Goal: Task Accomplishment & Management: Use online tool/utility

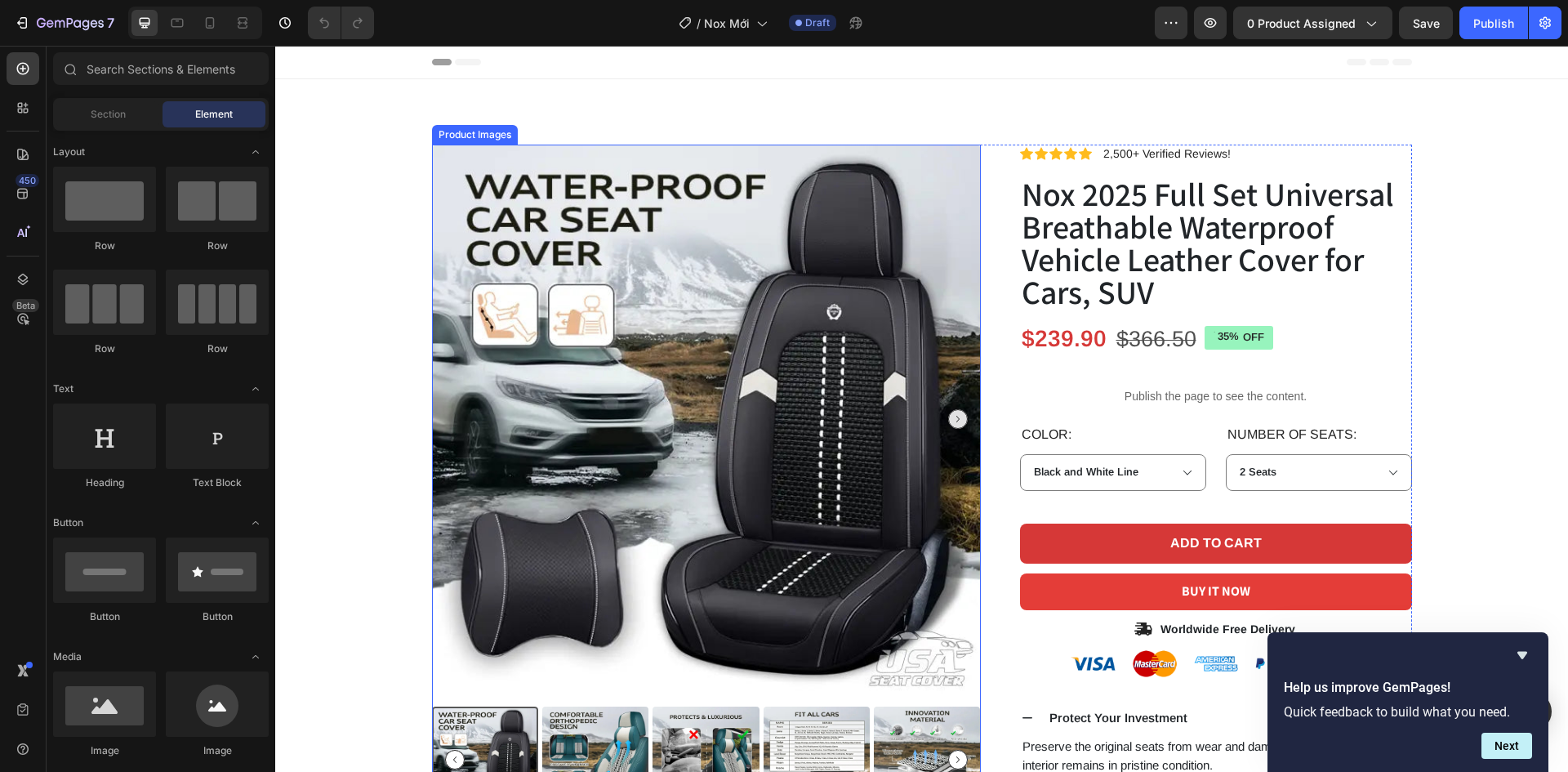
scroll to position [409, 0]
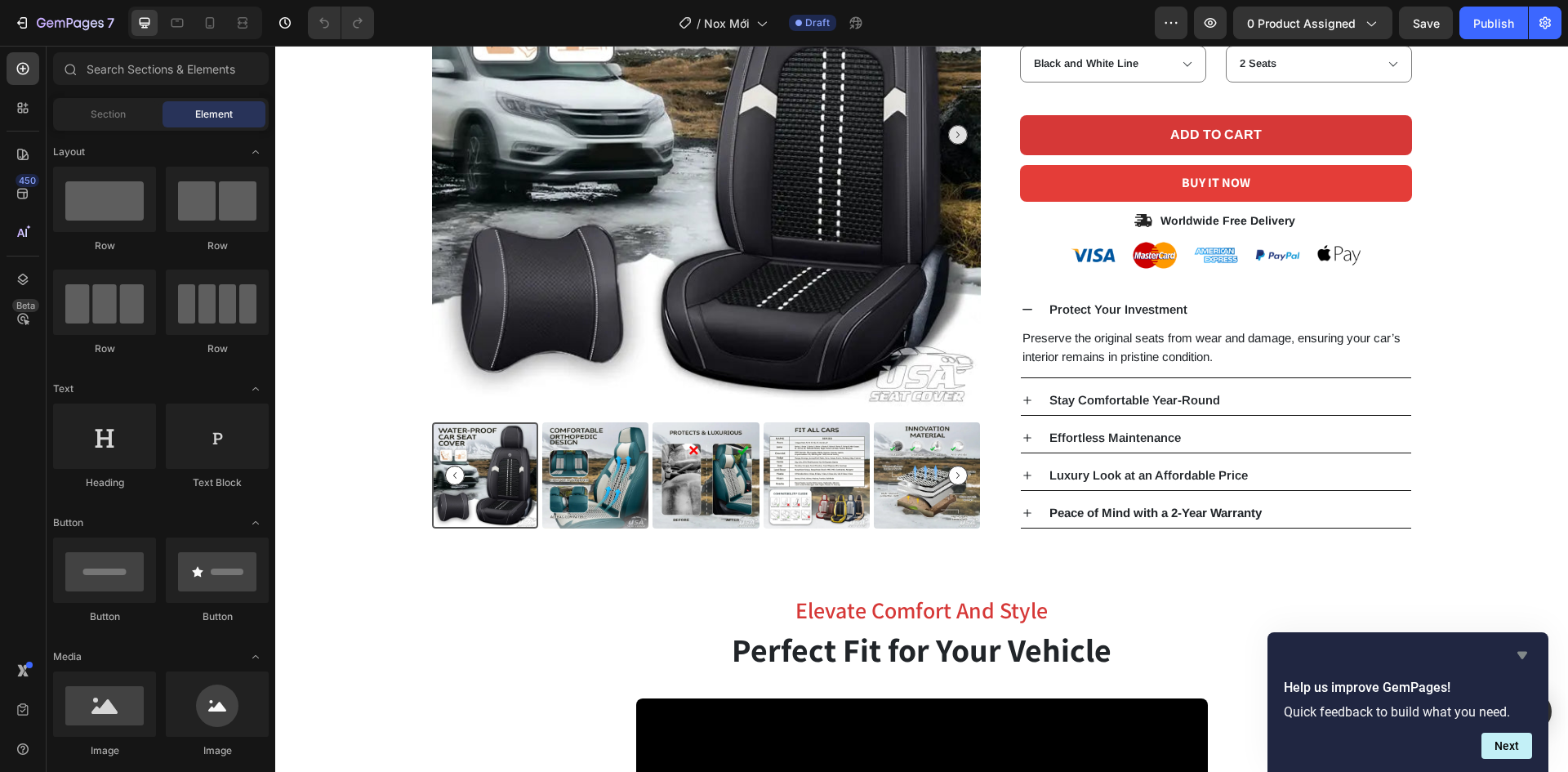
click at [1523, 654] on icon "Hide survey" at bounding box center [1522, 656] width 10 height 7
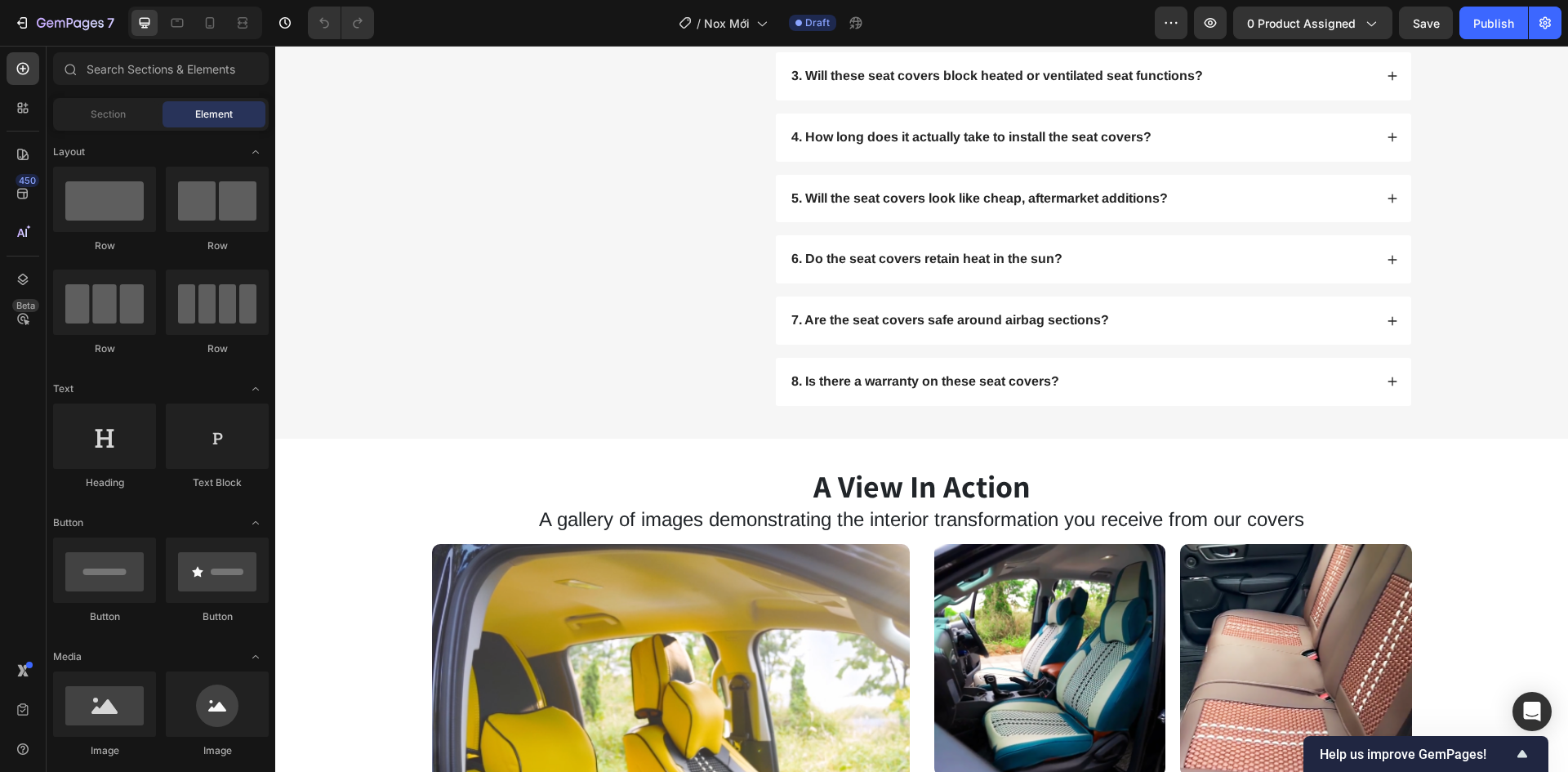
scroll to position [5255, 0]
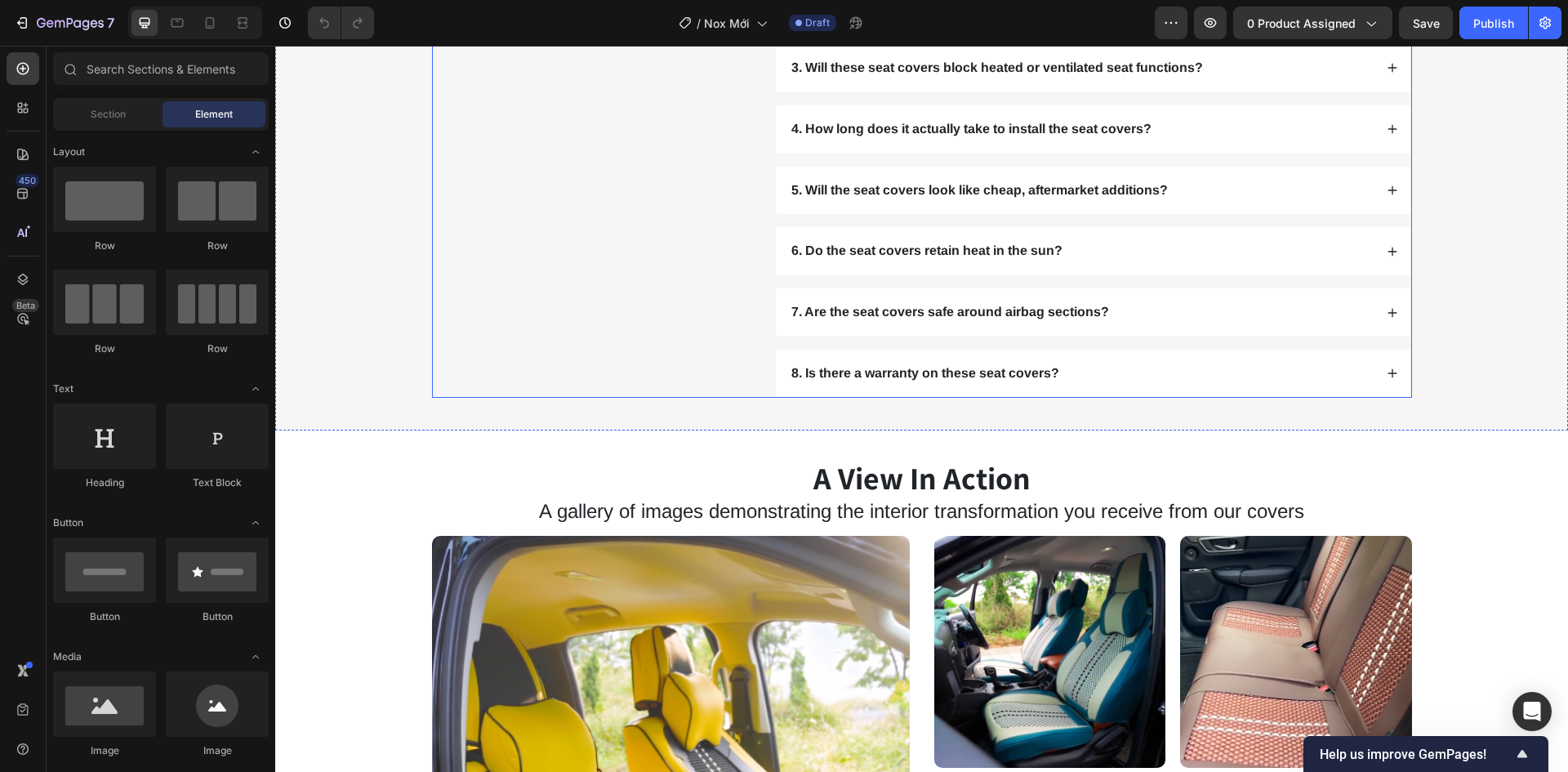
click at [570, 398] on div "Frequently Asked Questions Heading Got questions? We’ve got answer... Text Block" at bounding box center [590, 160] width 319 height 475
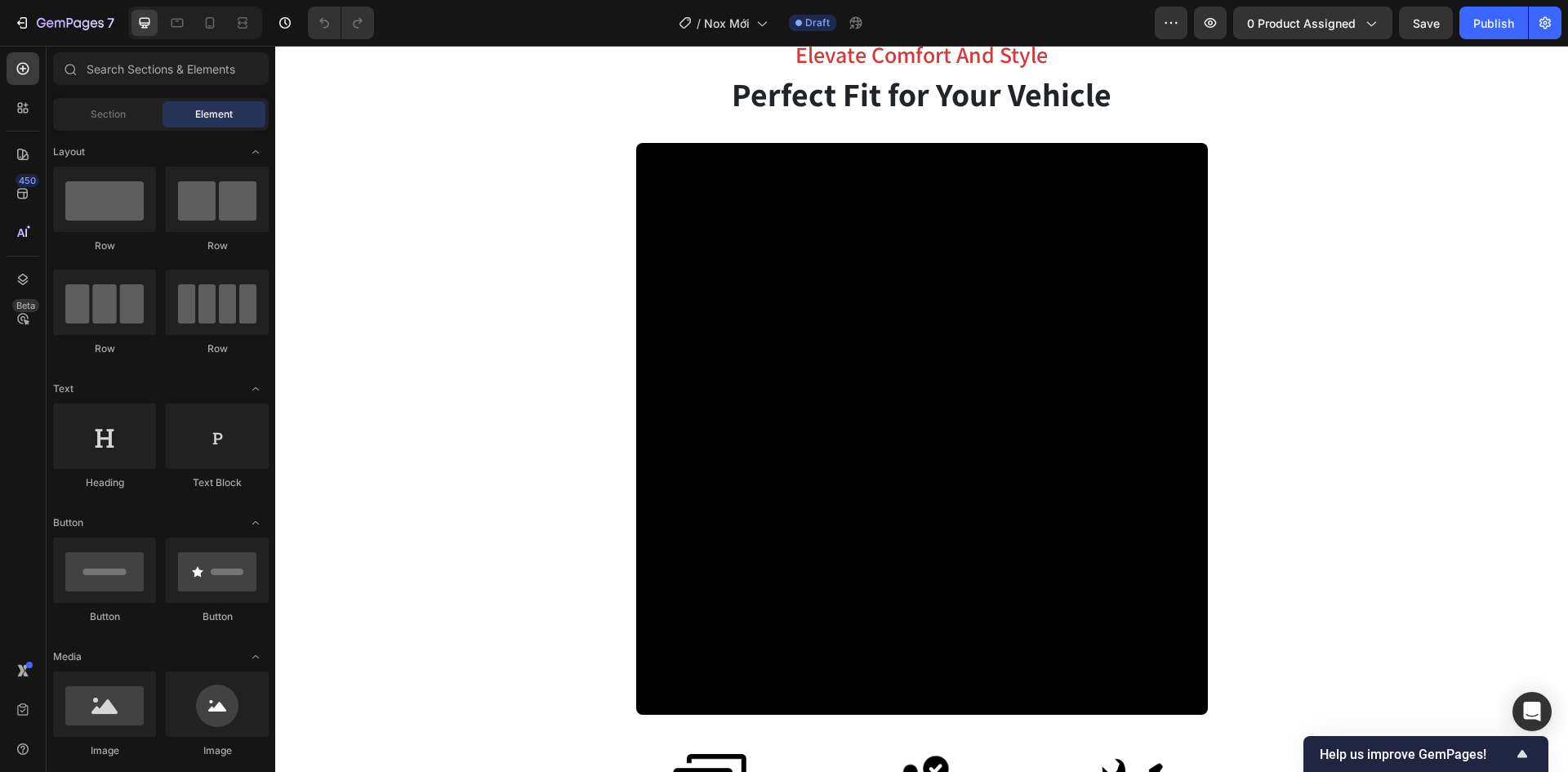
scroll to position [310, 0]
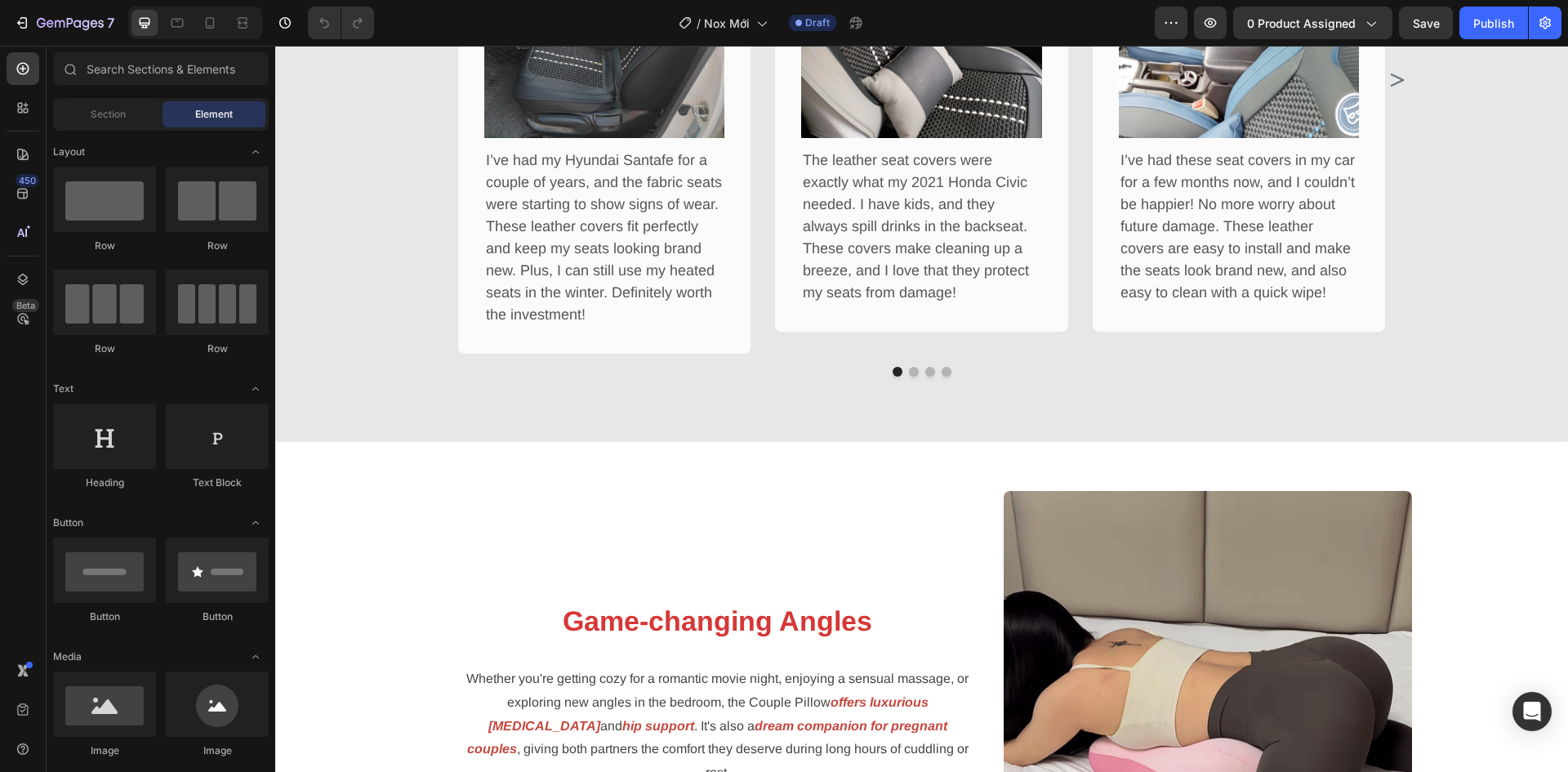
scroll to position [1601, 0]
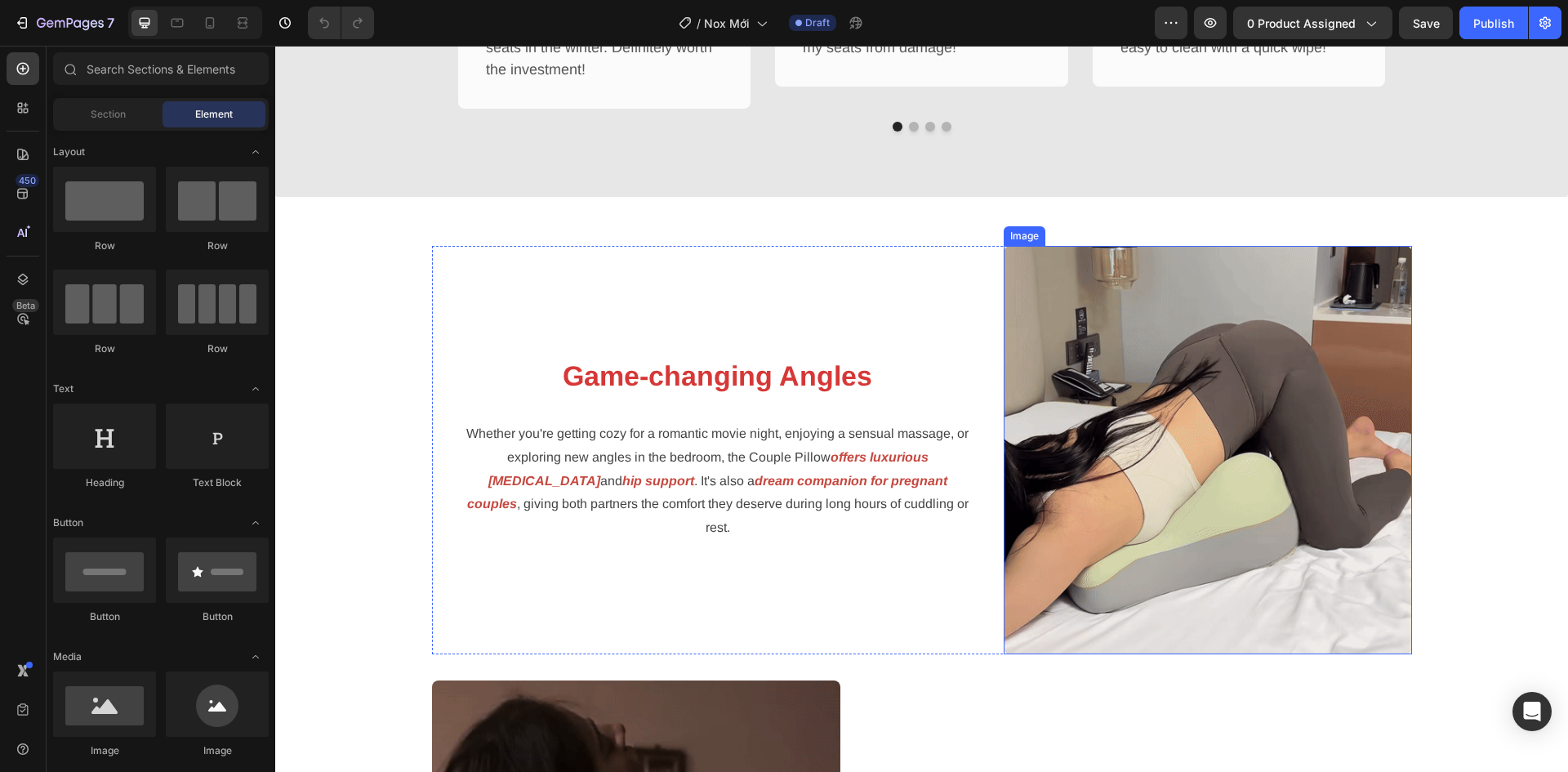
click at [1222, 522] on img at bounding box center [1208, 450] width 408 height 409
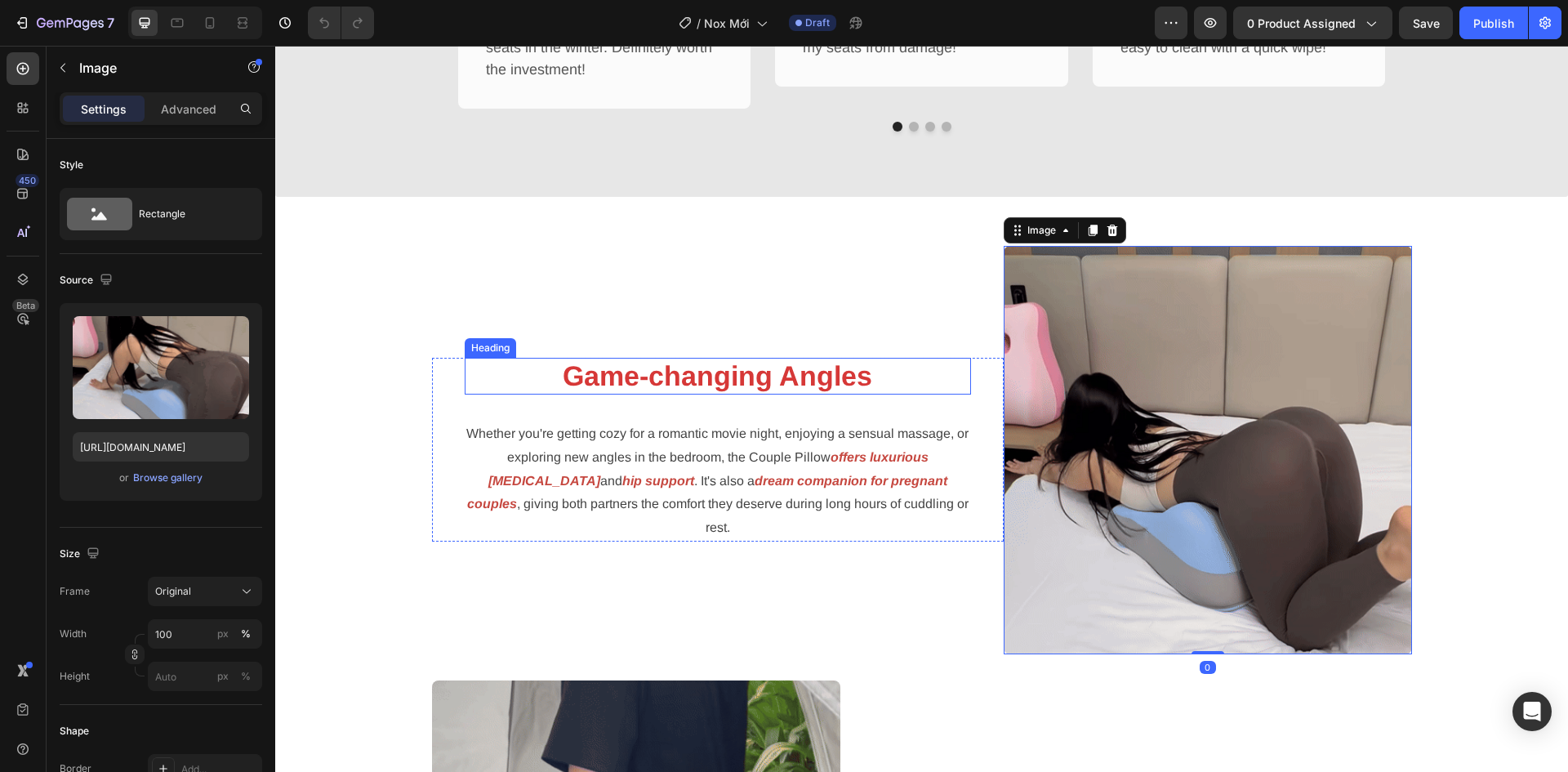
click at [662, 391] on strong "Game-changing Angles" at bounding box center [717, 376] width 310 height 31
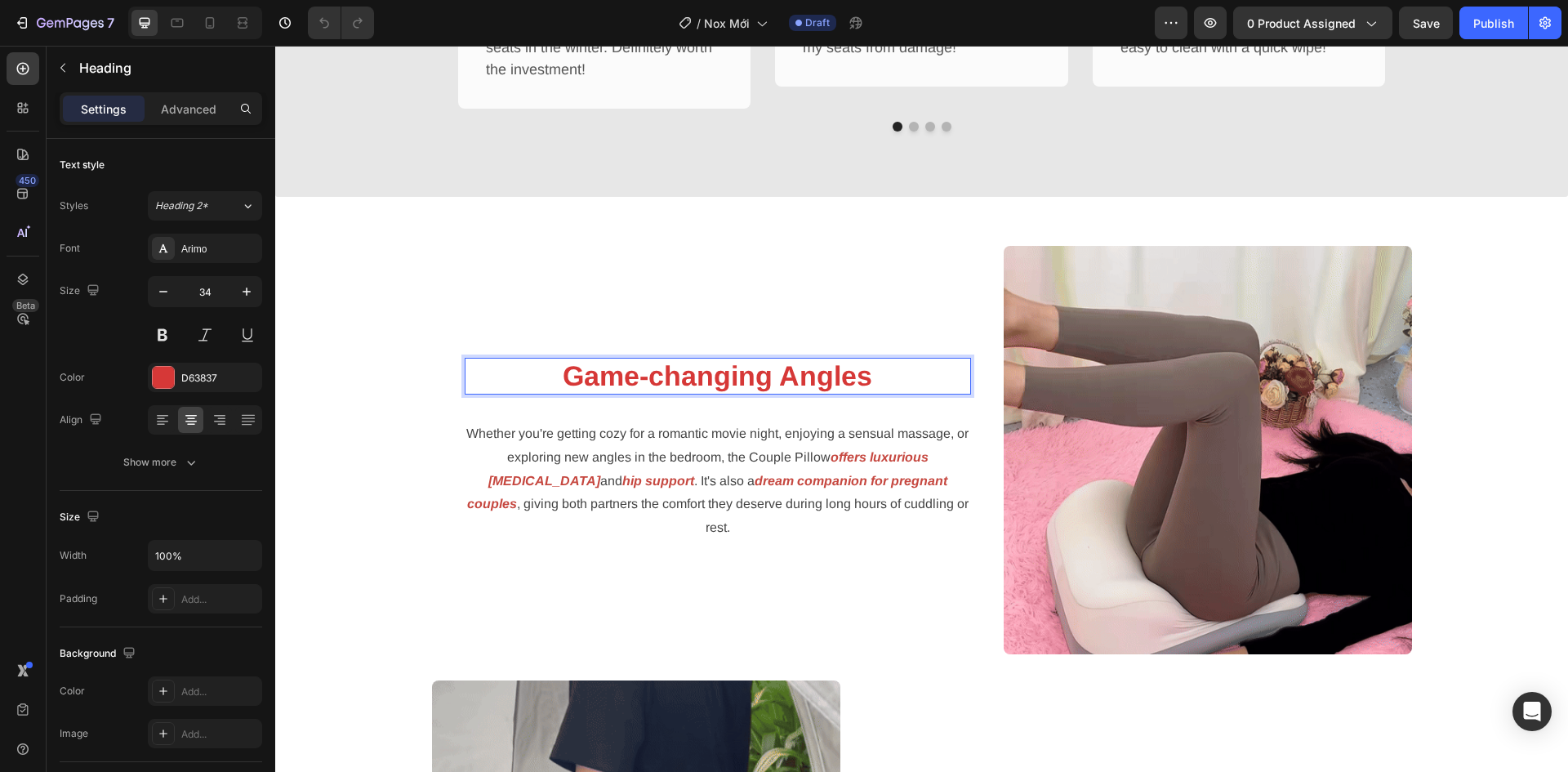
click at [662, 391] on strong "Game-changing Angles" at bounding box center [717, 376] width 310 height 31
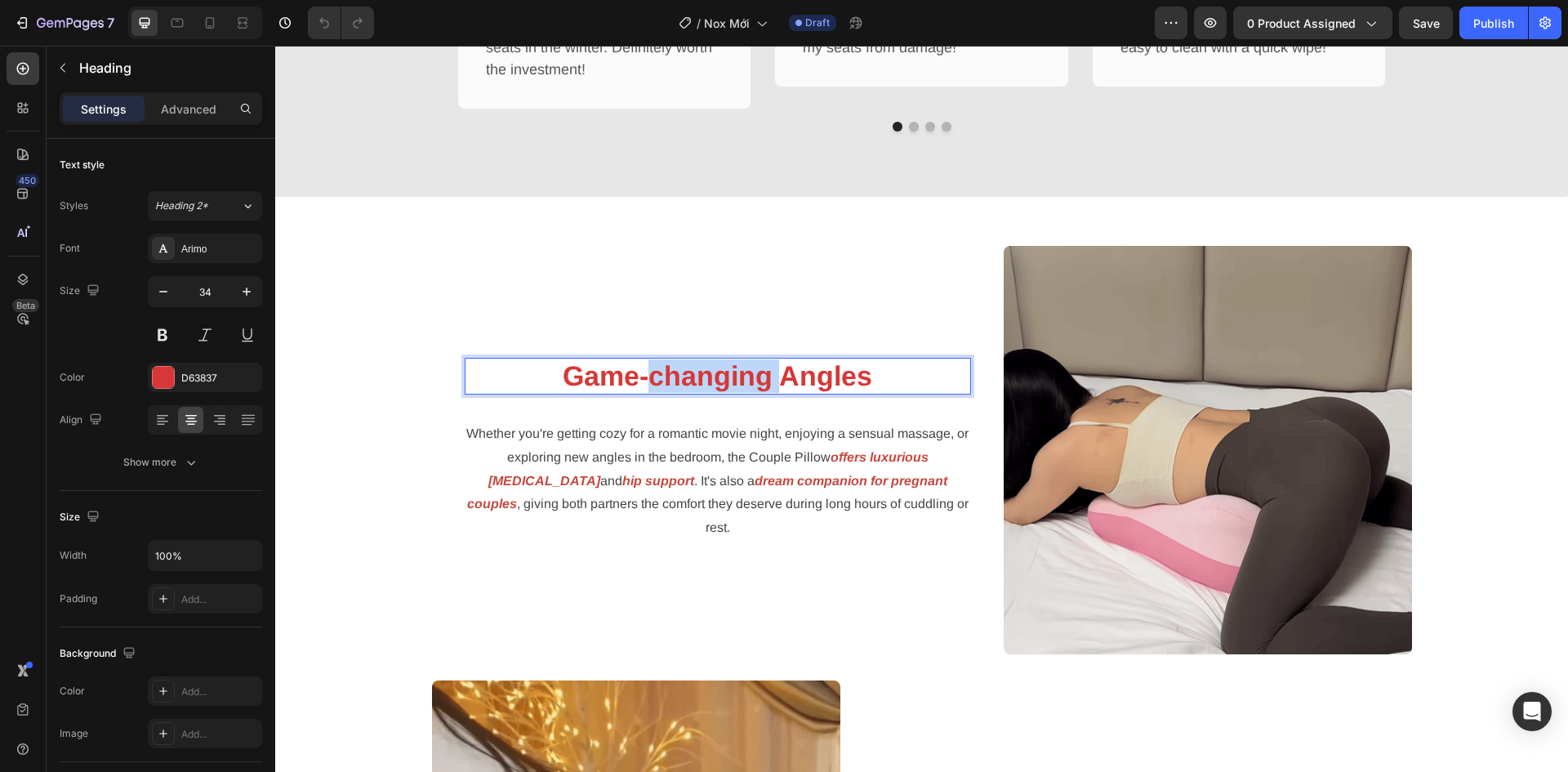
click at [662, 391] on strong "Game-changing Angles" at bounding box center [717, 376] width 310 height 31
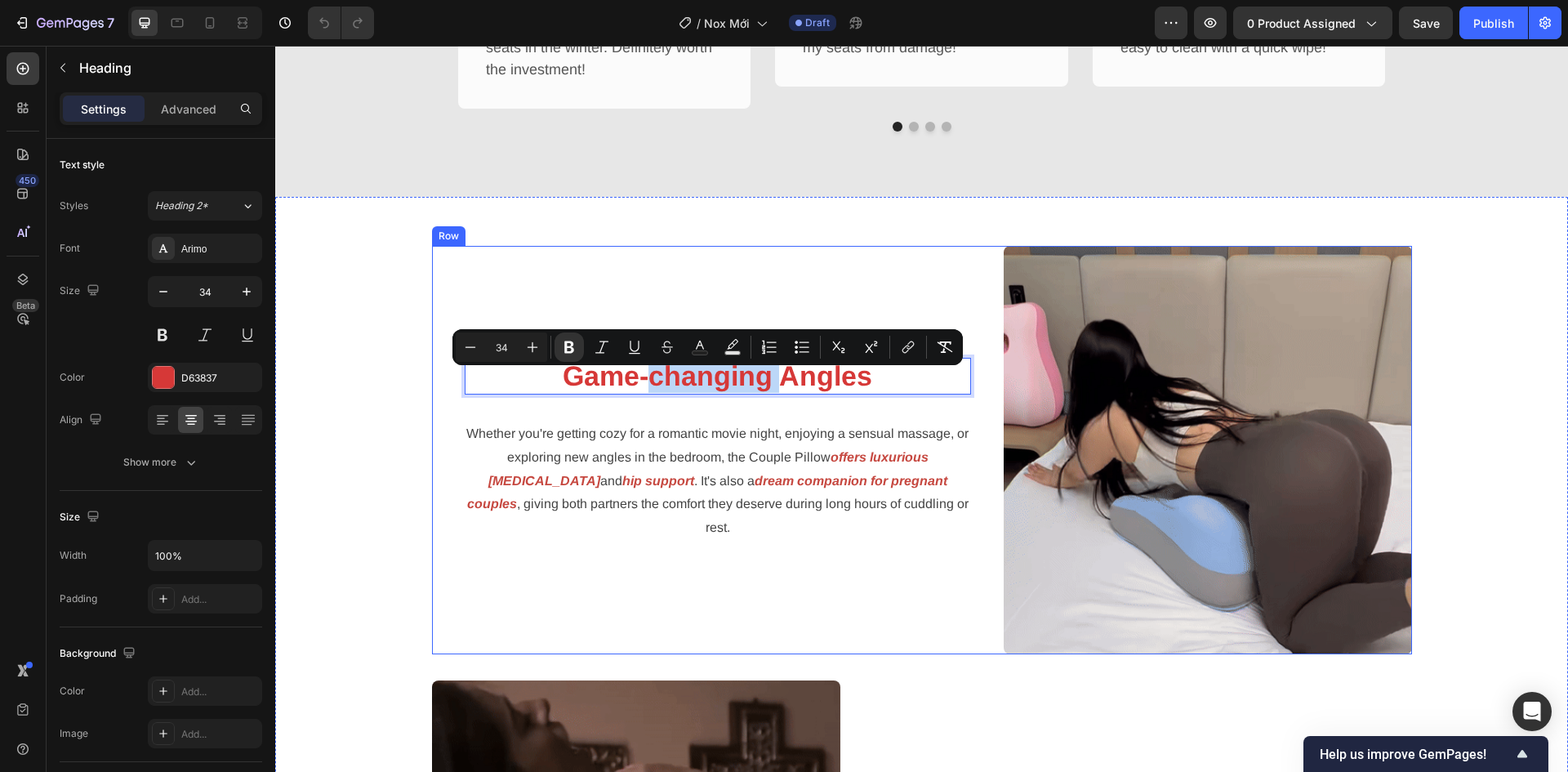
click at [847, 555] on div "Game-changing Angles Heading 32 Whether you're getting cozy for a romantic movi…" at bounding box center [717, 450] width 572 height 409
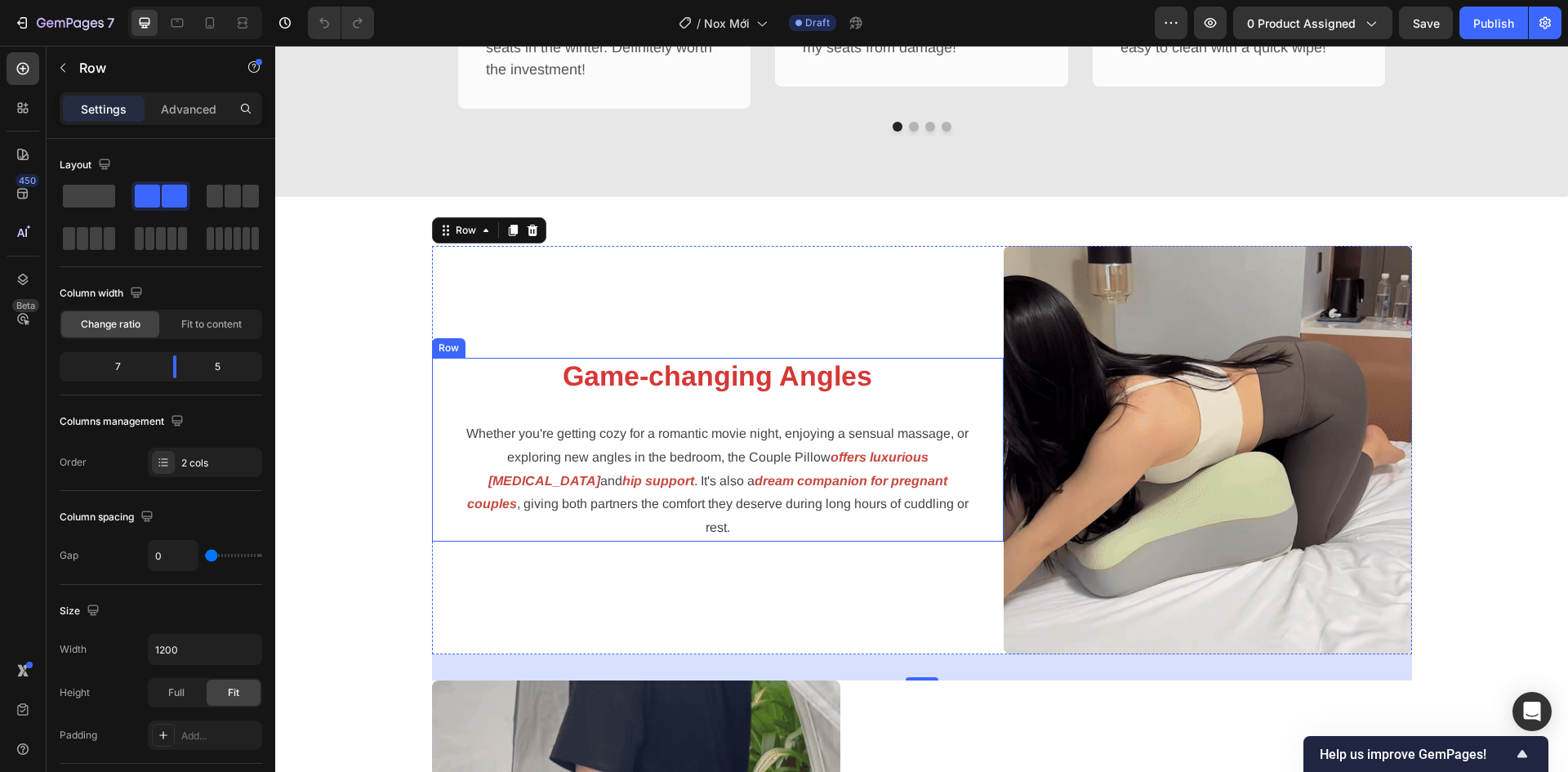
click at [705, 391] on strong "Game-changing Angles" at bounding box center [717, 376] width 310 height 31
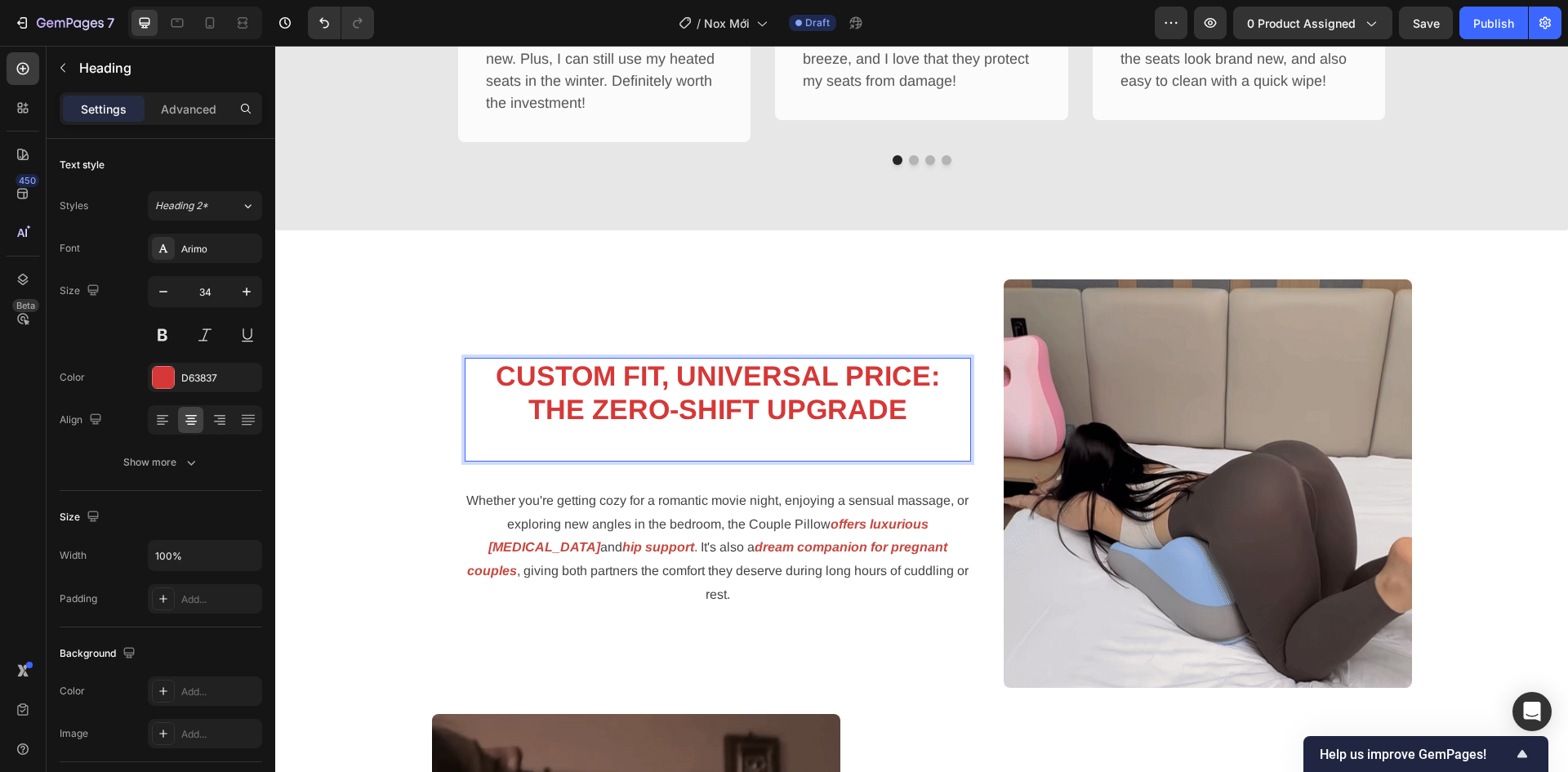
scroll to position [1584, 0]
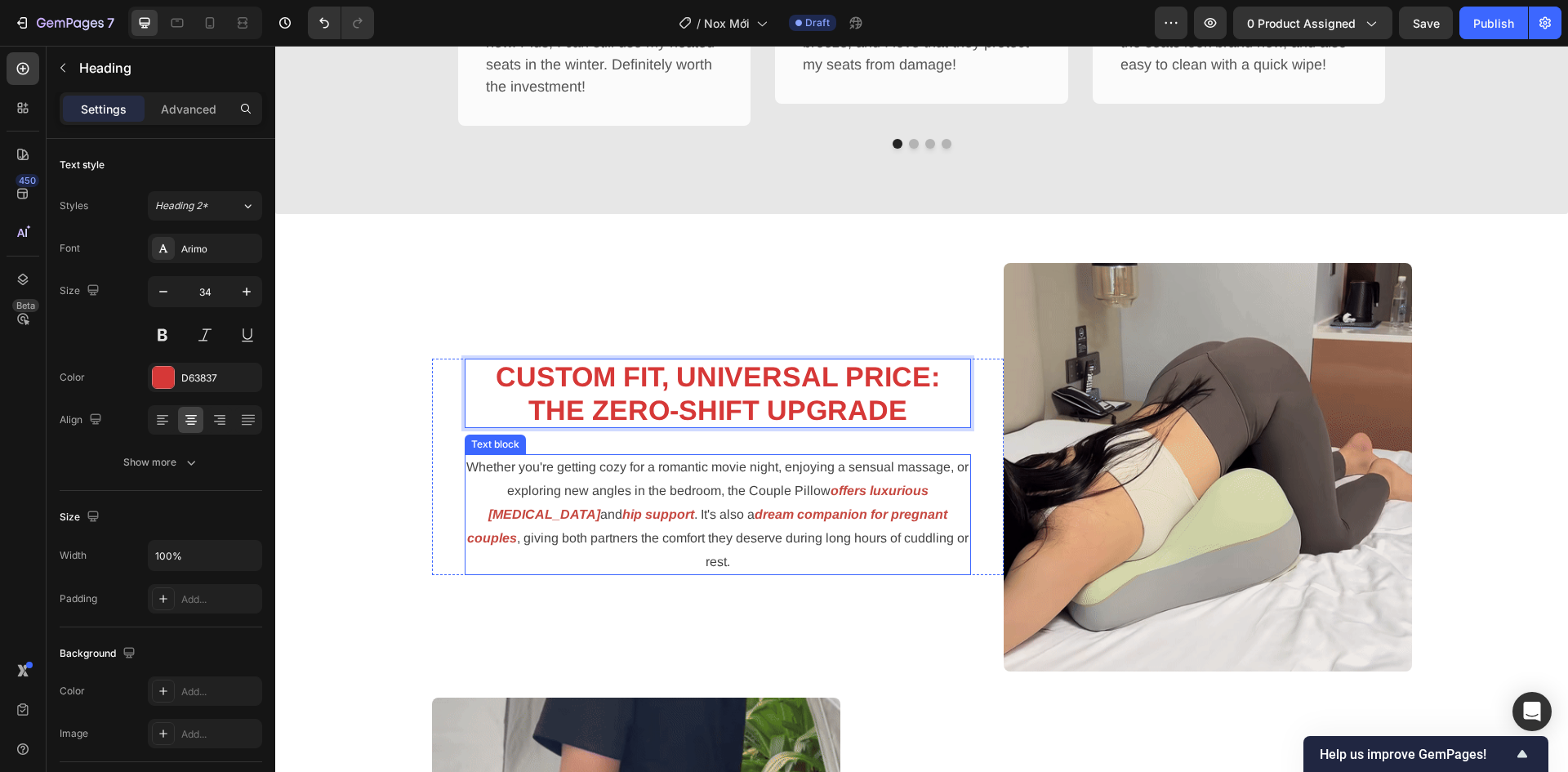
click at [717, 526] on strong "dream companion for pregnant couples" at bounding box center [707, 526] width 480 height 37
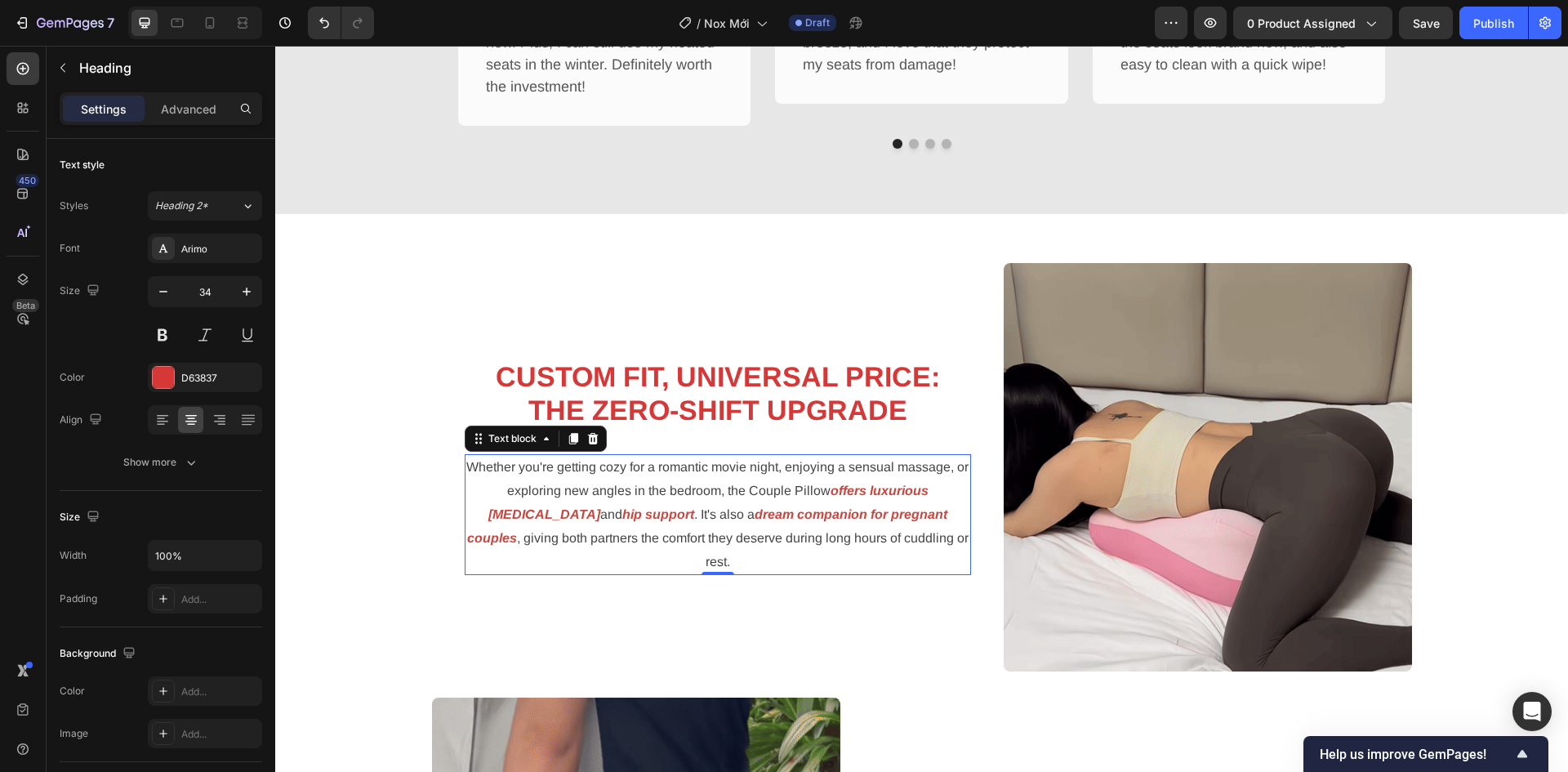
click at [717, 526] on strong "dream companion for pregnant couples" at bounding box center [707, 526] width 480 height 37
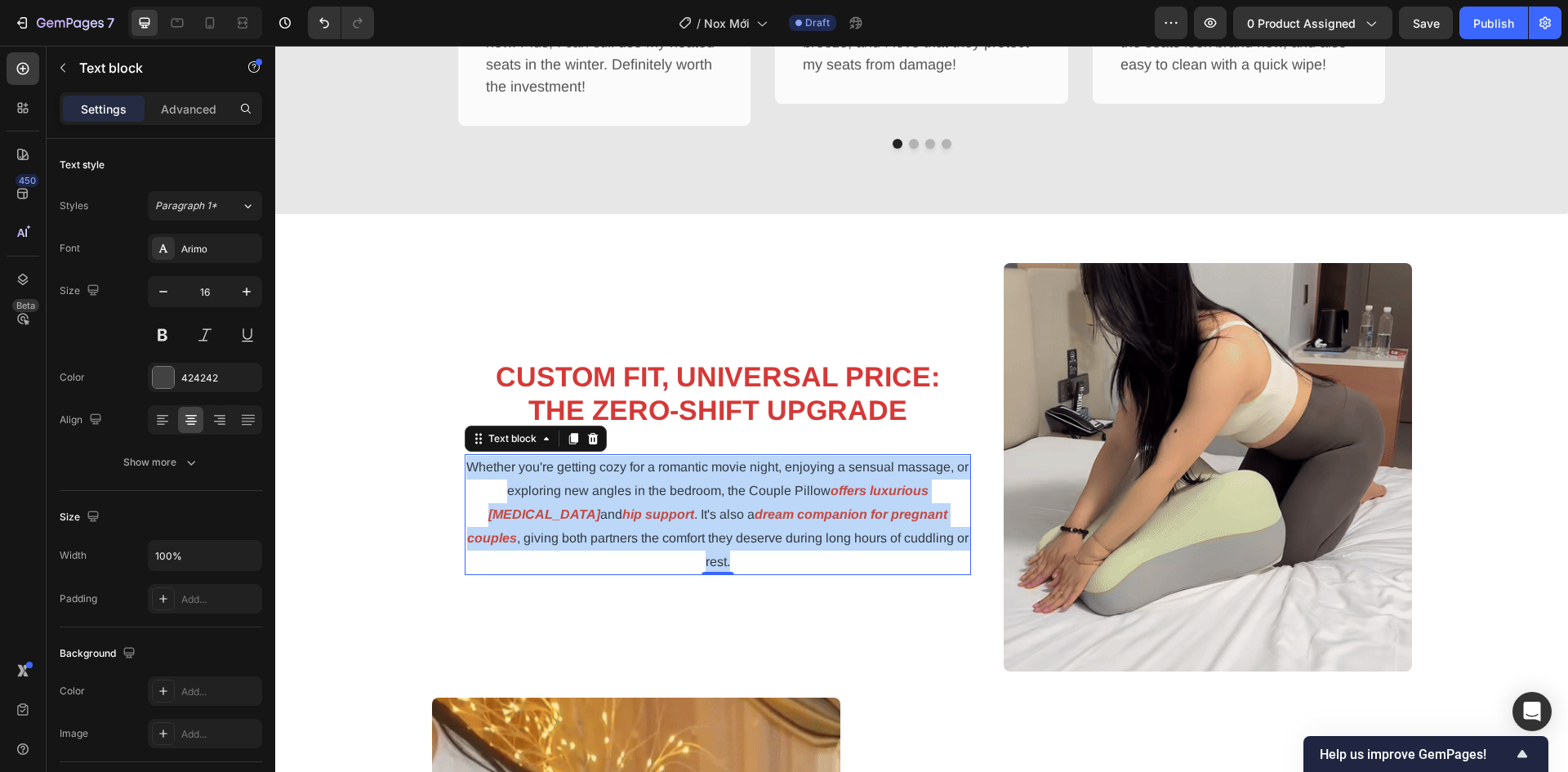
click at [717, 526] on strong "dream companion for pregnant couples" at bounding box center [707, 526] width 480 height 37
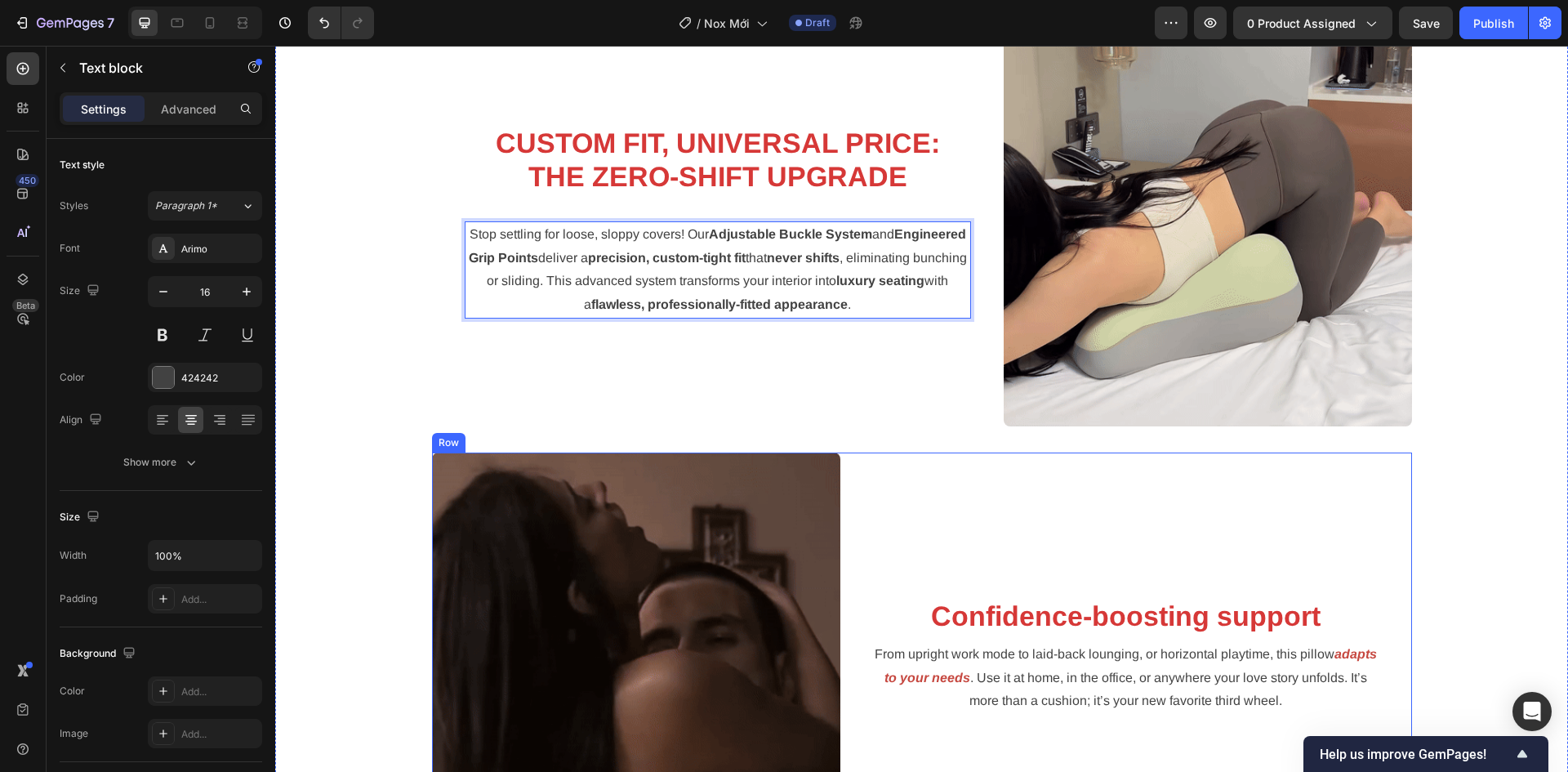
scroll to position [1993, 0]
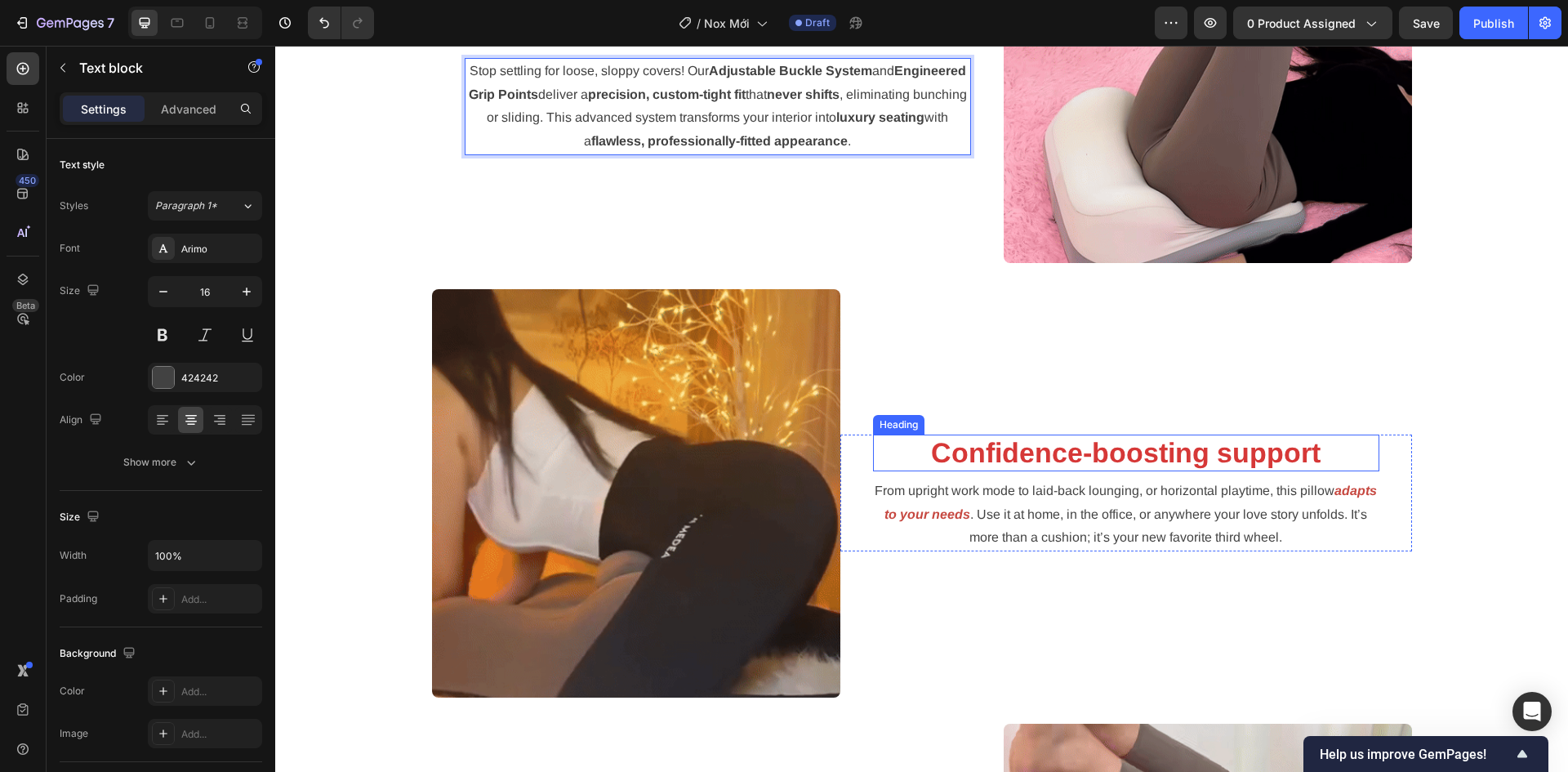
click at [1057, 463] on strong "Confidence-boosting support" at bounding box center [1125, 452] width 390 height 31
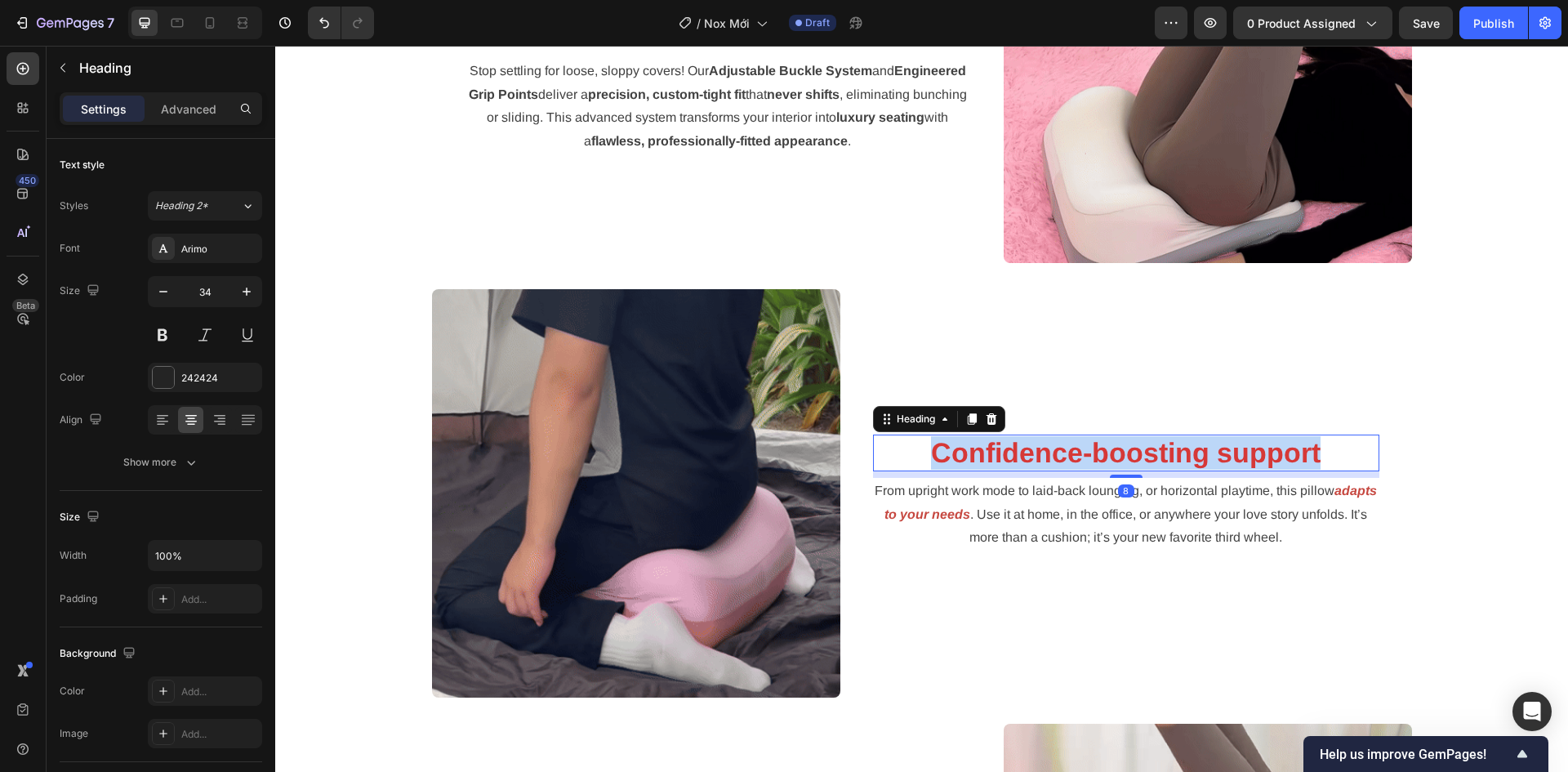
click at [1057, 463] on strong "Confidence-boosting support" at bounding box center [1125, 452] width 390 height 31
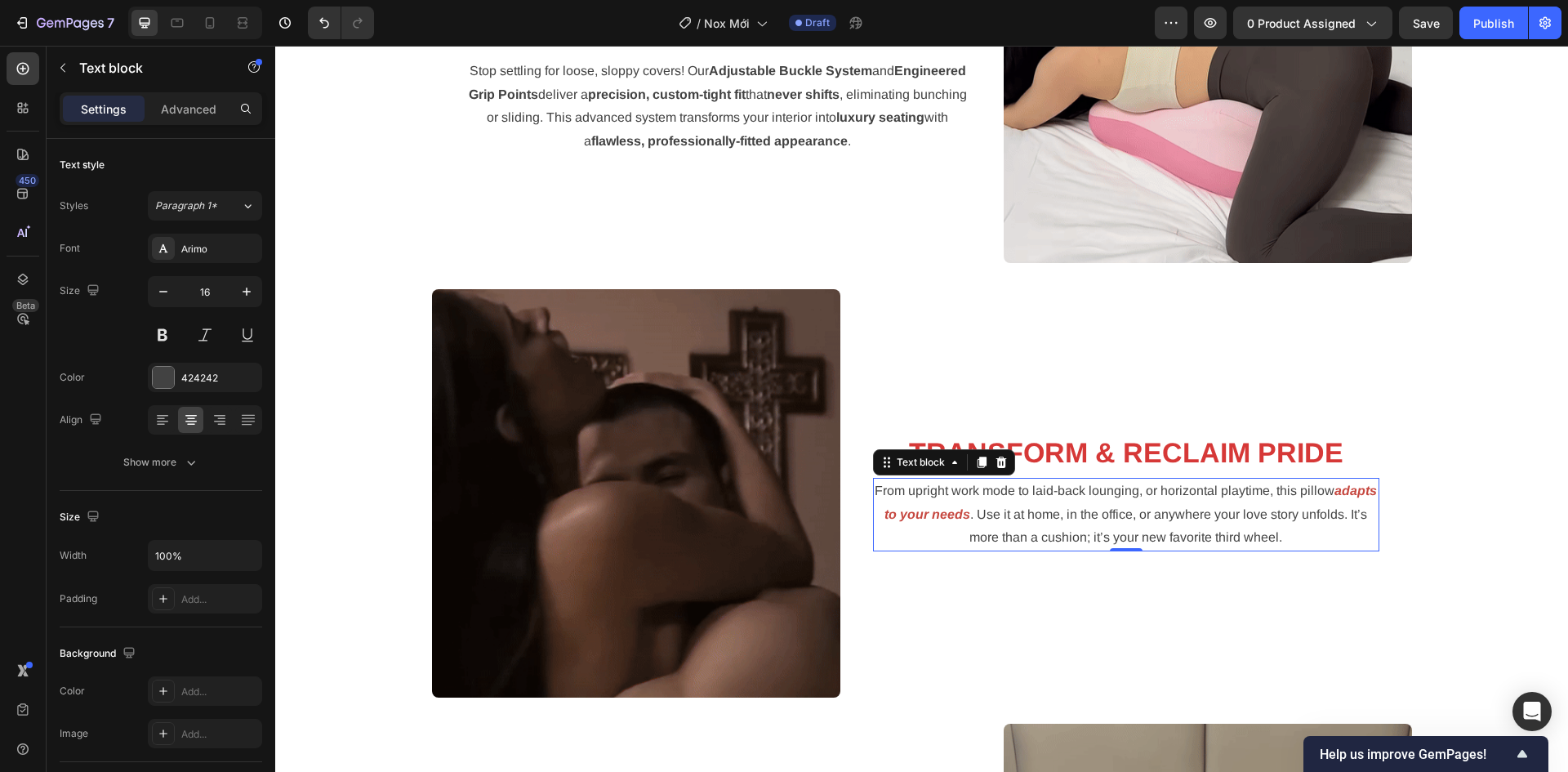
click at [1104, 513] on span ". Use it at home, in the office, or anywhere your love story unfolds. It’s more…" at bounding box center [1168, 526] width 398 height 37
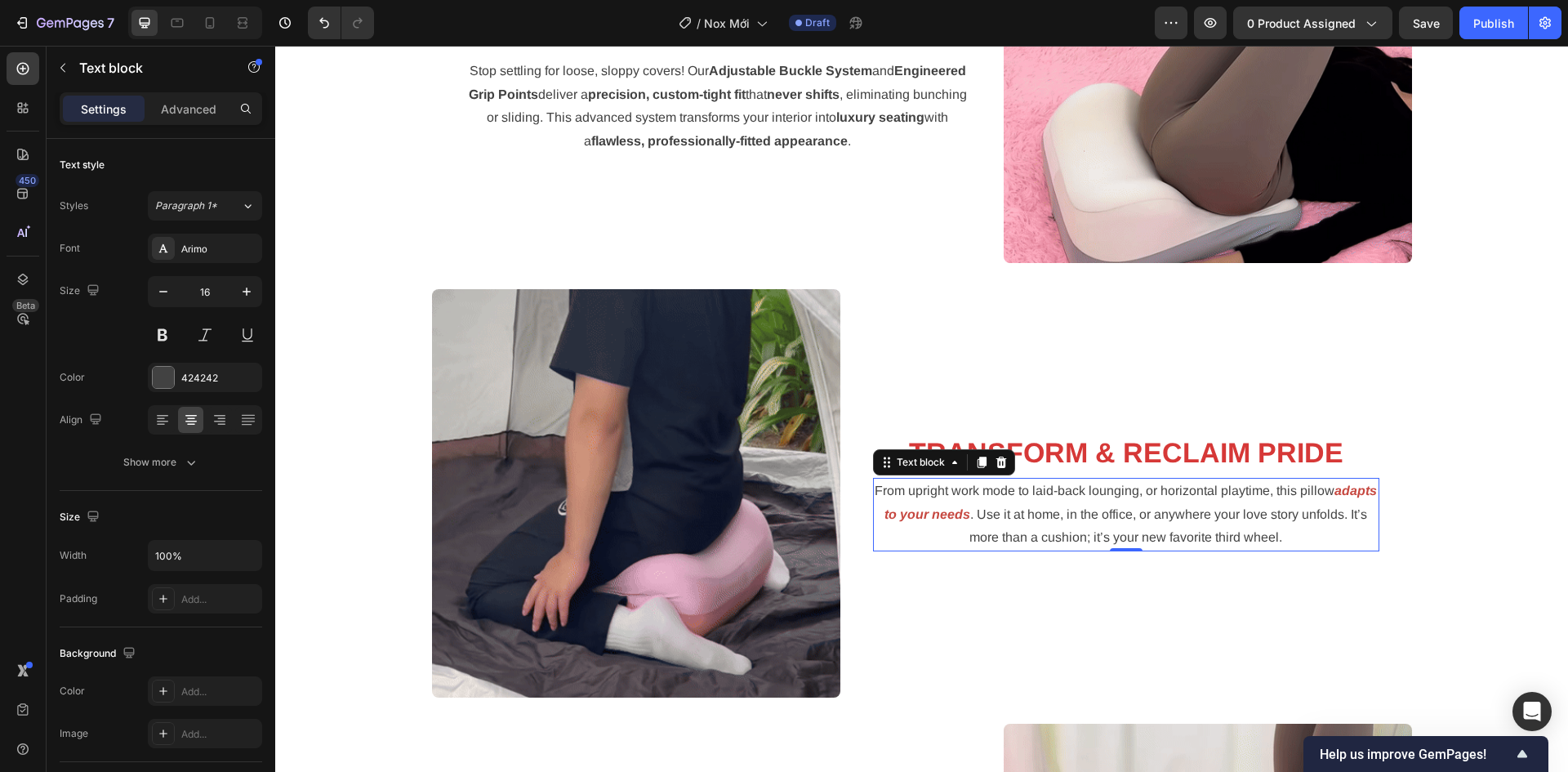
click at [1104, 513] on span ". Use it at home, in the office, or anywhere your love story unfolds. It’s more…" at bounding box center [1168, 526] width 398 height 37
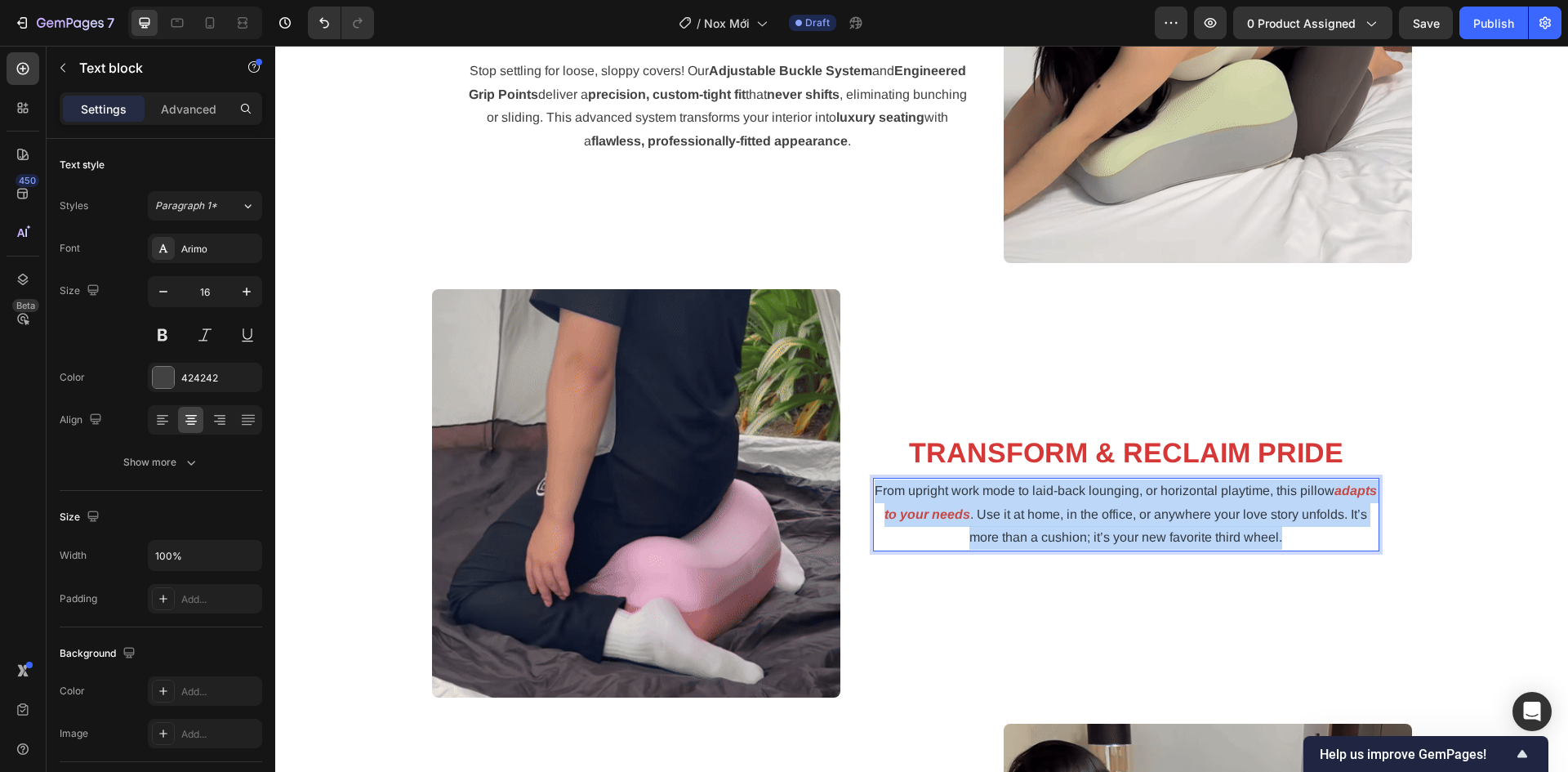
click at [1104, 513] on span ". Use it at home, in the office, or anywhere your love story unfolds. It’s more…" at bounding box center [1168, 526] width 398 height 37
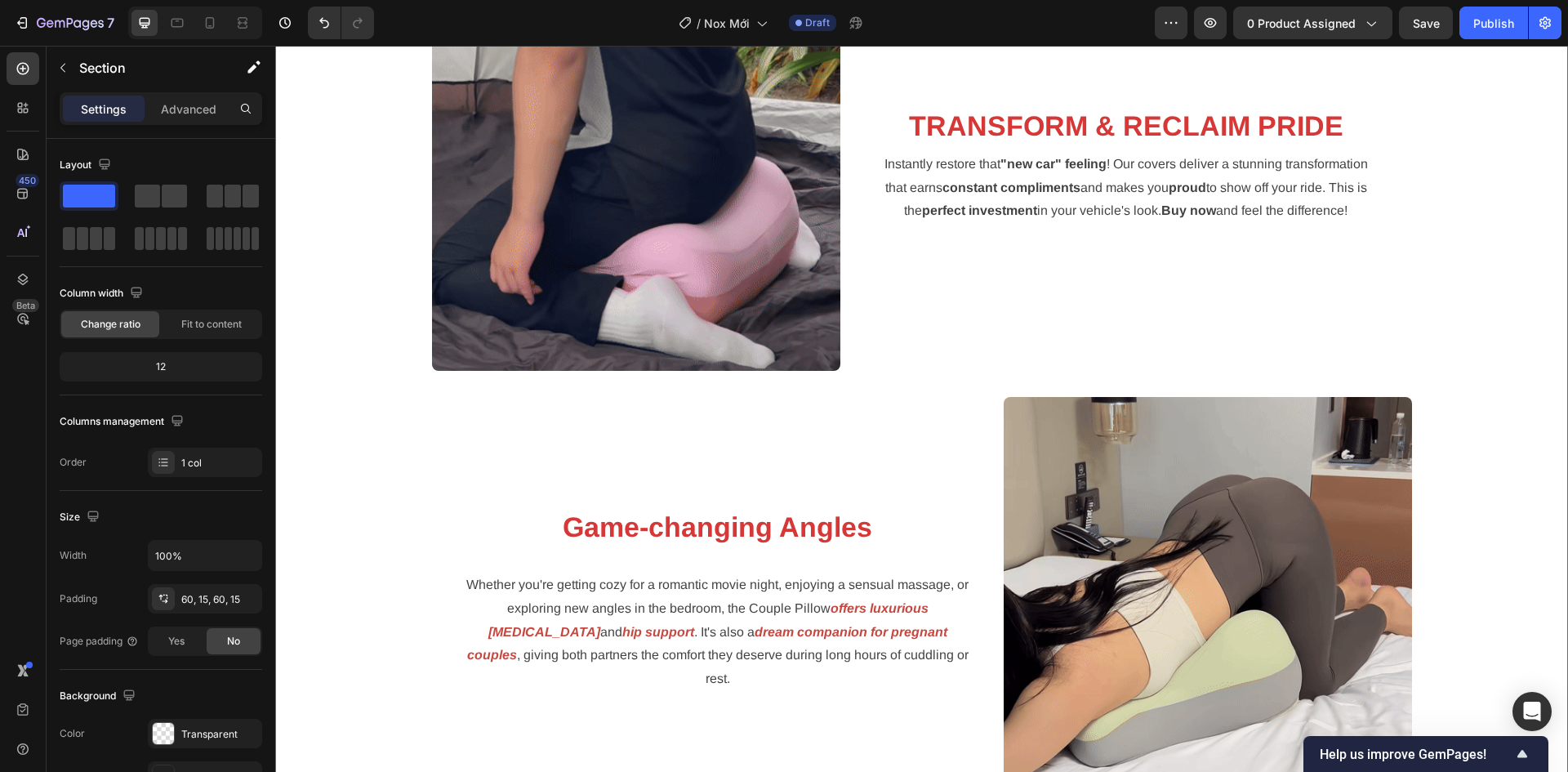
scroll to position [2401, 0]
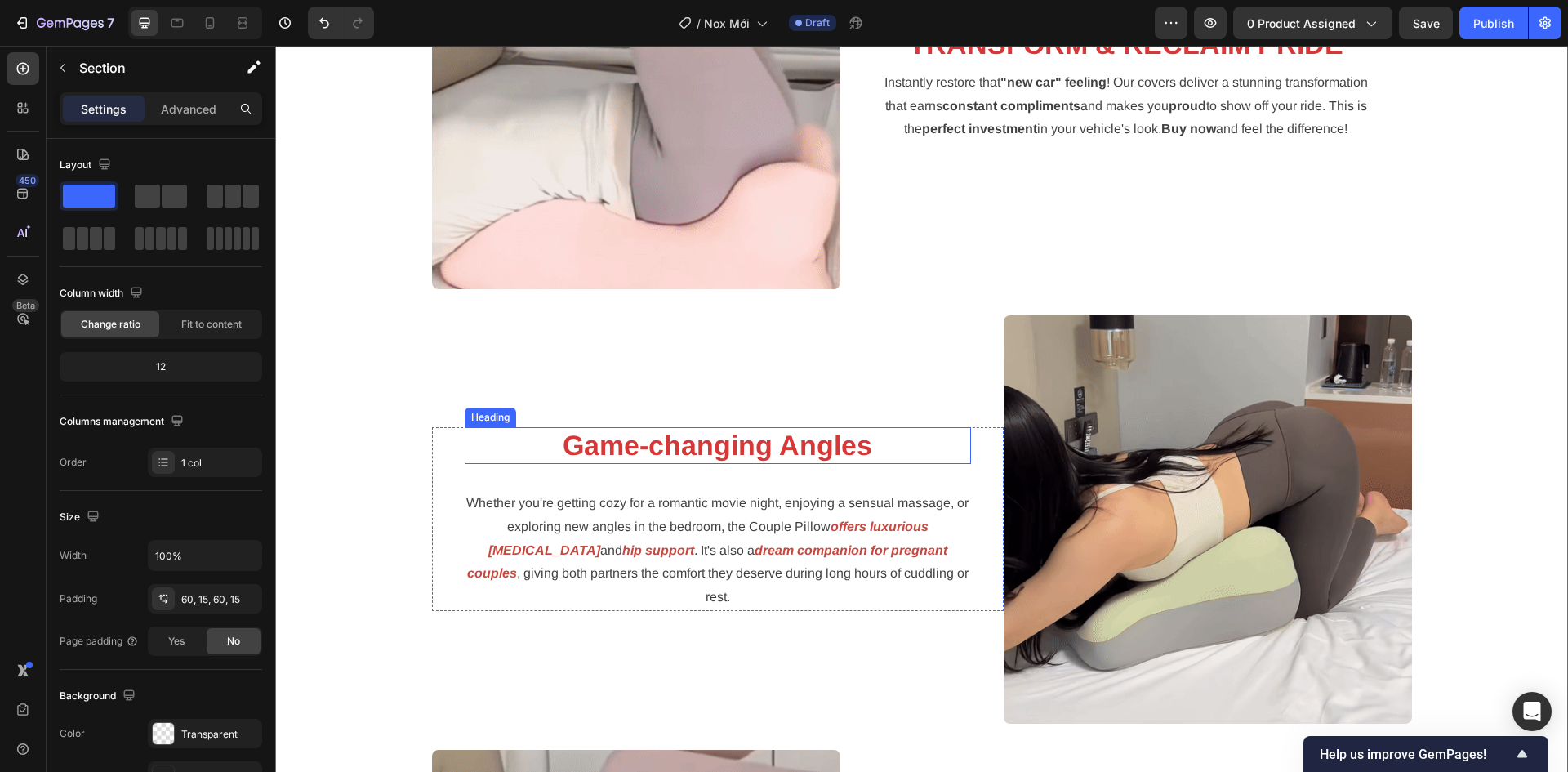
click at [685, 454] on strong "Game-changing Angles" at bounding box center [717, 445] width 310 height 31
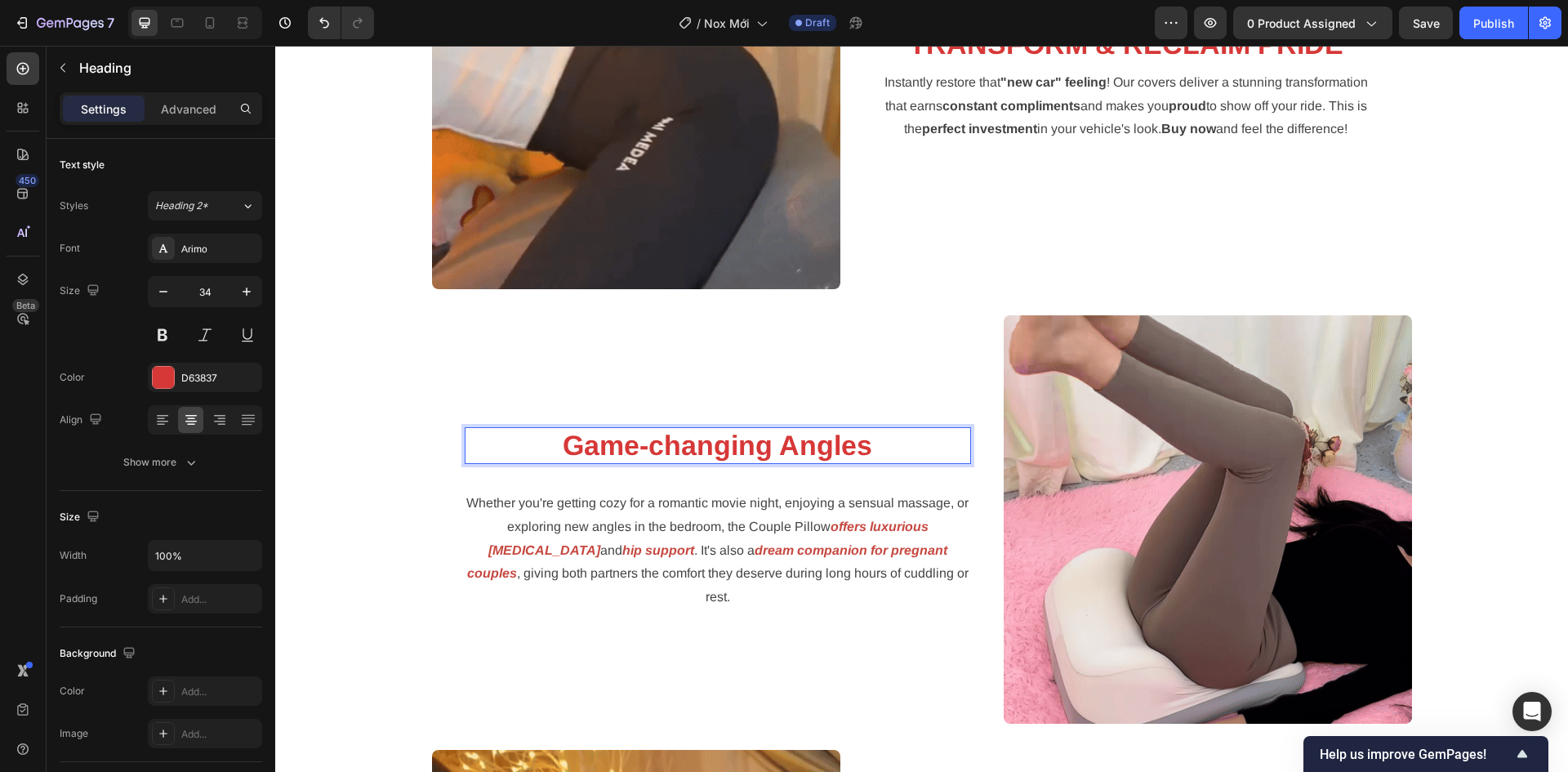
click at [685, 454] on strong "Game-changing Angles" at bounding box center [717, 445] width 310 height 31
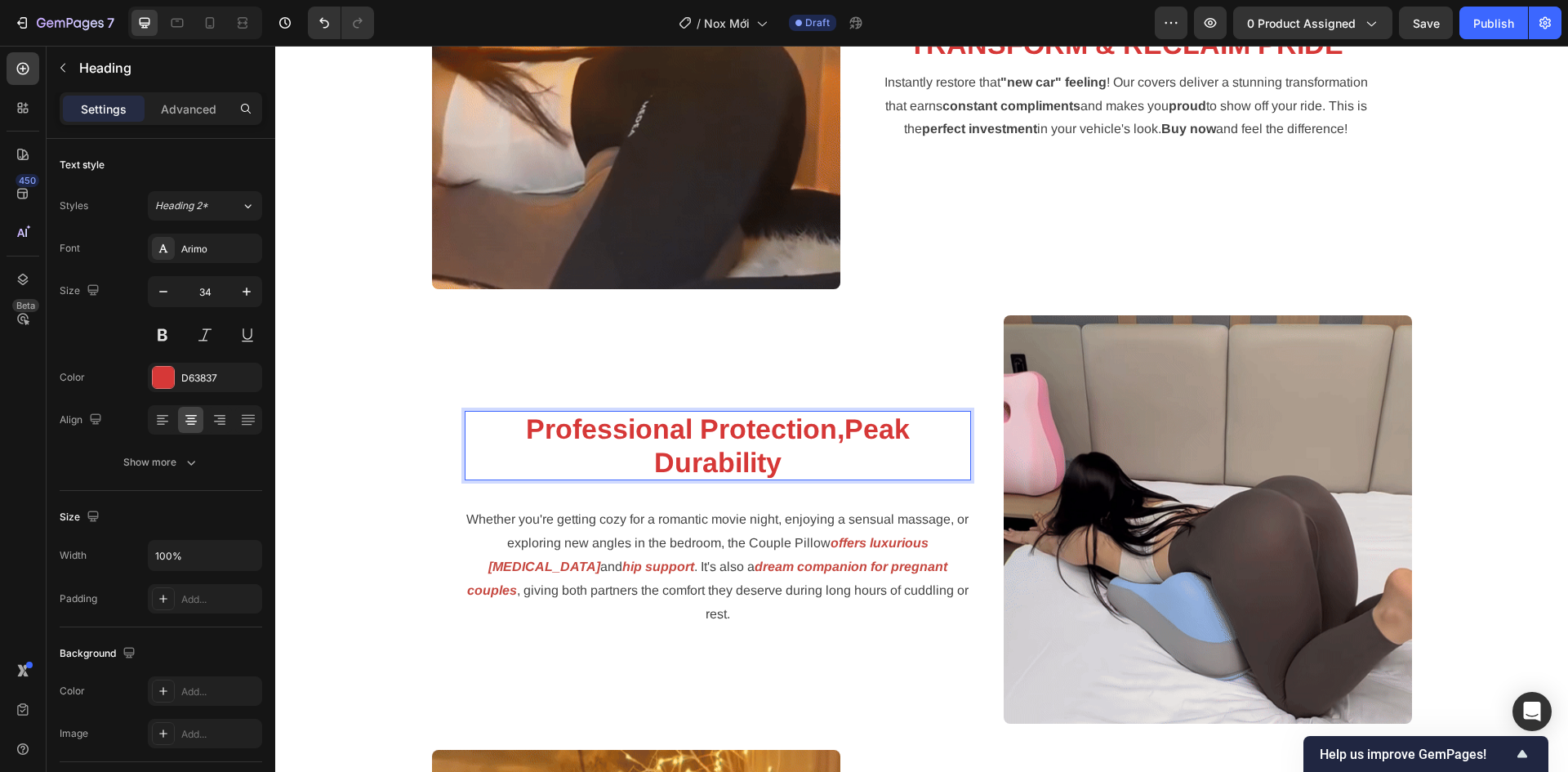
scroll to position [2384, 0]
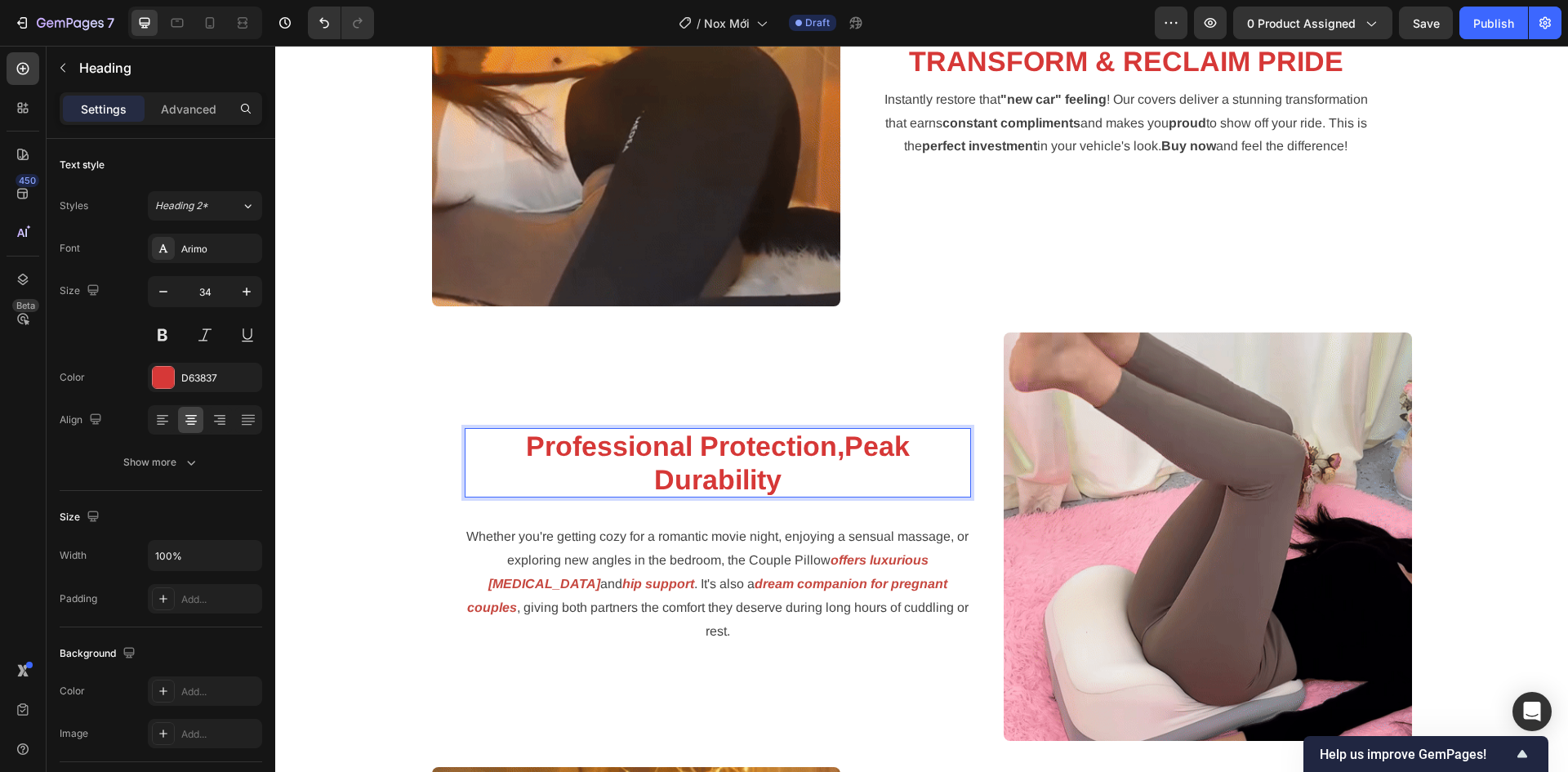
click at [707, 559] on p "Whether you're getting cozy for a romantic movie night, enjoying a sensual mass…" at bounding box center [717, 584] width 503 height 117
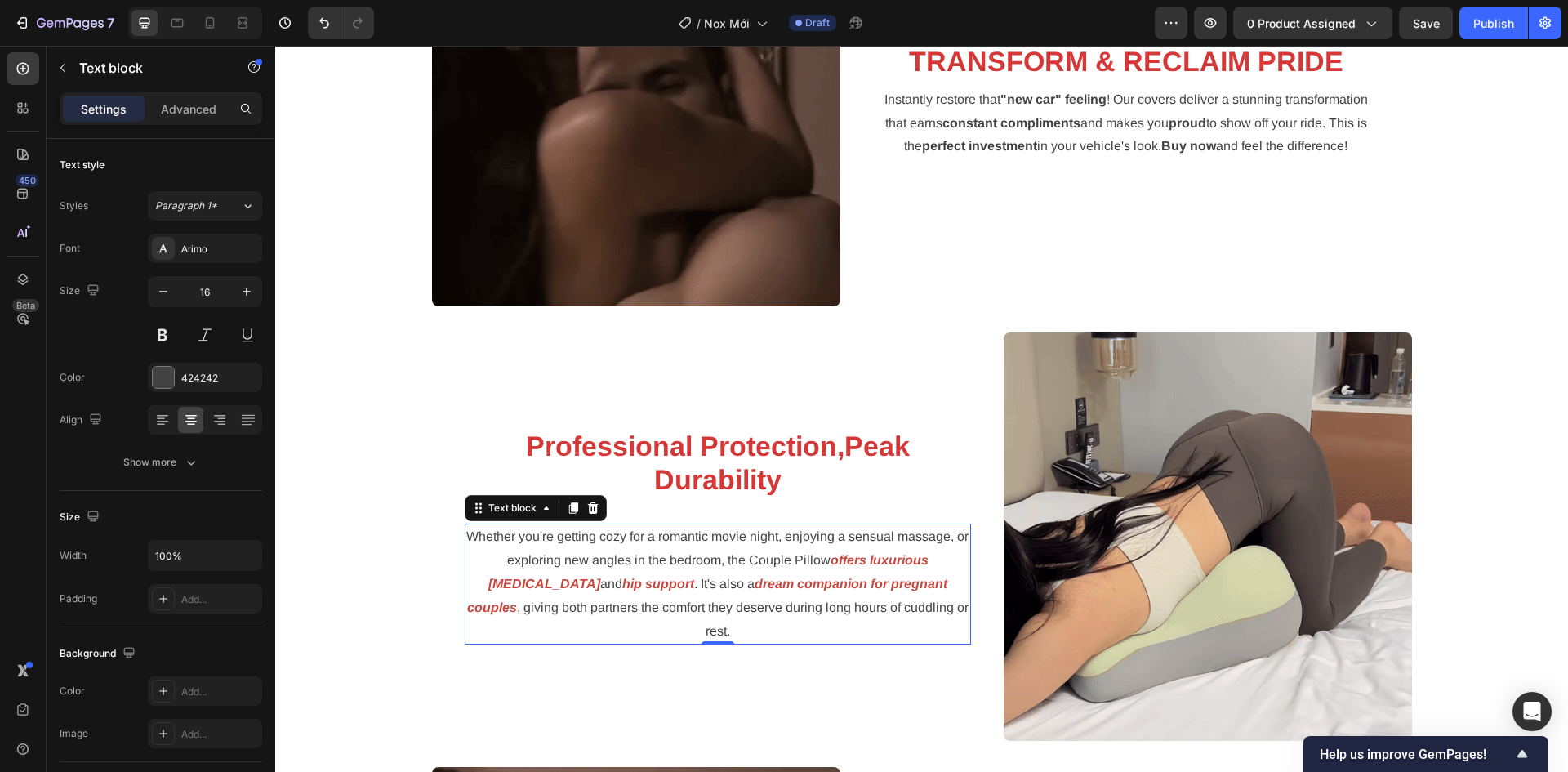
click at [657, 552] on span "Whether you're getting cozy for a romantic movie night, enjoying a sensual mass…" at bounding box center [717, 548] width 503 height 37
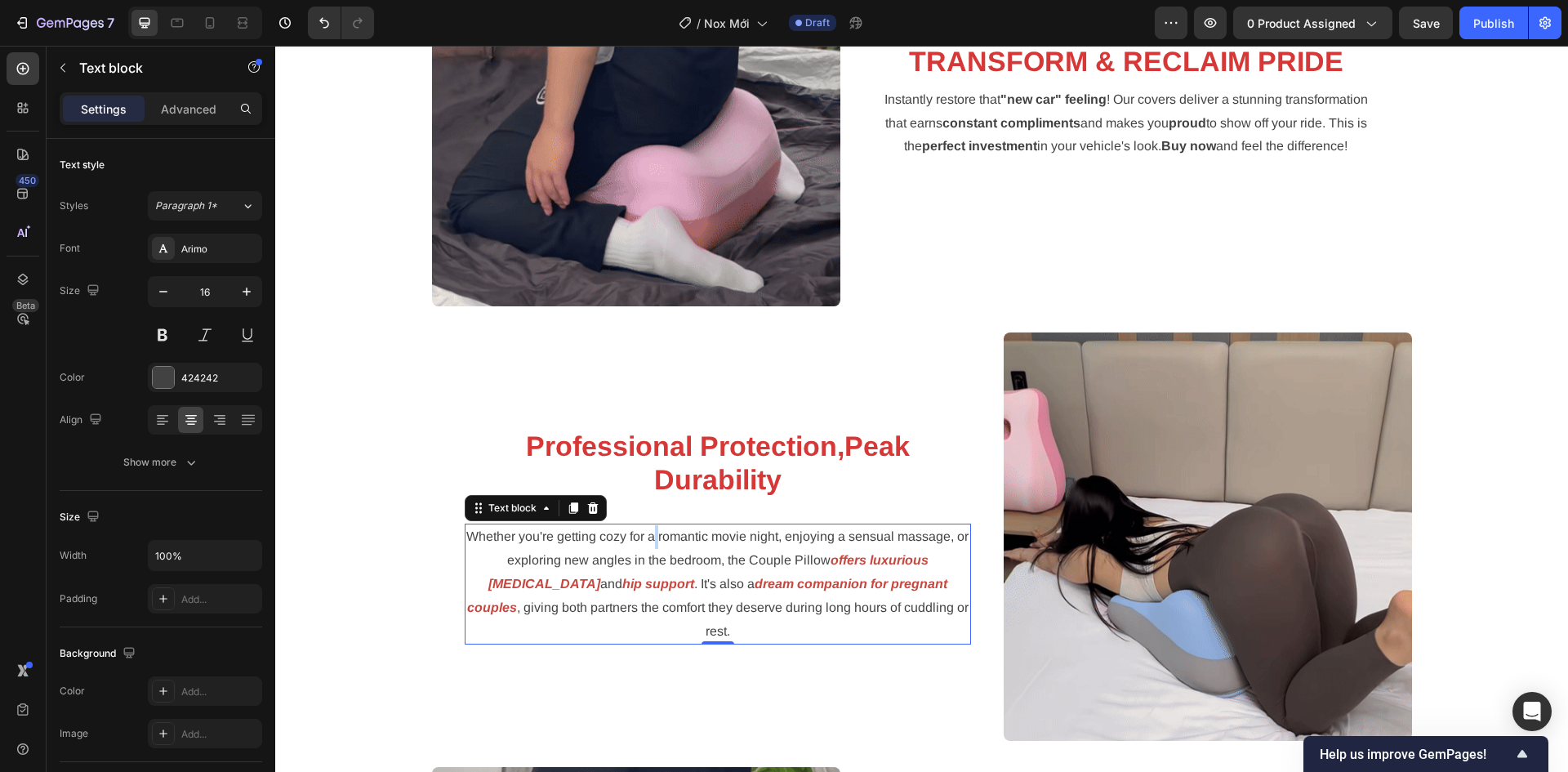
click at [657, 552] on span "Whether you're getting cozy for a romantic movie night, enjoying a sensual mass…" at bounding box center [717, 548] width 503 height 37
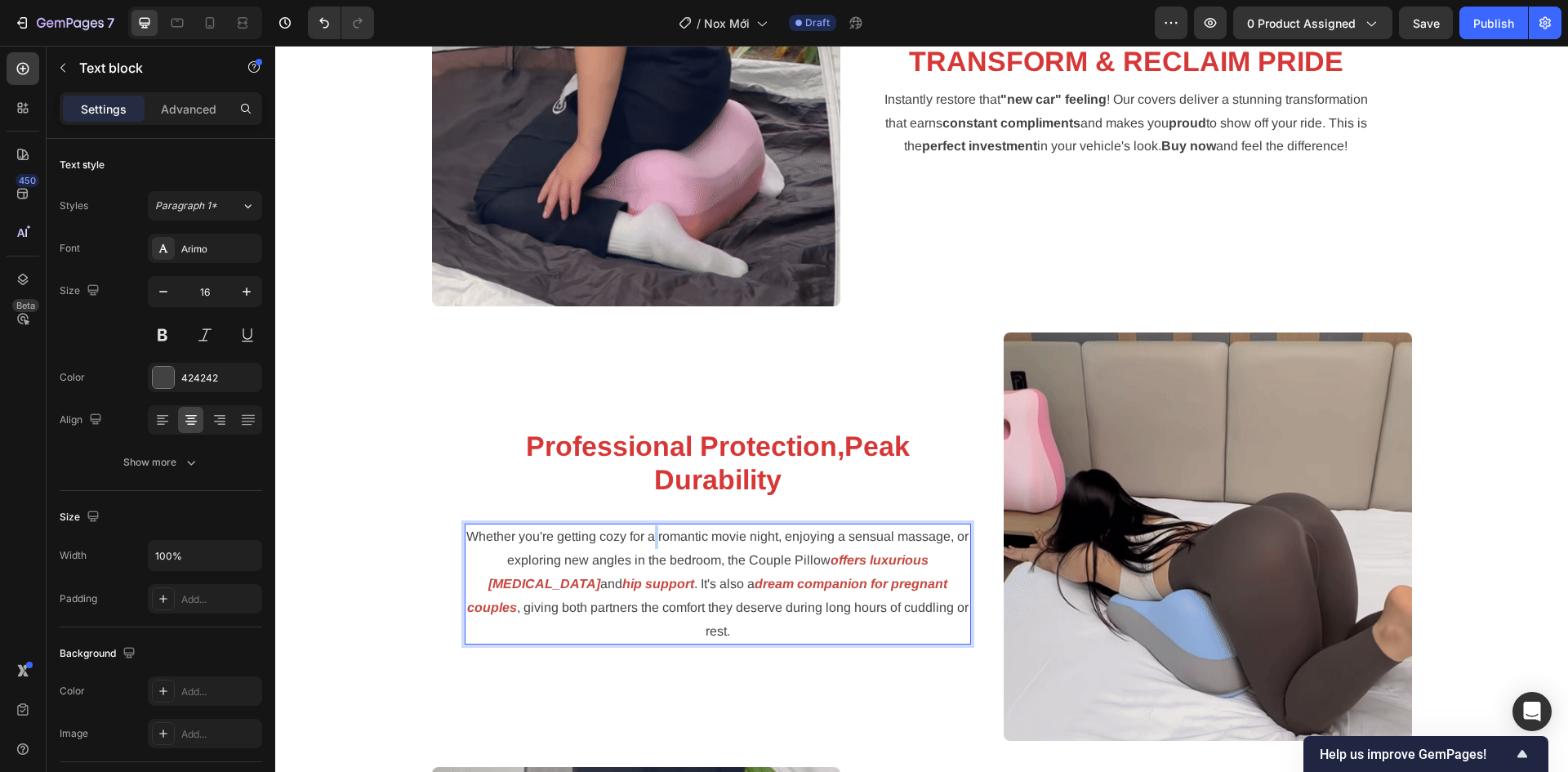
click at [657, 552] on span "Whether you're getting cozy for a romantic movie night, enjoying a sensual mass…" at bounding box center [717, 548] width 503 height 37
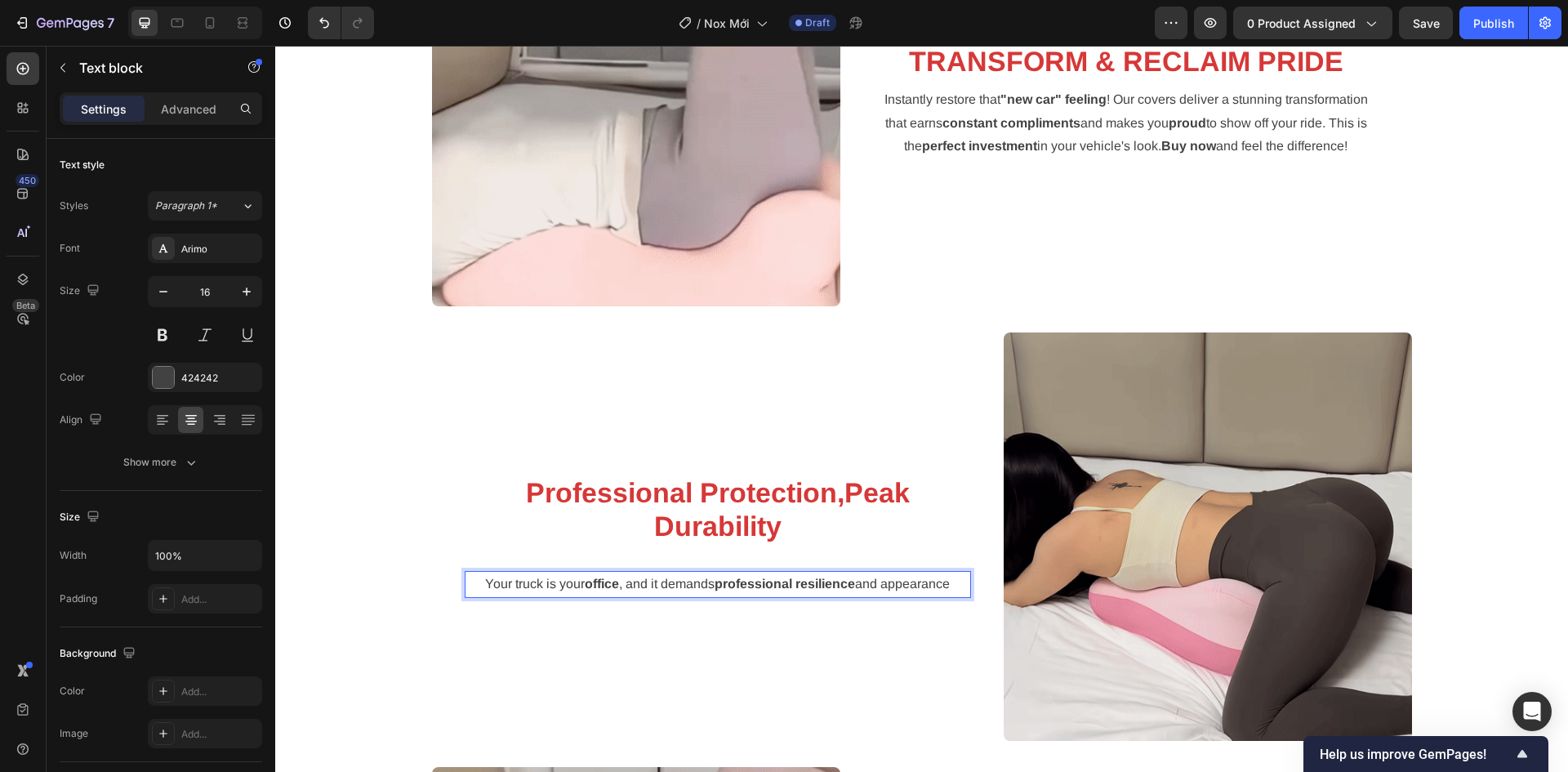
scroll to position [2419, 0]
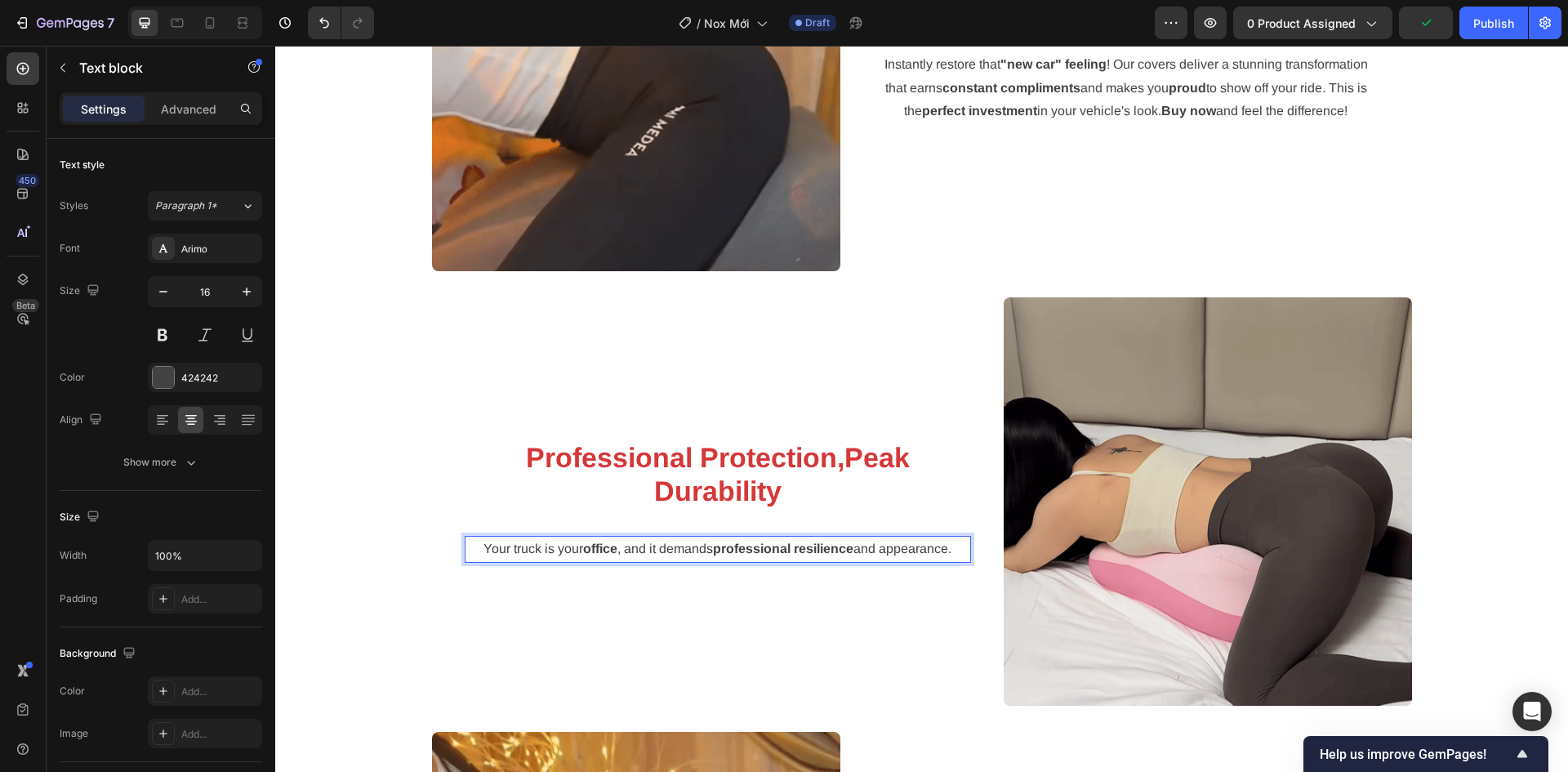
click at [957, 553] on p "Your truck is your office , and it demands professional resilience and appearan…" at bounding box center [717, 549] width 503 height 24
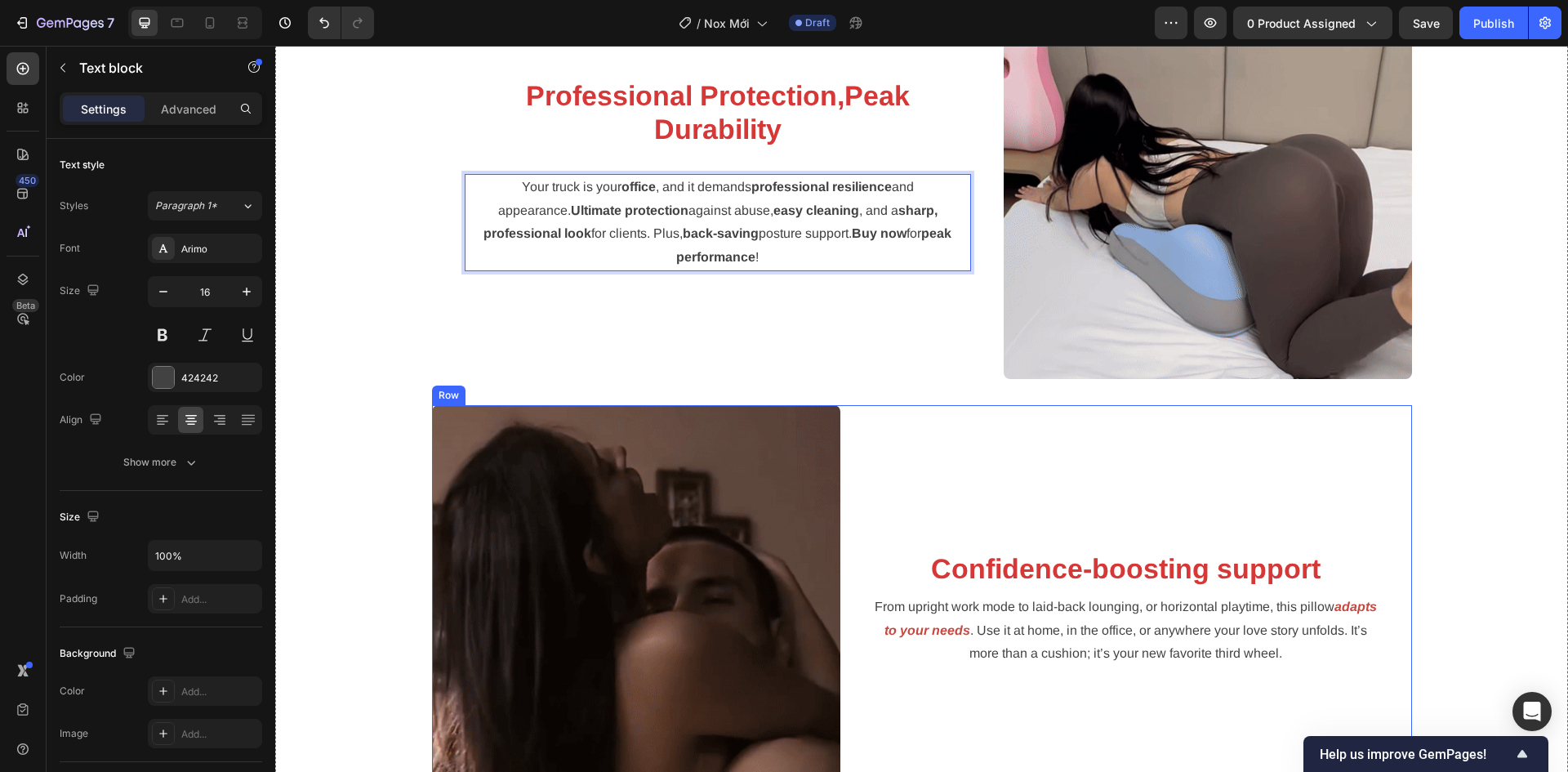
scroll to position [2909, 0]
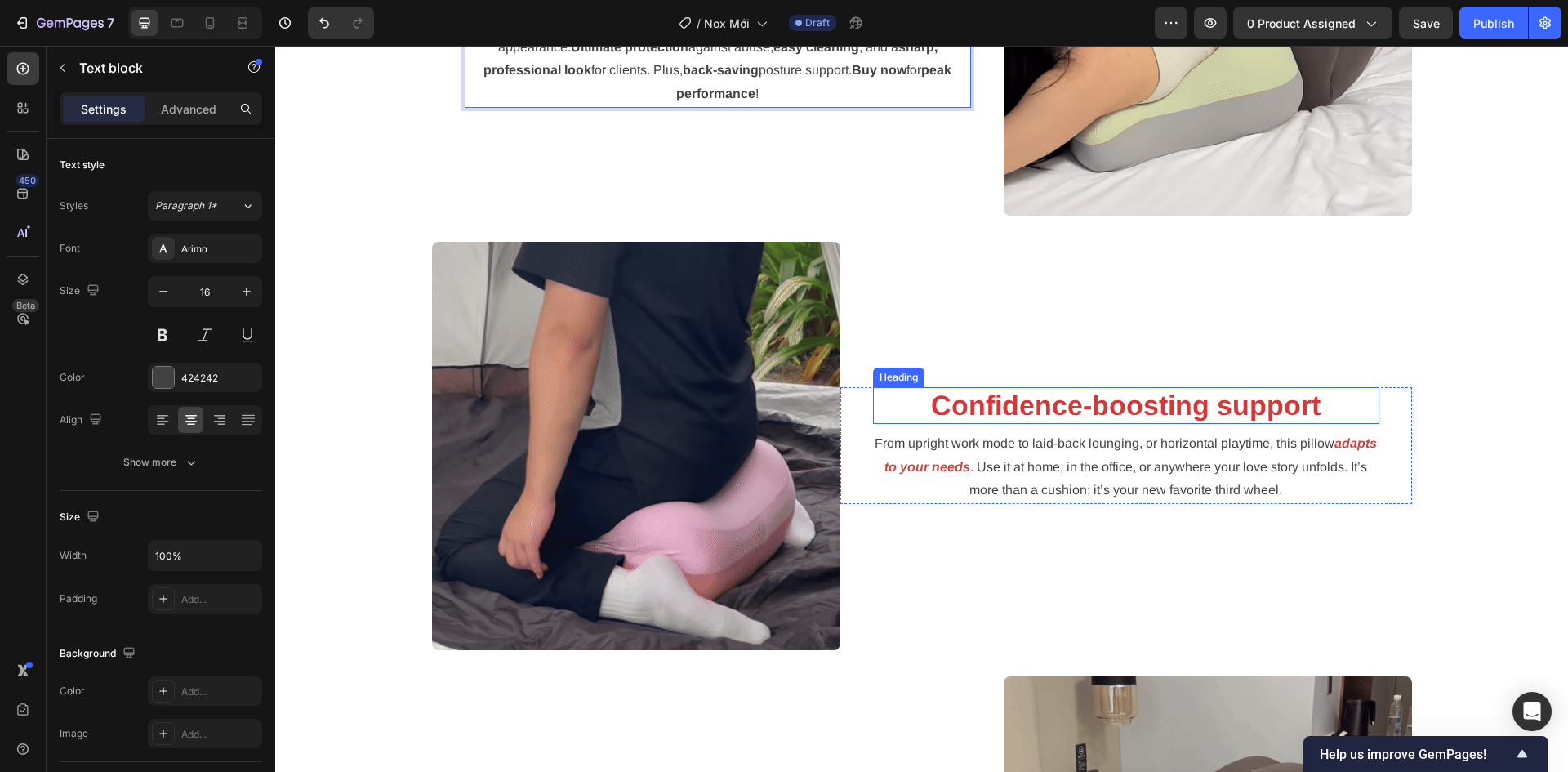
click at [1033, 418] on strong "Confidence-boosting support" at bounding box center [1125, 405] width 390 height 31
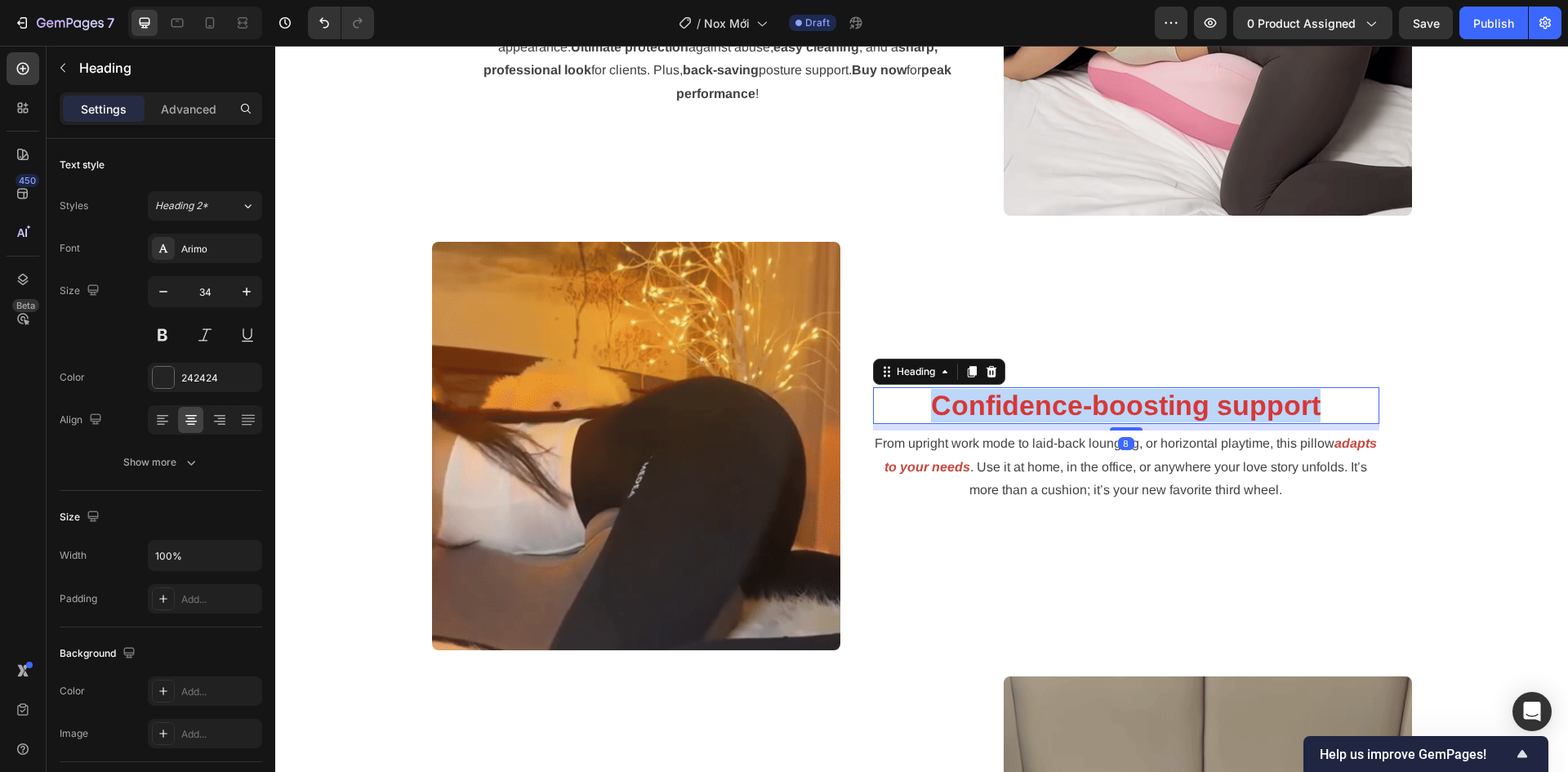
click at [1033, 418] on strong "Confidence-boosting support" at bounding box center [1125, 405] width 390 height 31
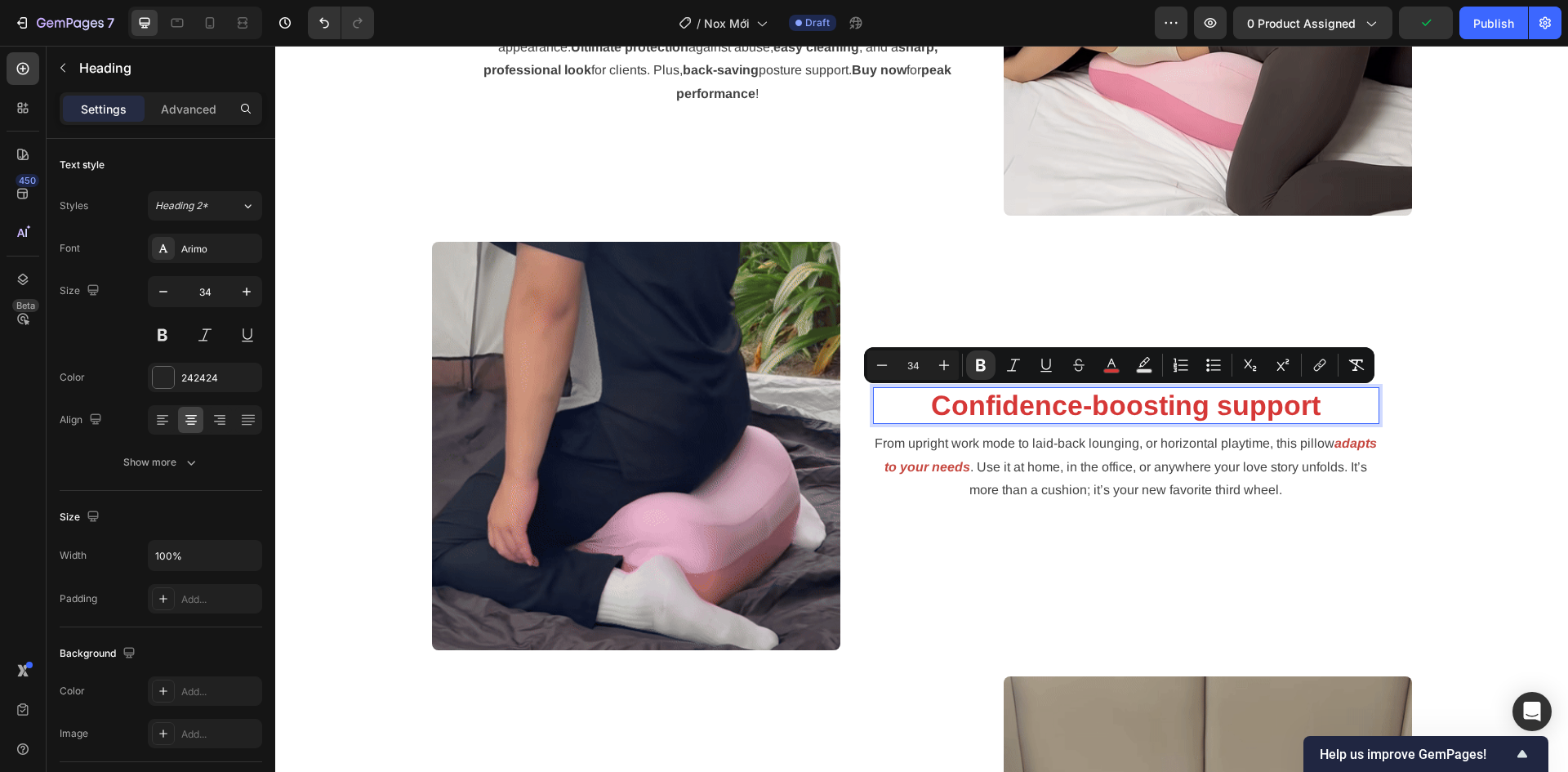
click at [1047, 406] on strong "Confidence-boosting support" at bounding box center [1125, 405] width 390 height 31
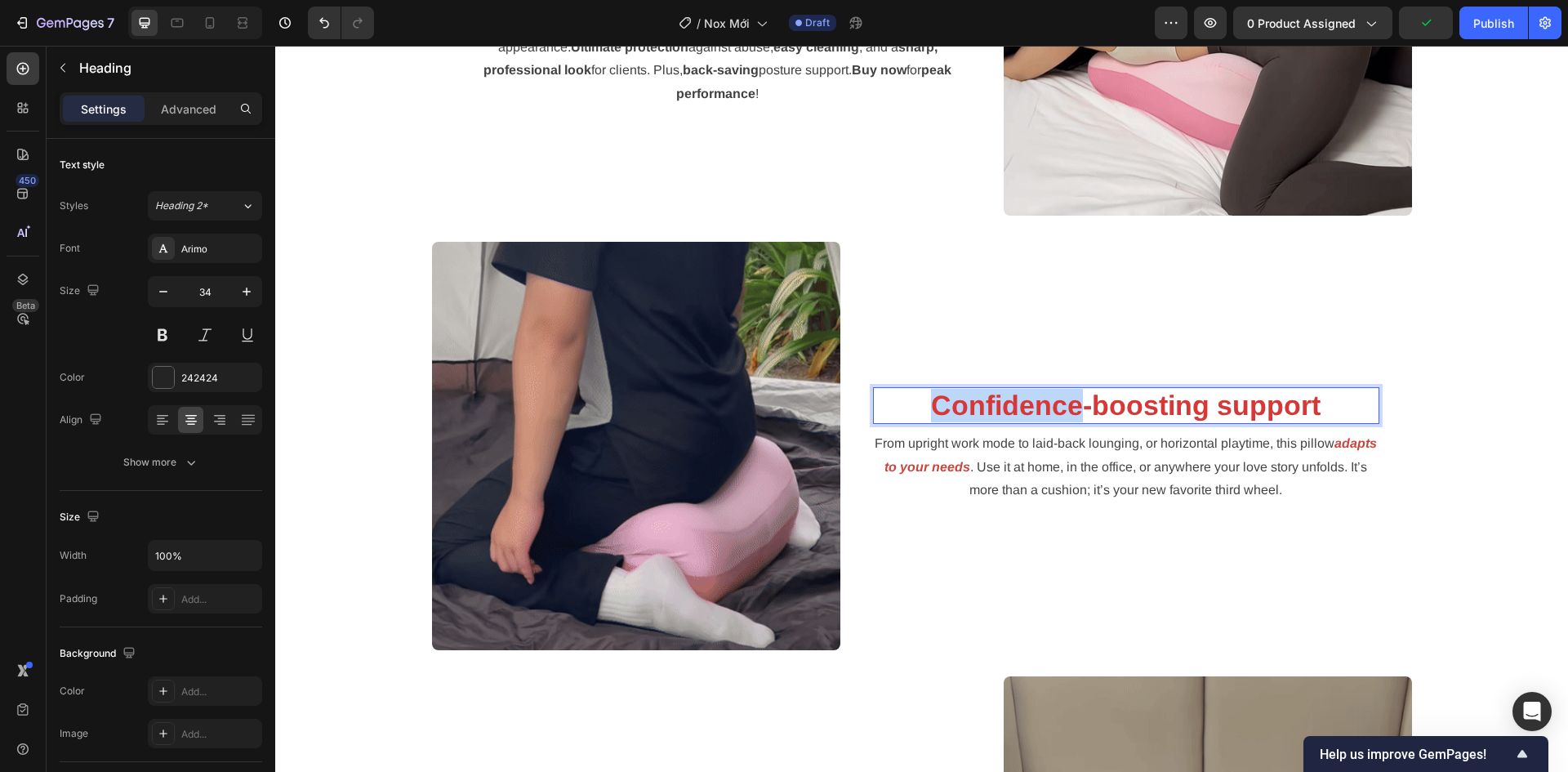
click at [1047, 406] on strong "Confidence-boosting support" at bounding box center [1125, 405] width 390 height 31
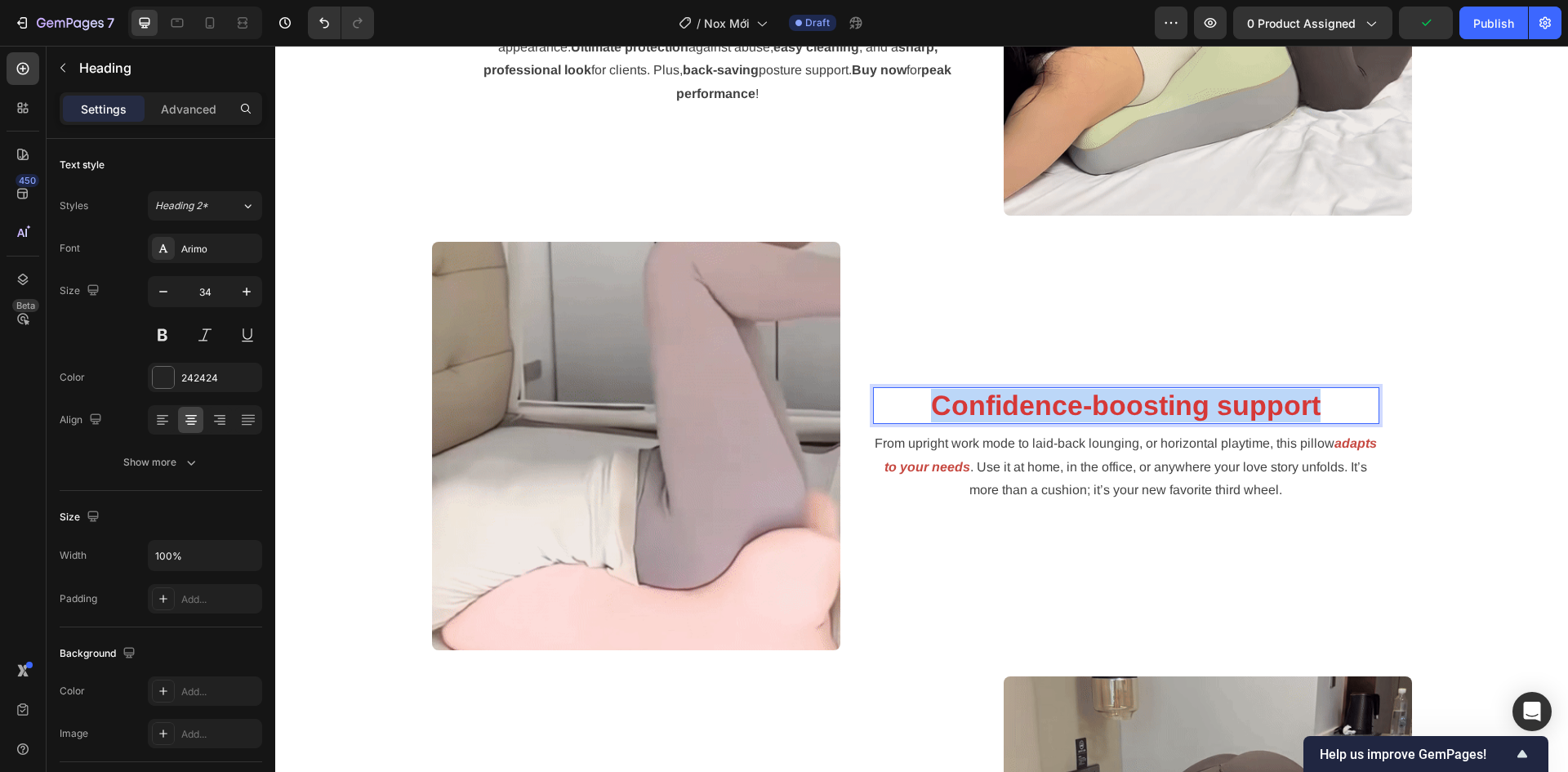
click at [1047, 406] on strong "Confidence-boosting support" at bounding box center [1125, 405] width 390 height 31
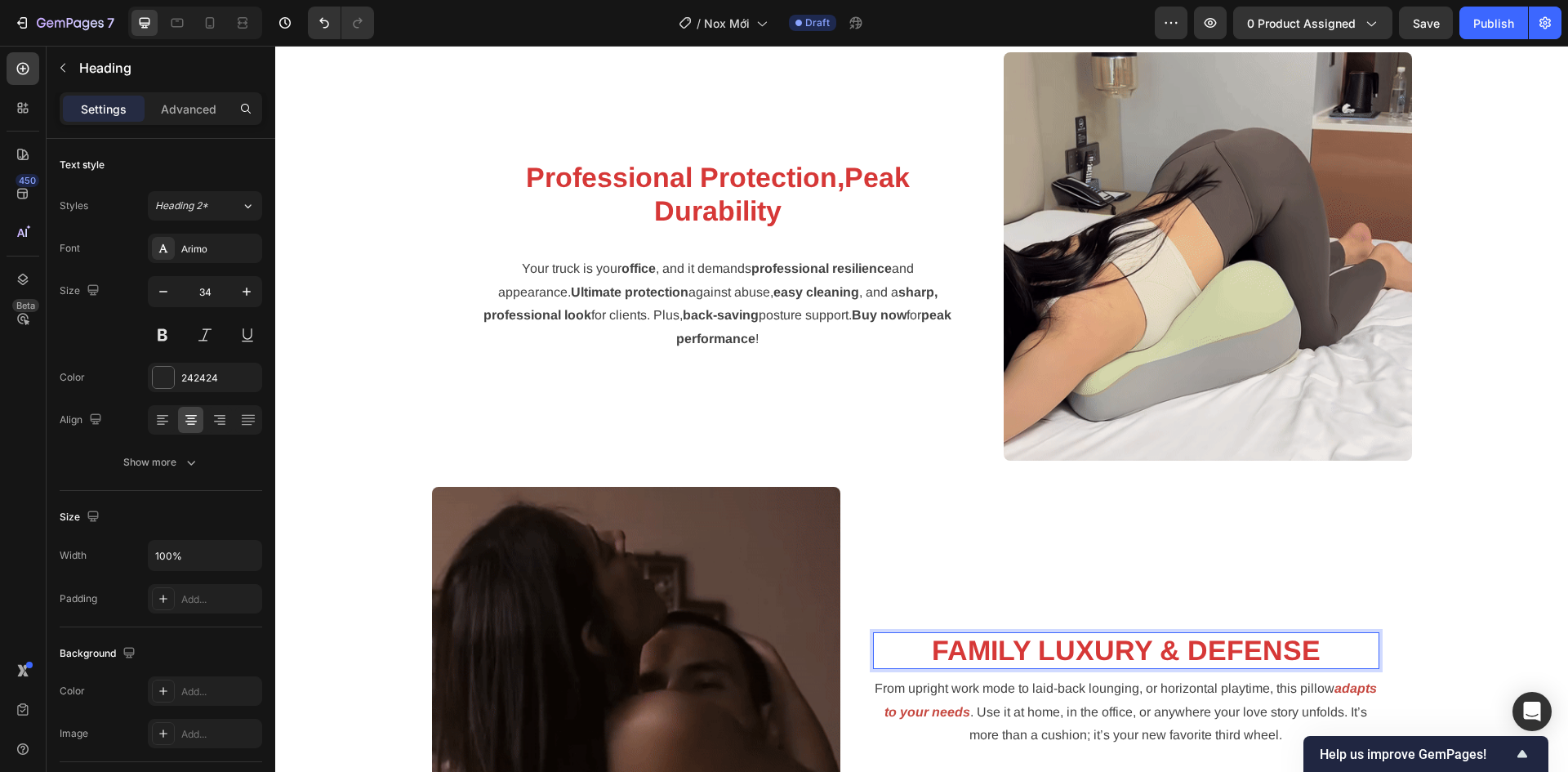
scroll to position [2990, 0]
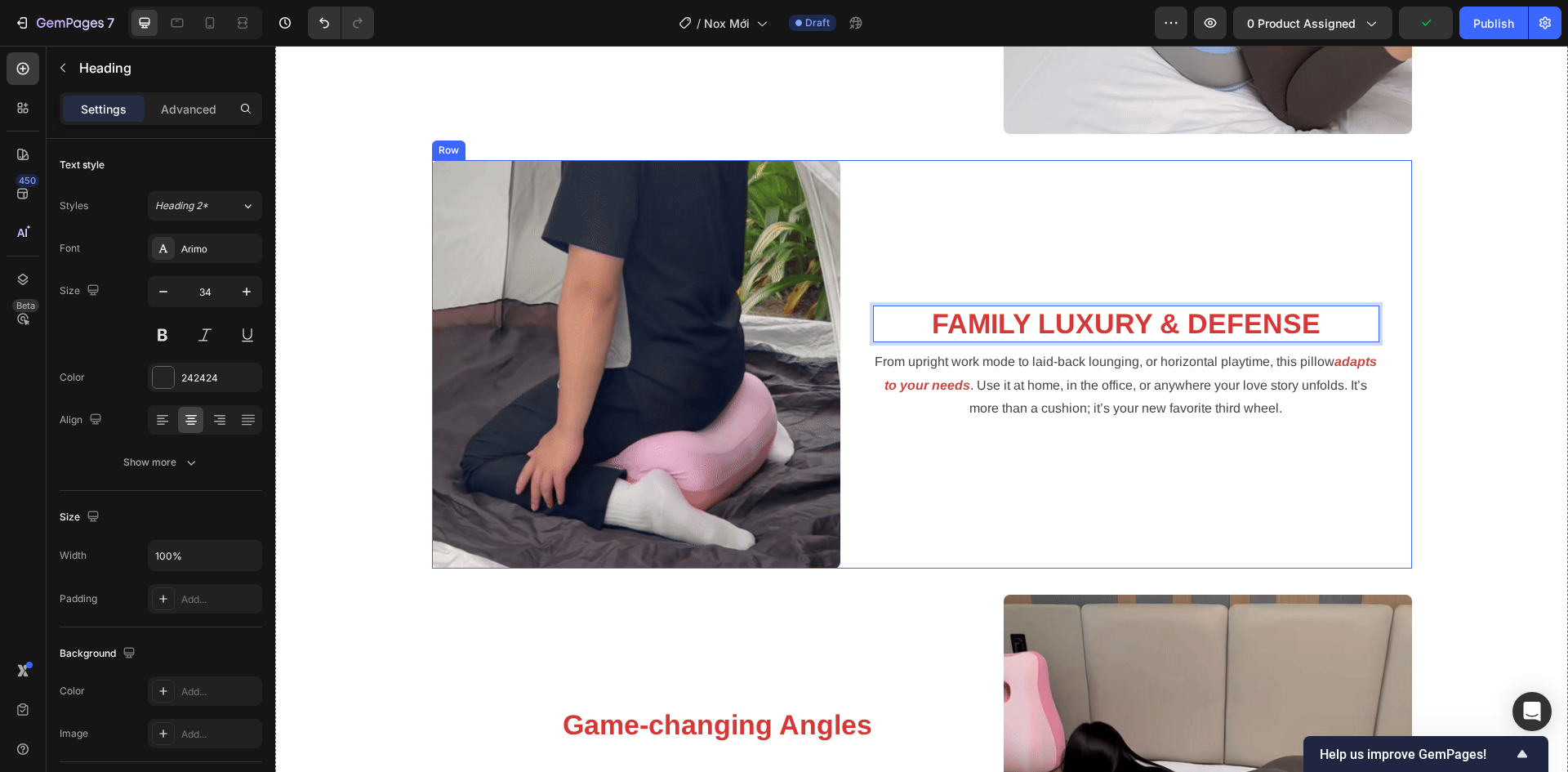
click at [1069, 394] on p "From upright work mode to laid-back lounging, or horizontal playtime, this pill…" at bounding box center [1126, 385] width 503 height 70
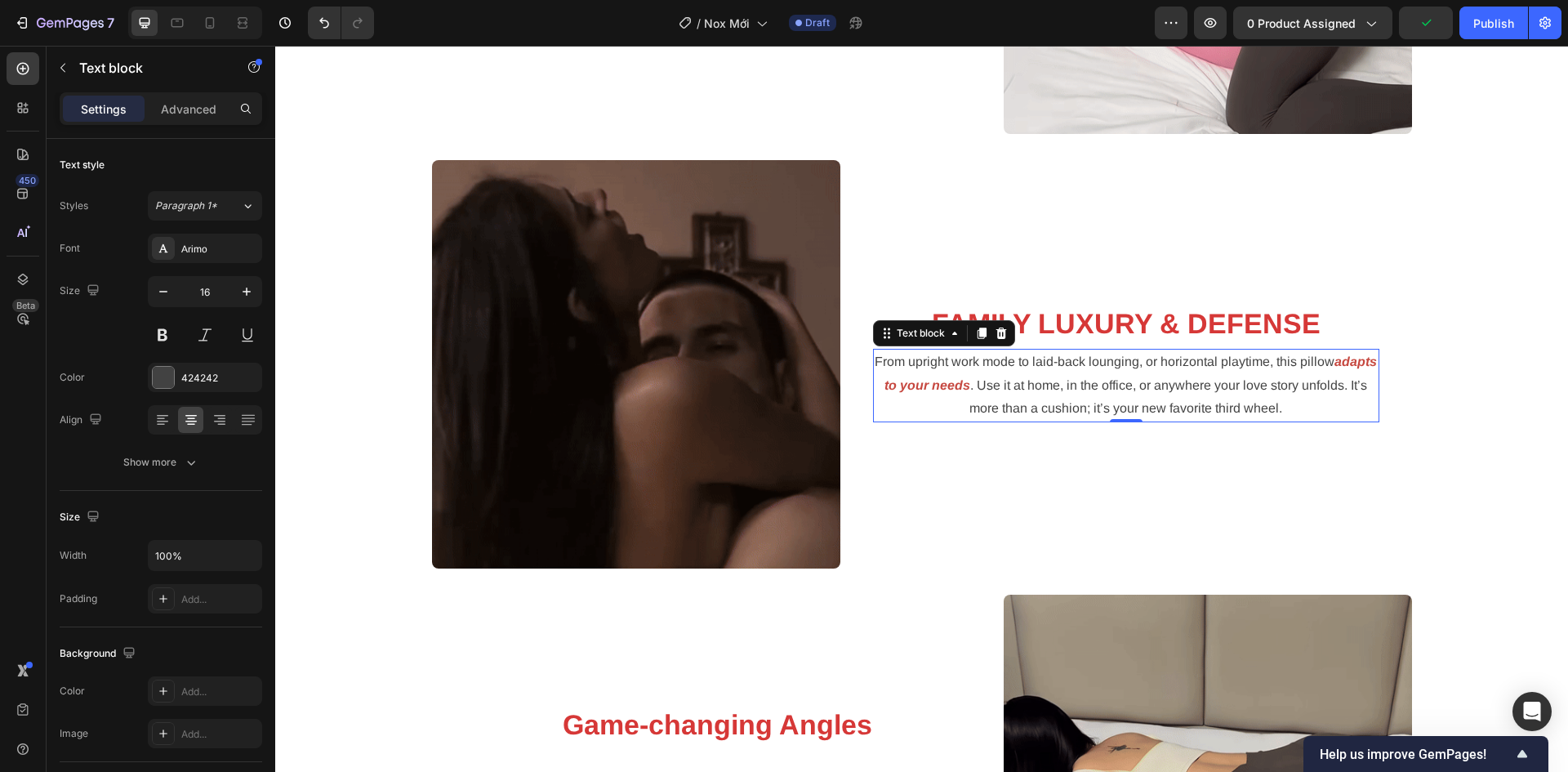
click at [1069, 394] on p "From upright work mode to laid-back lounging, or horizontal playtime, this pill…" at bounding box center [1126, 385] width 503 height 70
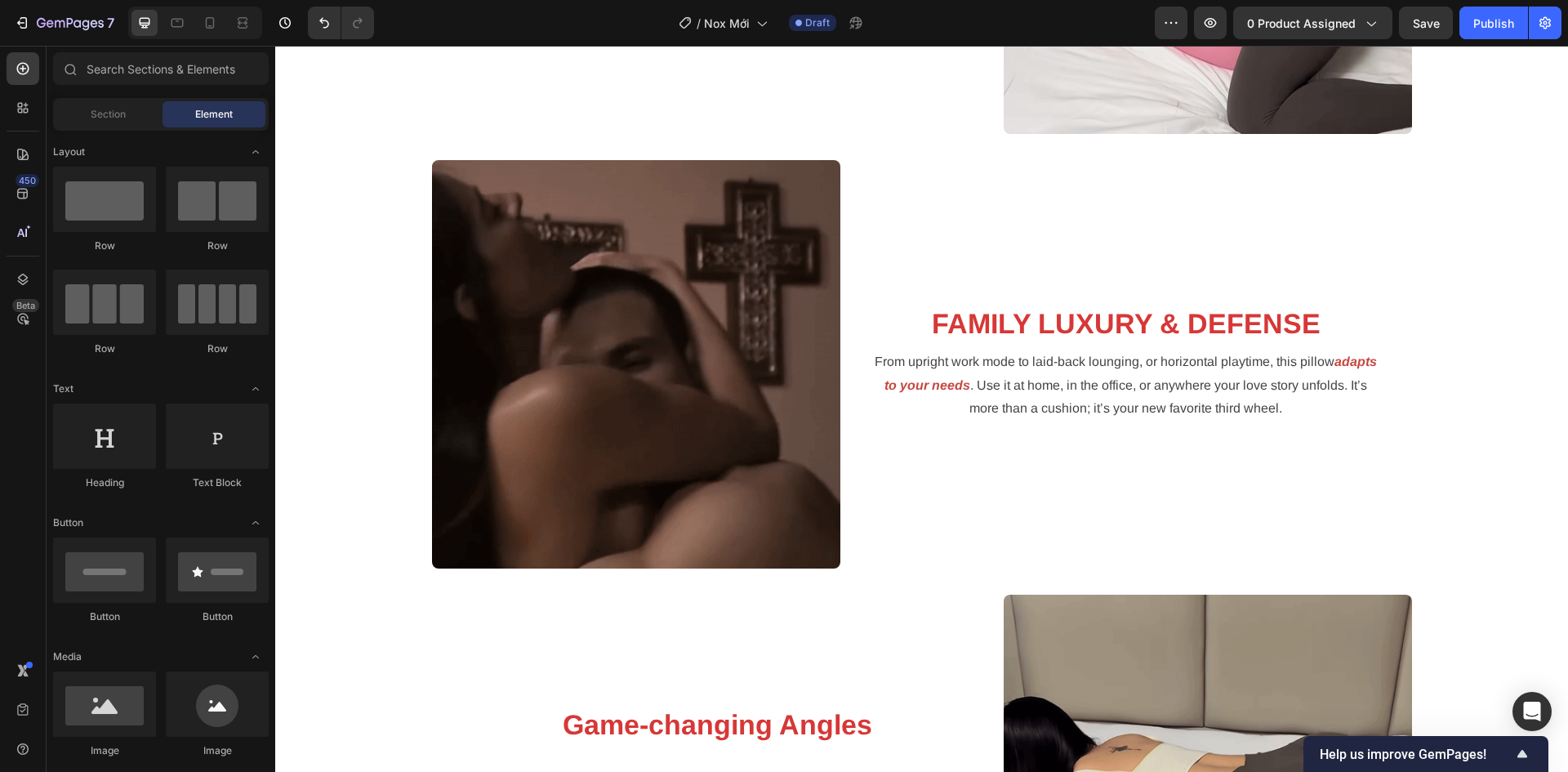
click at [1071, 383] on span ". Use it at home, in the office, or anywhere your love story unfolds. It’s more…" at bounding box center [1168, 397] width 398 height 37
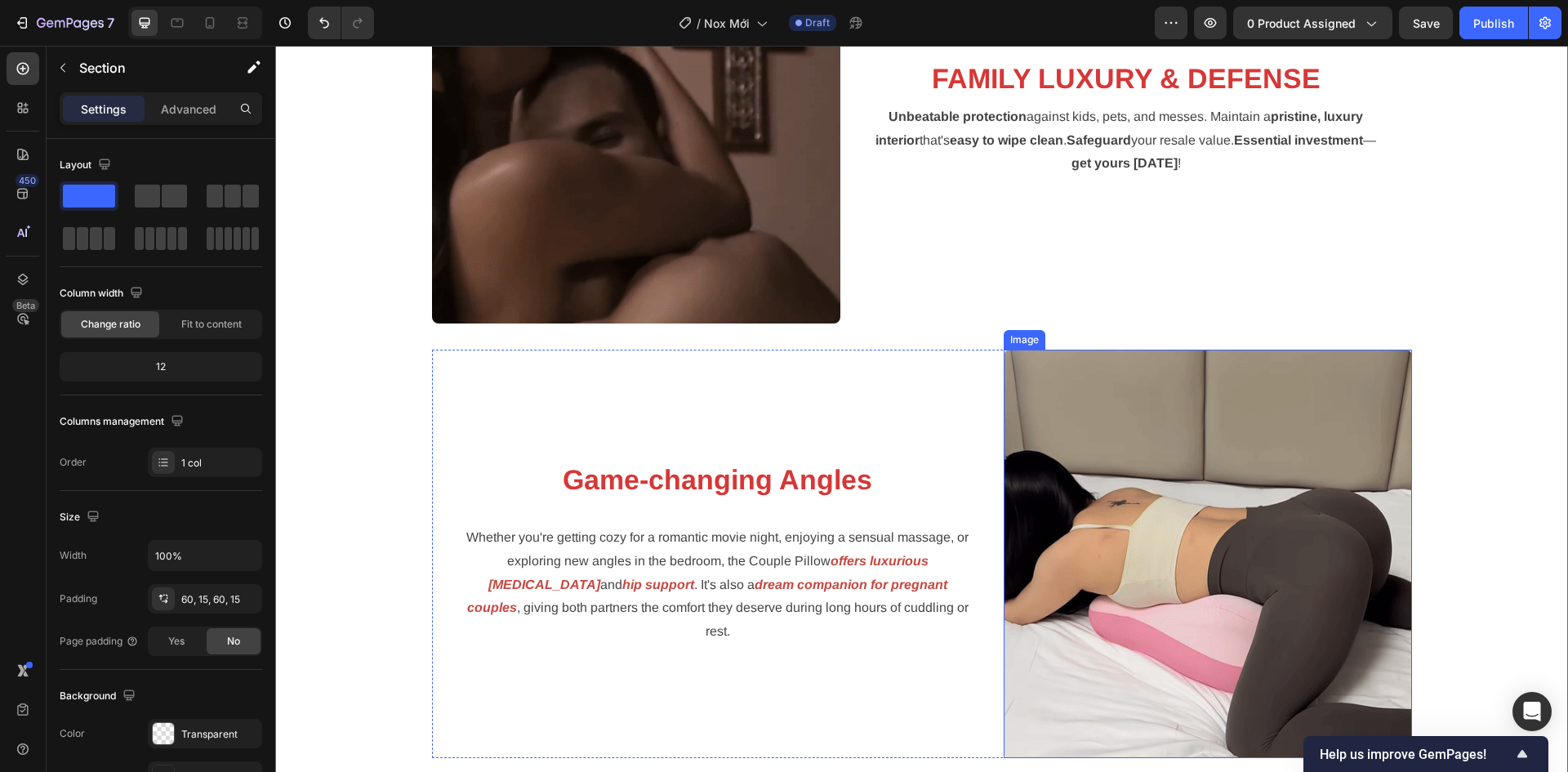
scroll to position [3481, 0]
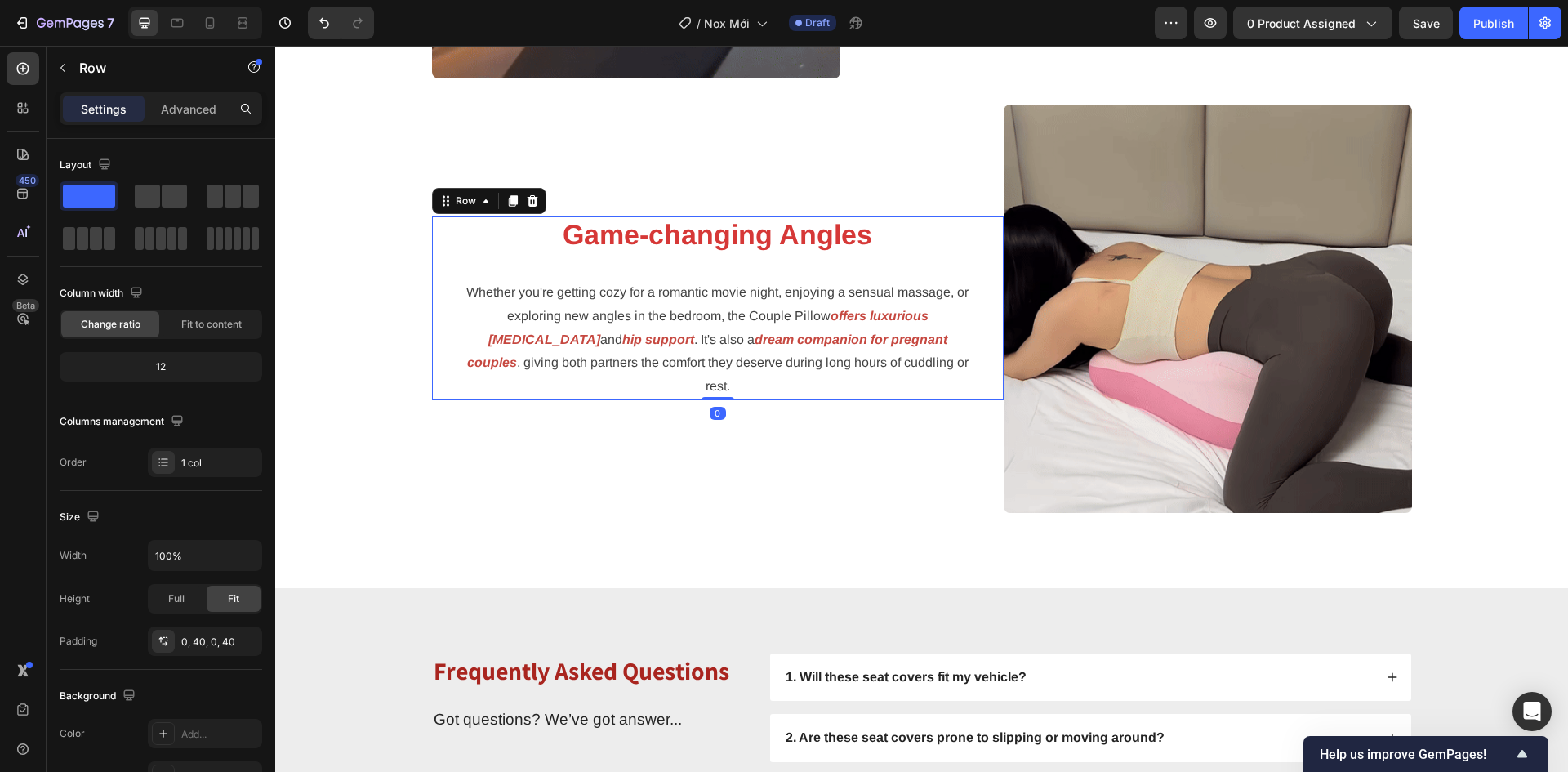
click at [687, 270] on div "Game-changing Angles Heading Whether you're getting cozy for a romantic movie n…" at bounding box center [717, 308] width 506 height 184
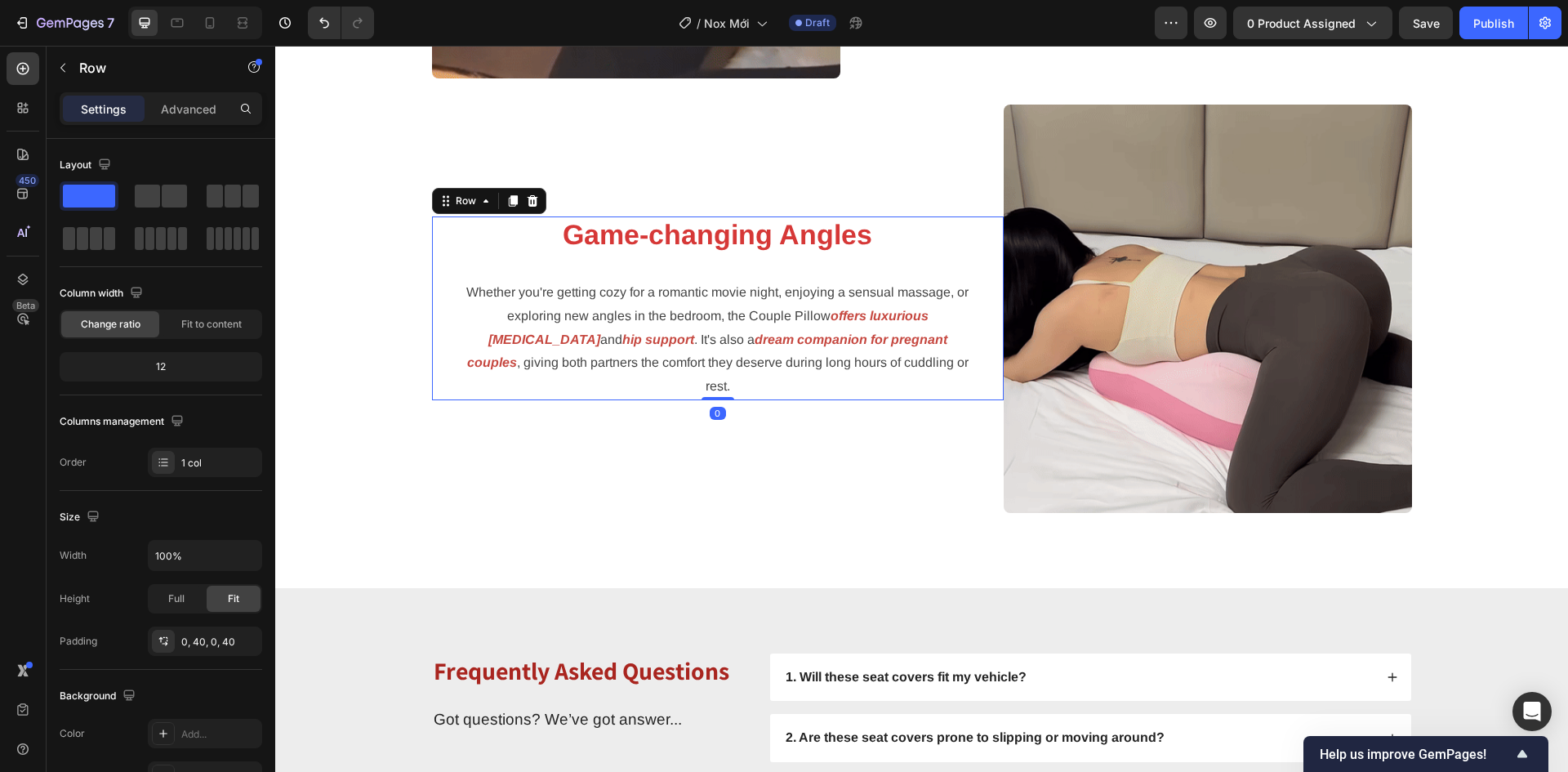
click at [687, 270] on div "Game-changing Angles Heading Whether you're getting cozy for a romantic movie n…" at bounding box center [717, 308] width 506 height 184
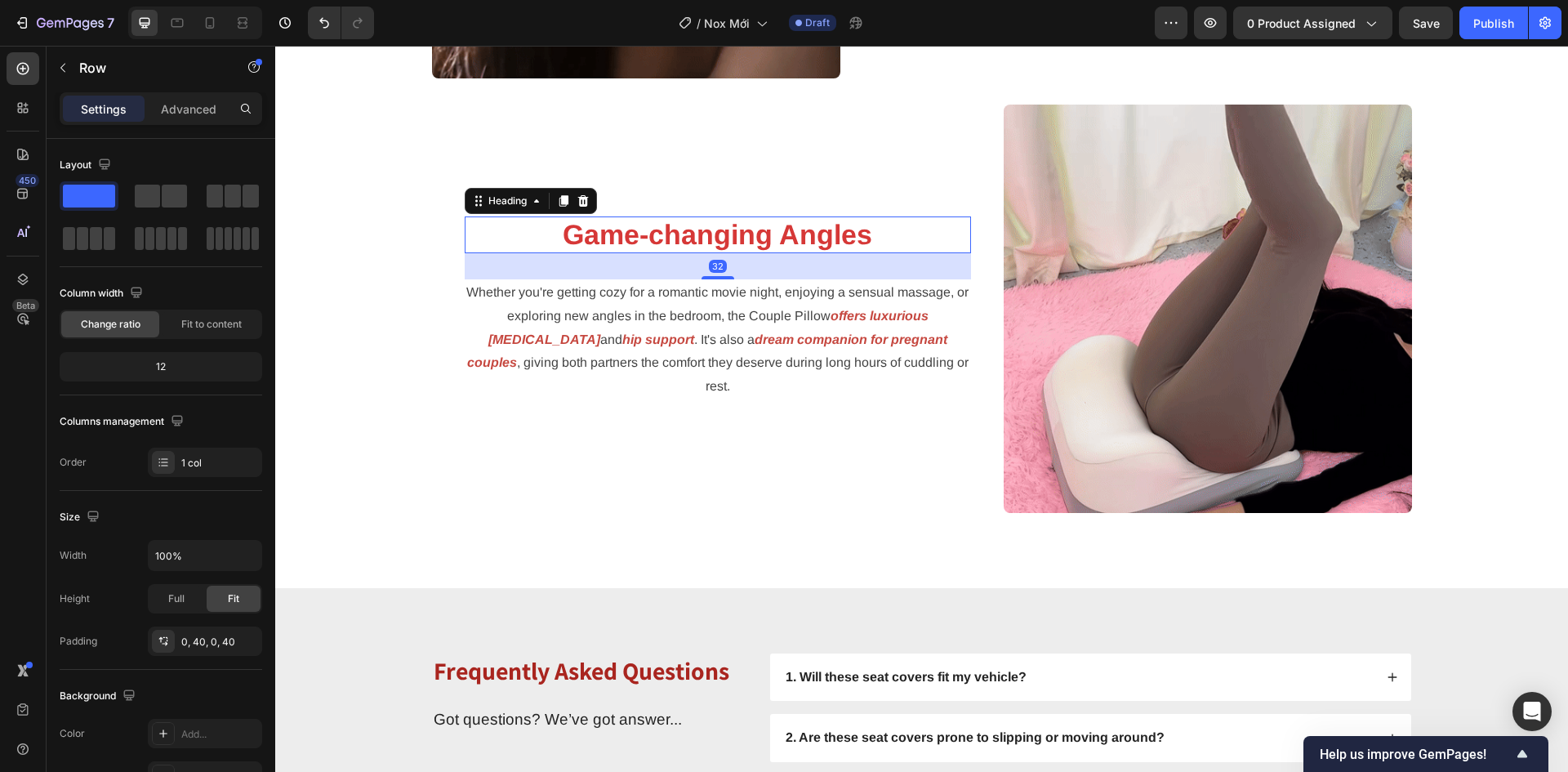
click at [692, 250] on strong "Game-changing Angles" at bounding box center [717, 234] width 310 height 31
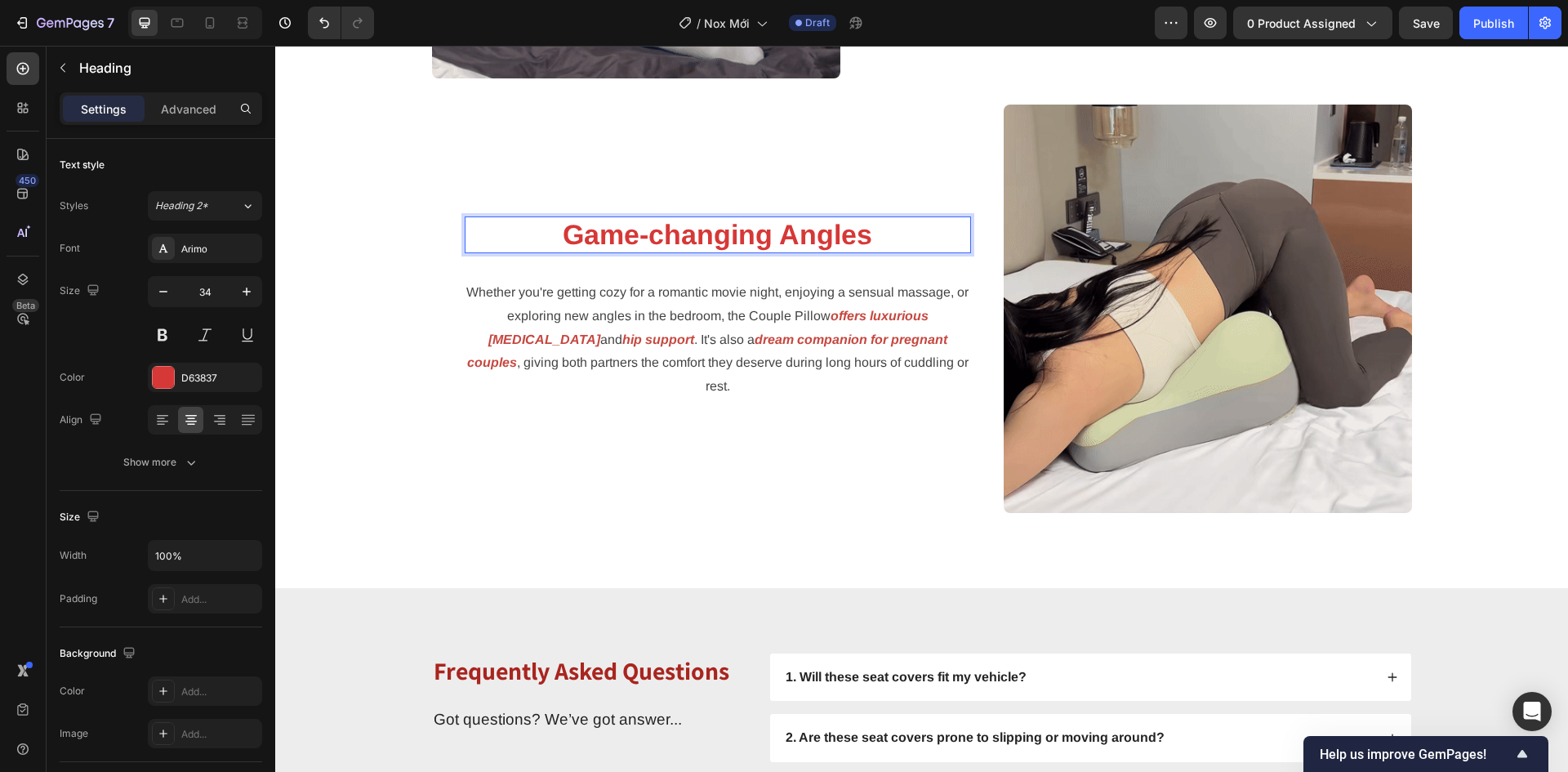
click at [697, 250] on strong "Game-changing Angles" at bounding box center [717, 234] width 310 height 31
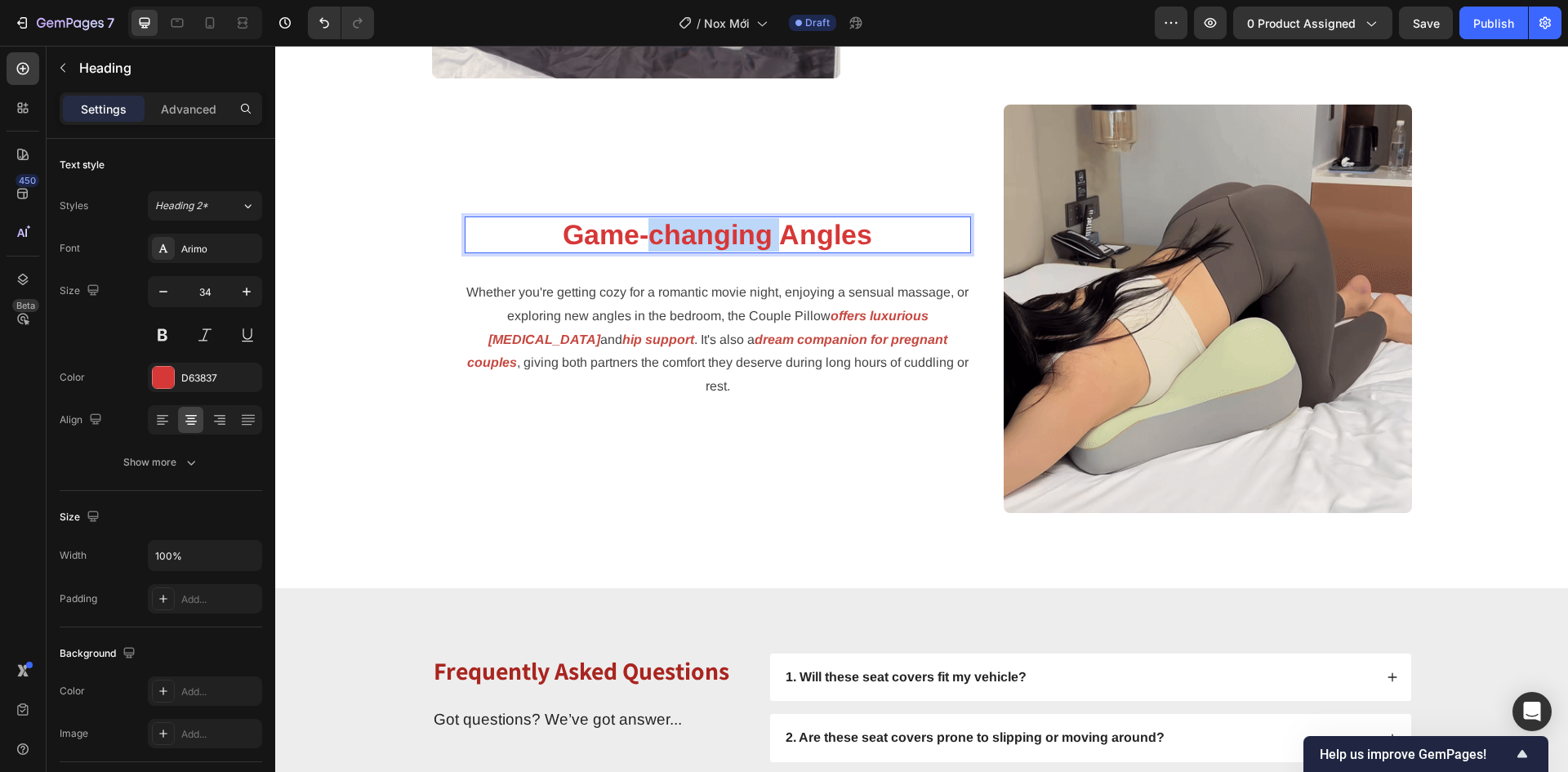
click at [697, 250] on strong "Game-changing Angles" at bounding box center [717, 234] width 310 height 31
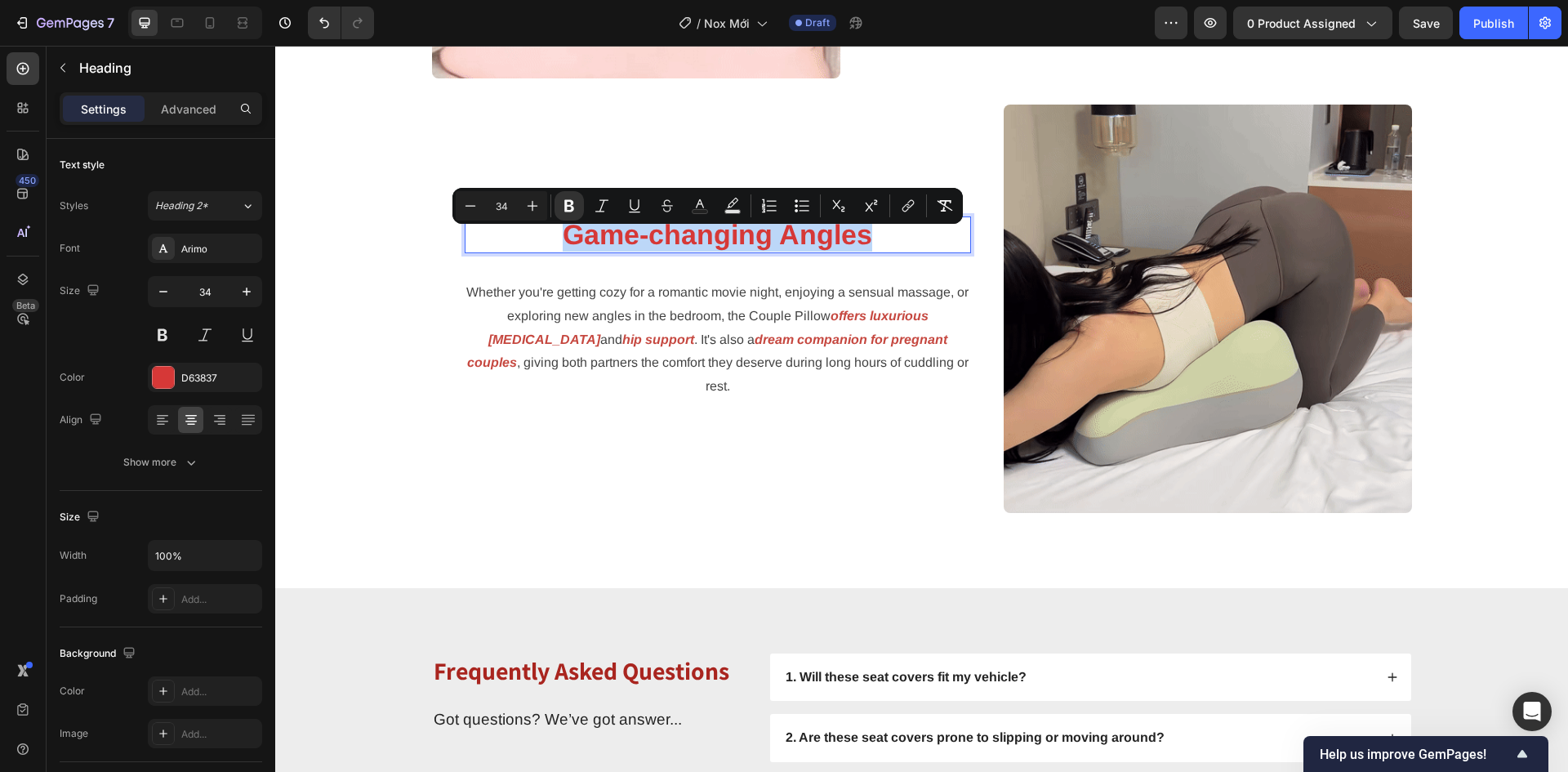
click at [697, 250] on strong "Game-changing Angles" at bounding box center [717, 234] width 310 height 31
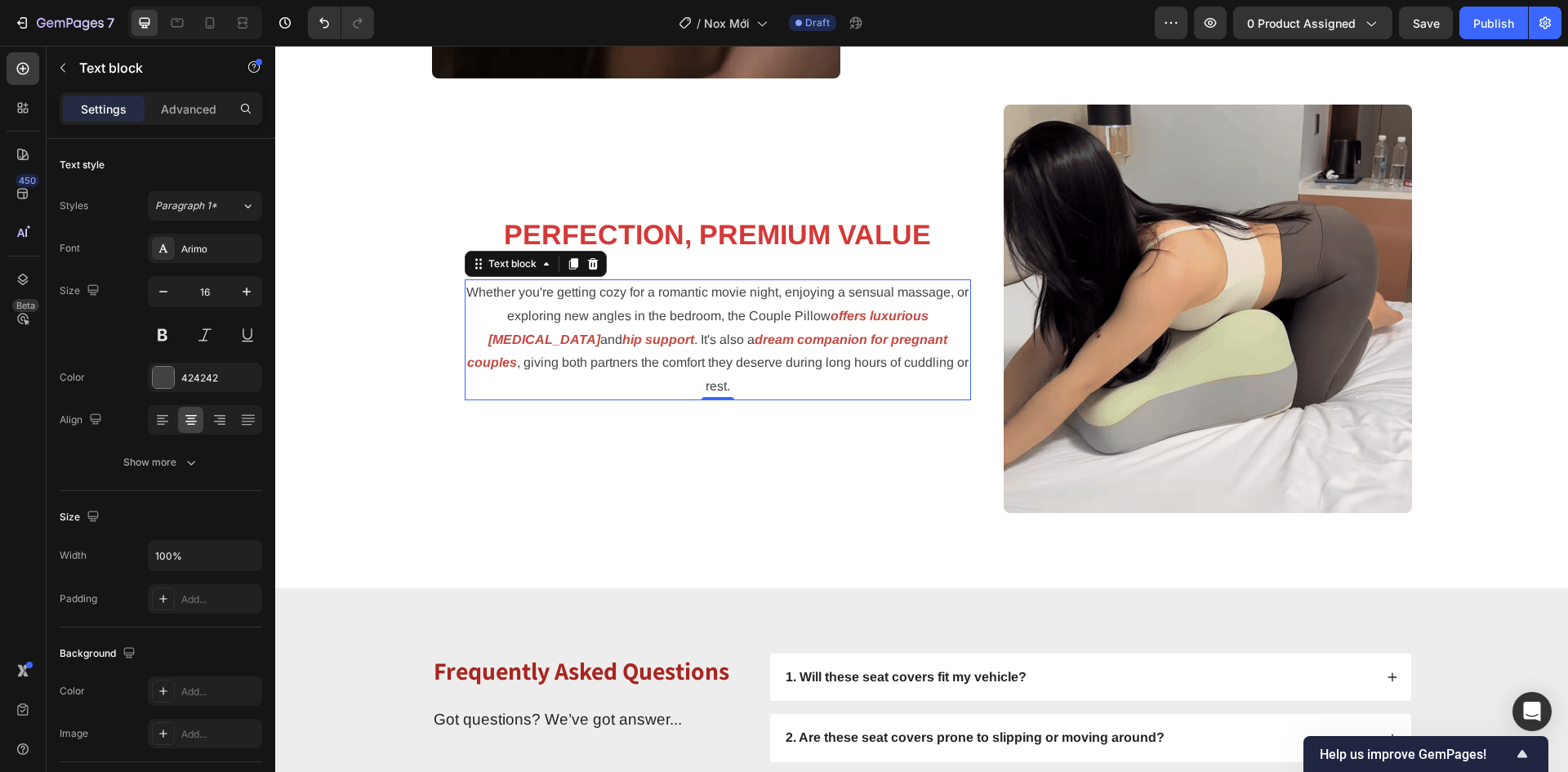
click at [637, 337] on p "Whether you're getting cozy for a romantic movie night, enjoying a sensual mass…" at bounding box center [717, 339] width 503 height 117
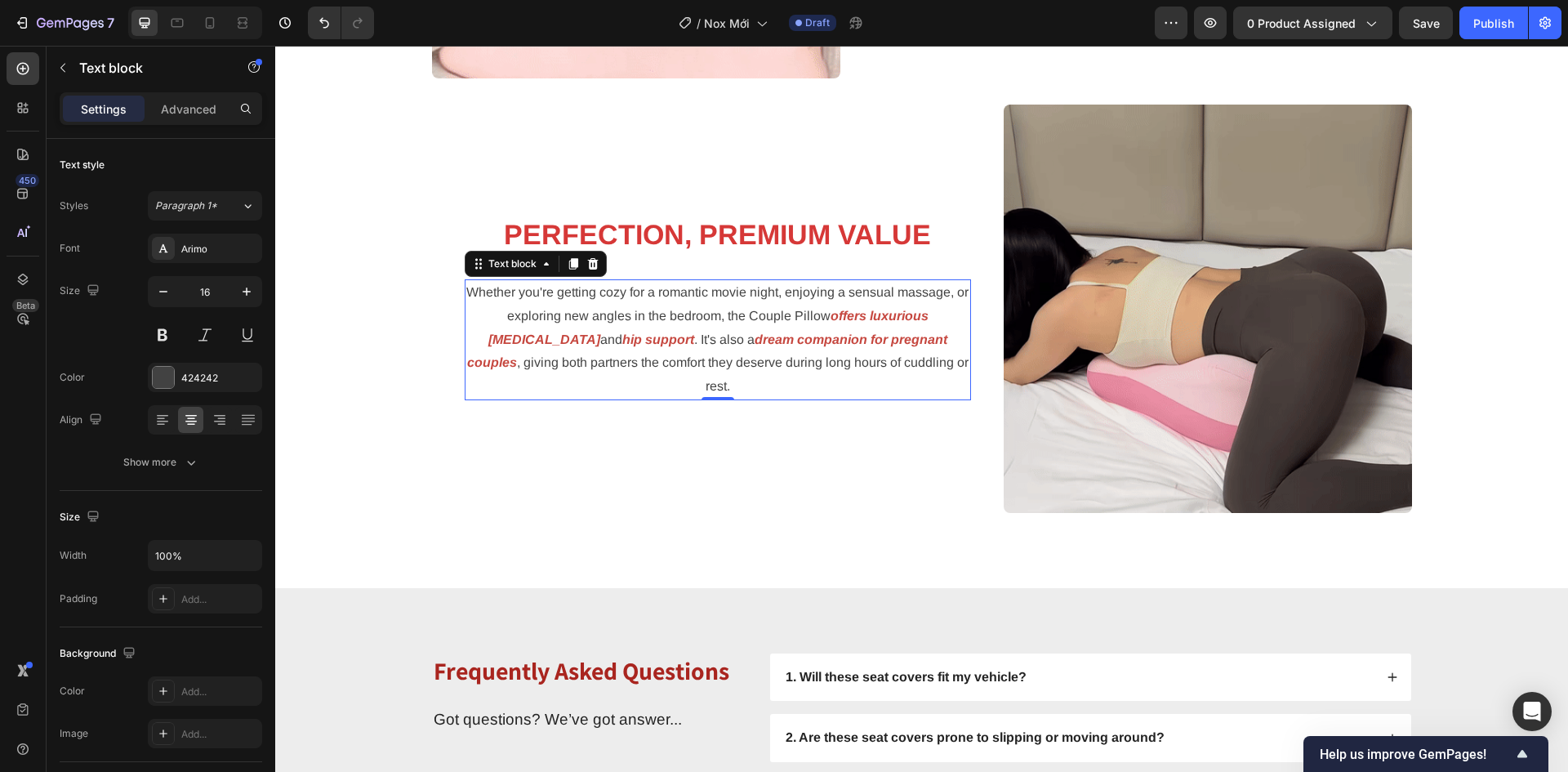
click at [637, 337] on p "Whether you're getting cozy for a romantic movie night, enjoying a sensual mass…" at bounding box center [717, 339] width 503 height 117
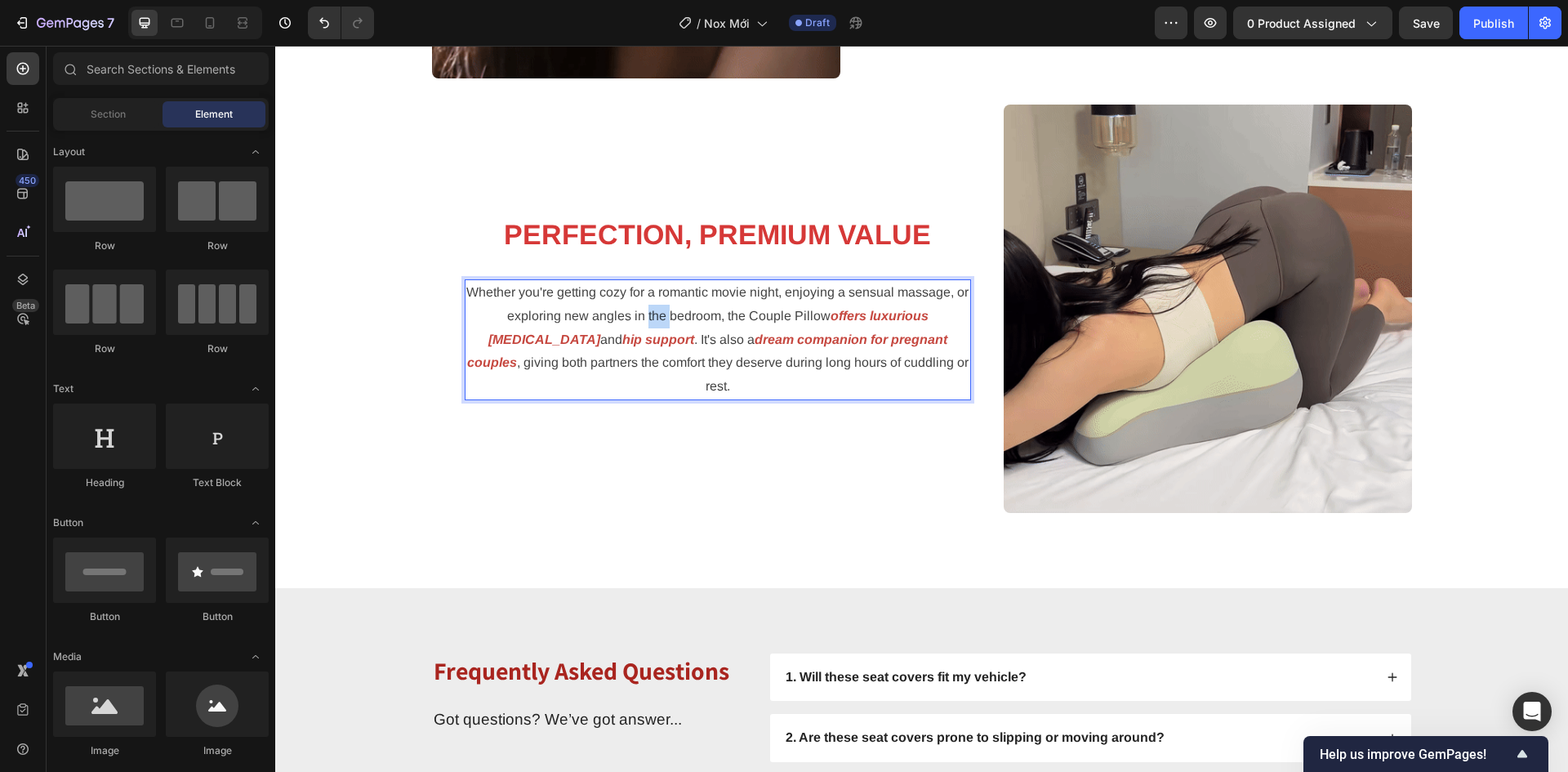
click at [626, 335] on div at bounding box center [626, 335] width 0 height 0
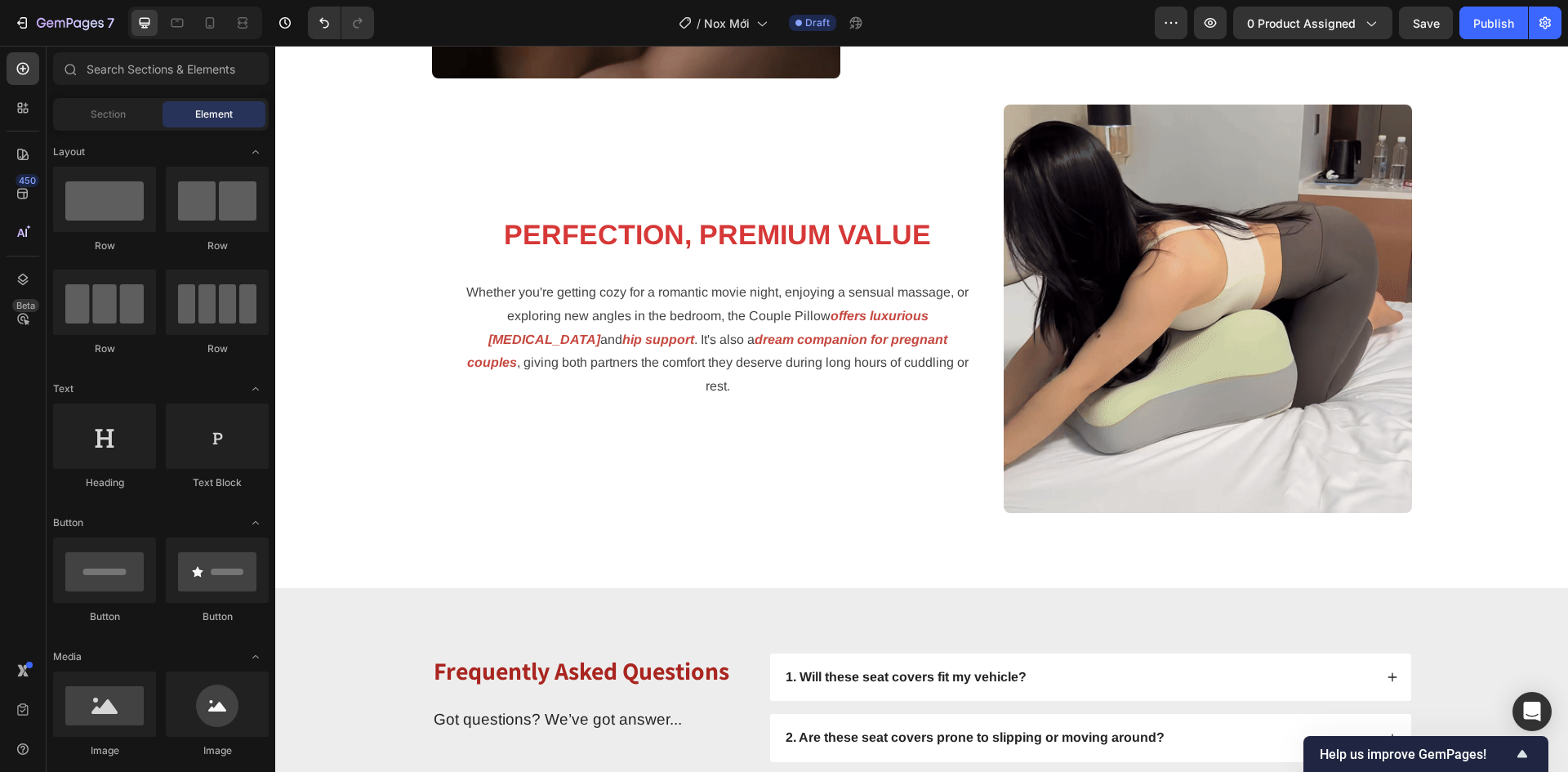
click at [710, 322] on span "Whether you're getting cozy for a romantic movie night, enjoying a sensual mass…" at bounding box center [717, 304] width 503 height 37
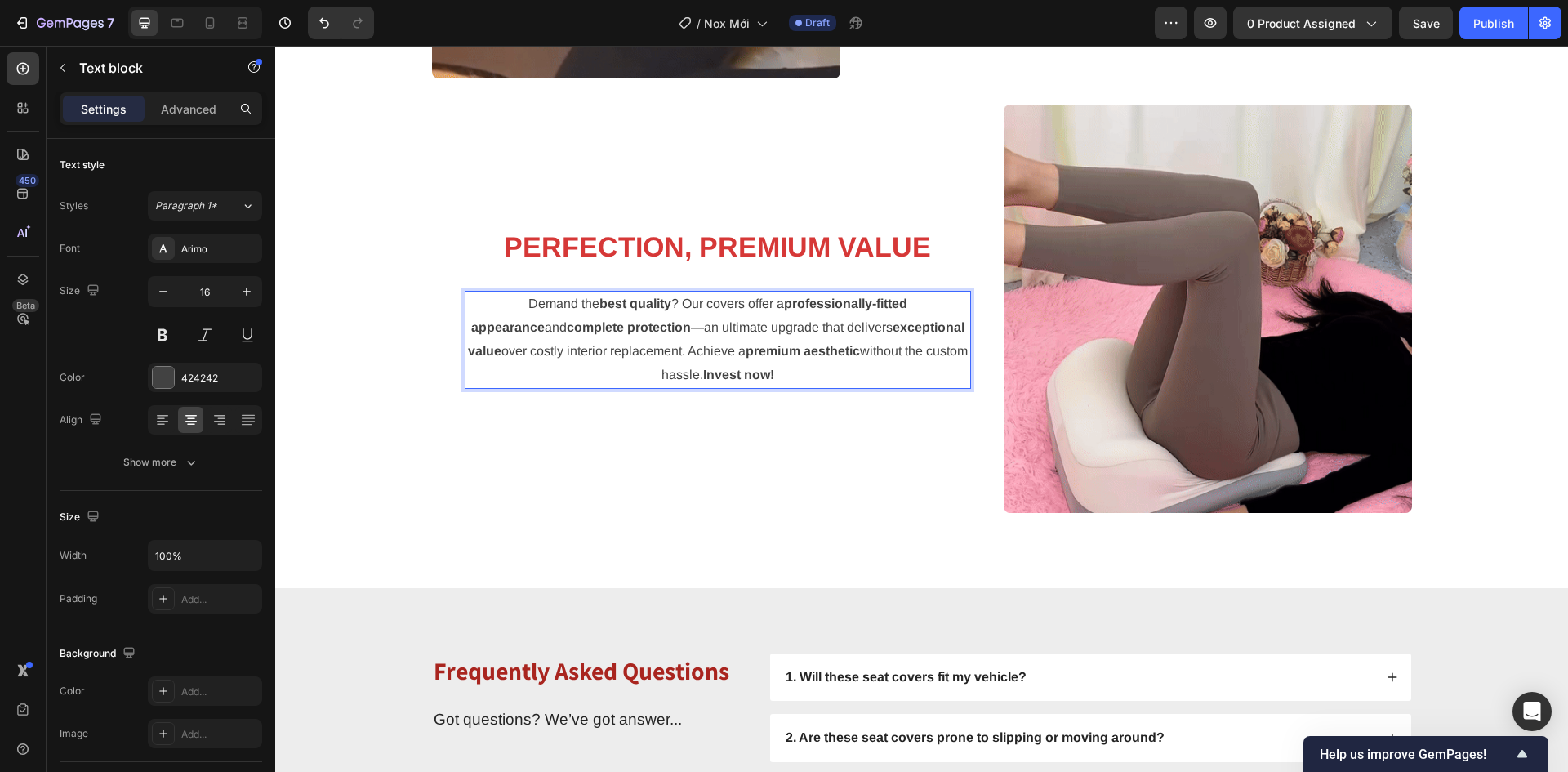
click at [810, 466] on div "⁠⁠⁠⁠⁠⁠⁠ PERFECTION, PREMIUM VALUE Heading Demand the best quality ? Our covers …" at bounding box center [717, 309] width 572 height 409
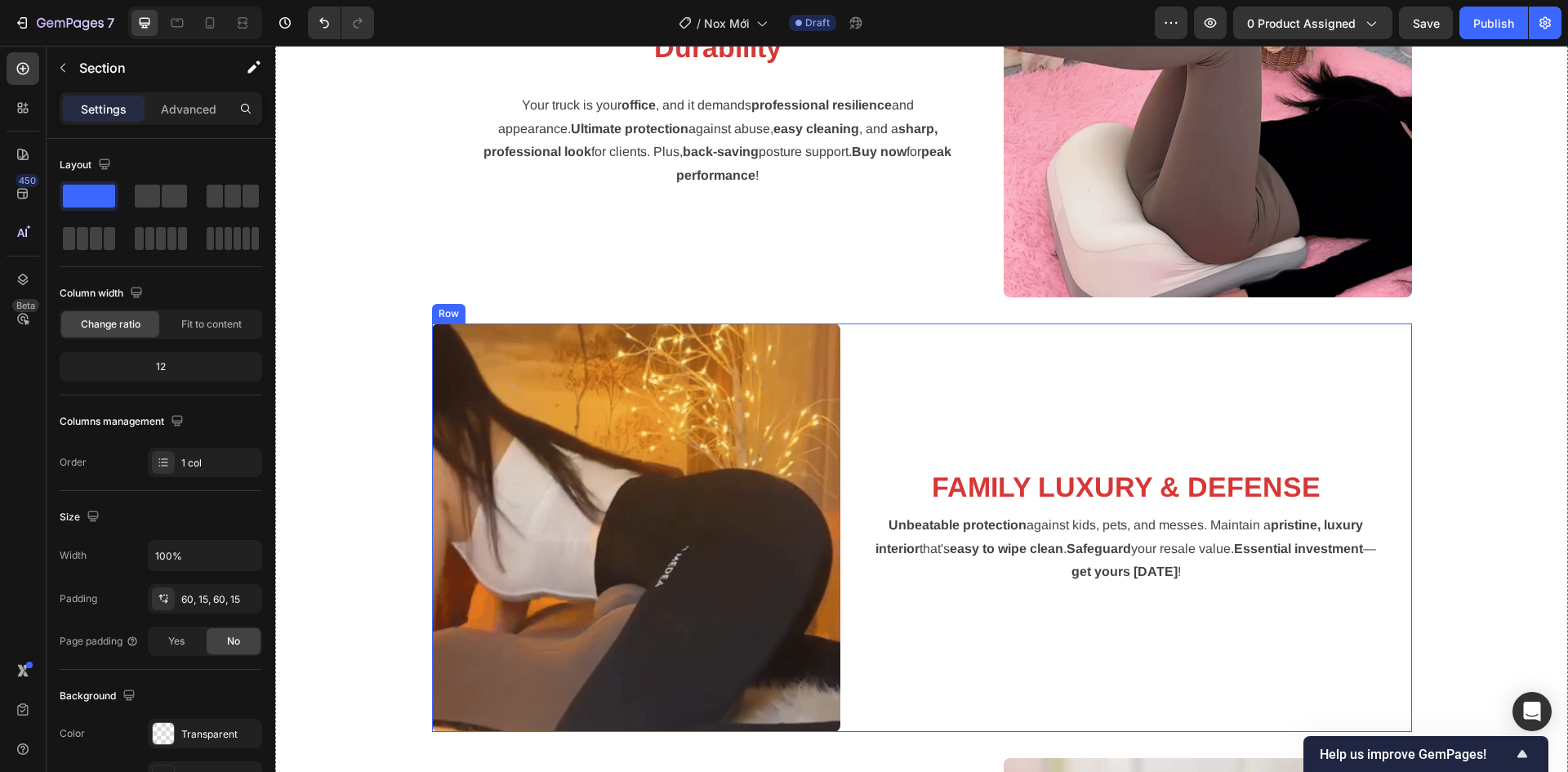
scroll to position [2501, 0]
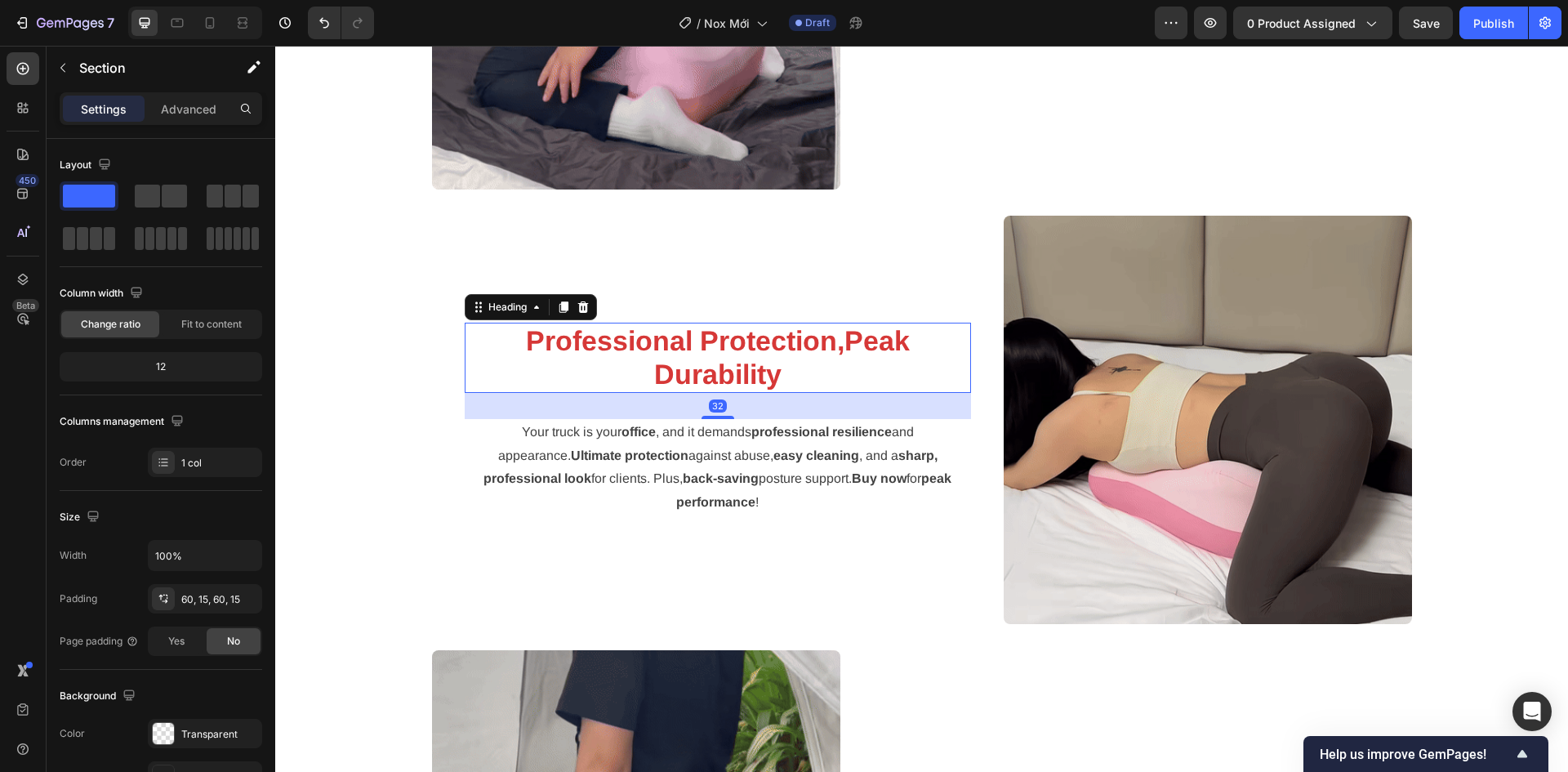
click at [706, 370] on strong "Durability" at bounding box center [717, 374] width 127 height 31
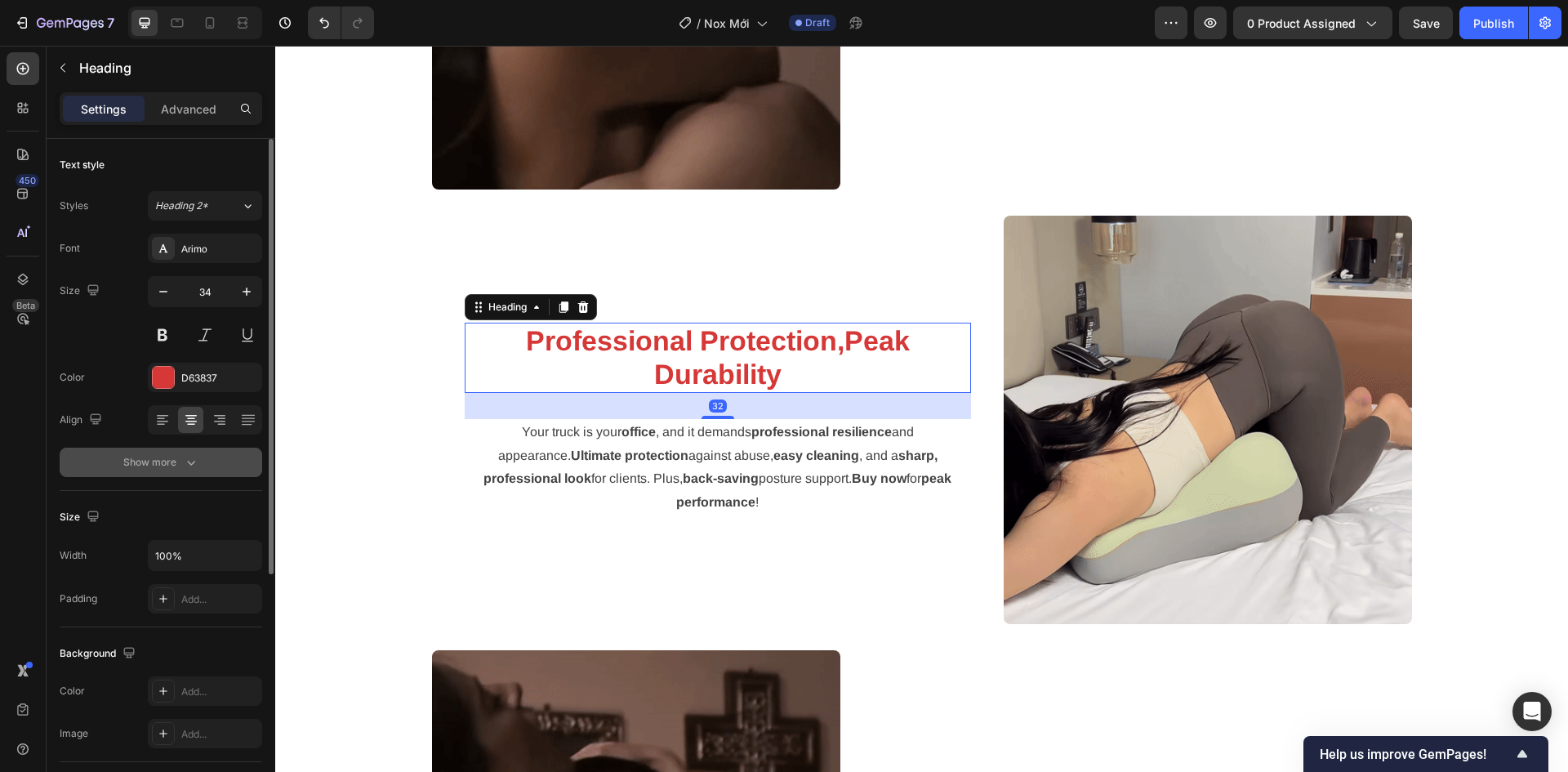
click at [177, 453] on button "Show more" at bounding box center [161, 462] width 202 height 29
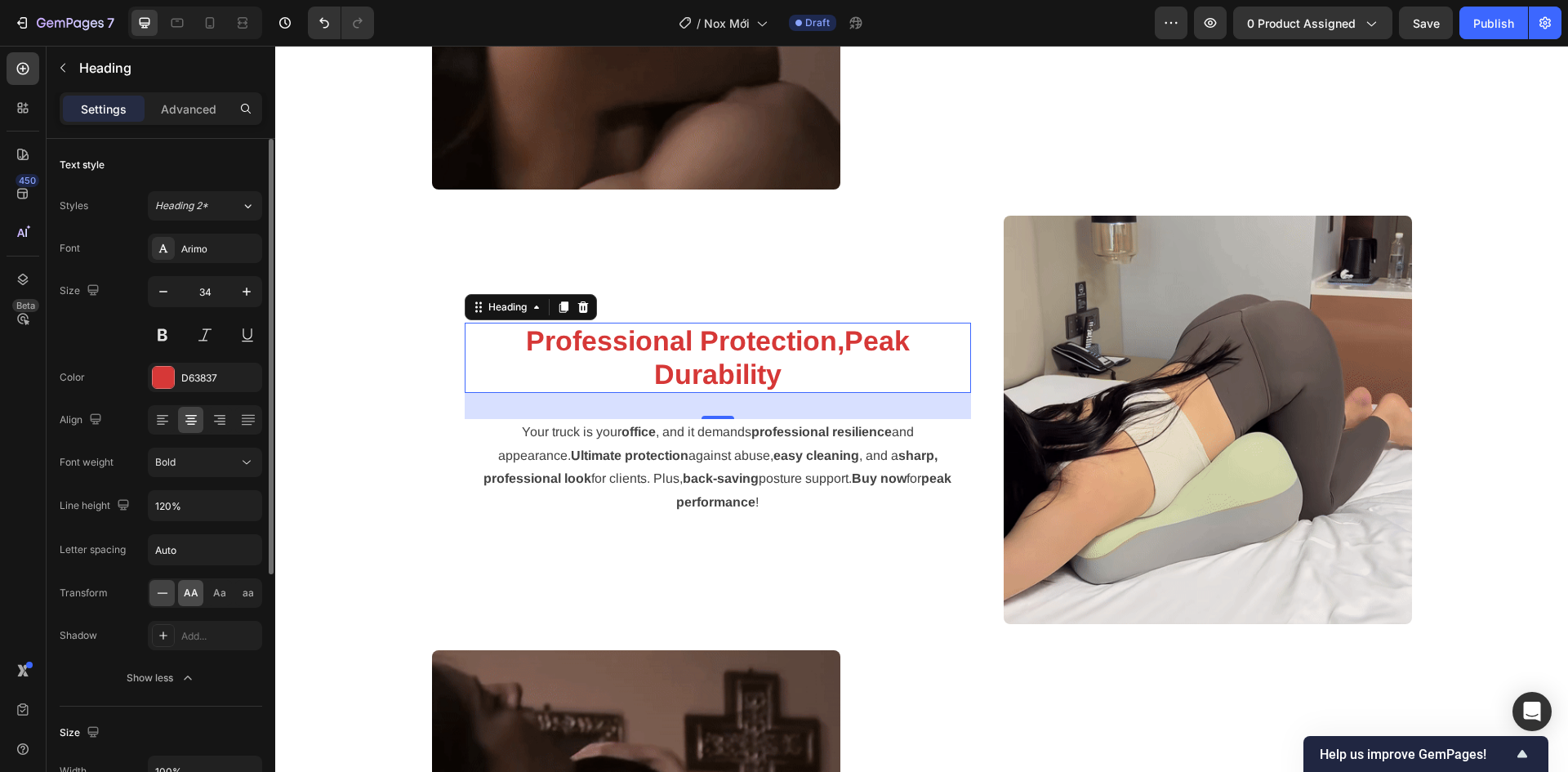
click at [198, 598] on span "AA" at bounding box center [191, 593] width 15 height 15
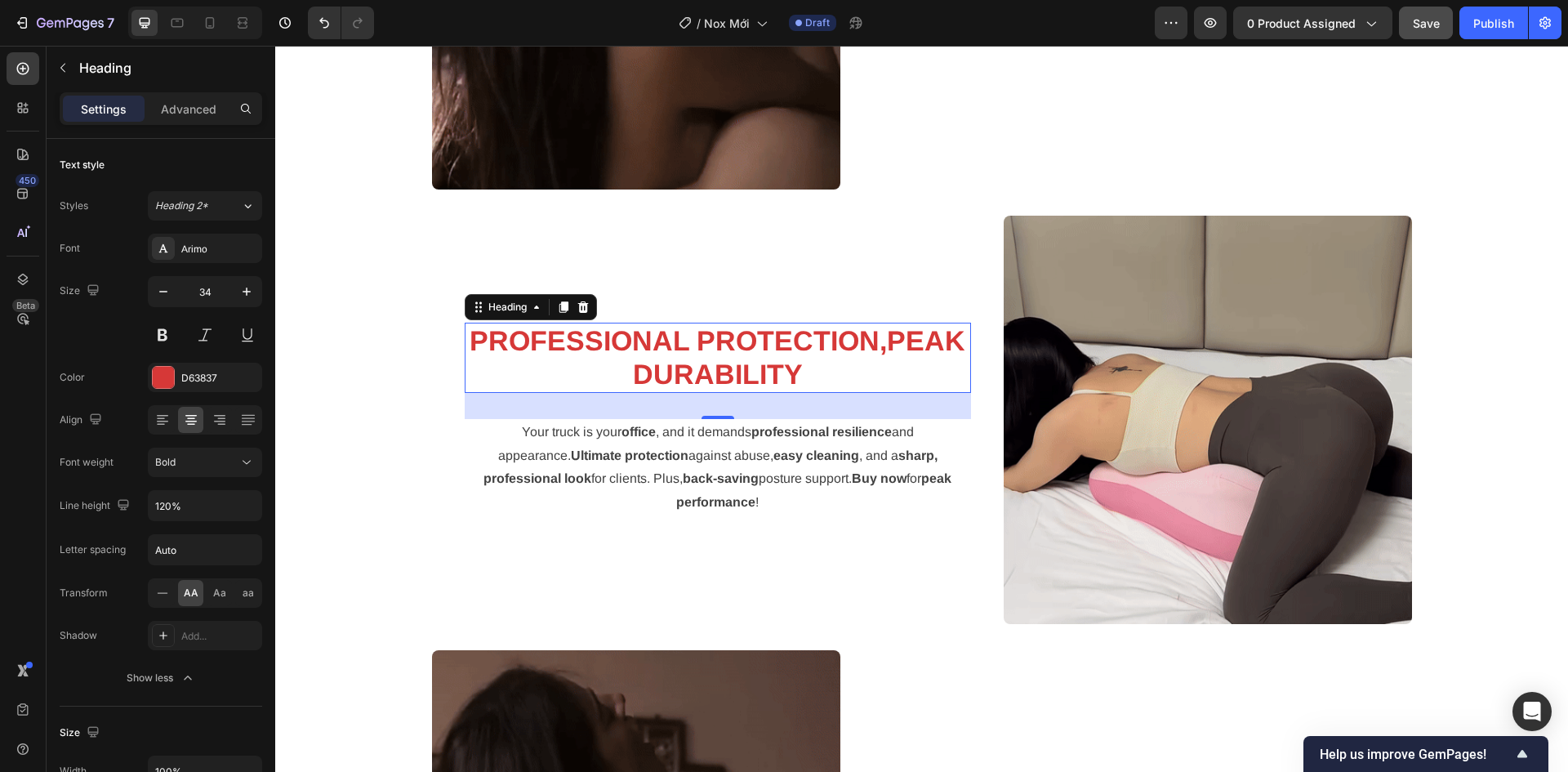
click at [1449, 21] on button "Save" at bounding box center [1425, 22] width 54 height 33
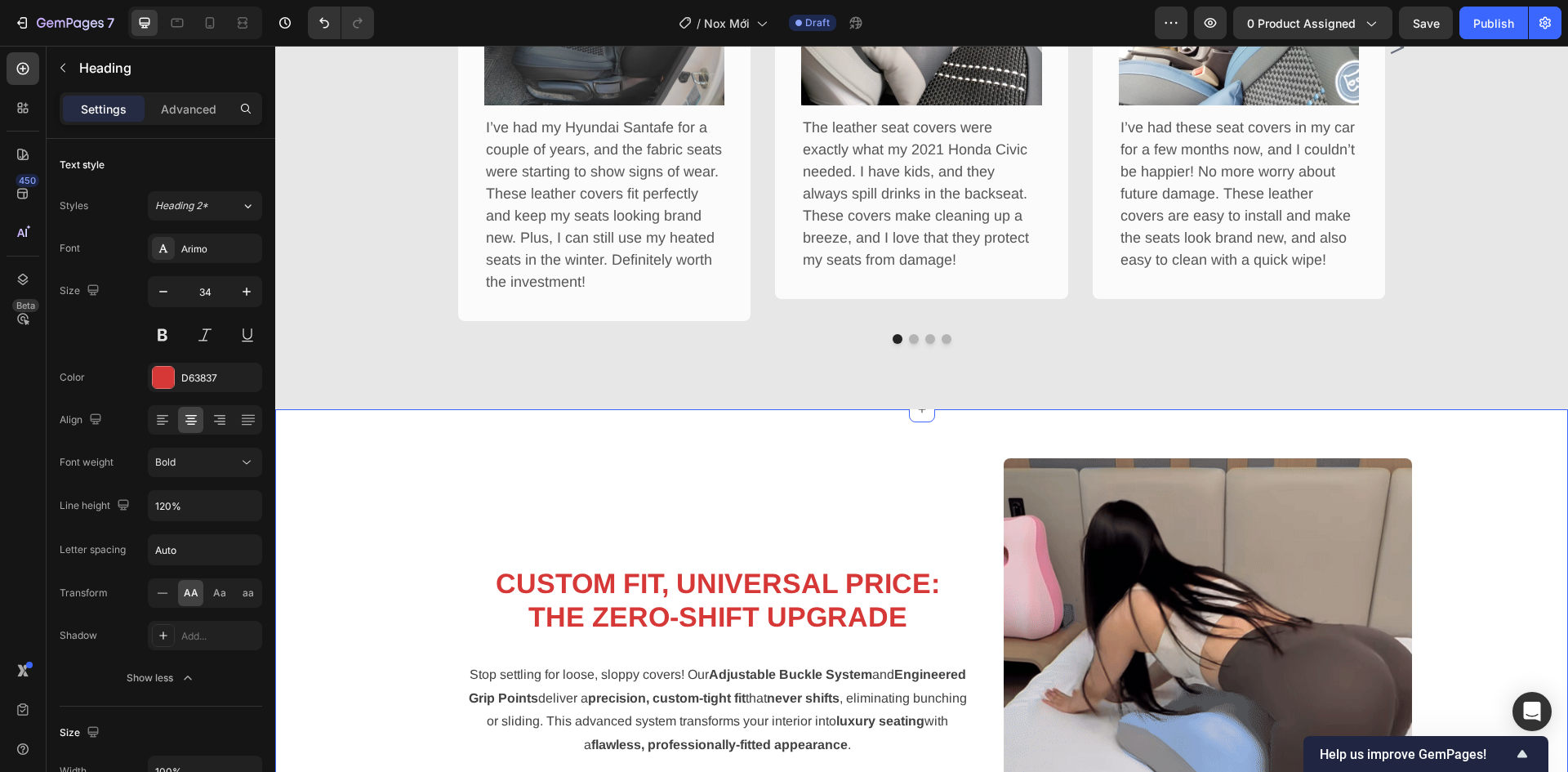
scroll to position [1715, 0]
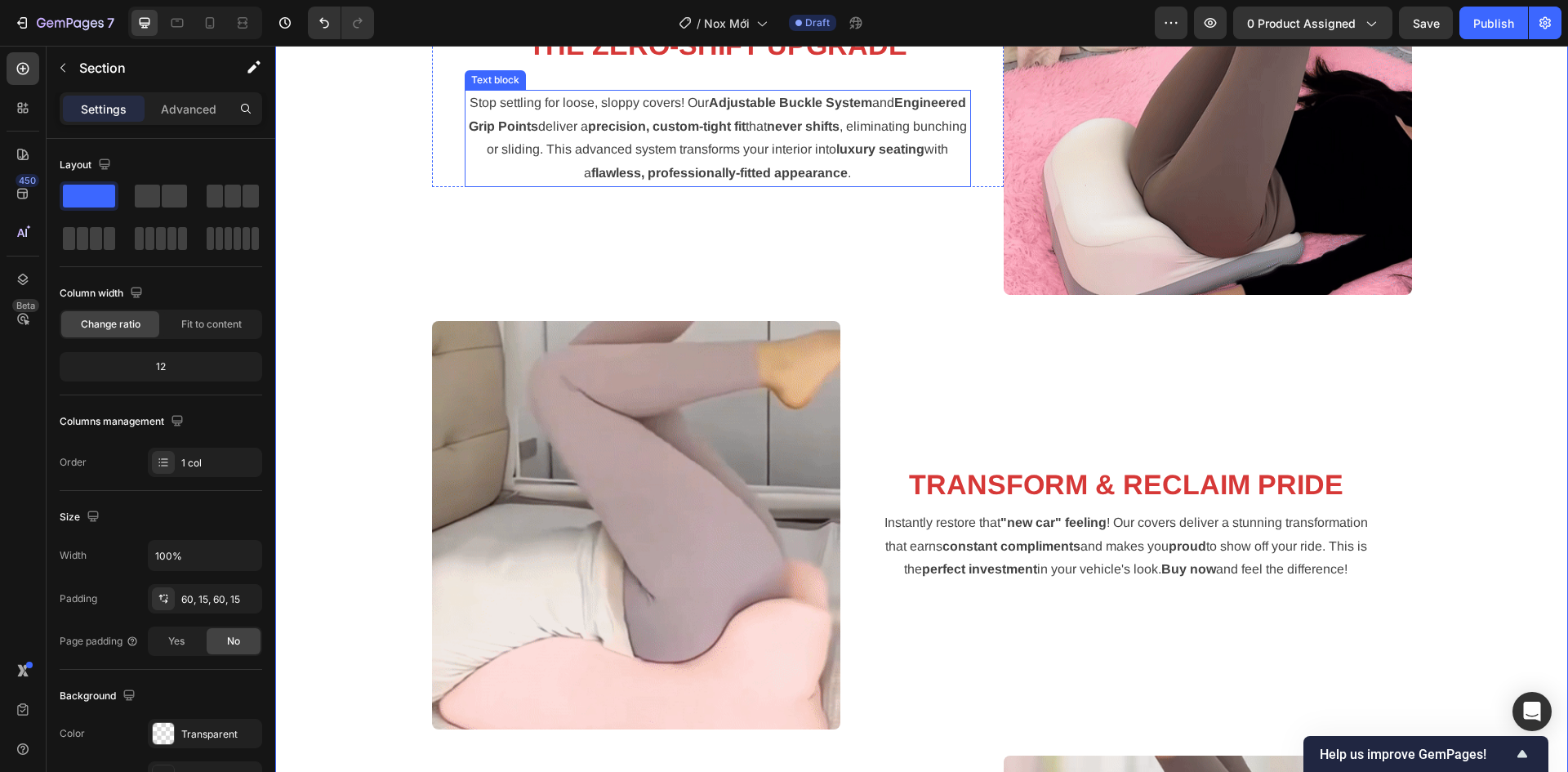
scroll to position [1453, 0]
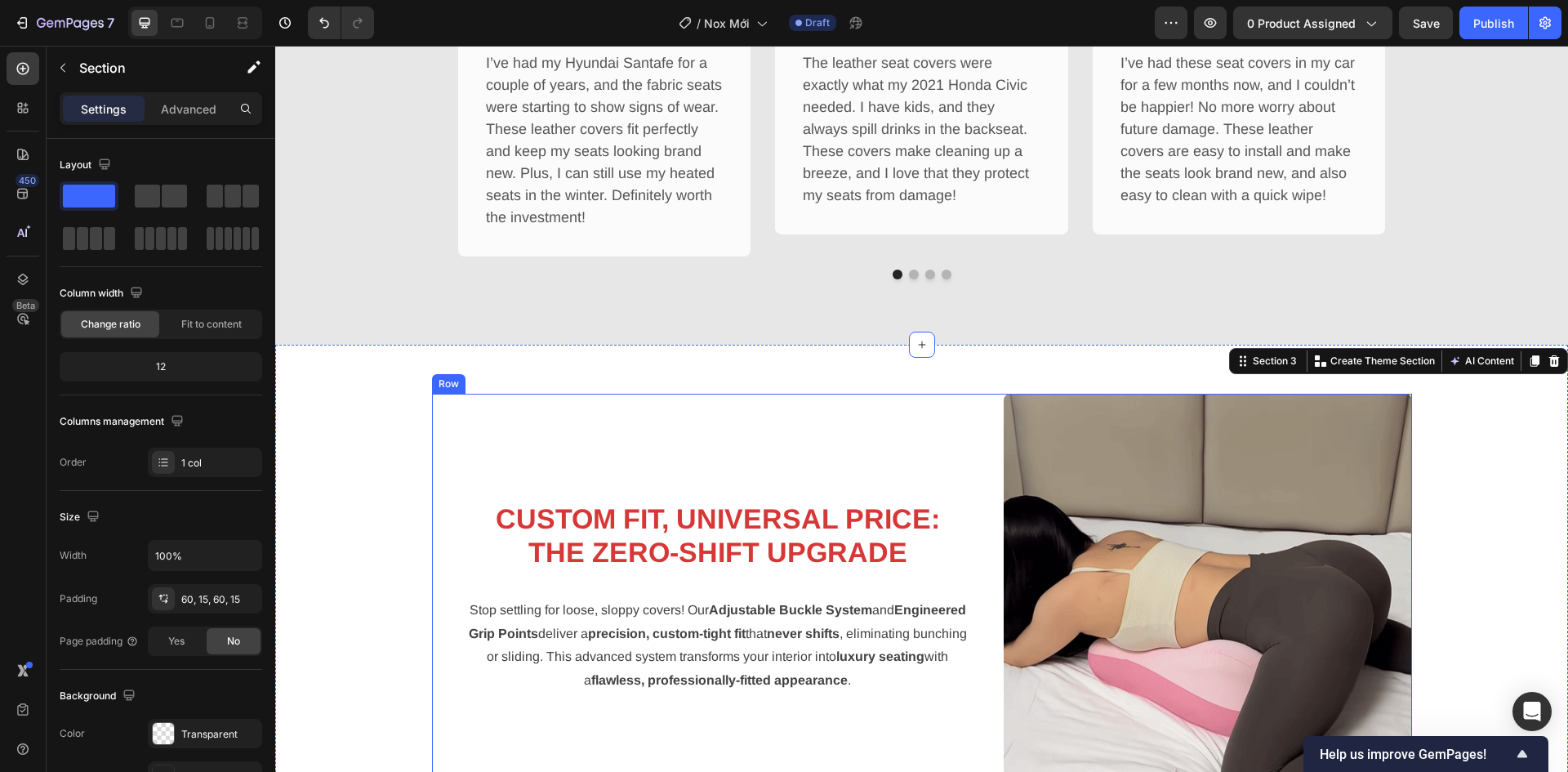
click at [756, 459] on div "CUSTOM FIT, UNIVERSAL PRICE: THE ZERO-SHIFT UPGRADE Heading Stop settling for l…" at bounding box center [717, 598] width 572 height 409
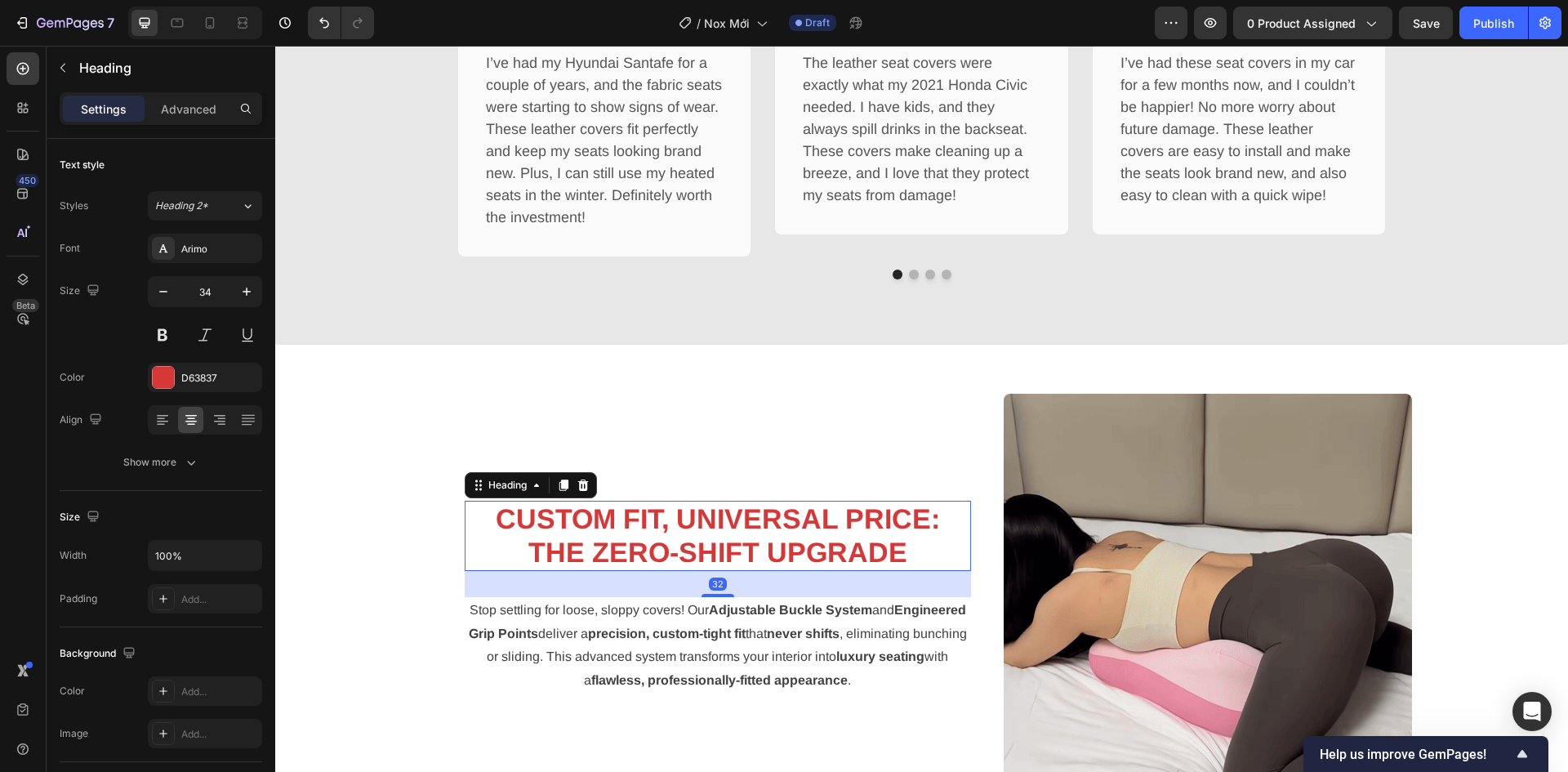
click at [725, 566] on strong "CUSTOM FIT, UNIVERSAL PRICE: THE ZERO-SHIFT UPGRADE" at bounding box center [717, 535] width 444 height 65
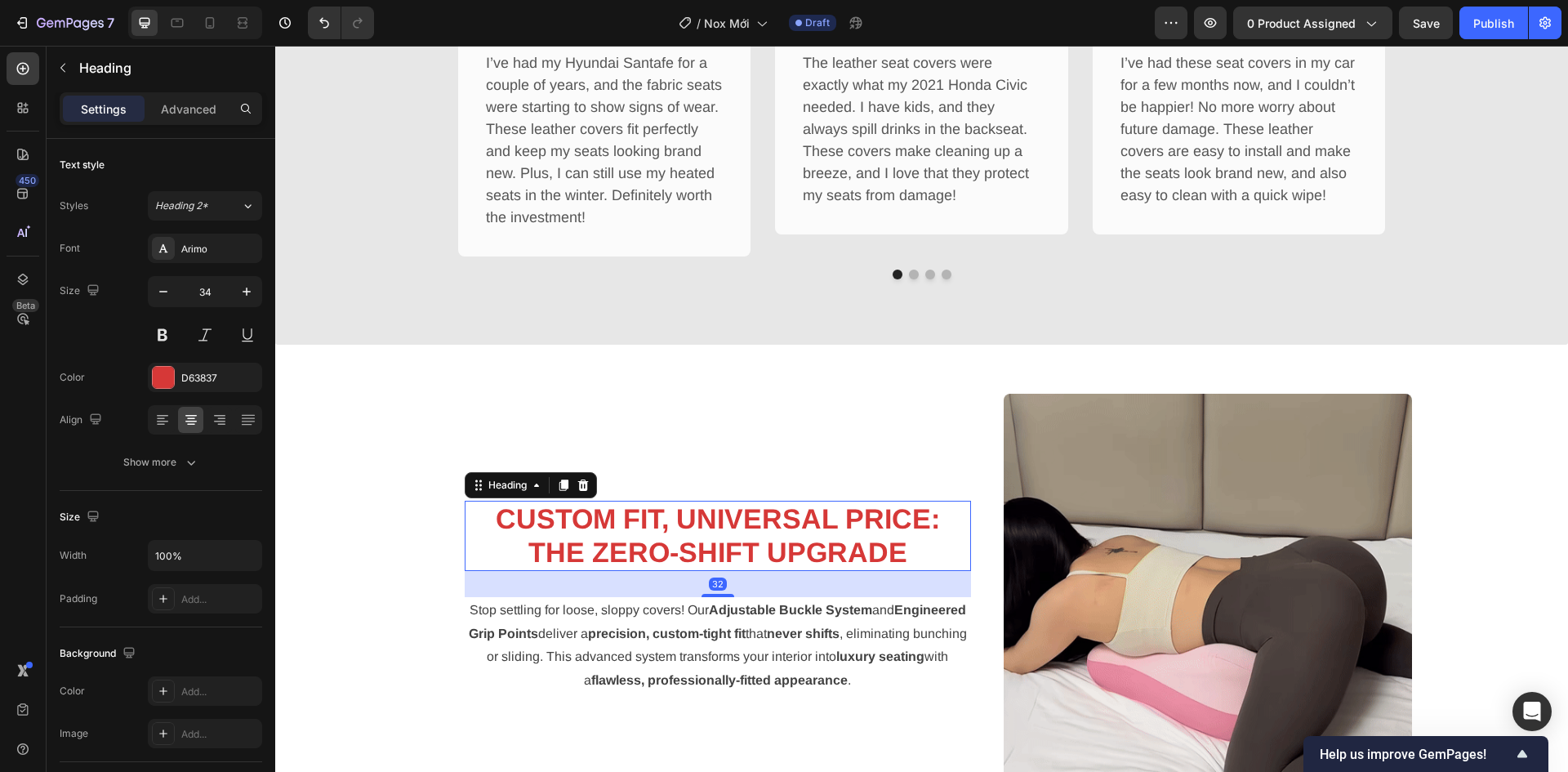
scroll to position [1617, 0]
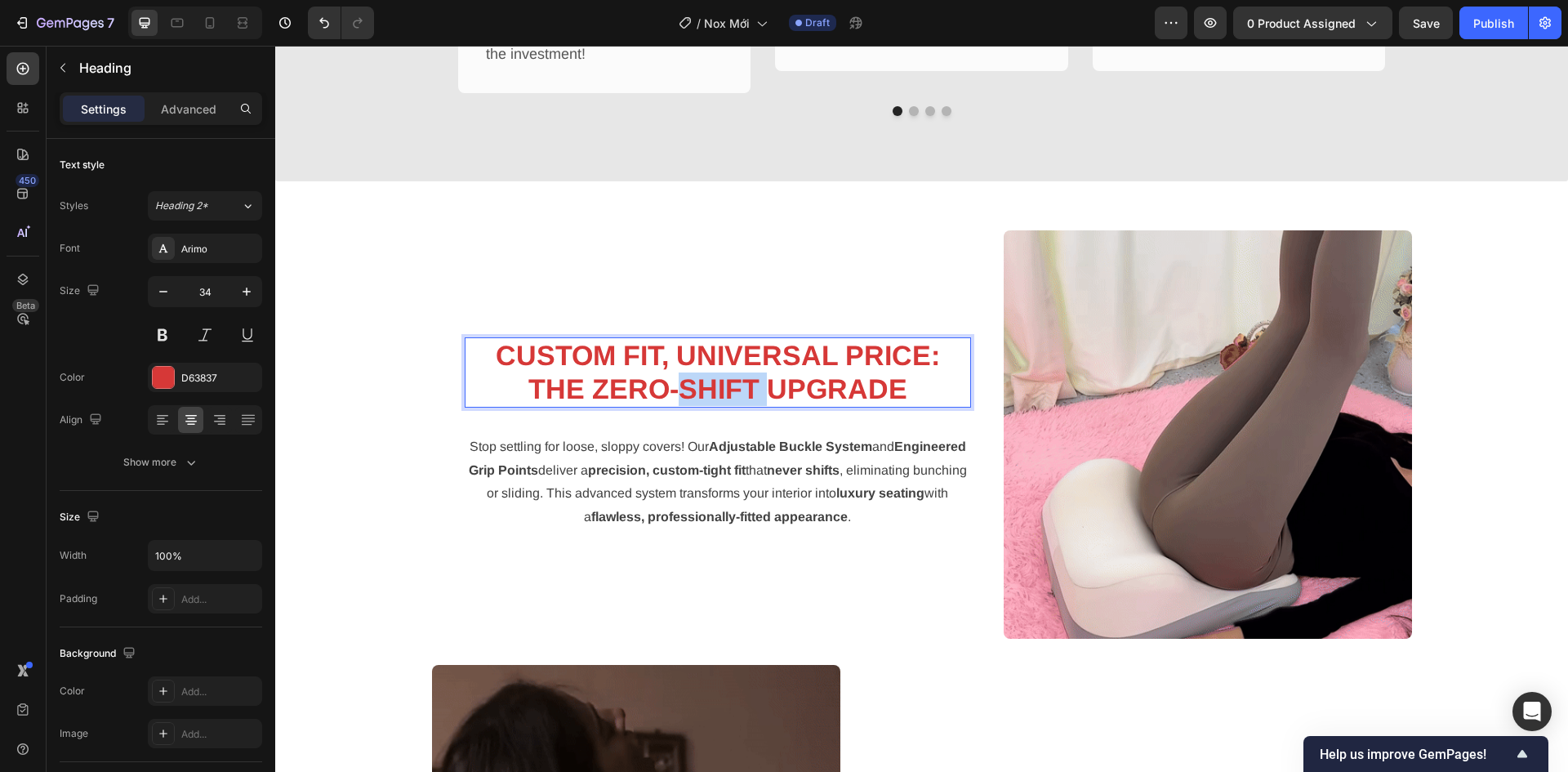
click at [730, 377] on strong "CUSTOM FIT, UNIVERSAL PRICE: THE ZERO-SHIFT UPGRADE" at bounding box center [717, 372] width 444 height 65
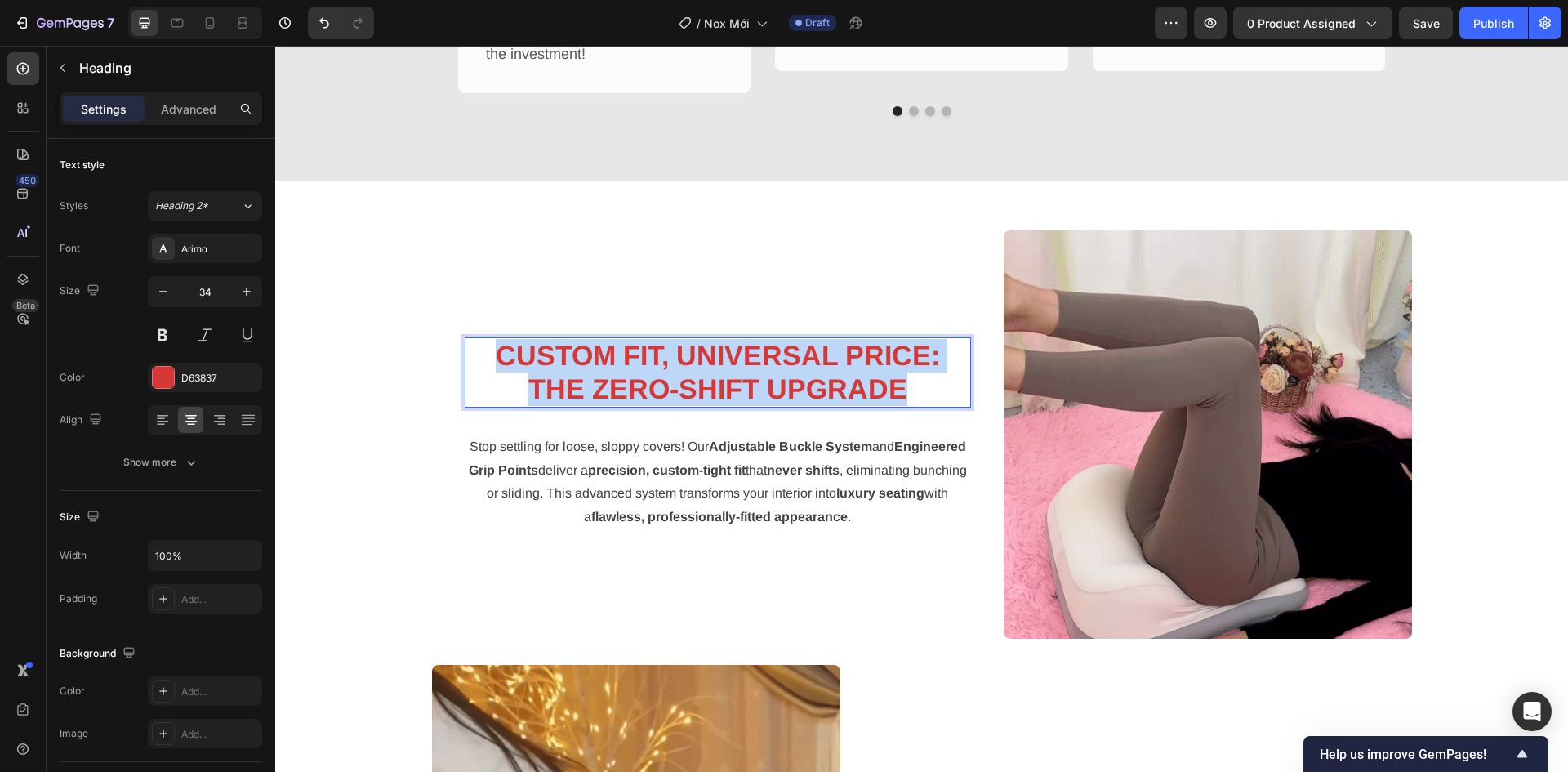
click at [730, 377] on strong "CUSTOM FIT, UNIVERSAL PRICE: THE ZERO-SHIFT UPGRADE" at bounding box center [717, 372] width 444 height 65
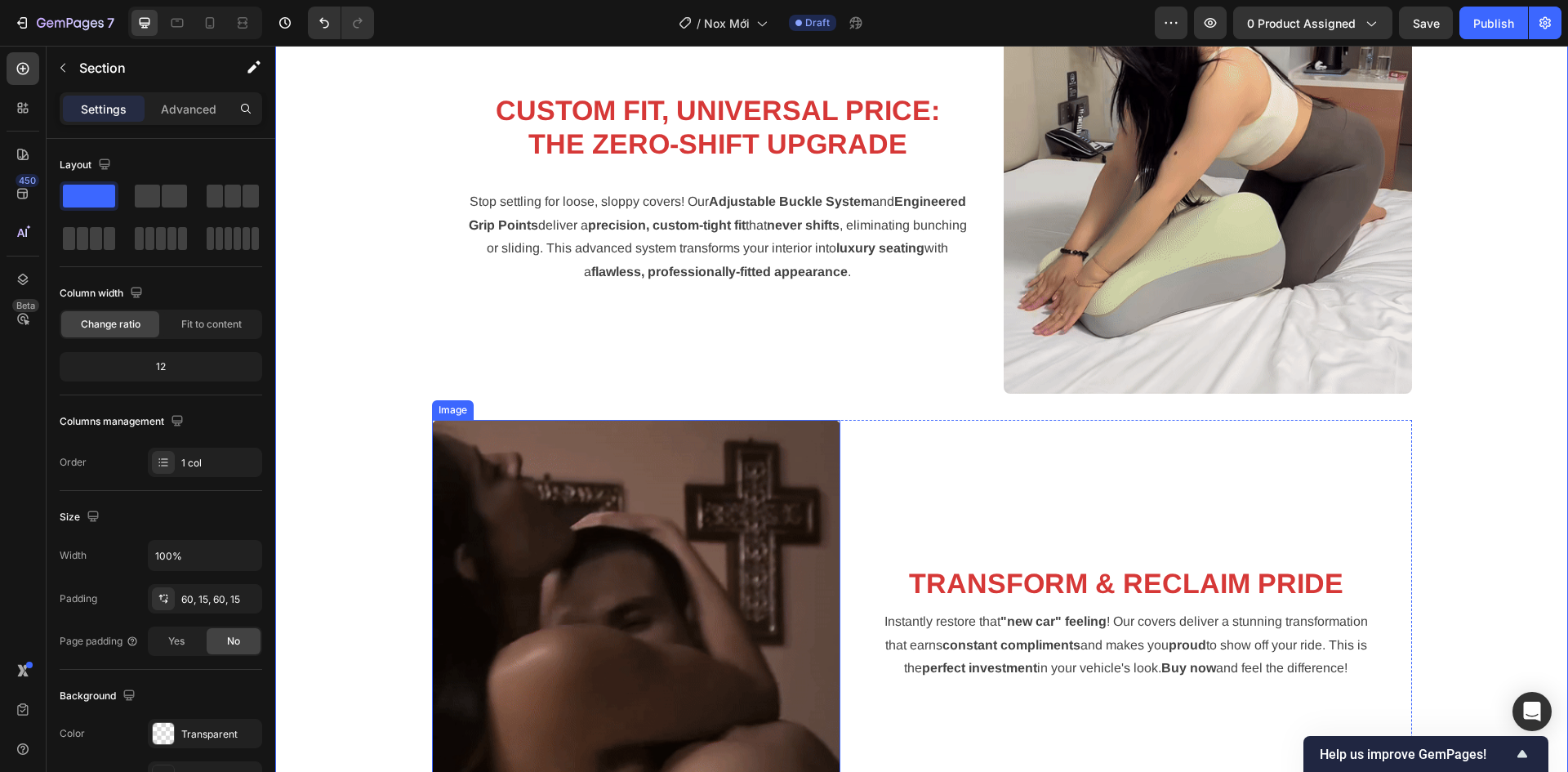
scroll to position [2107, 0]
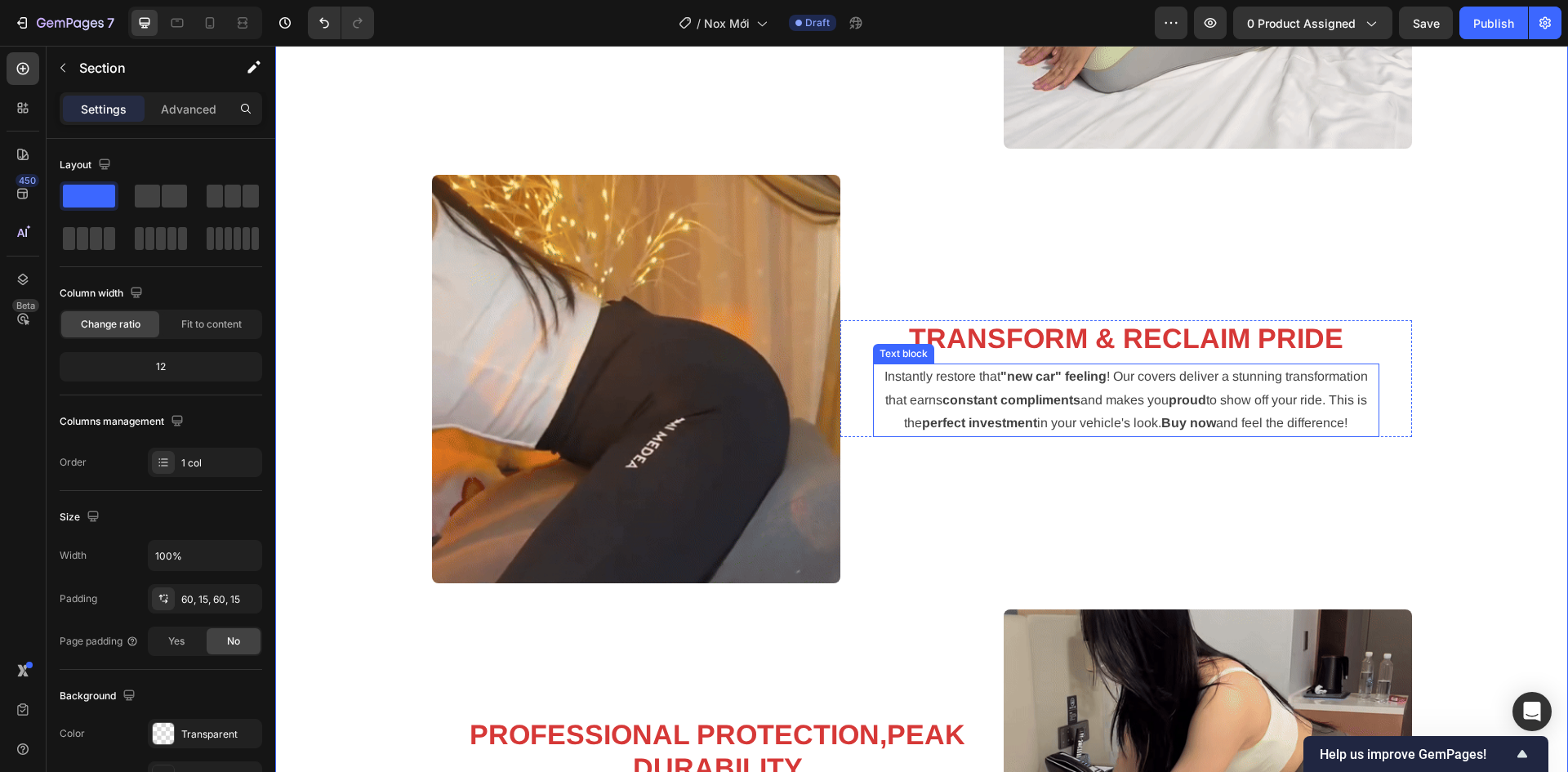
click at [1012, 377] on strong ""new car" feeling" at bounding box center [1053, 377] width 107 height 14
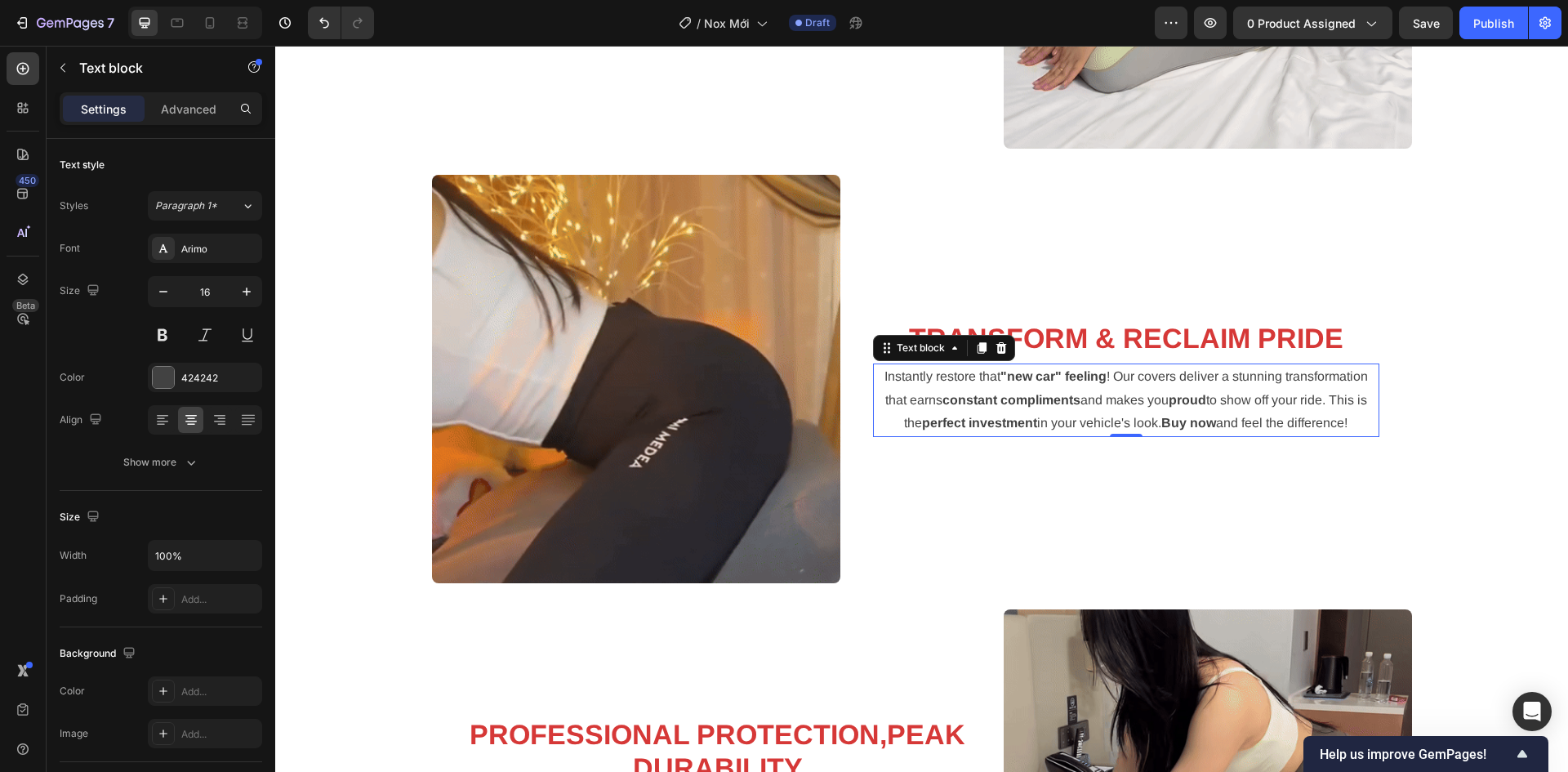
click at [1012, 377] on strong ""new car" feeling" at bounding box center [1053, 377] width 107 height 14
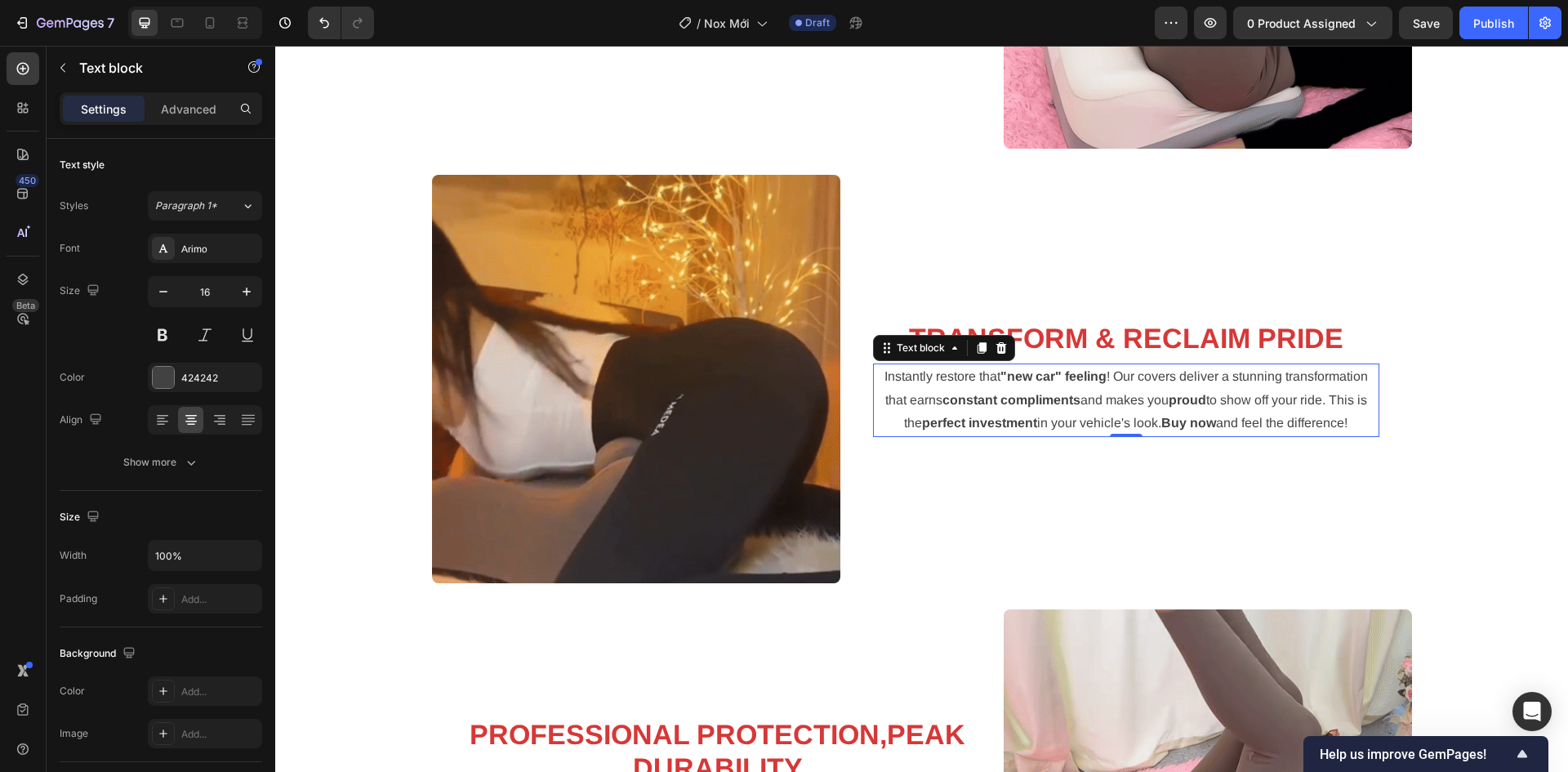
click at [1012, 377] on strong ""new car" feeling" at bounding box center [1053, 377] width 107 height 14
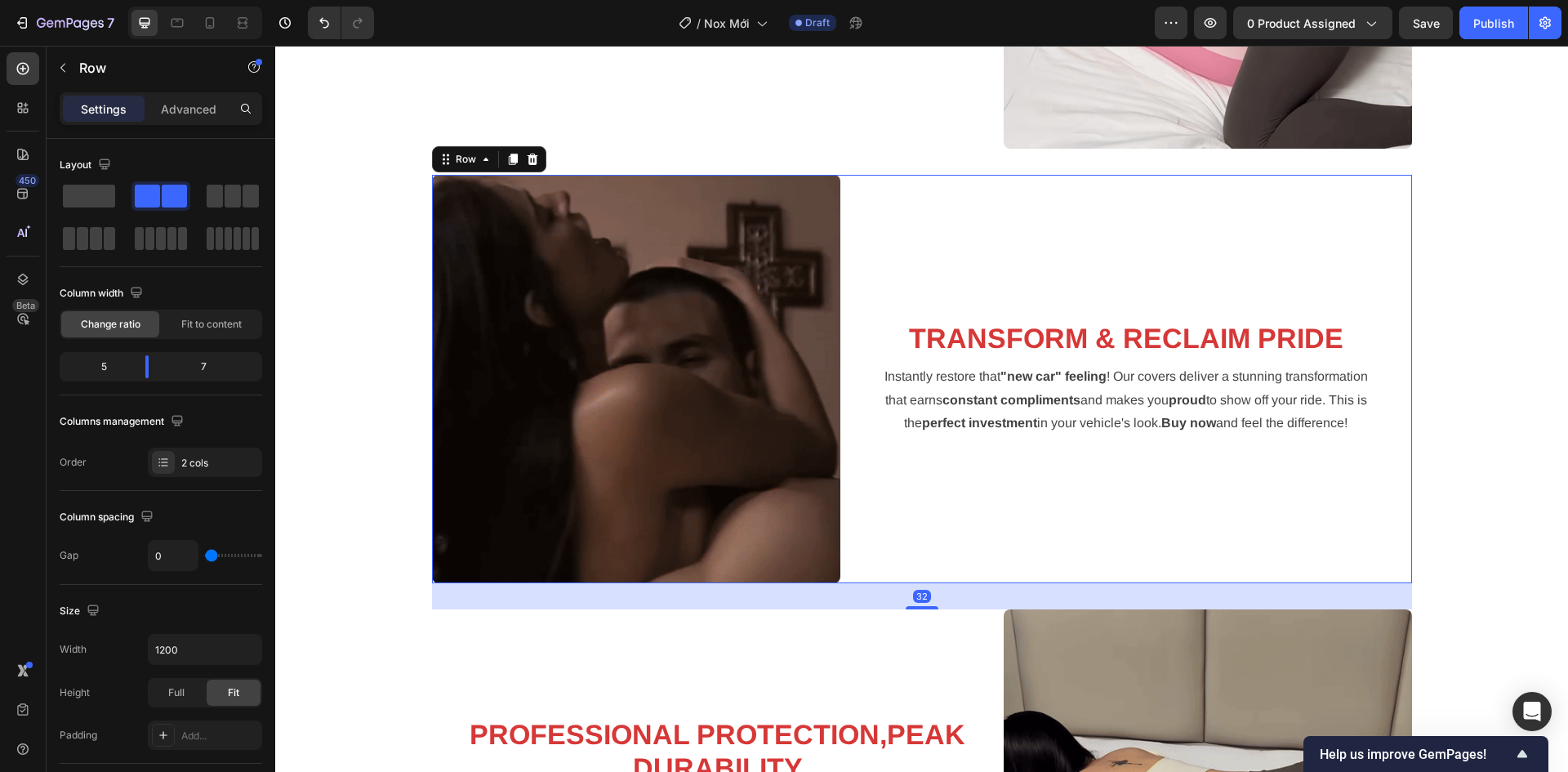
click at [1389, 553] on div "TRANSFORM & RECLAIM PRIDE Heading Instantly restore that "new car" feeling ! Ou…" at bounding box center [1126, 379] width 572 height 409
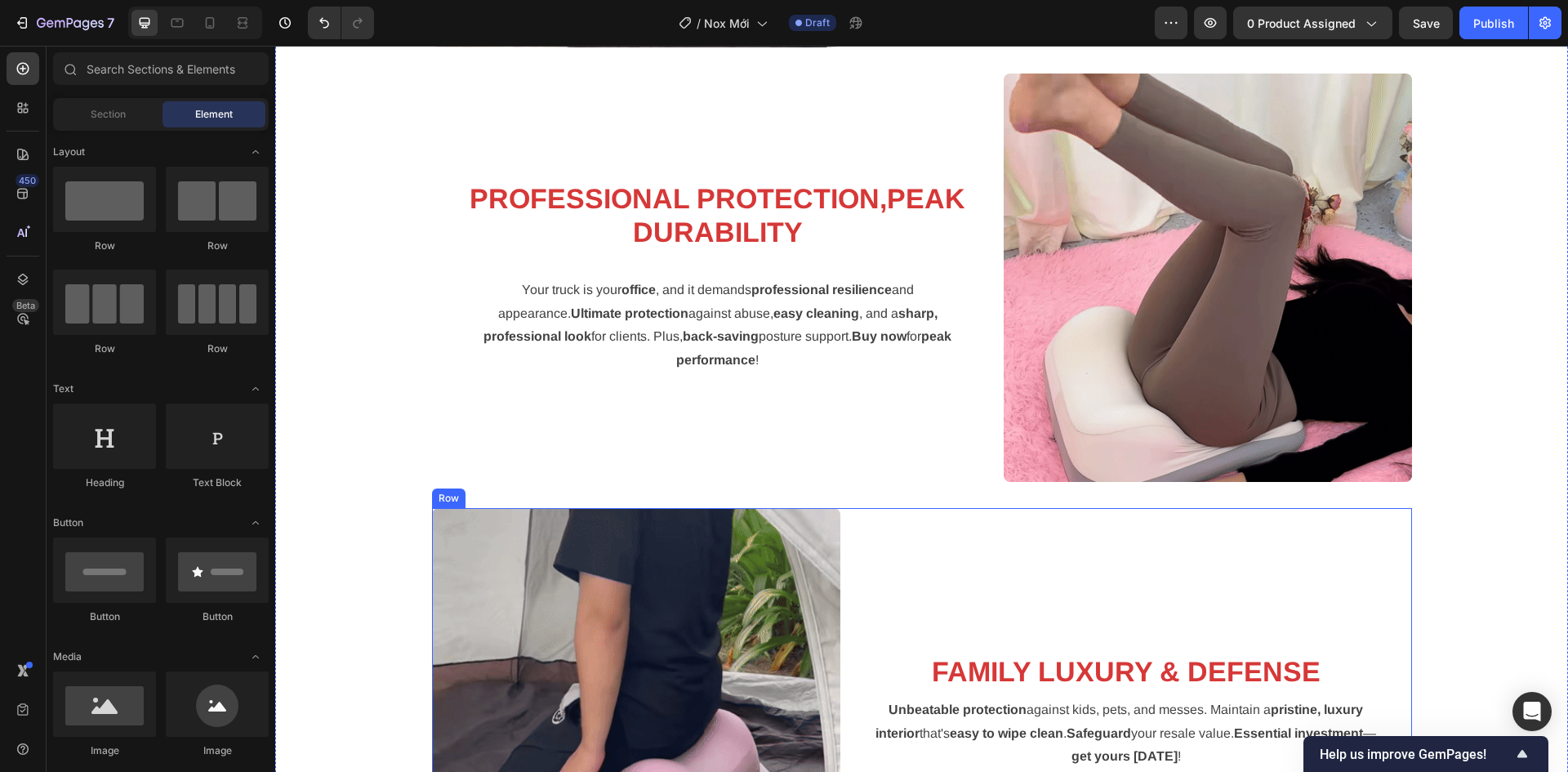
scroll to position [2398, 0]
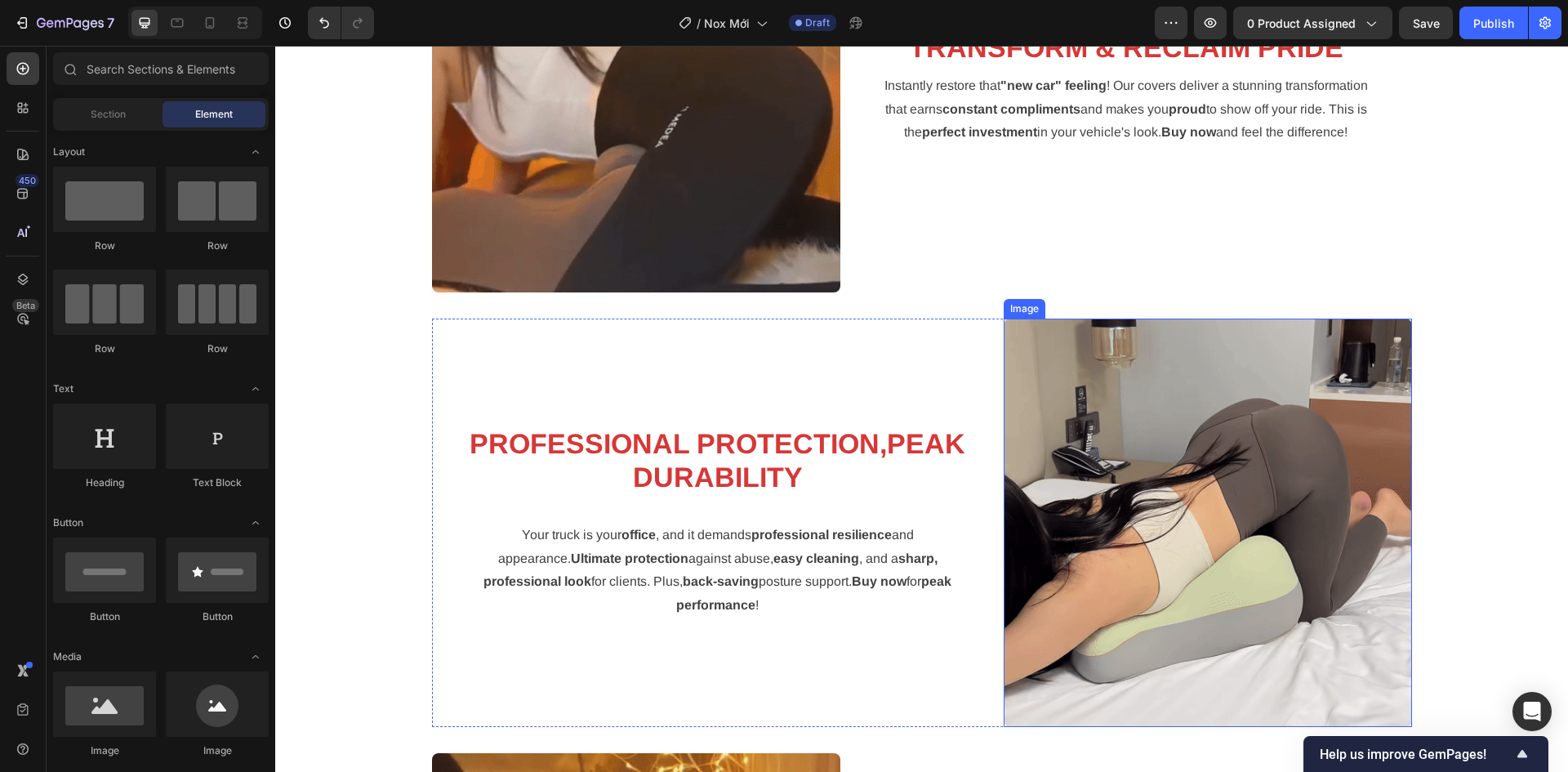
click at [1121, 488] on img at bounding box center [1208, 523] width 408 height 409
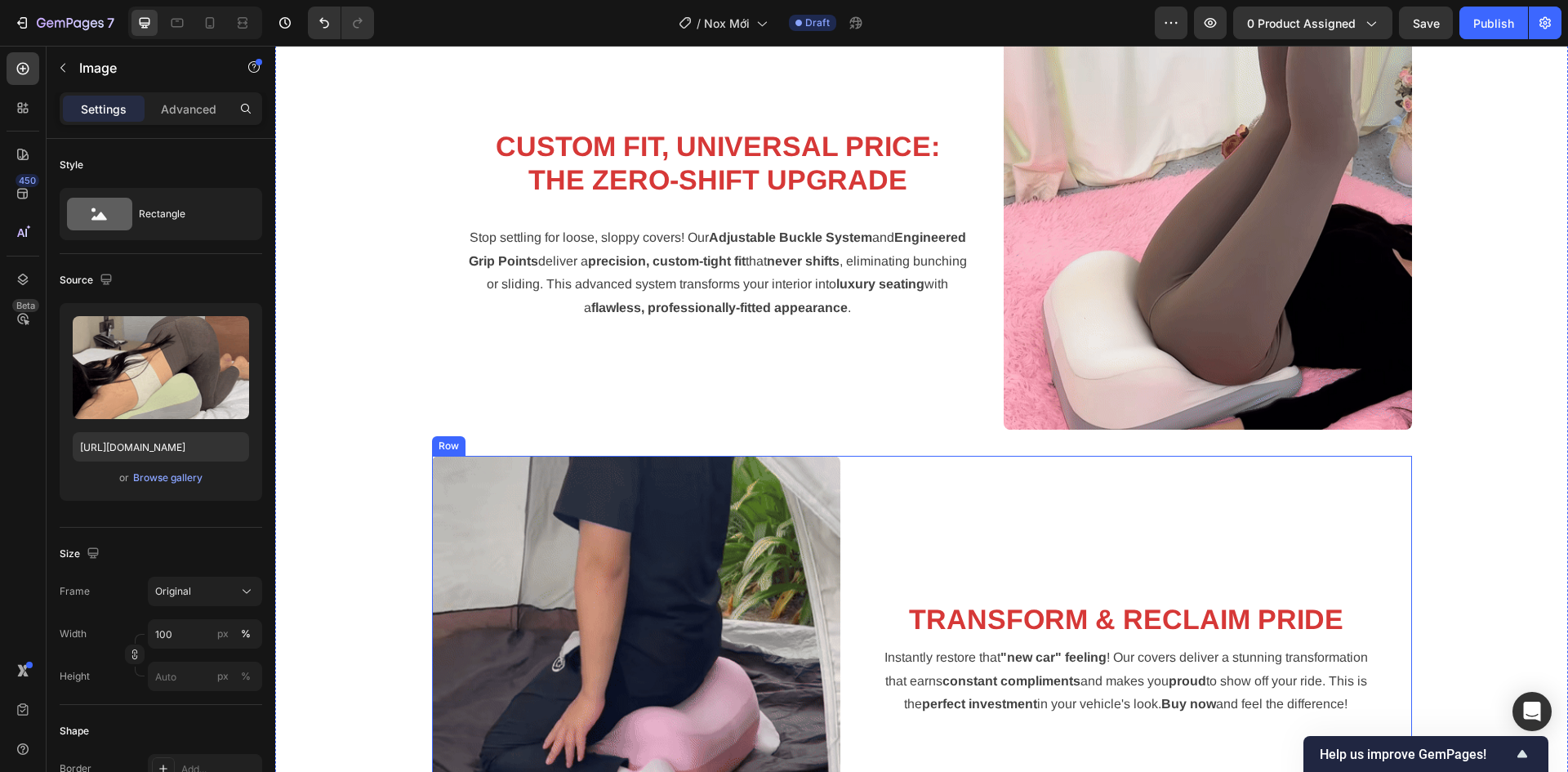
scroll to position [1989, 0]
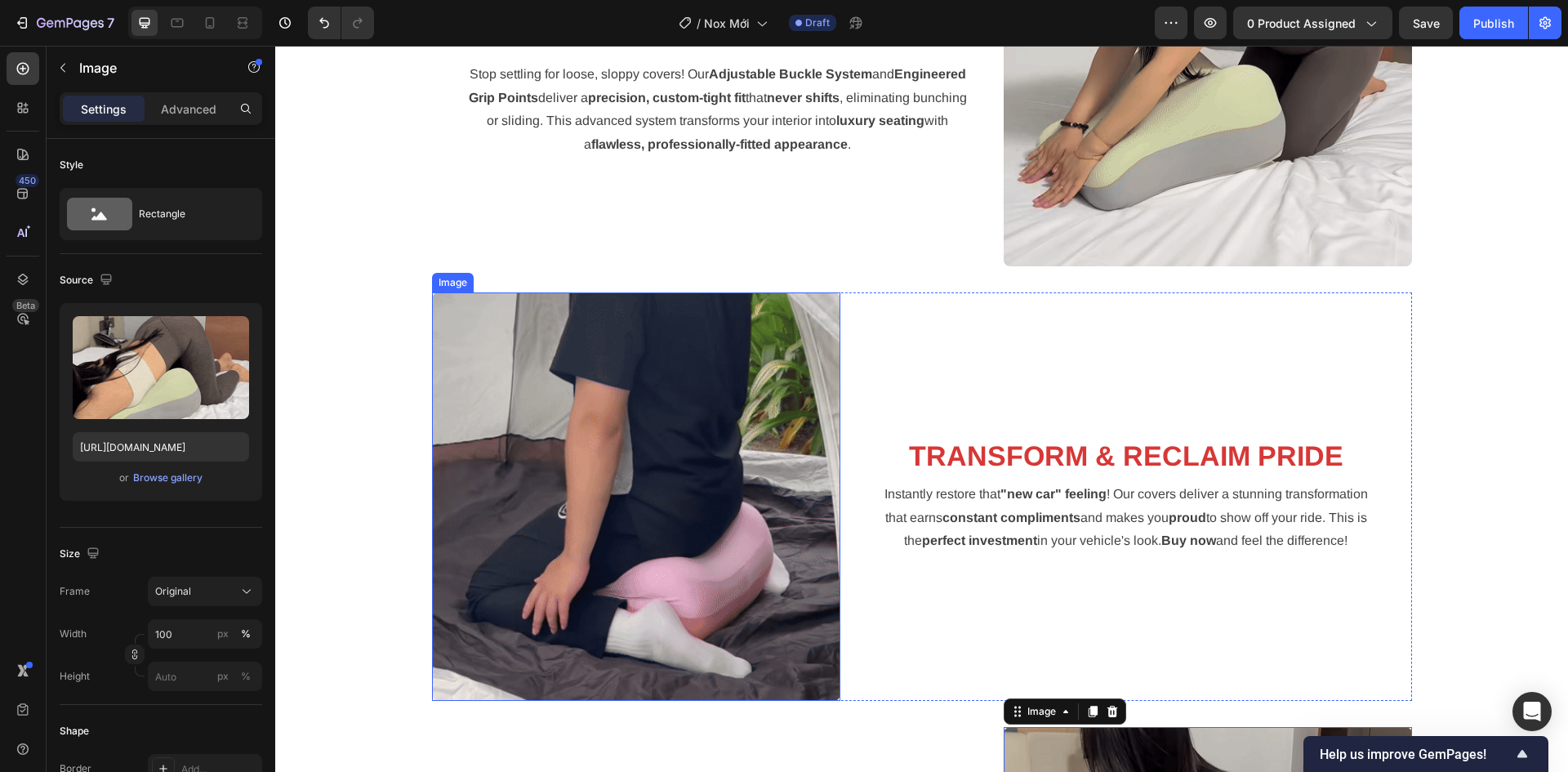
click at [600, 478] on img at bounding box center [636, 497] width 408 height 409
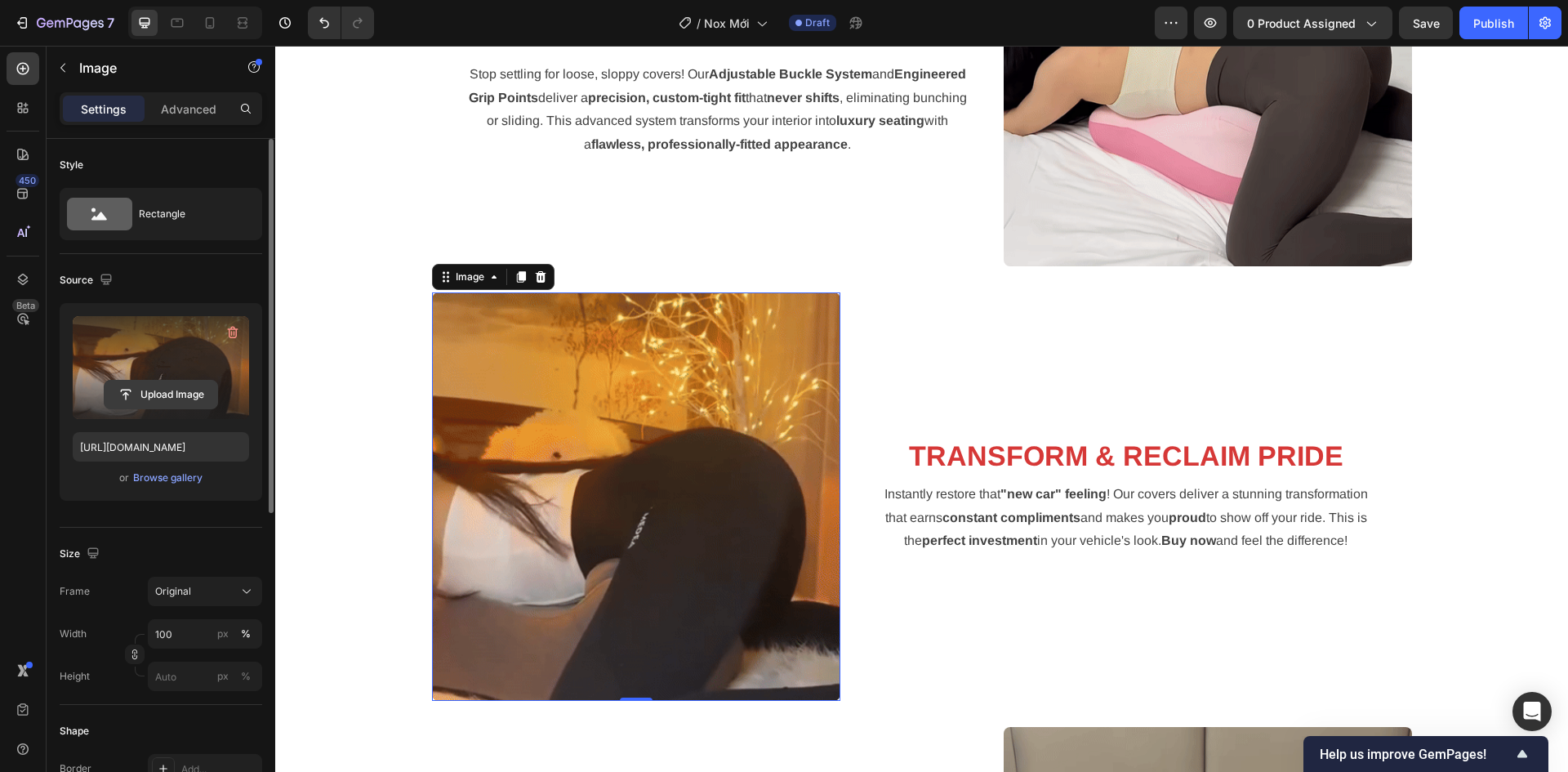
click at [147, 391] on input "file" at bounding box center [161, 394] width 113 height 28
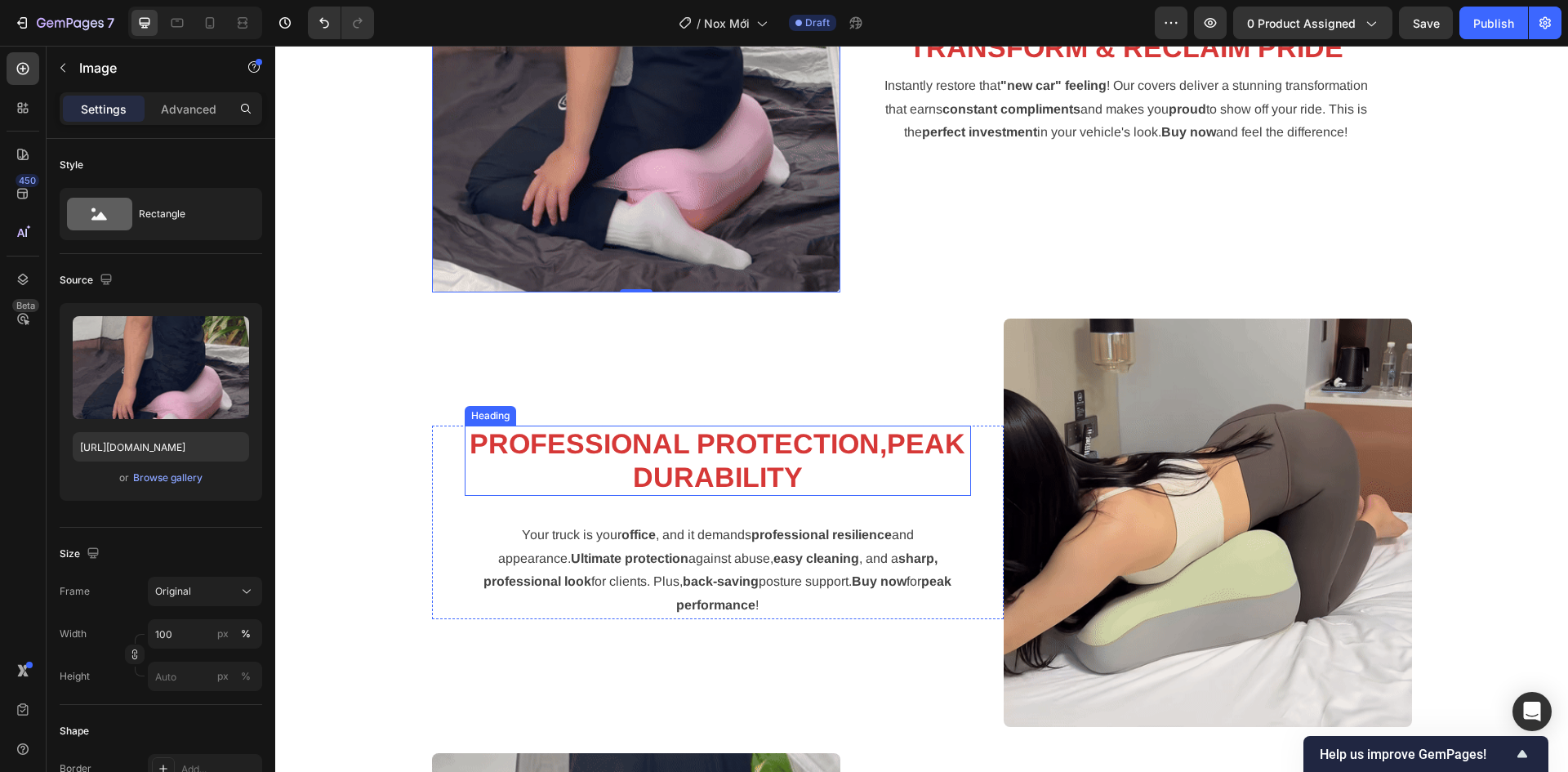
scroll to position [2561, 0]
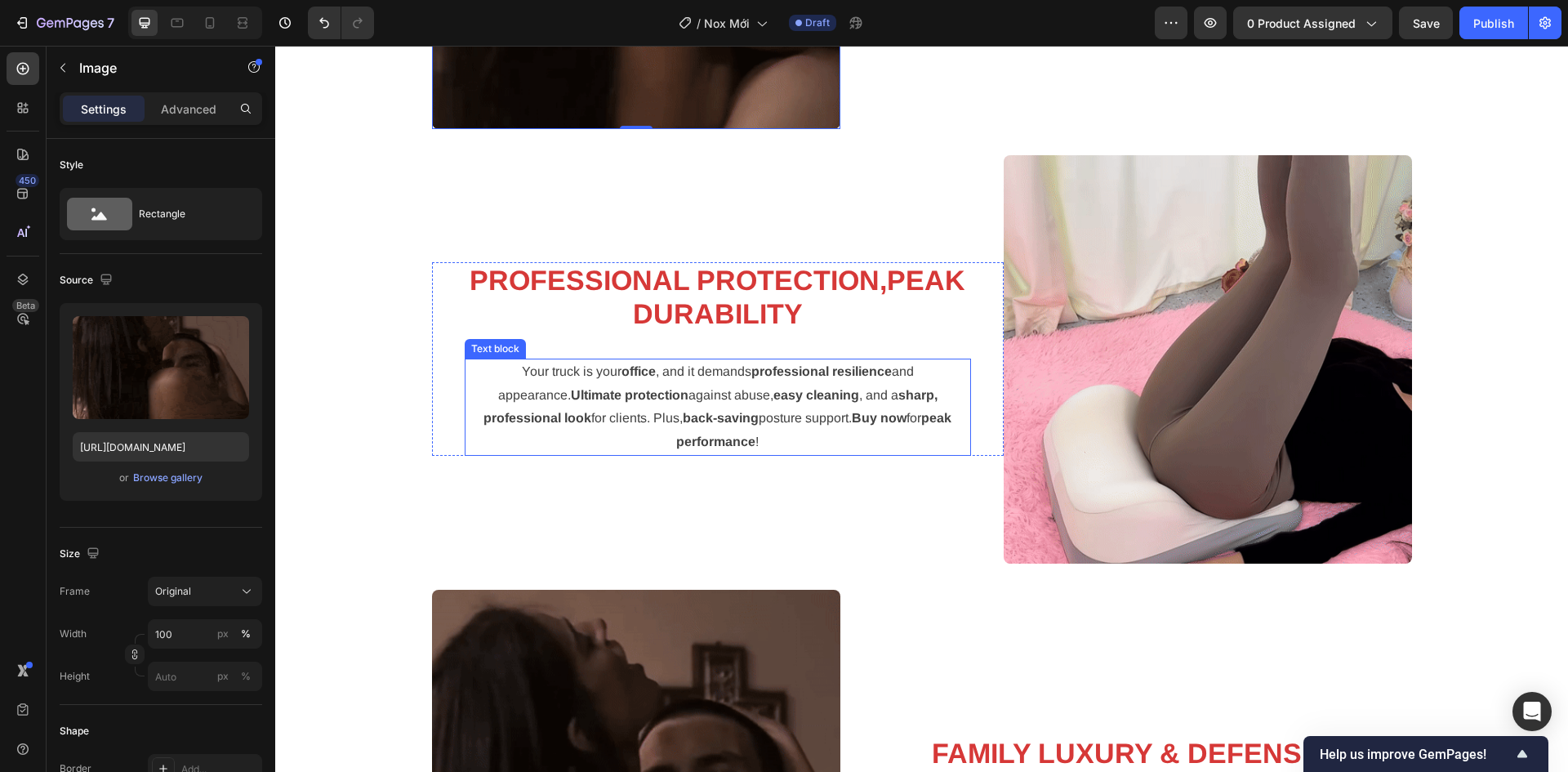
click at [772, 418] on p "Your truck is your office , and it demands professional resilience and appearan…" at bounding box center [717, 408] width 503 height 94
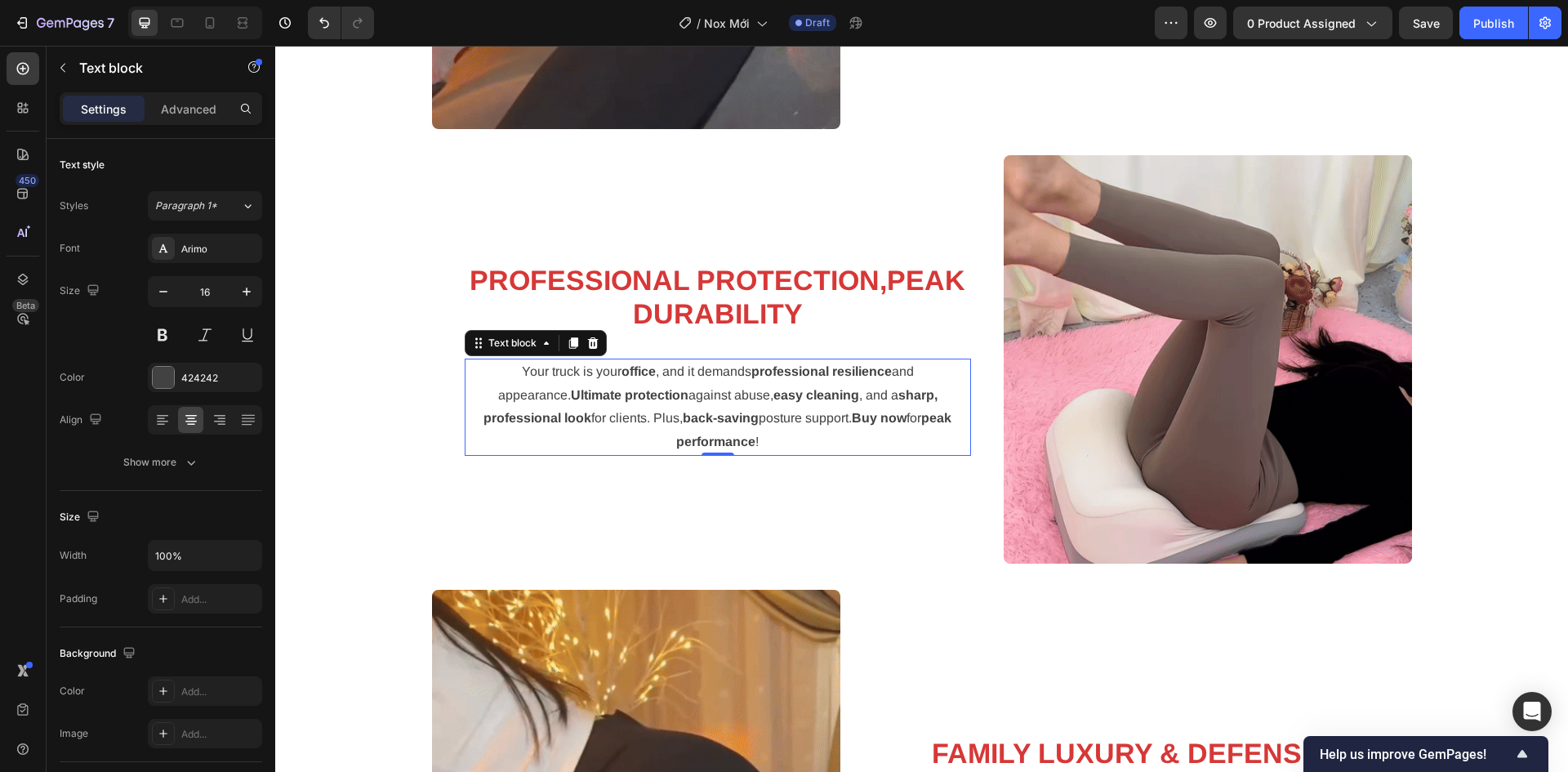
click at [772, 418] on p "Your truck is your office , and it demands professional resilience and appearan…" at bounding box center [717, 408] width 503 height 94
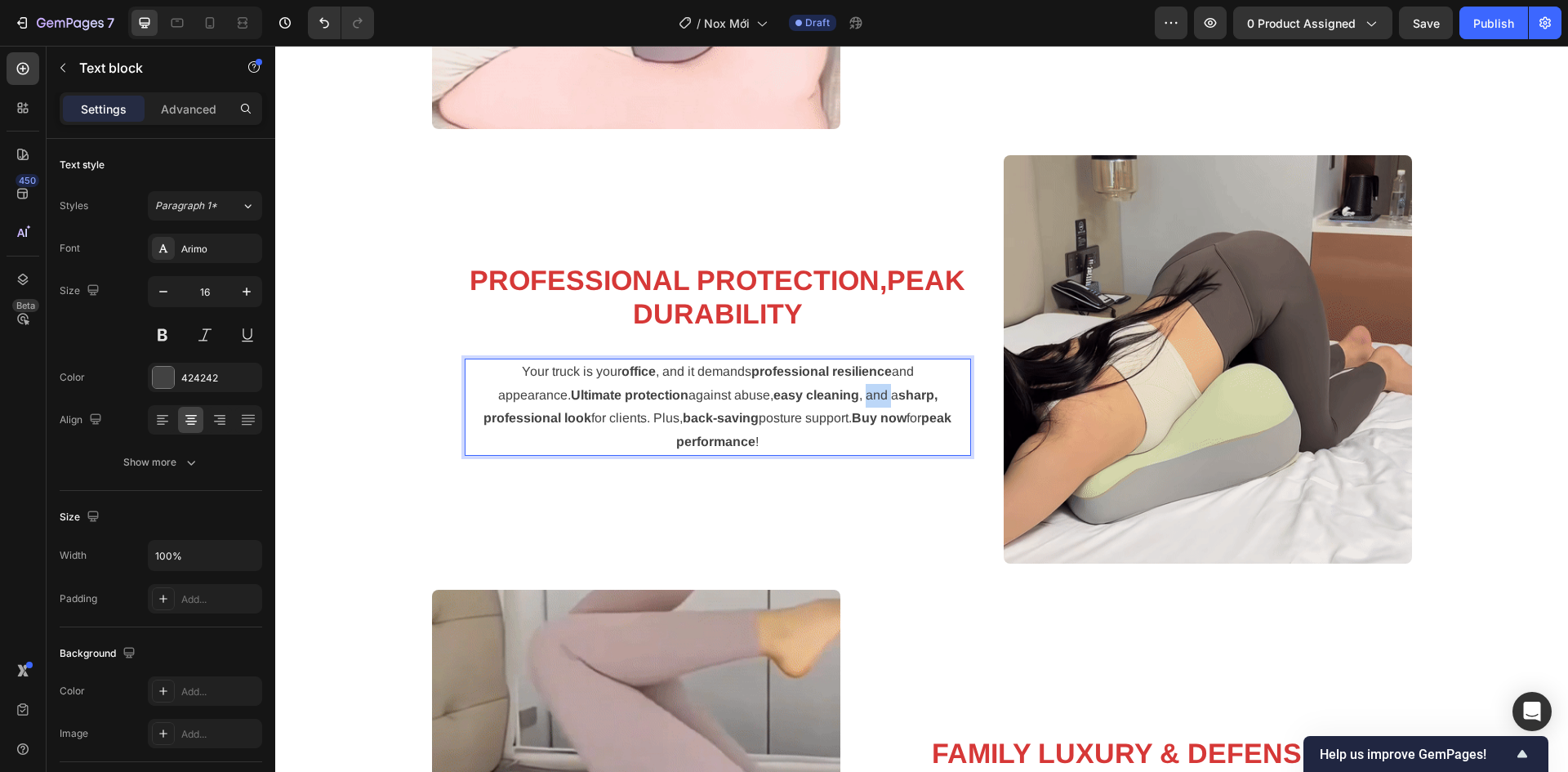
click at [762, 414] on div at bounding box center [762, 414] width 0 height 0
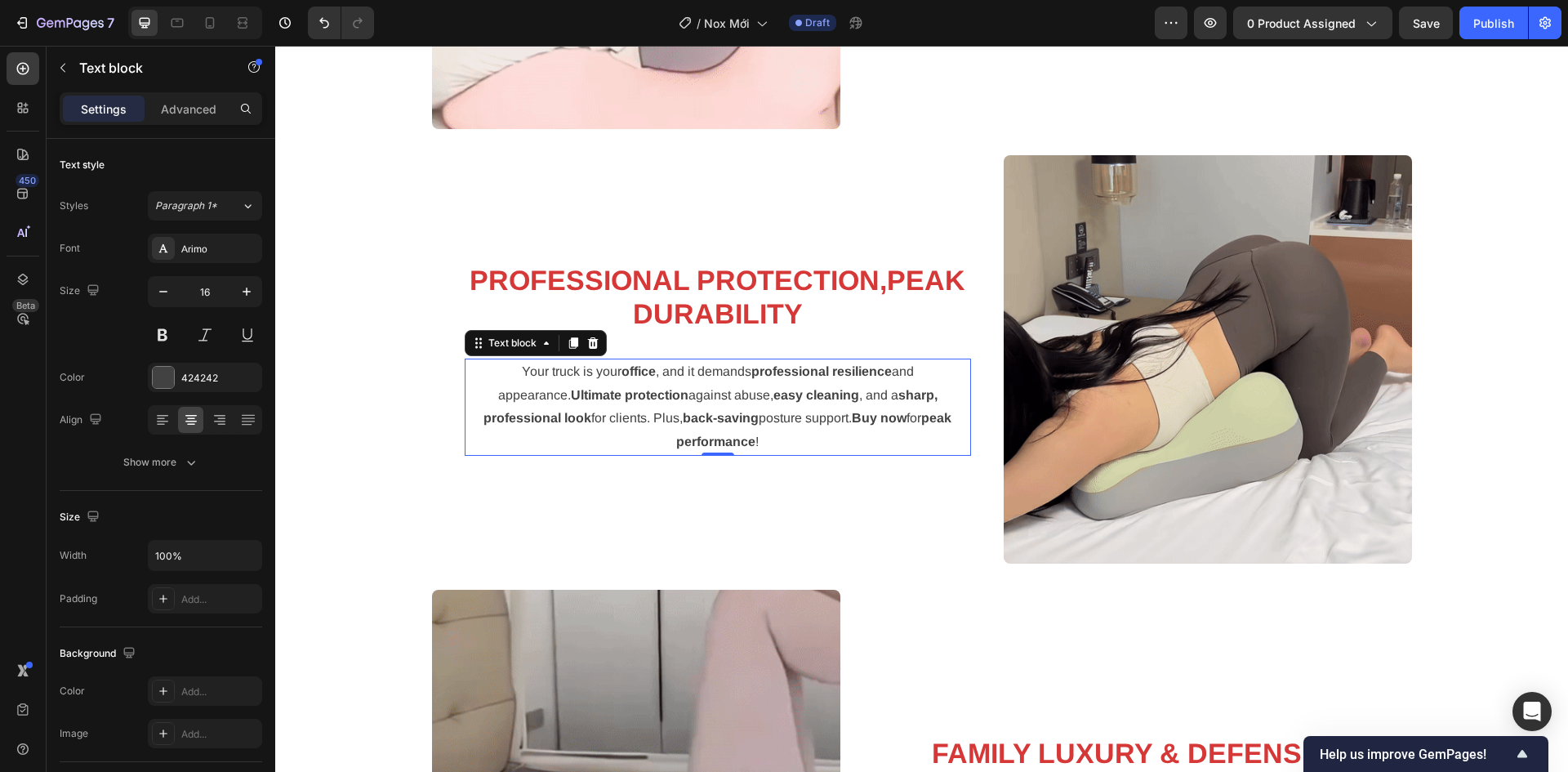
click at [776, 391] on p "Your truck is your office , and it demands professional resilience and appearan…" at bounding box center [717, 408] width 503 height 94
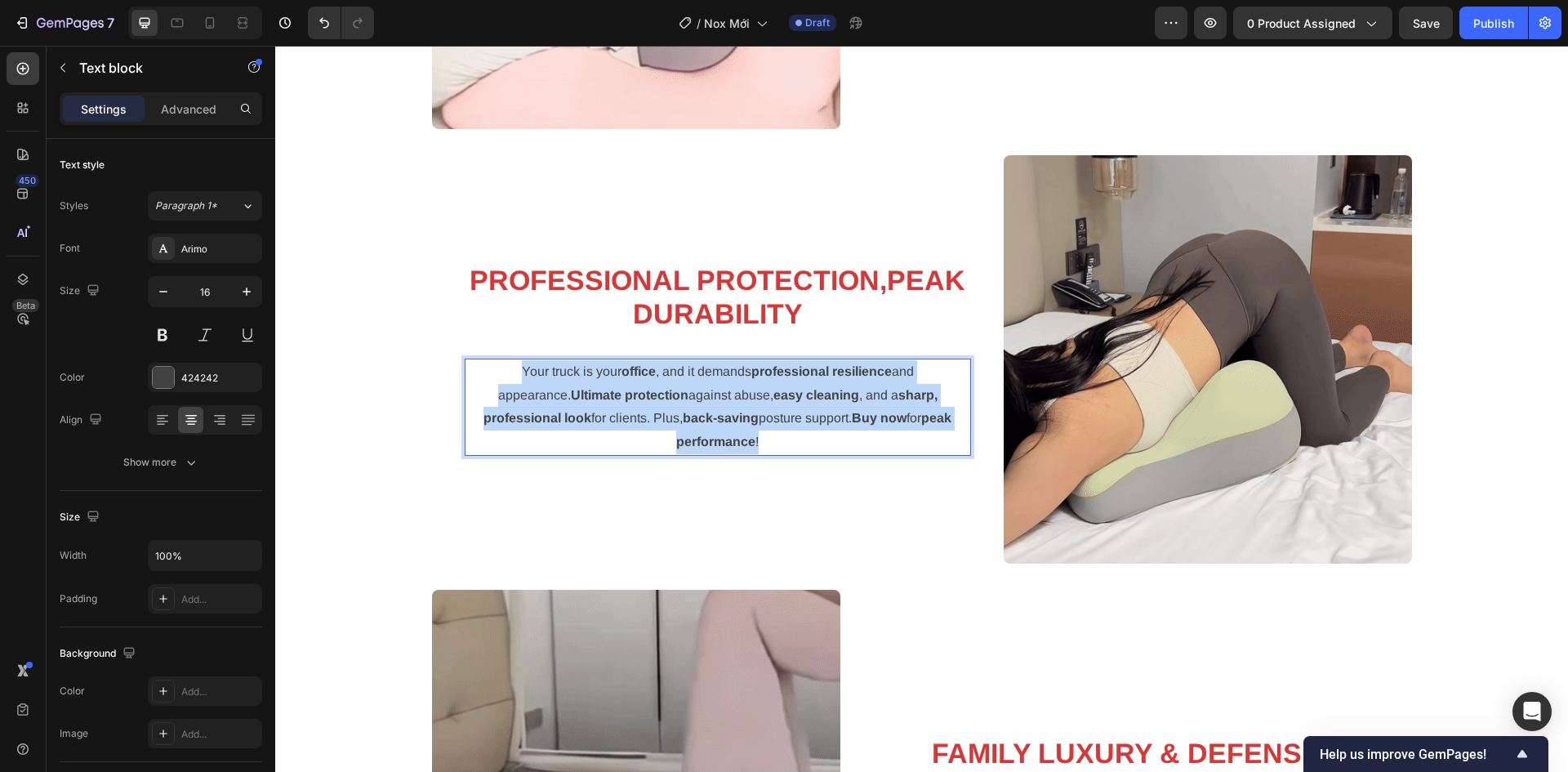
click at [776, 391] on p "Your truck is your office , and it demands professional resilience and appearan…" at bounding box center [717, 408] width 503 height 94
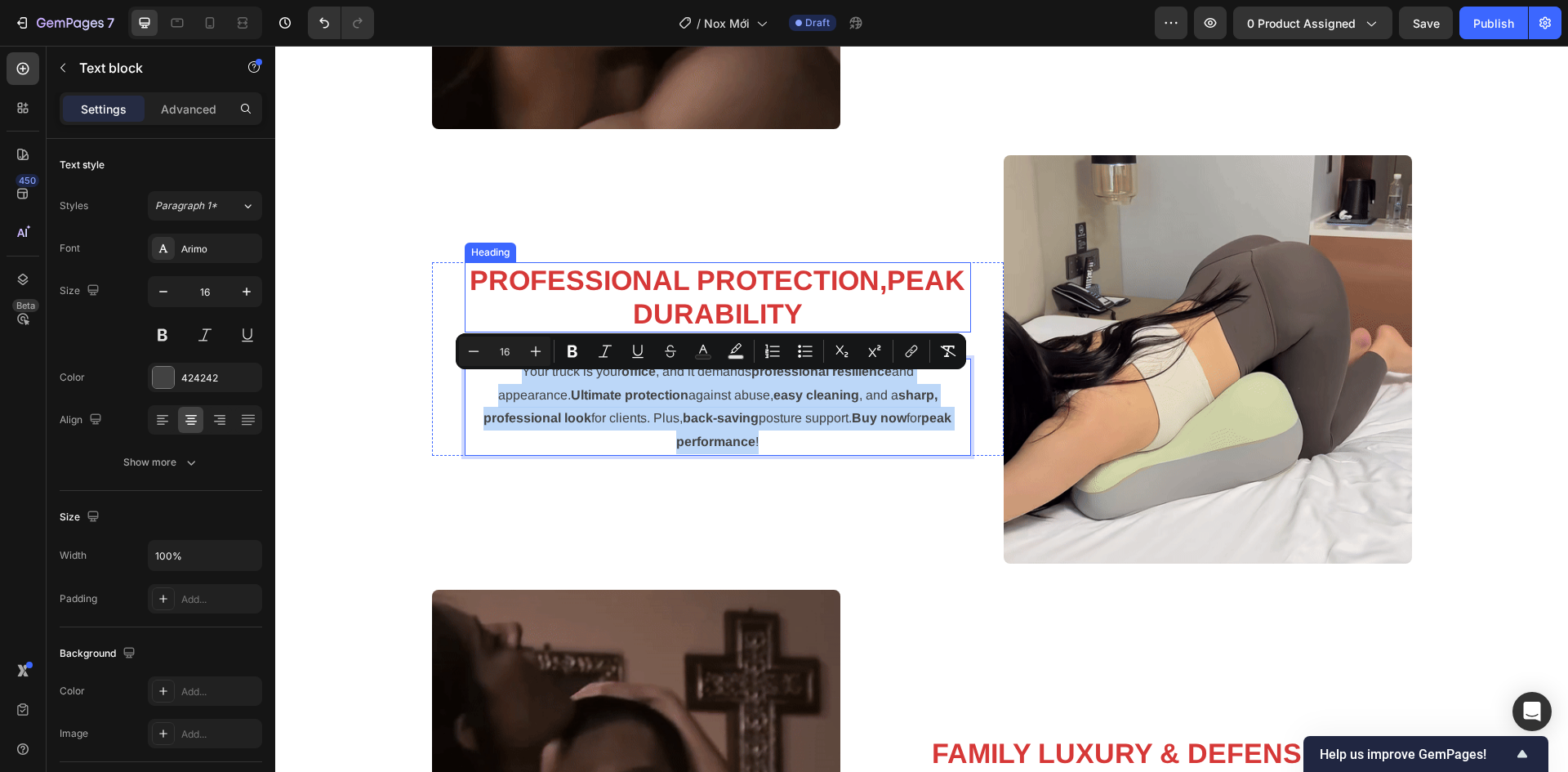
click at [643, 296] on strong "Professional" at bounding box center [579, 280] width 219 height 31
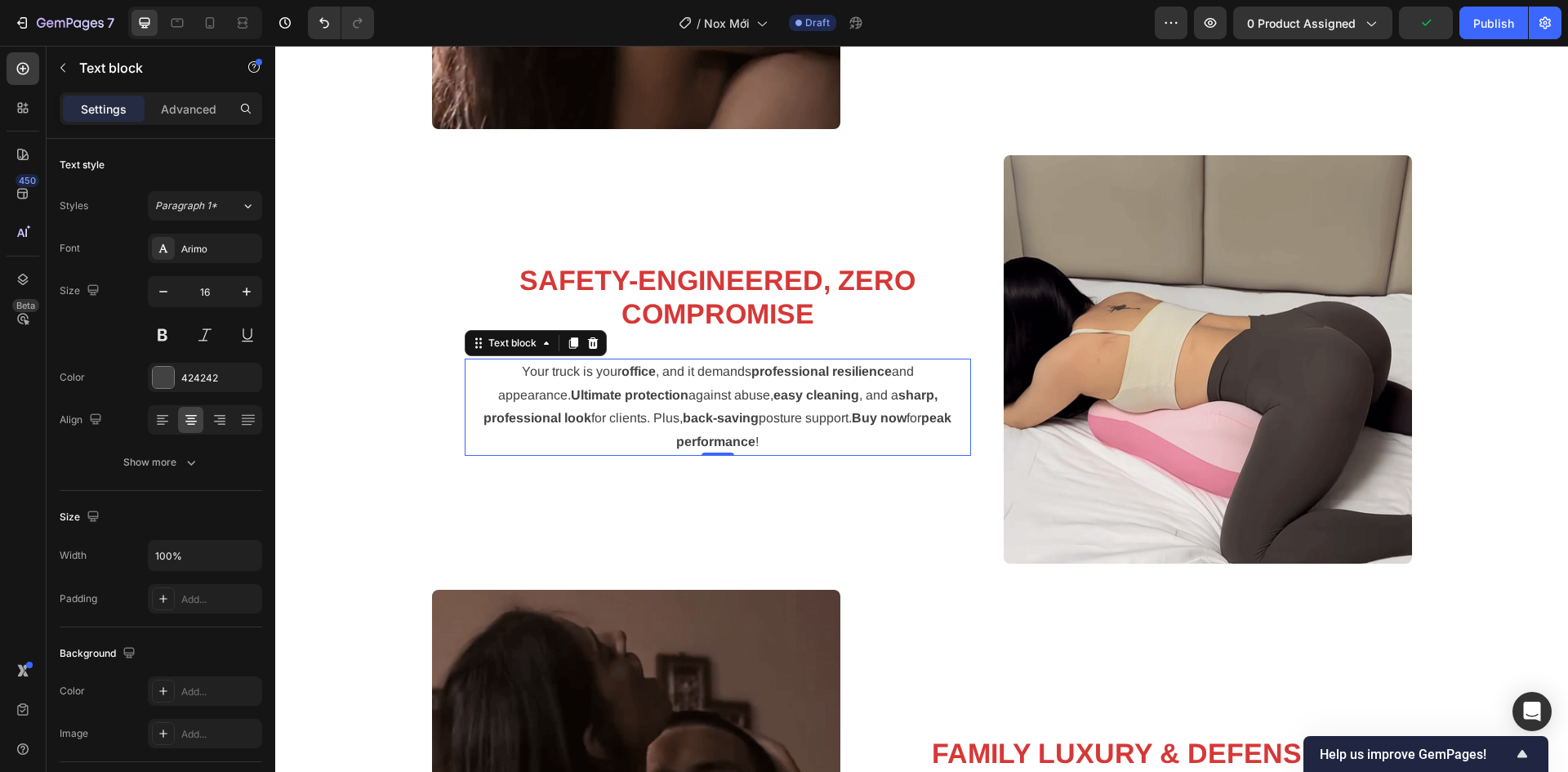
click at [773, 402] on strong "easy cleaning" at bounding box center [816, 395] width 86 height 14
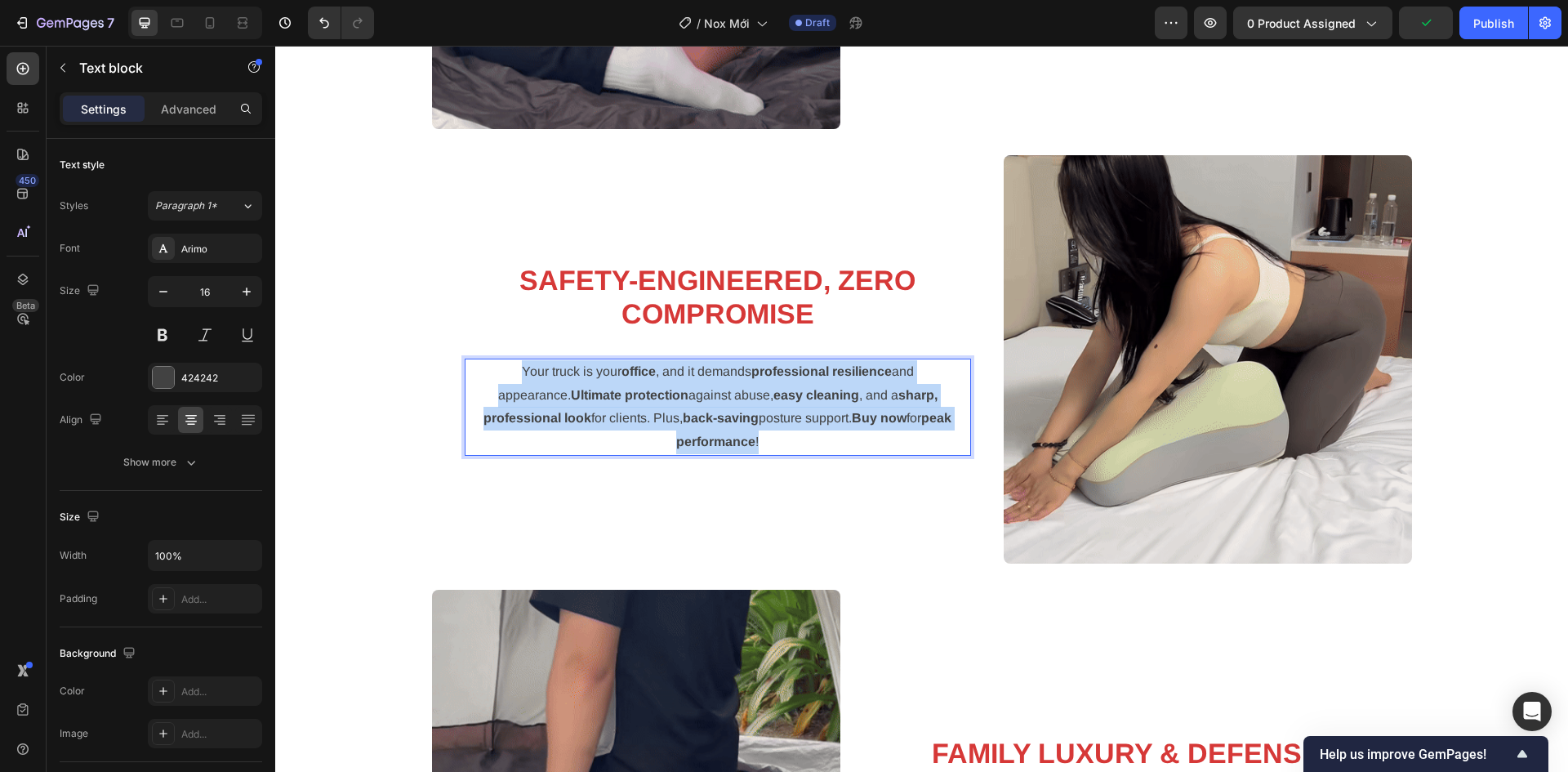
click at [773, 402] on strong "easy cleaning" at bounding box center [816, 395] width 86 height 14
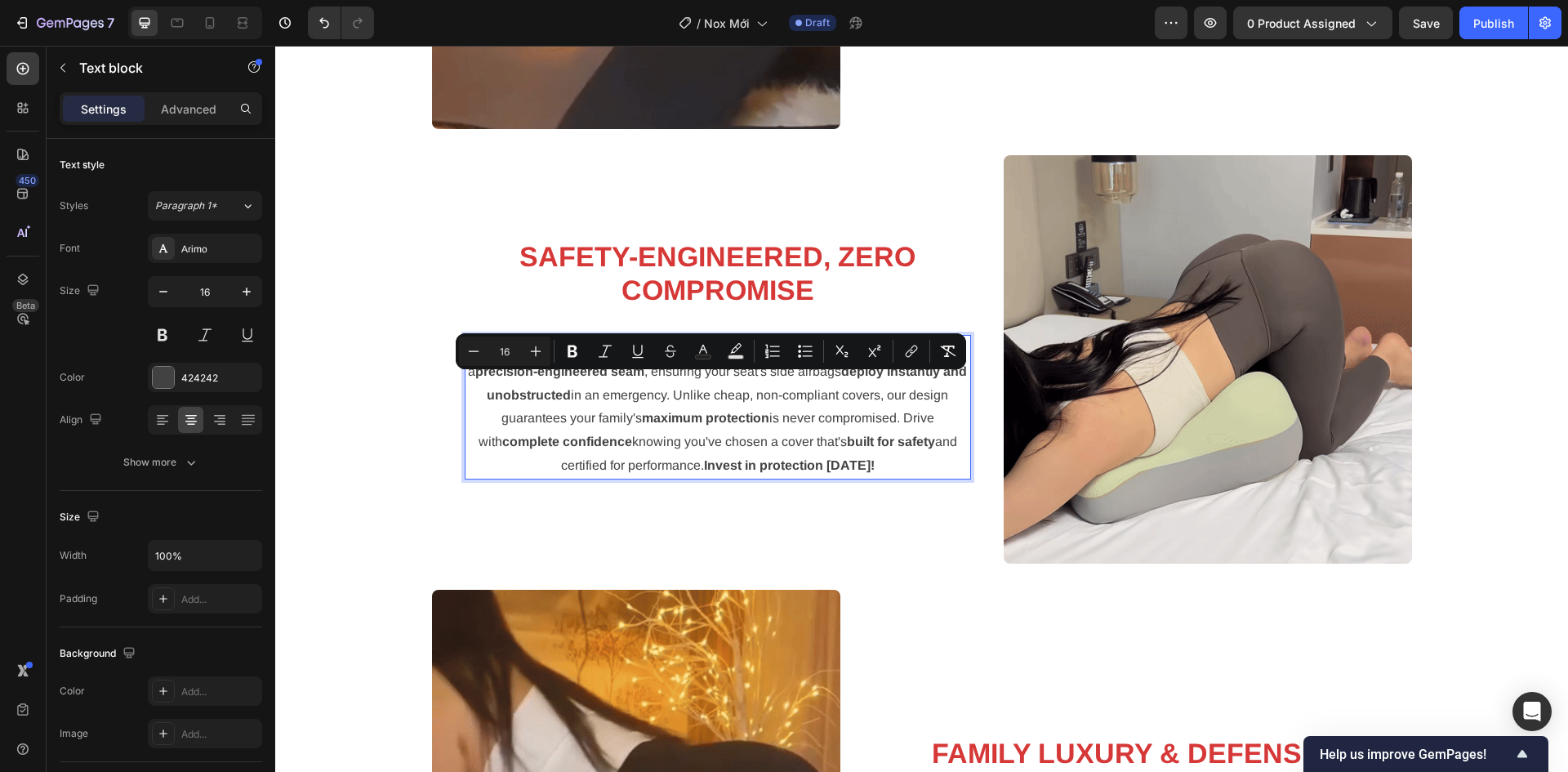
scroll to position [2526, 0]
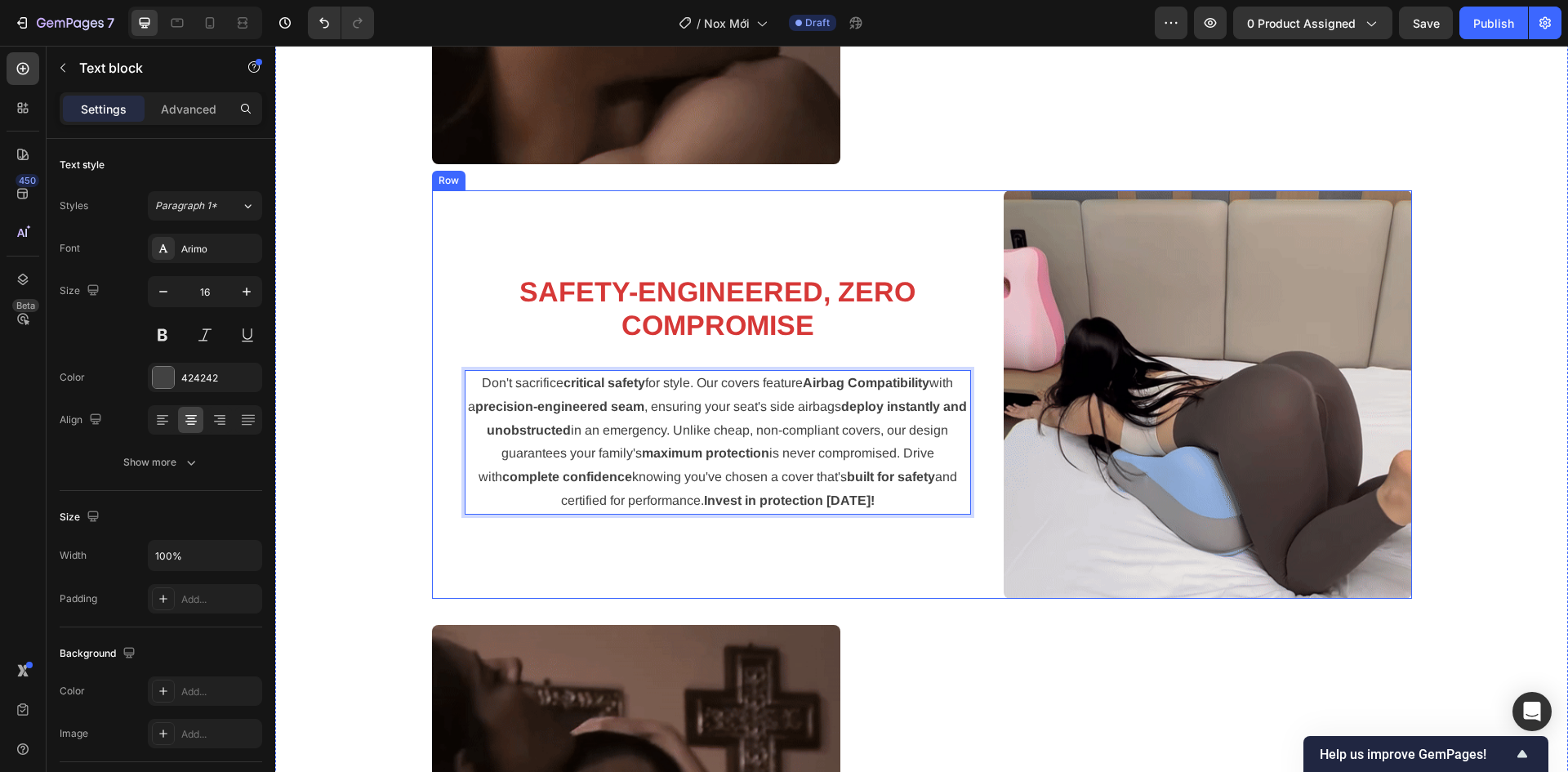
click at [899, 583] on div "⁠⁠⁠⁠⁠⁠⁠ Safety-Engineered, Zero Compromise Heading Don't sacrifice critical saf…" at bounding box center [717, 394] width 572 height 409
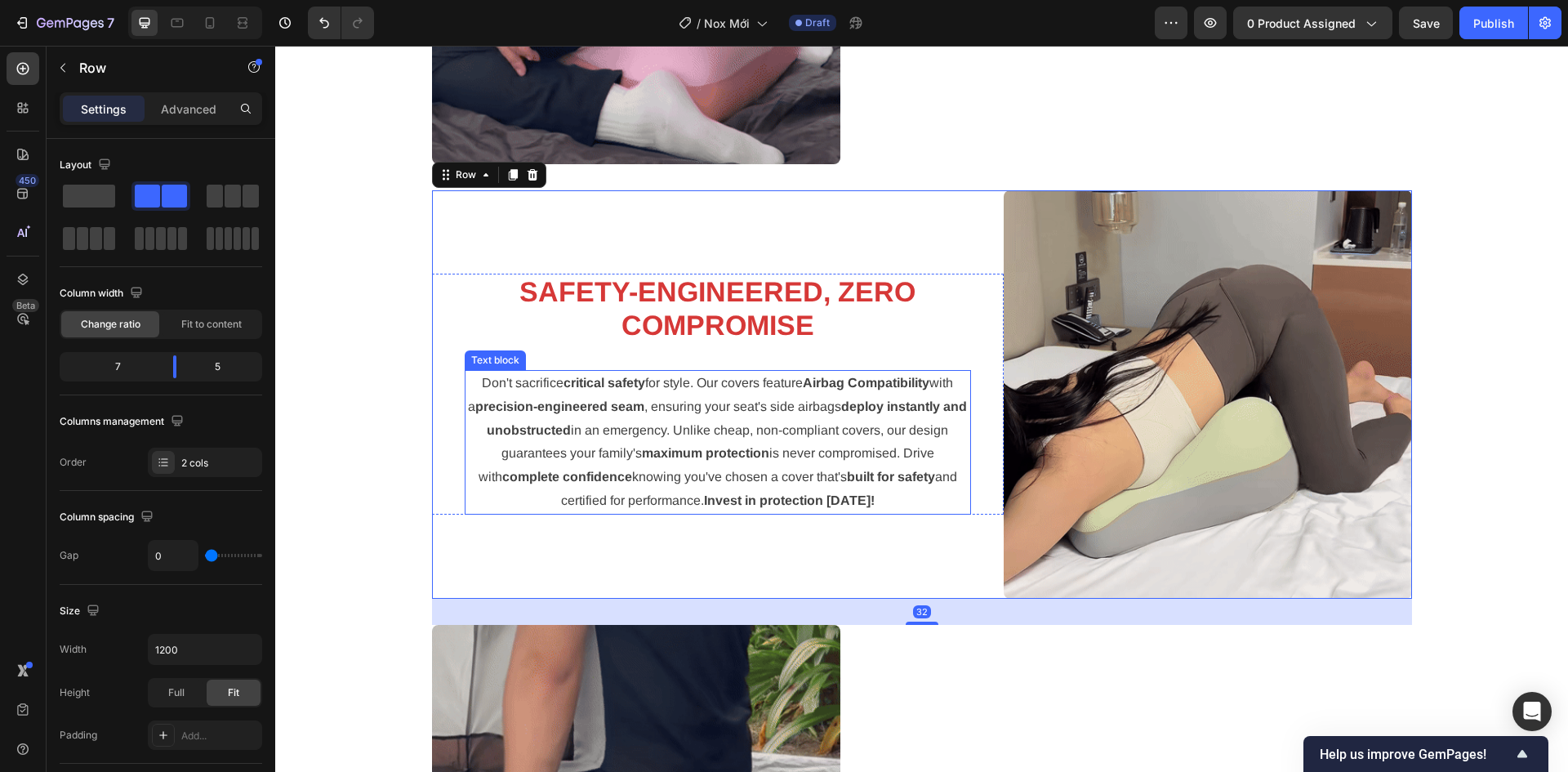
click at [863, 502] on strong "Invest in protection today!" at bounding box center [789, 500] width 170 height 14
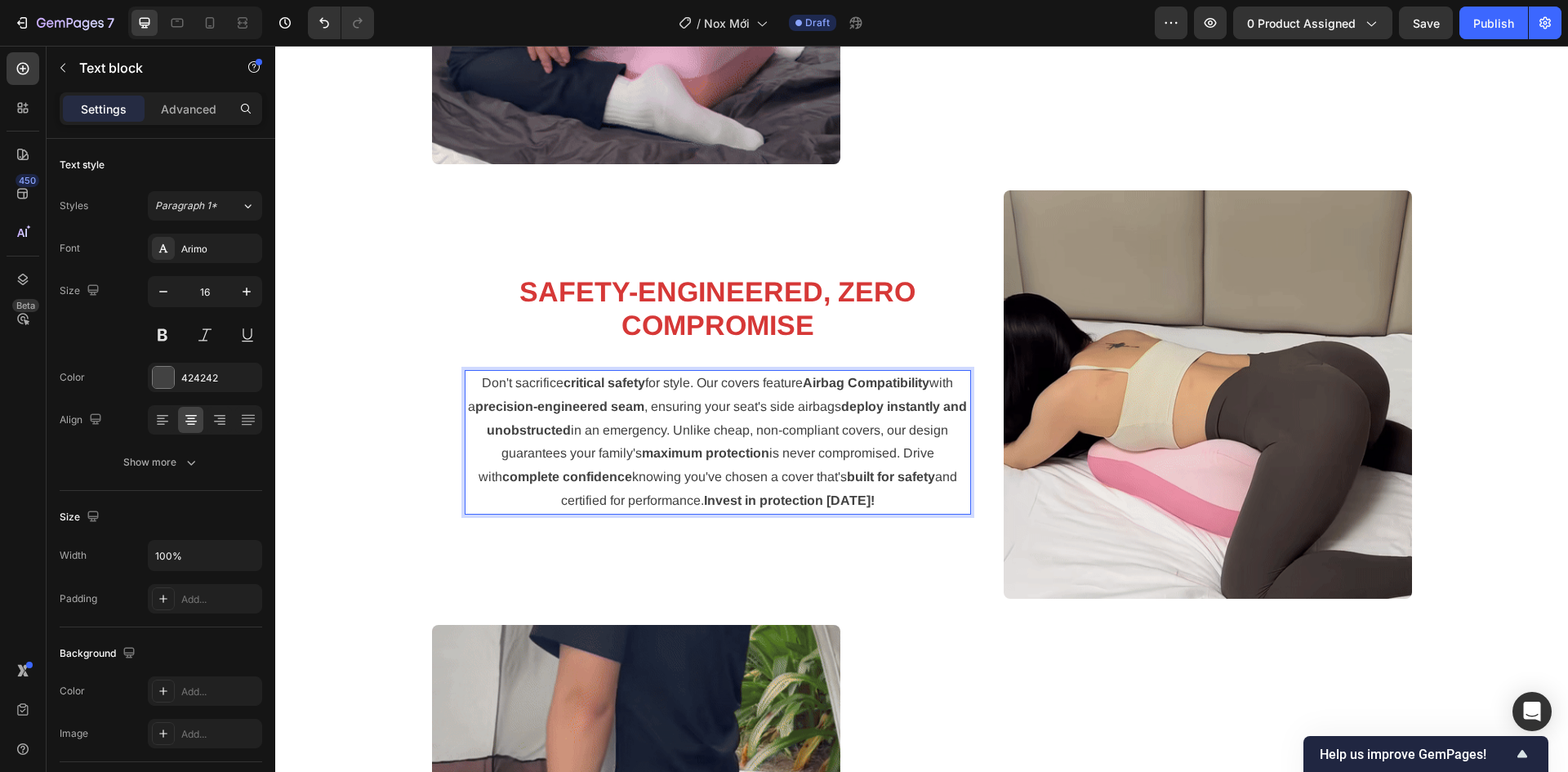
click at [890, 497] on p "Don't sacrifice critical safety for style. Our covers feature Airbag Compatibil…" at bounding box center [717, 442] width 503 height 141
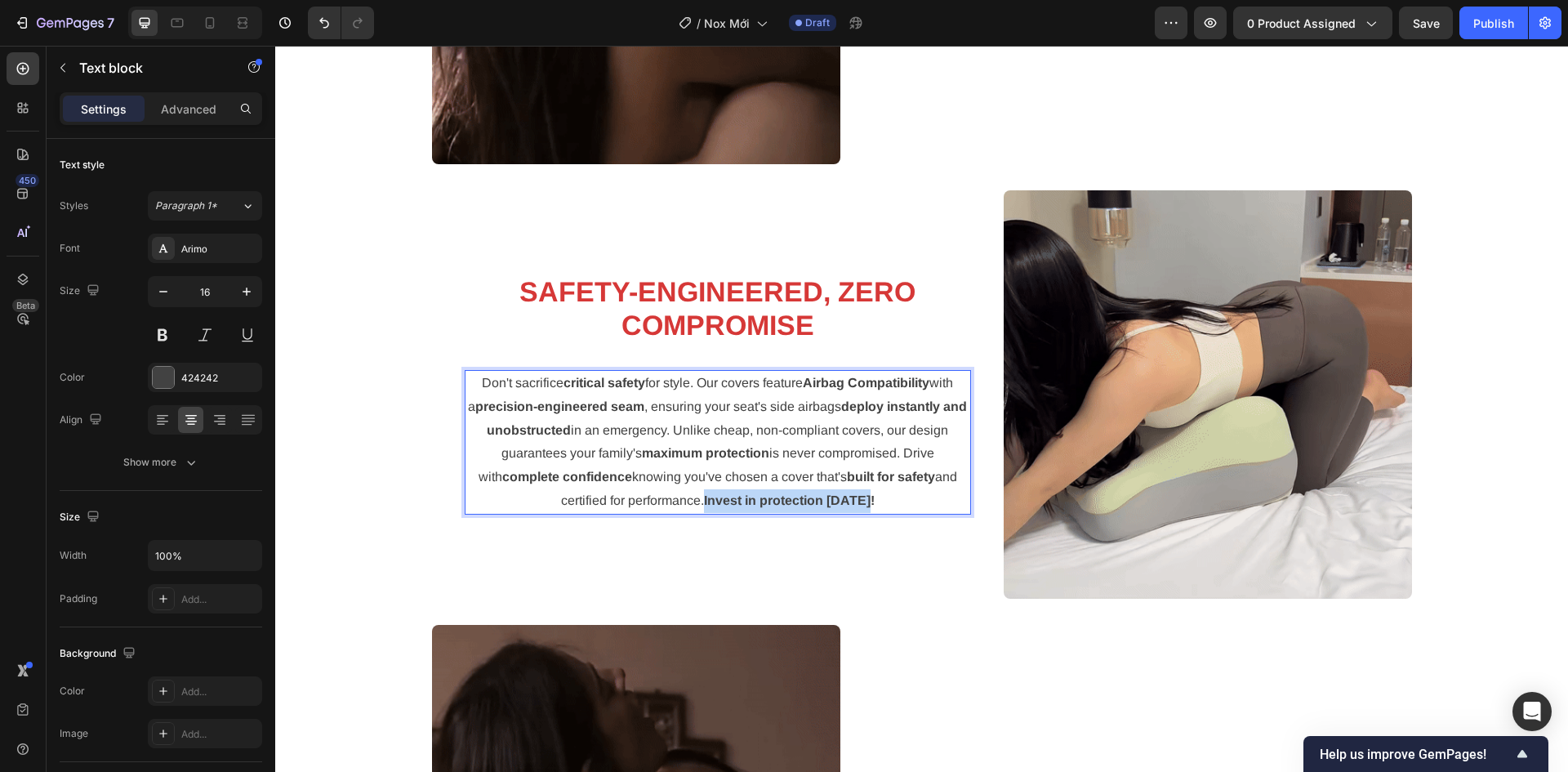
drag, startPoint x: 890, startPoint y: 498, endPoint x: 702, endPoint y: 513, distance: 188.6
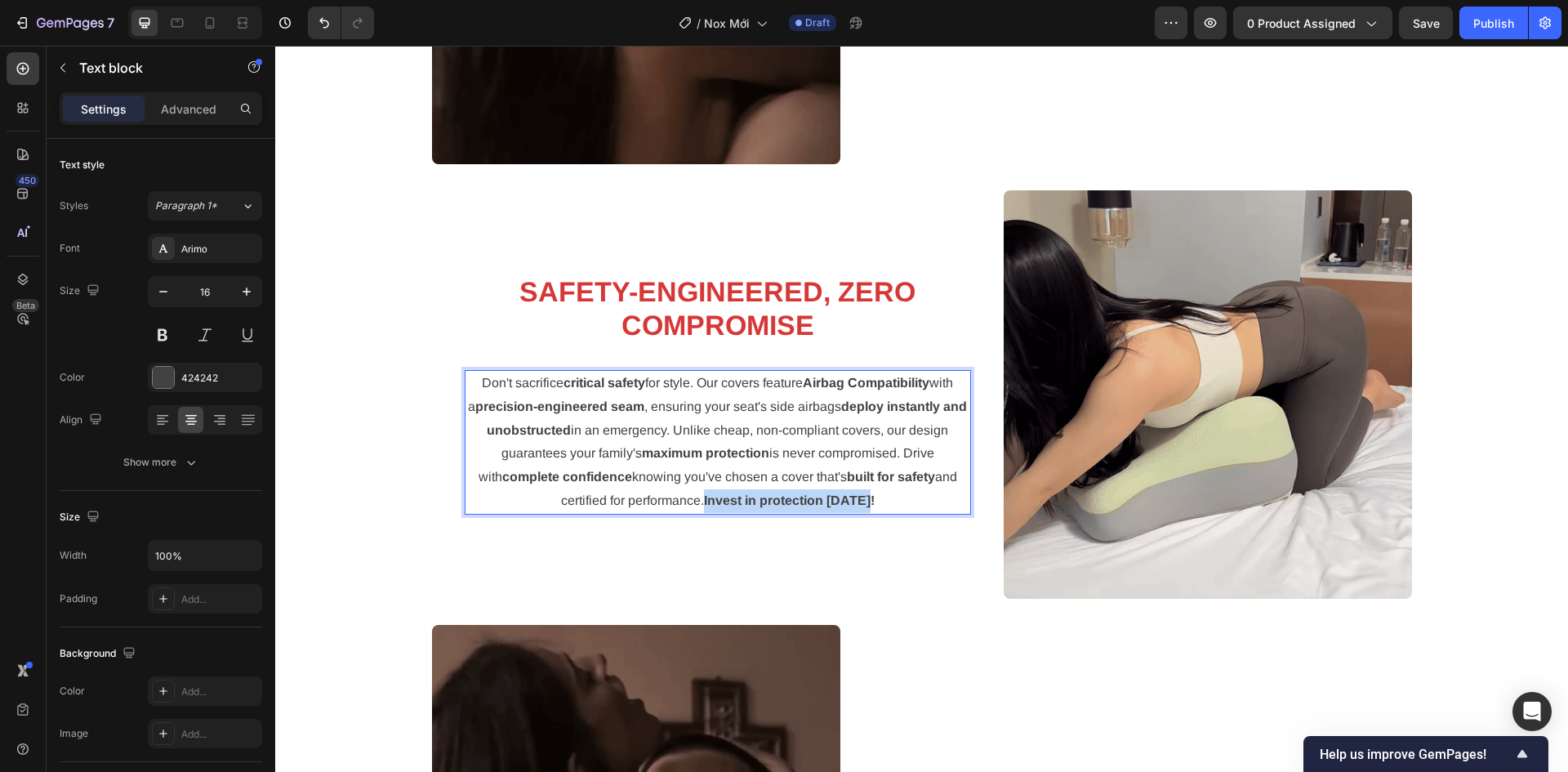
click at [702, 513] on p "Don't sacrifice critical safety for style. Our covers feature Airbag Compatibil…" at bounding box center [717, 442] width 503 height 141
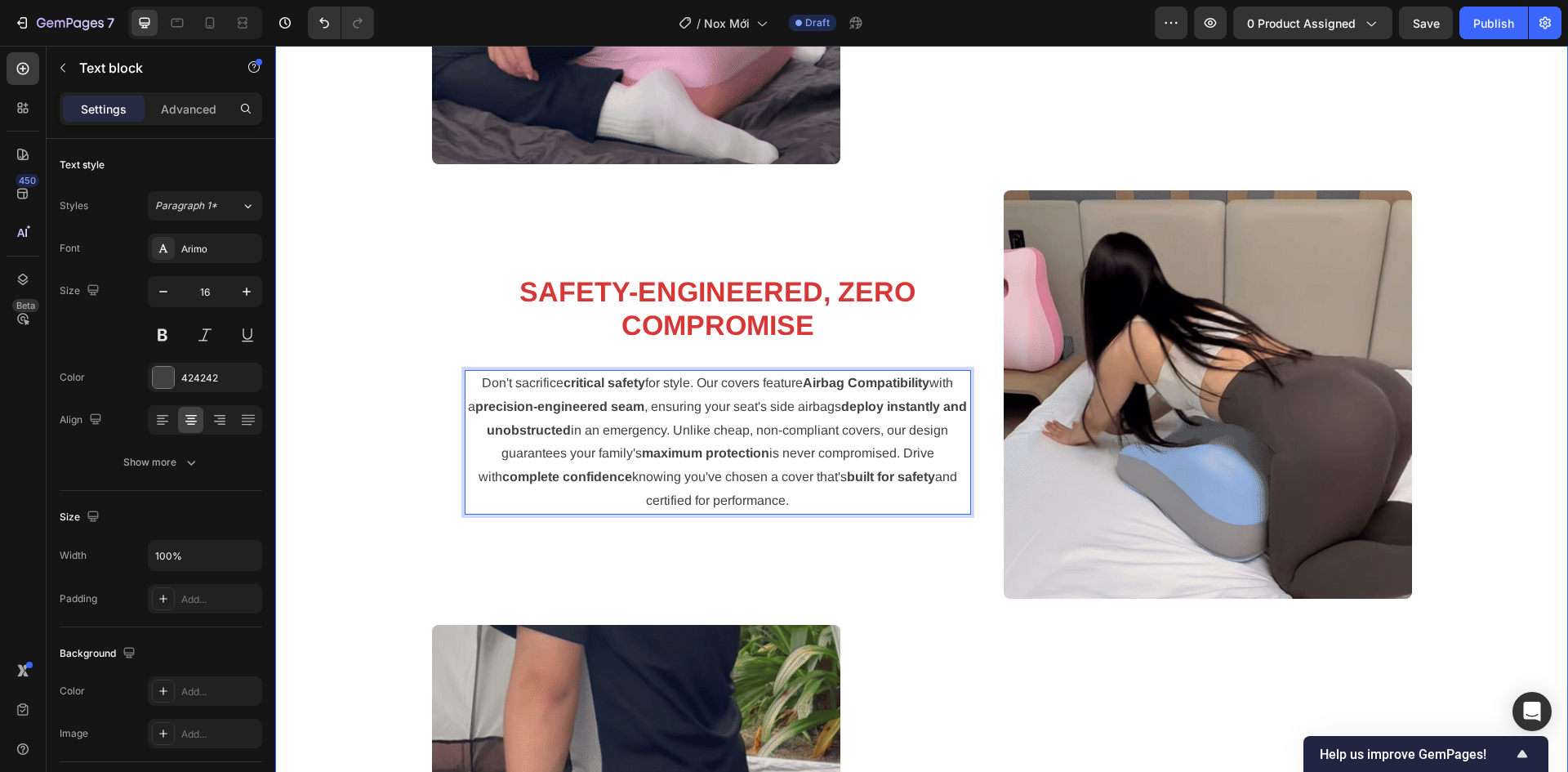
click at [1456, 370] on div "Image ⁠⁠⁠⁠⁠⁠⁠ CUSTOM FIT, UNIVERSAL PRICE: THE ZERO-SHIFT UPGRADE Heading Stop …" at bounding box center [922, 408] width 1268 height 2173
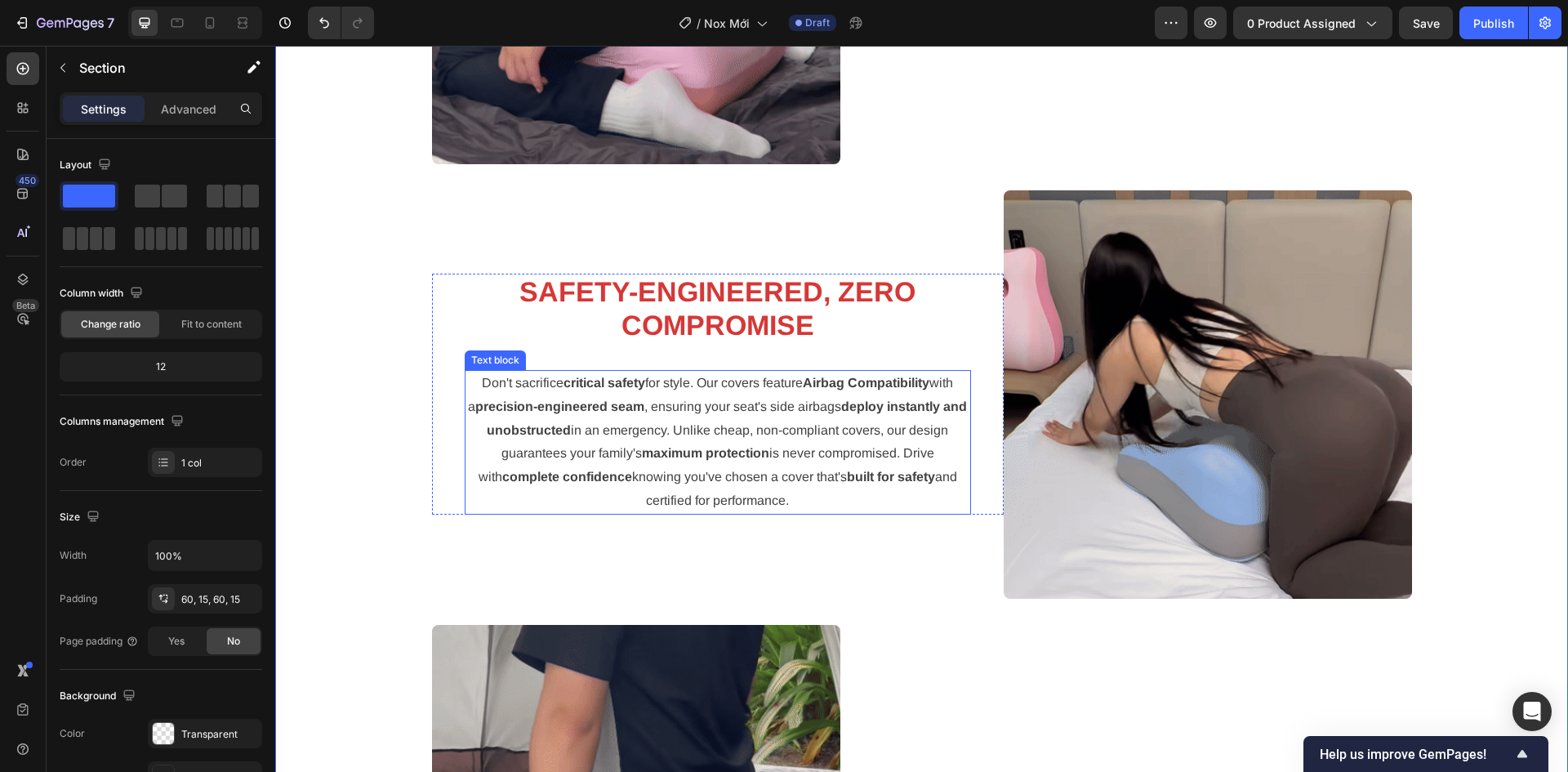
scroll to position [2771, 0]
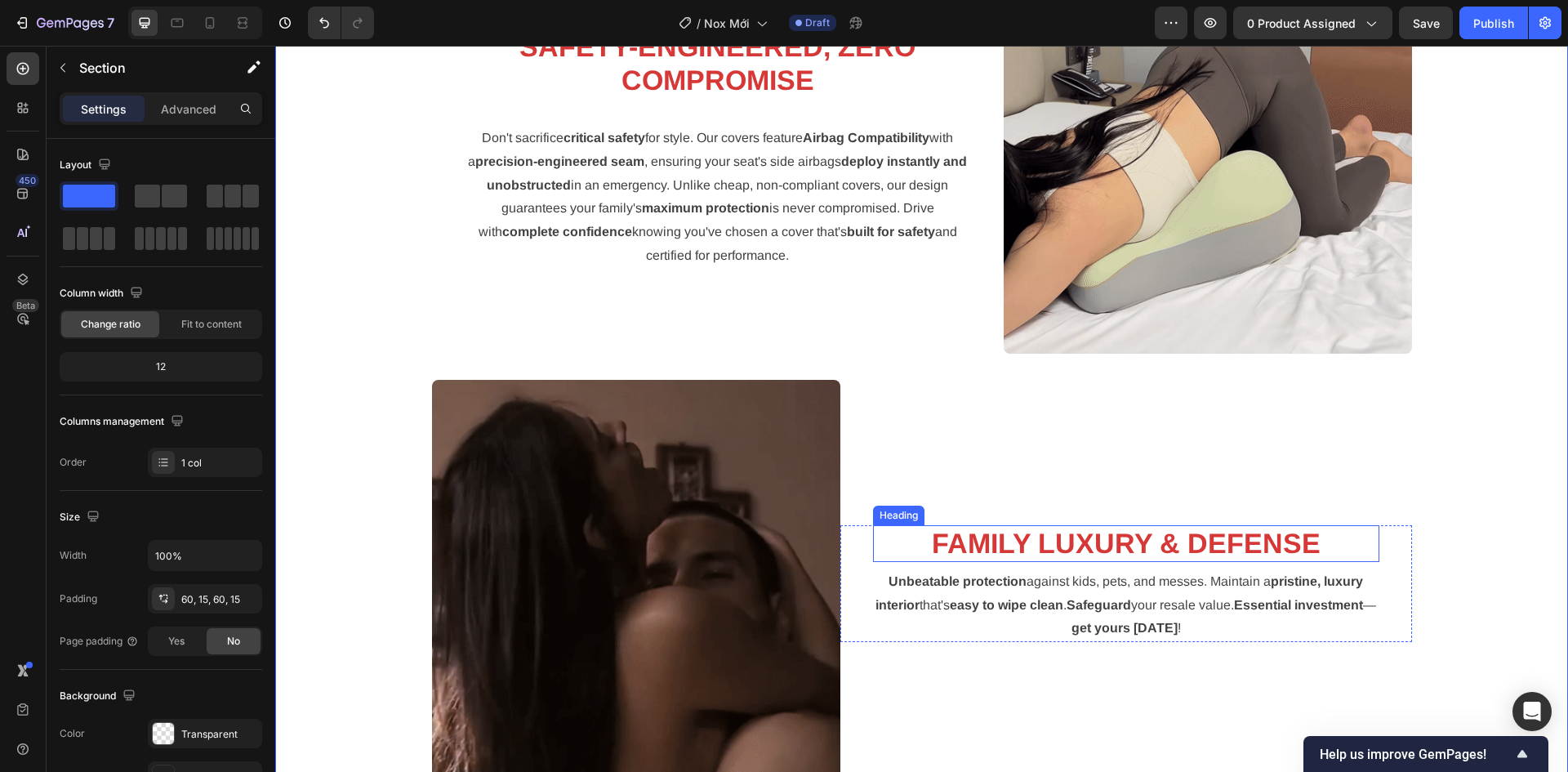
click at [1075, 533] on strong "FAMILY LUXURY & DEFENSE" at bounding box center [1126, 543] width 389 height 31
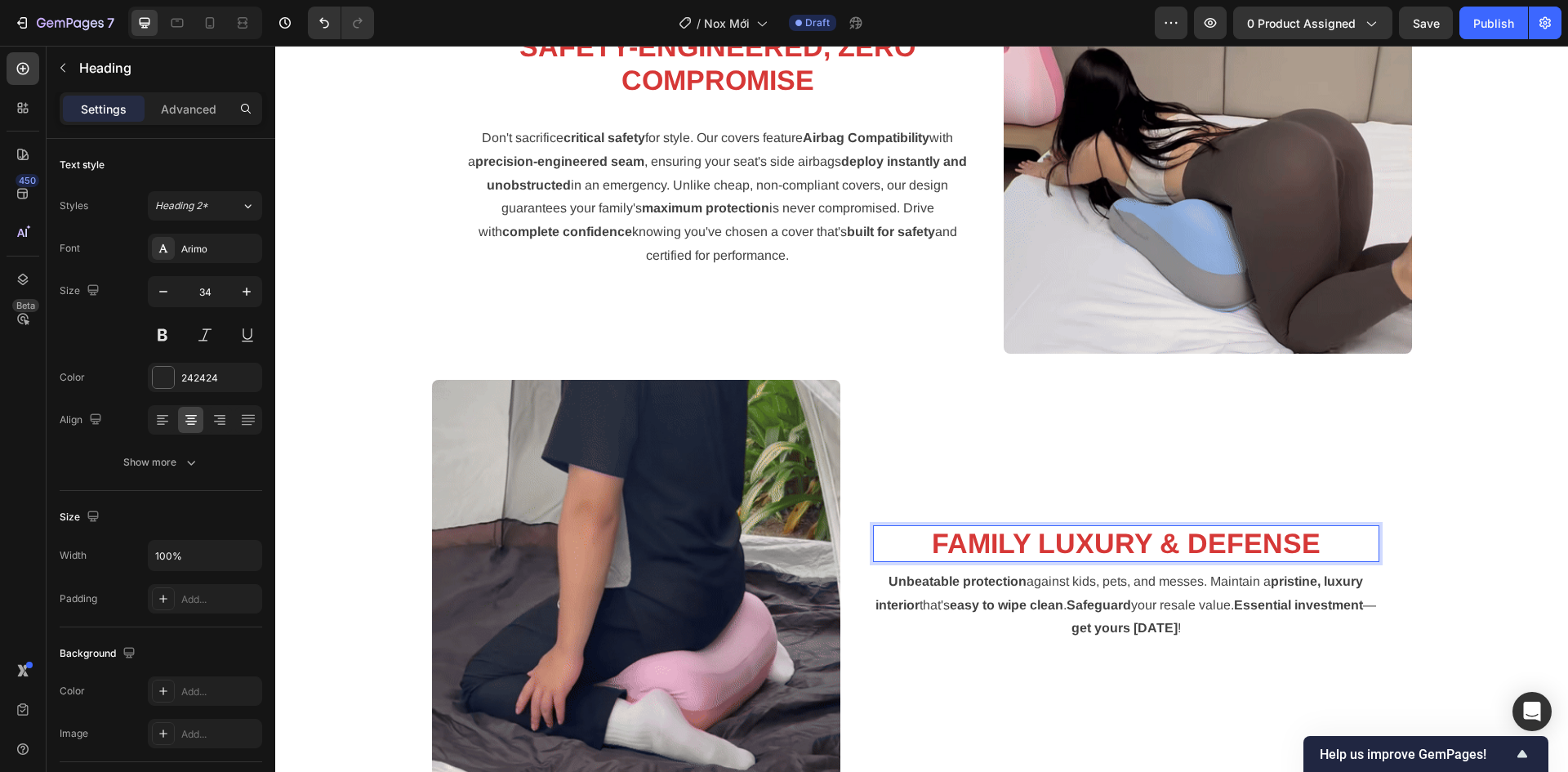
click at [1075, 533] on strong "FAMILY LUXURY & DEFENSE" at bounding box center [1126, 543] width 389 height 31
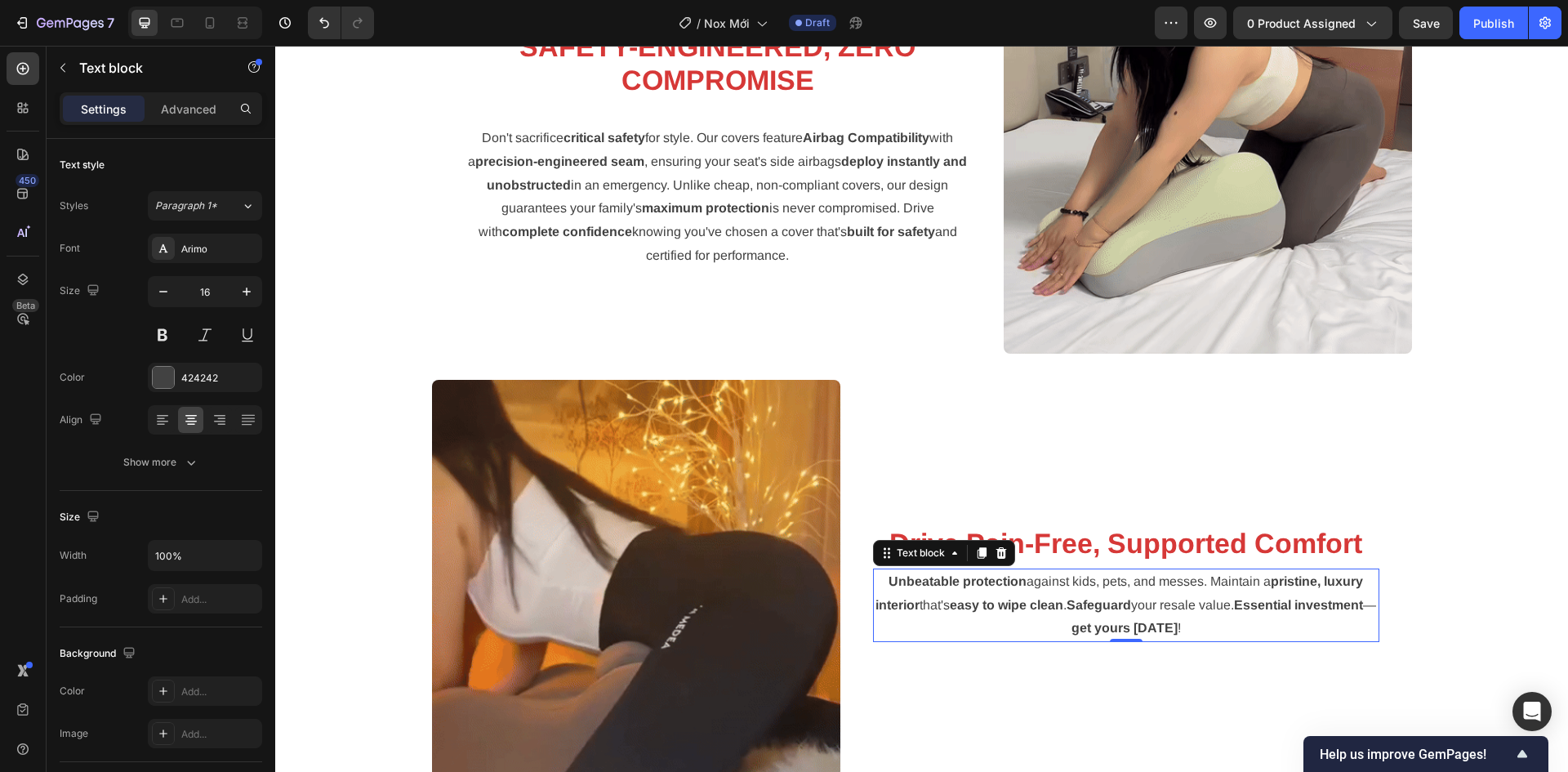
click at [1074, 573] on p "Unbeatable protection against kids, pets, and messes. Maintain a pristine, luxu…" at bounding box center [1126, 605] width 503 height 70
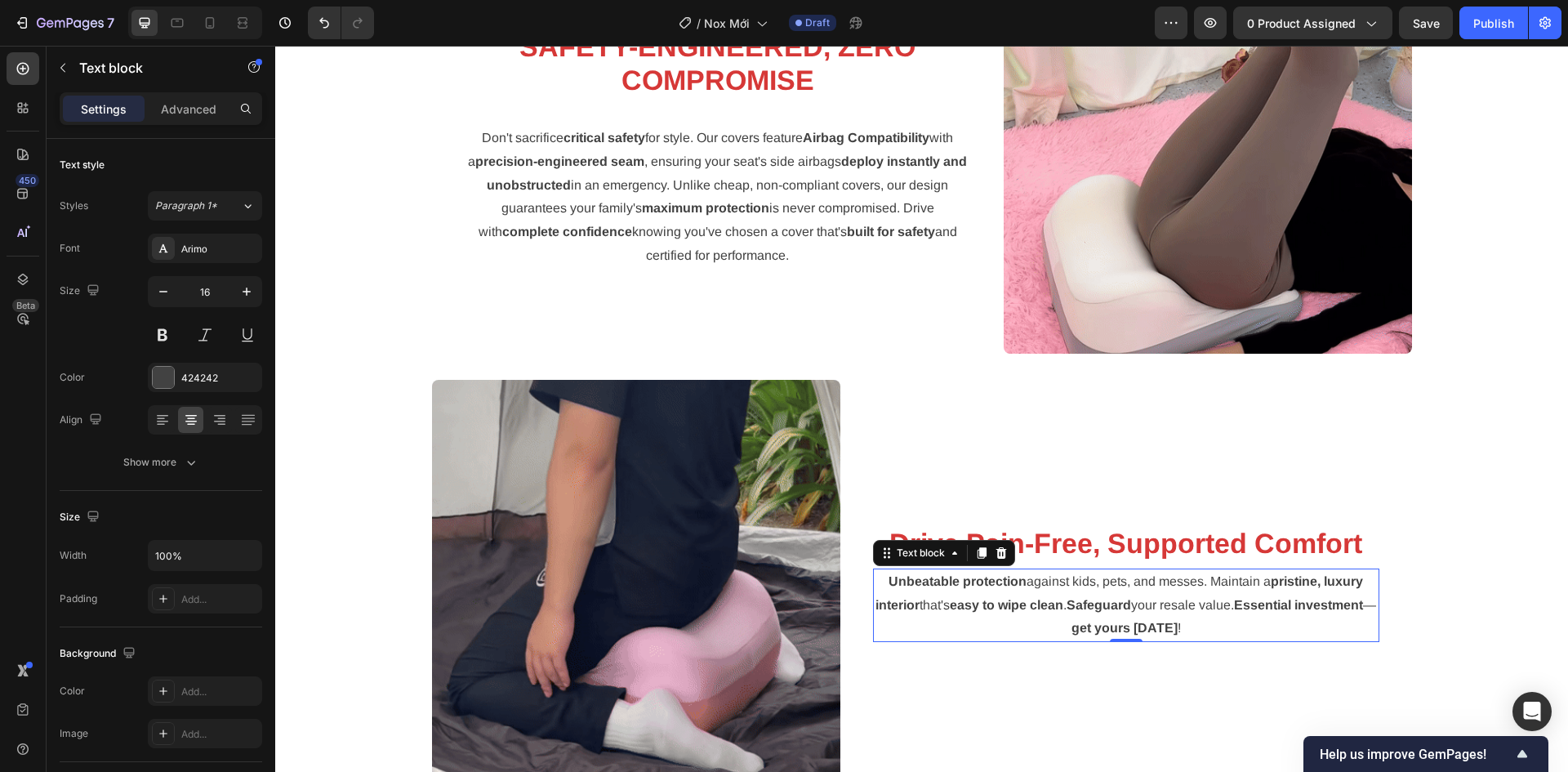
click at [1017, 630] on p "Unbeatable protection against kids, pets, and messes. Maintain a pristine, luxu…" at bounding box center [1126, 605] width 503 height 70
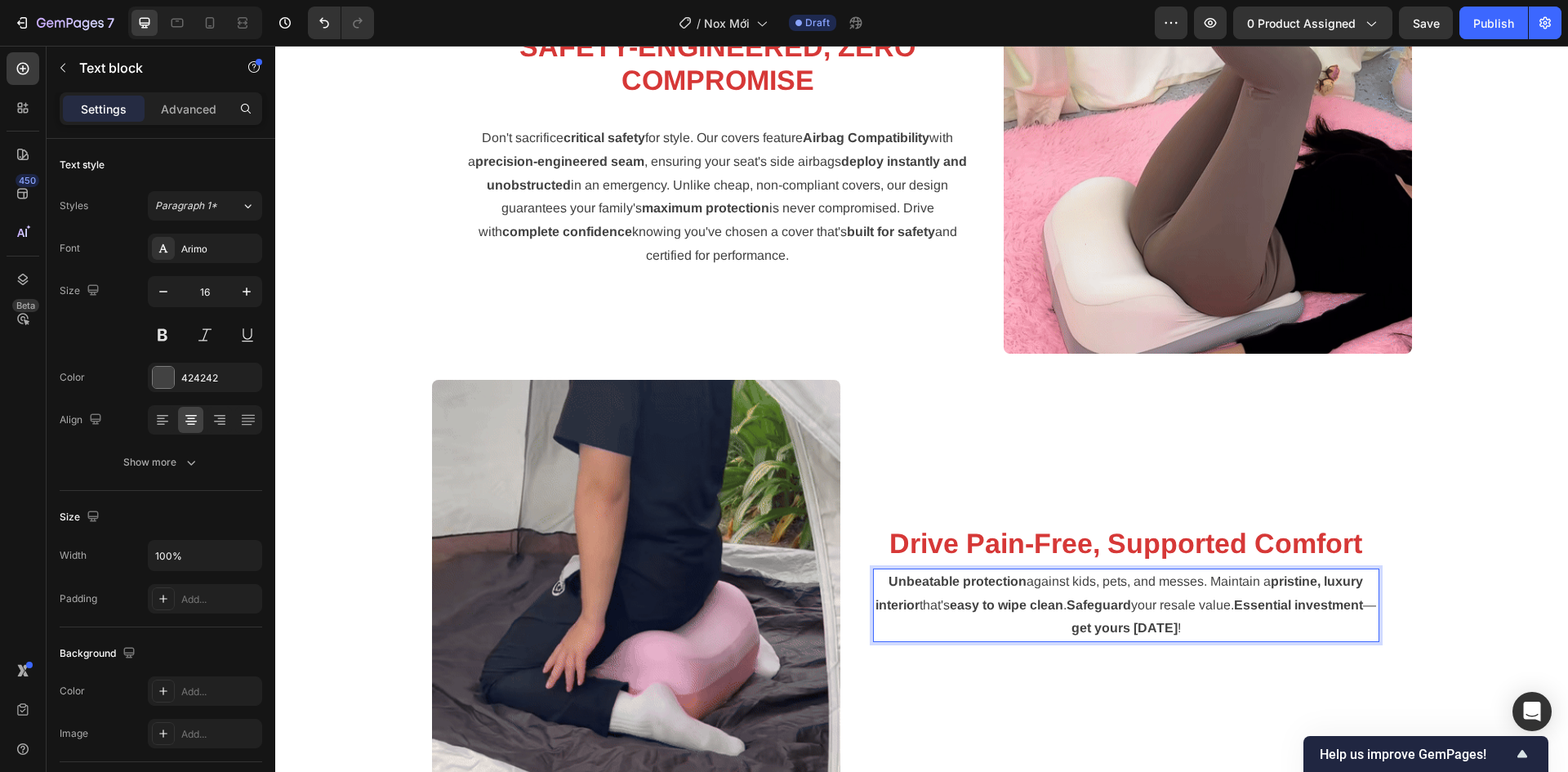
click at [1020, 593] on p "Unbeatable protection against kids, pets, and messes. Maintain a pristine, luxu…" at bounding box center [1126, 605] width 503 height 70
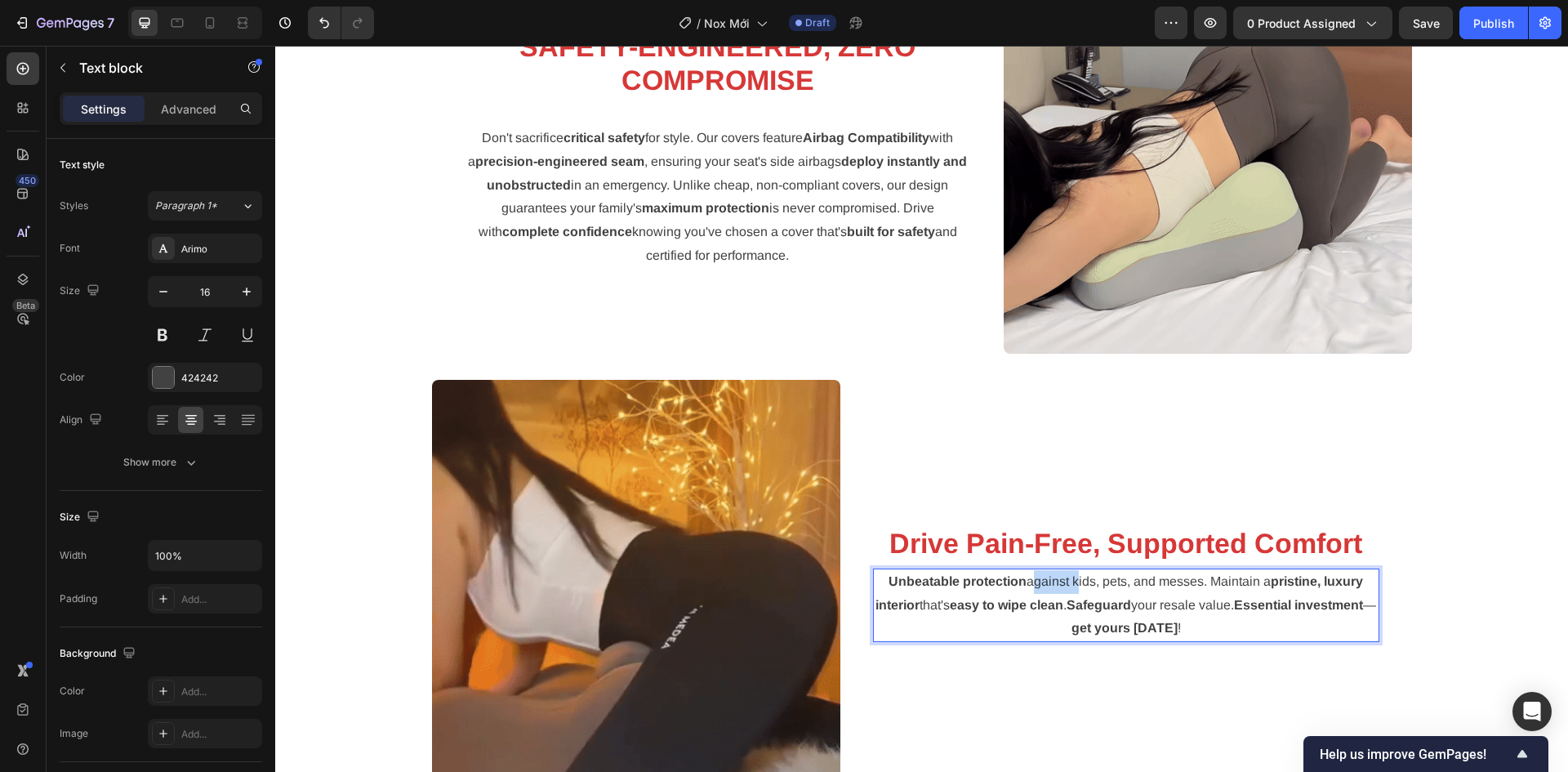
click at [1020, 593] on p "Unbeatable protection against kids, pets, and messes. Maintain a pristine, luxu…" at bounding box center [1126, 605] width 503 height 70
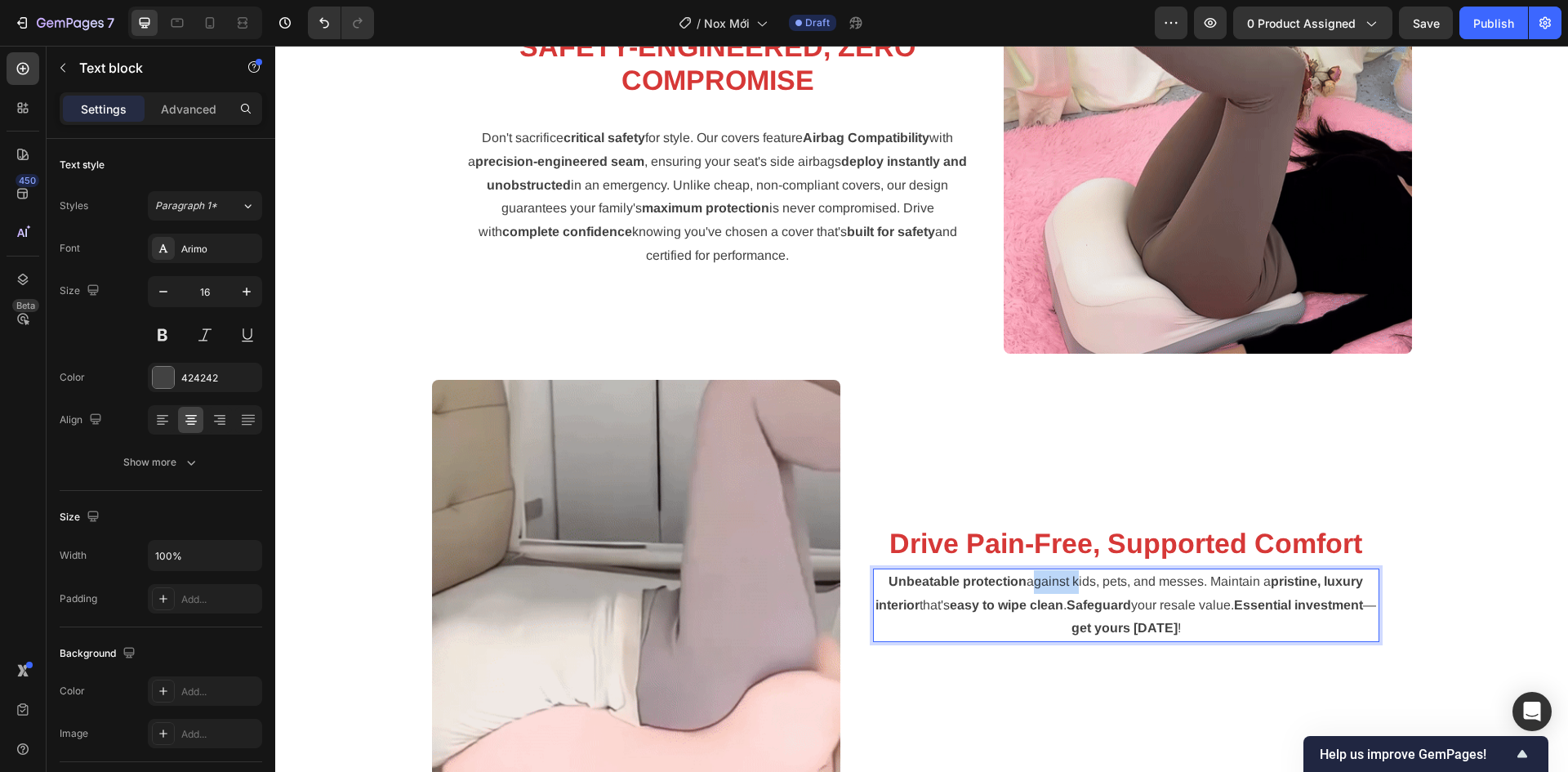
click at [1010, 589] on div at bounding box center [1010, 589] width 0 height 0
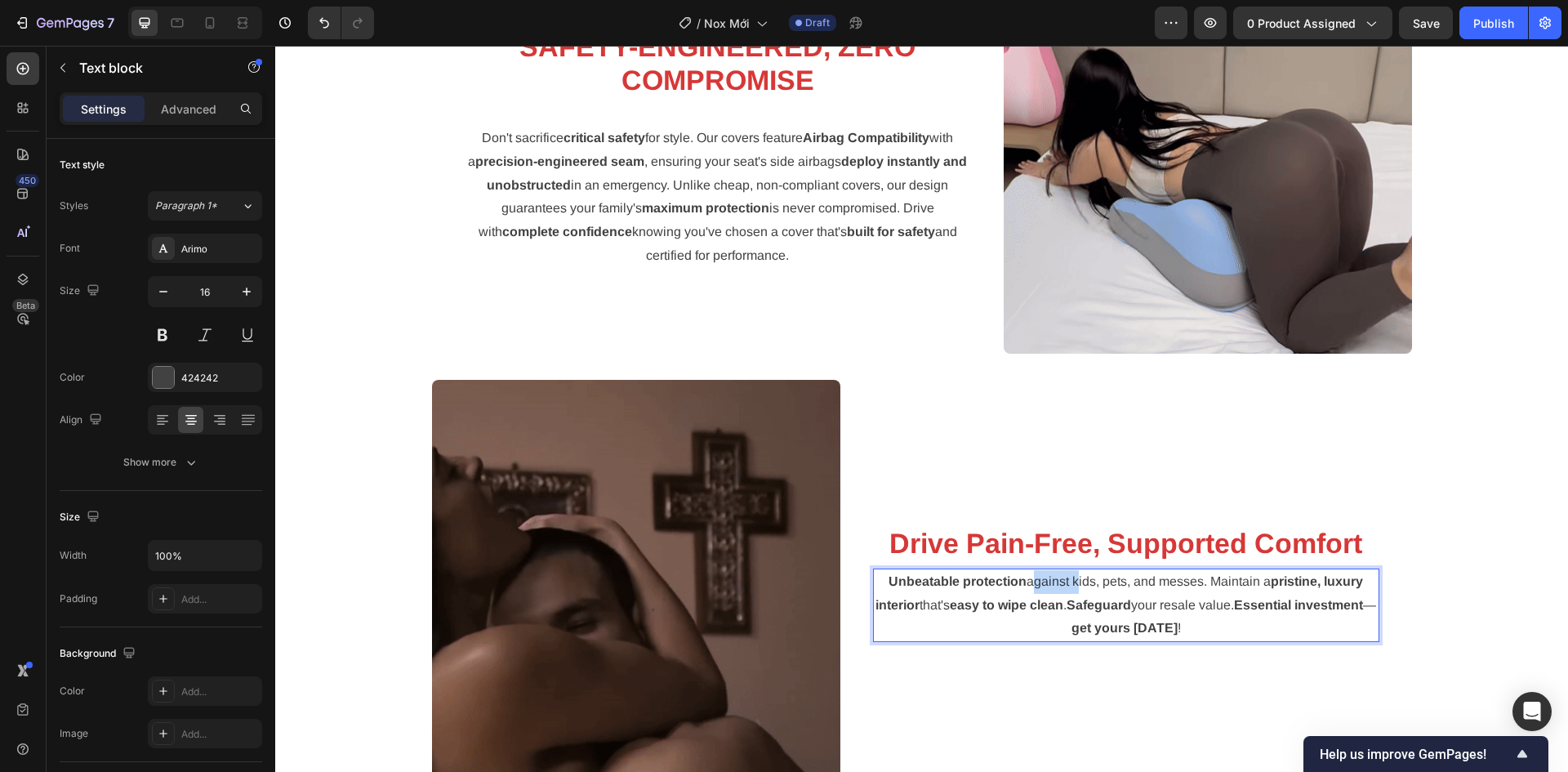
click at [1020, 593] on p "Unbeatable protection against kids, pets, and messes. Maintain a pristine, luxu…" at bounding box center [1126, 605] width 503 height 70
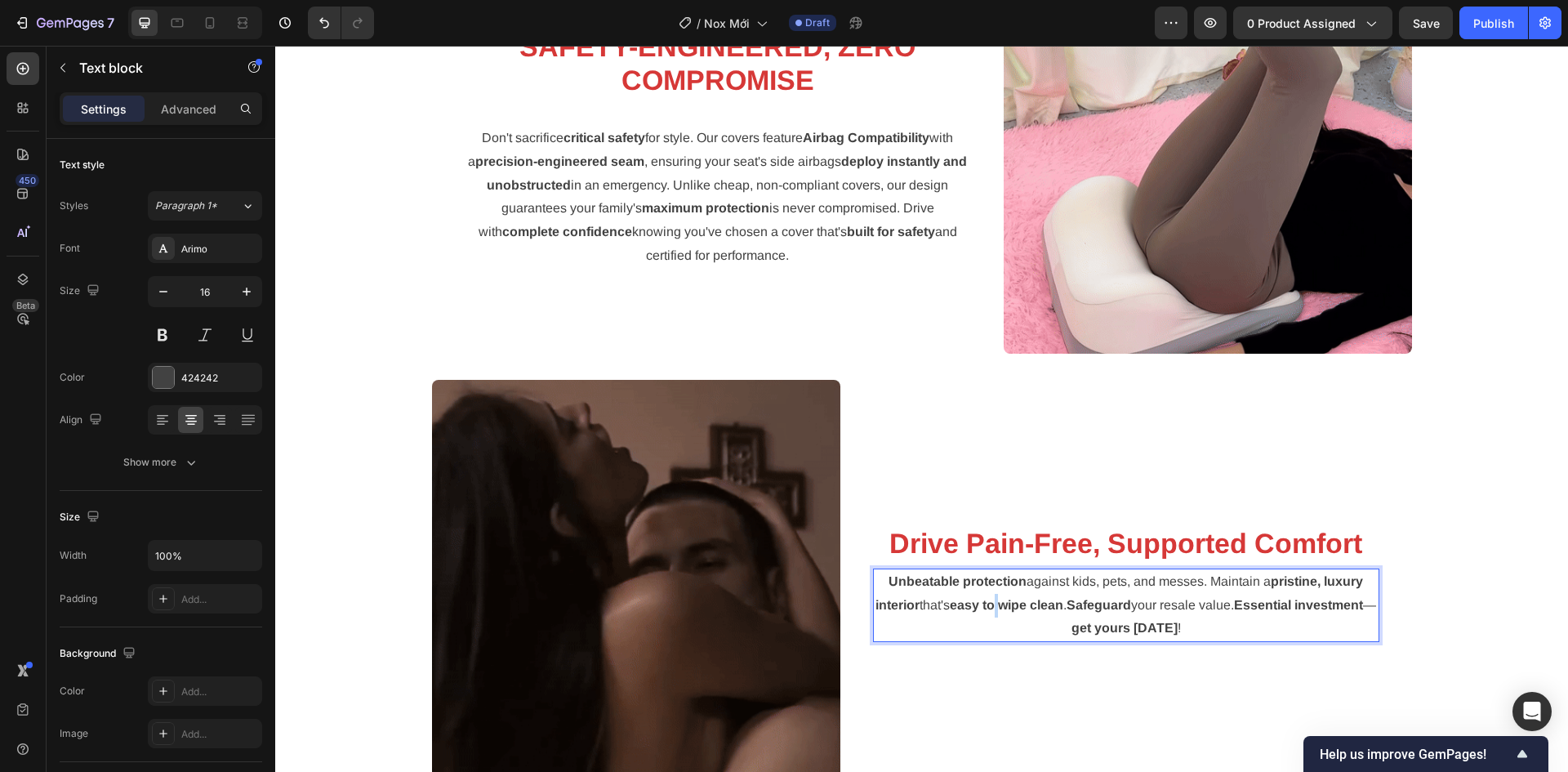
click at [1026, 594] on p "Unbeatable protection against kids, pets, and messes. Maintain a pristine, luxu…" at bounding box center [1126, 605] width 503 height 70
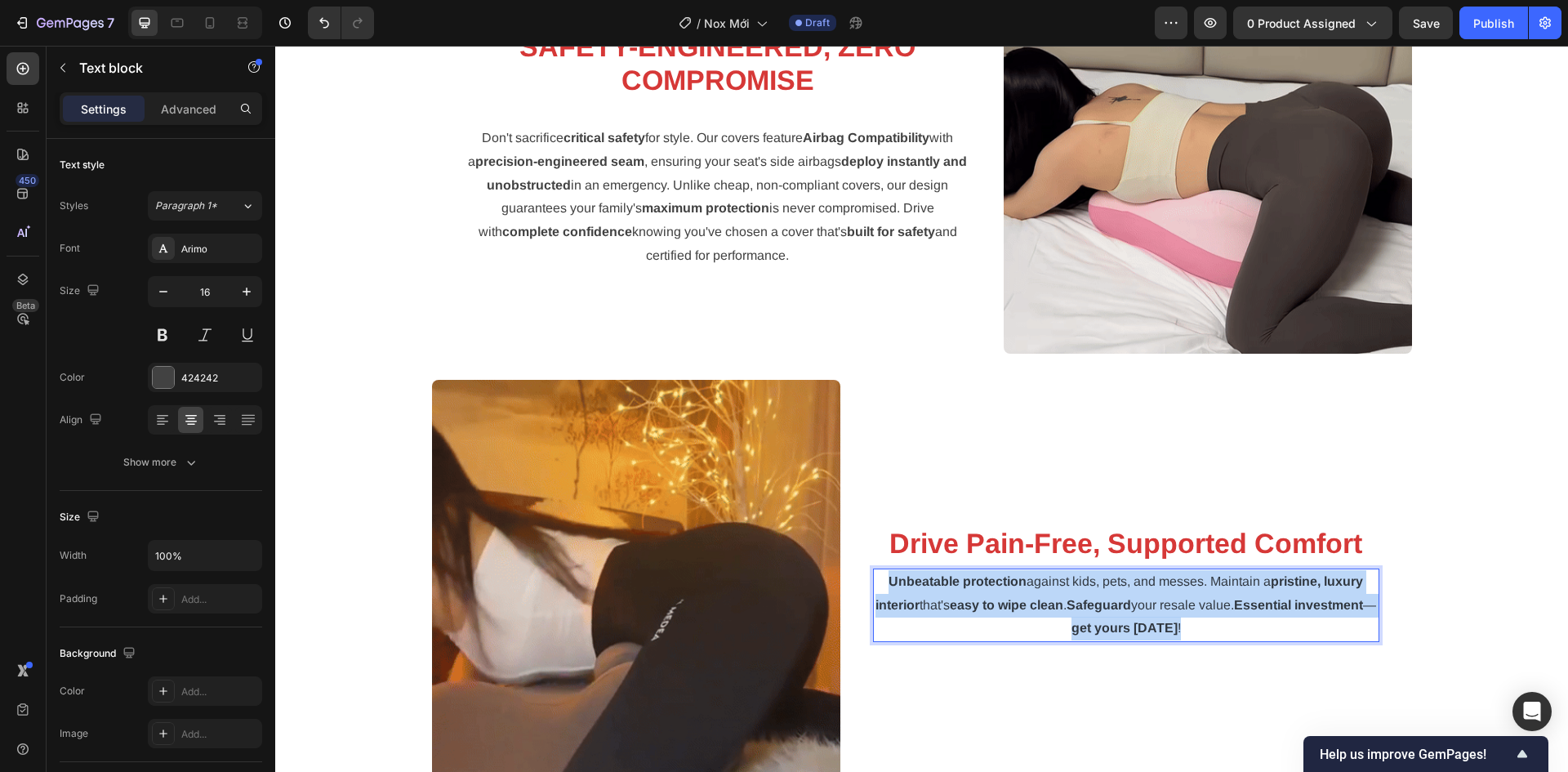
click at [1026, 594] on p "Unbeatable protection against kids, pets, and messes. Maintain a pristine, luxu…" at bounding box center [1126, 605] width 503 height 70
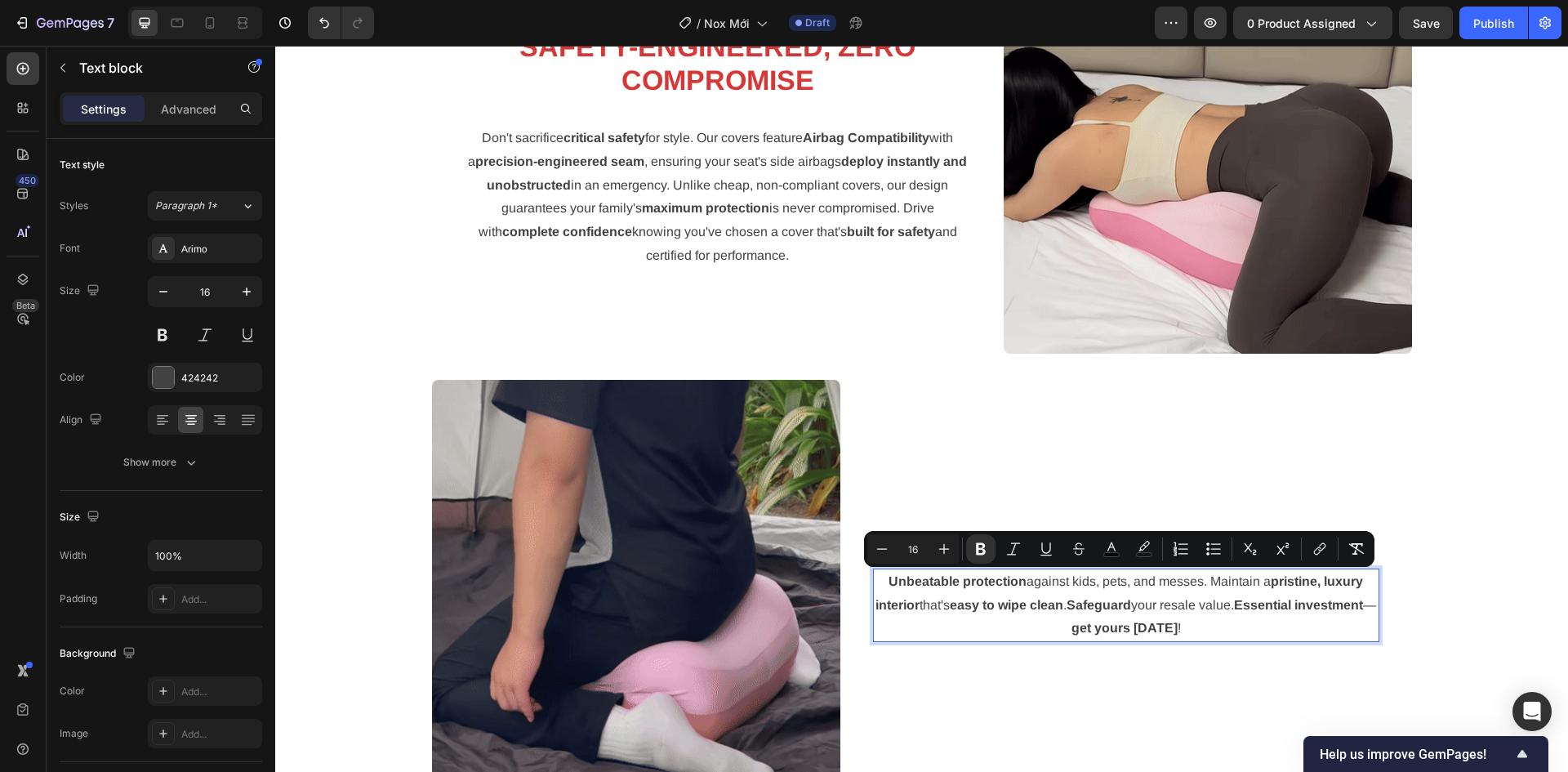
scroll to position [2736, 0]
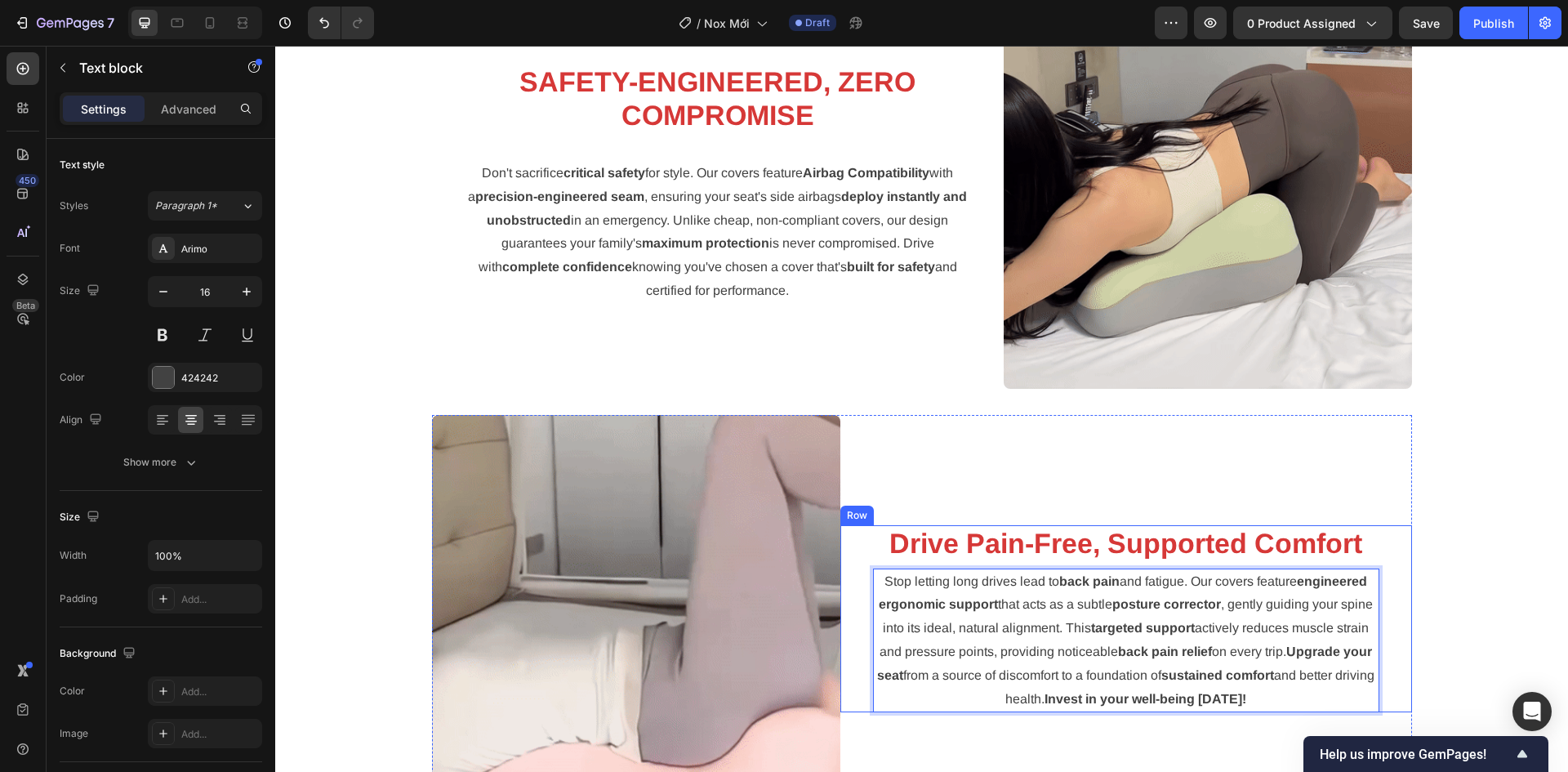
click at [1461, 589] on div "Image ⁠⁠⁠⁠⁠⁠⁠ CUSTOM FIT, UNIVERSAL PRICE: THE ZERO-SHIFT UPGRADE Heading Stop …" at bounding box center [922, 198] width 1268 height 2173
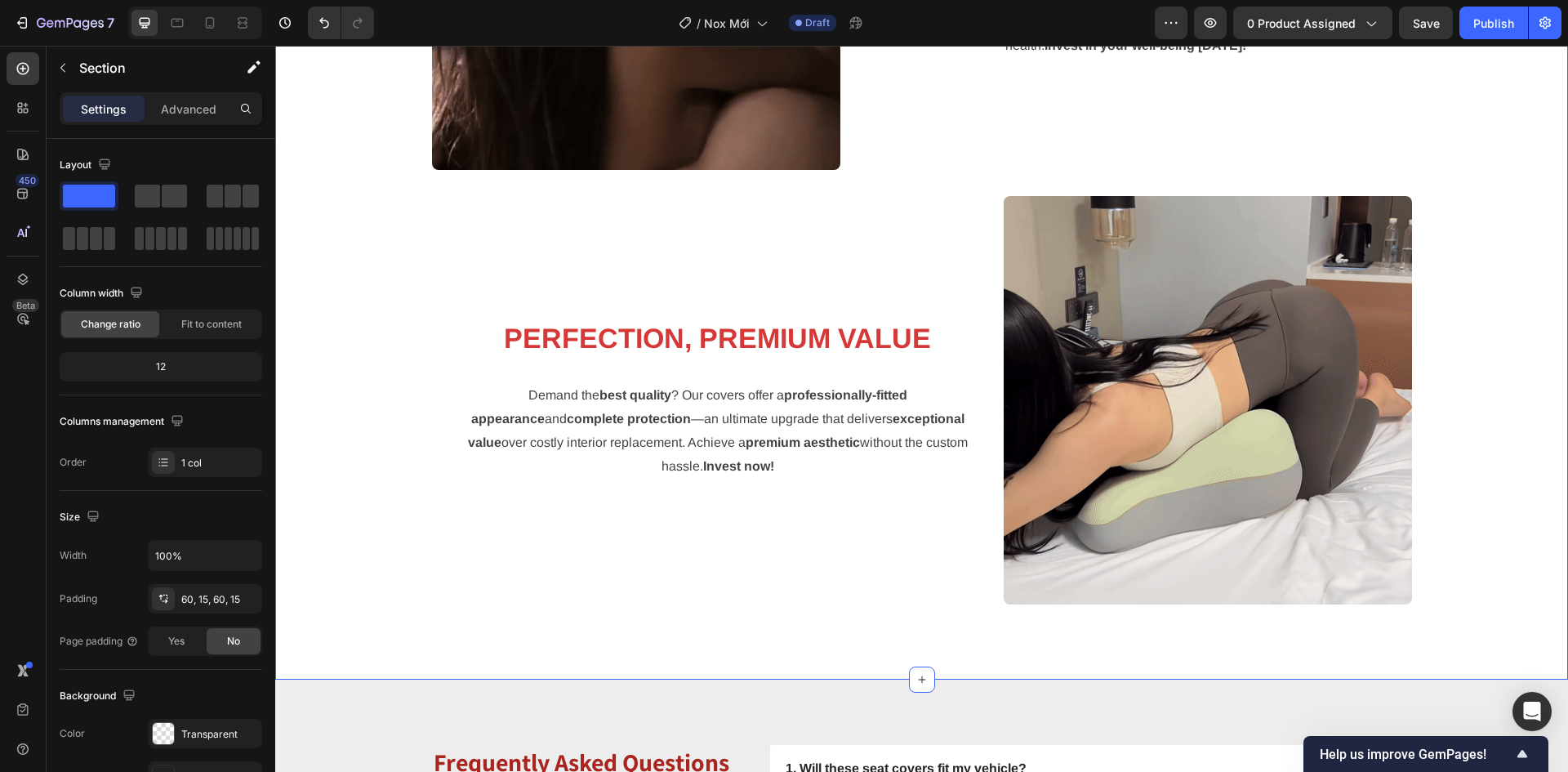
scroll to position [3880, 0]
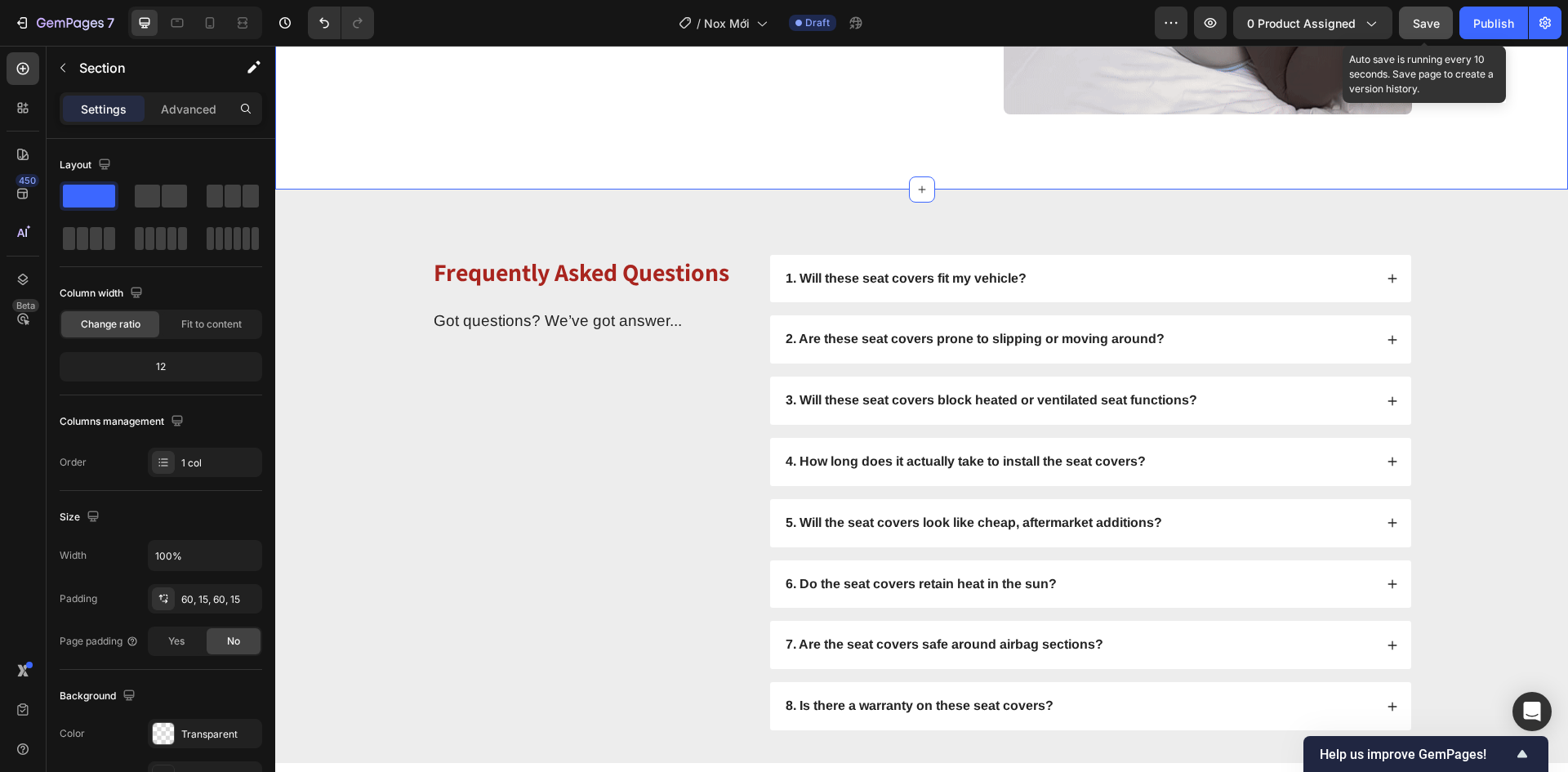
click at [1428, 36] on button "Save" at bounding box center [1425, 22] width 54 height 33
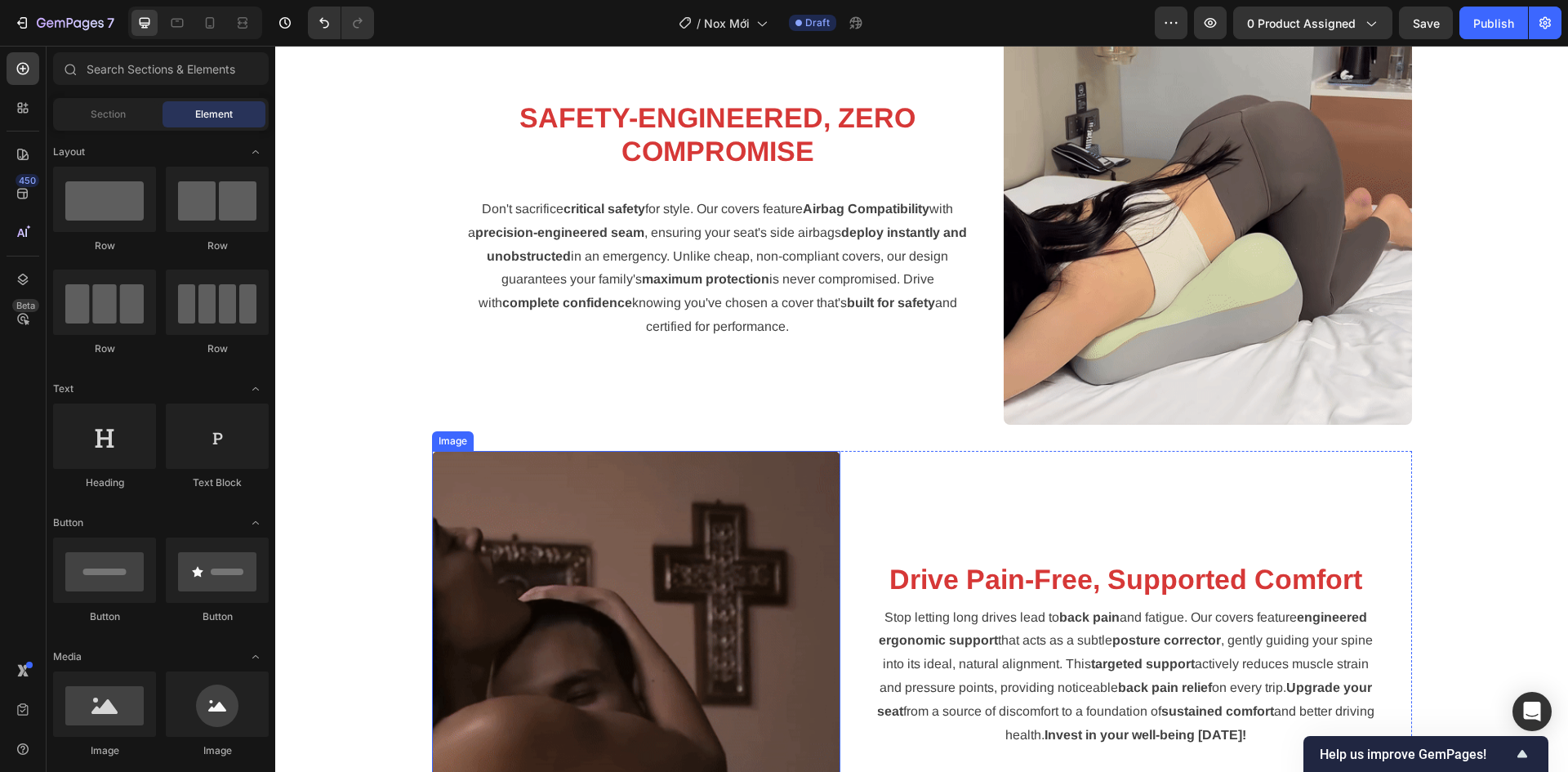
scroll to position [2618, 0]
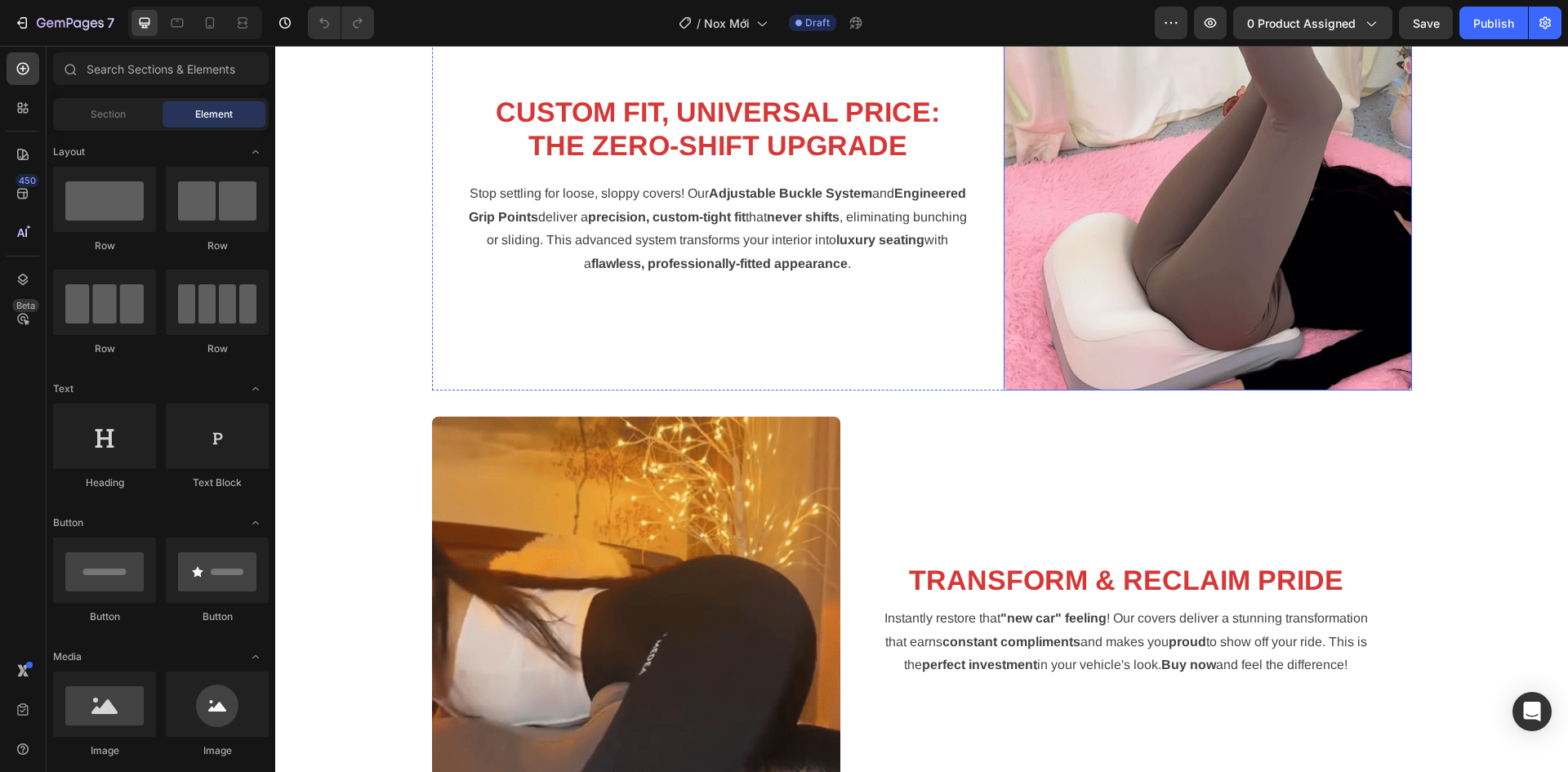
scroll to position [2824, 0]
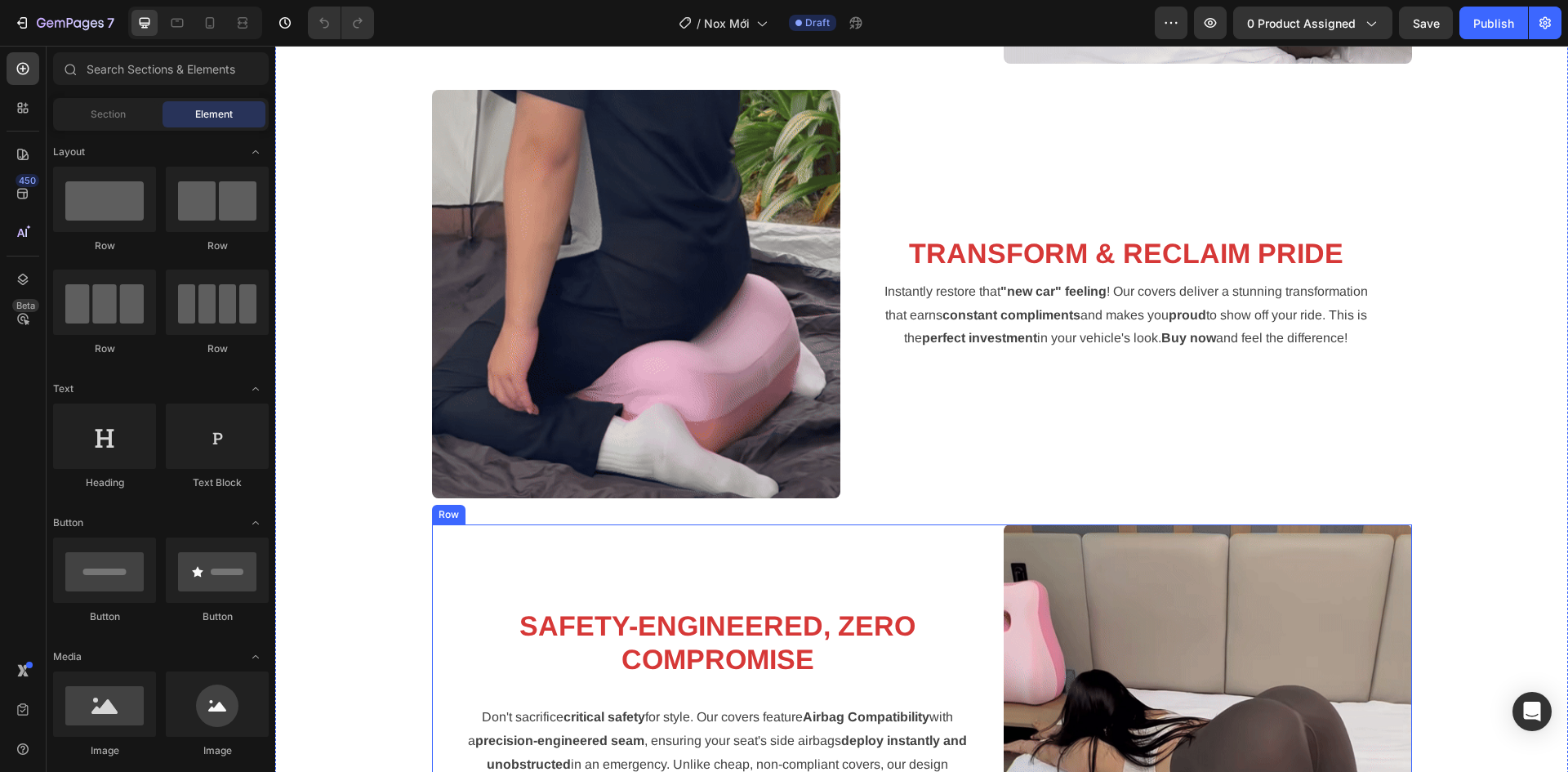
click at [680, 419] on img at bounding box center [636, 294] width 408 height 409
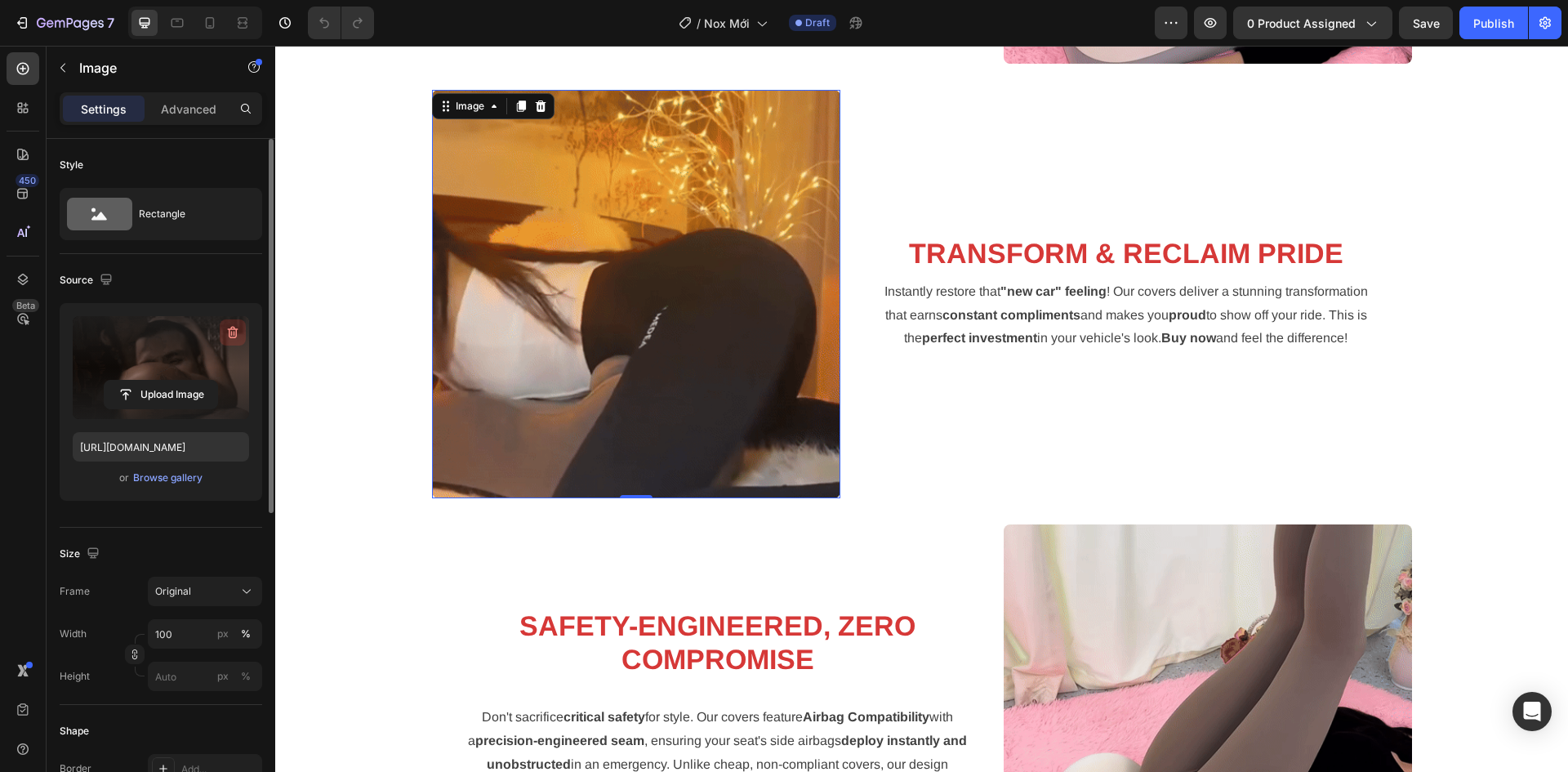
click at [232, 333] on icon "button" at bounding box center [232, 333] width 2 height 5
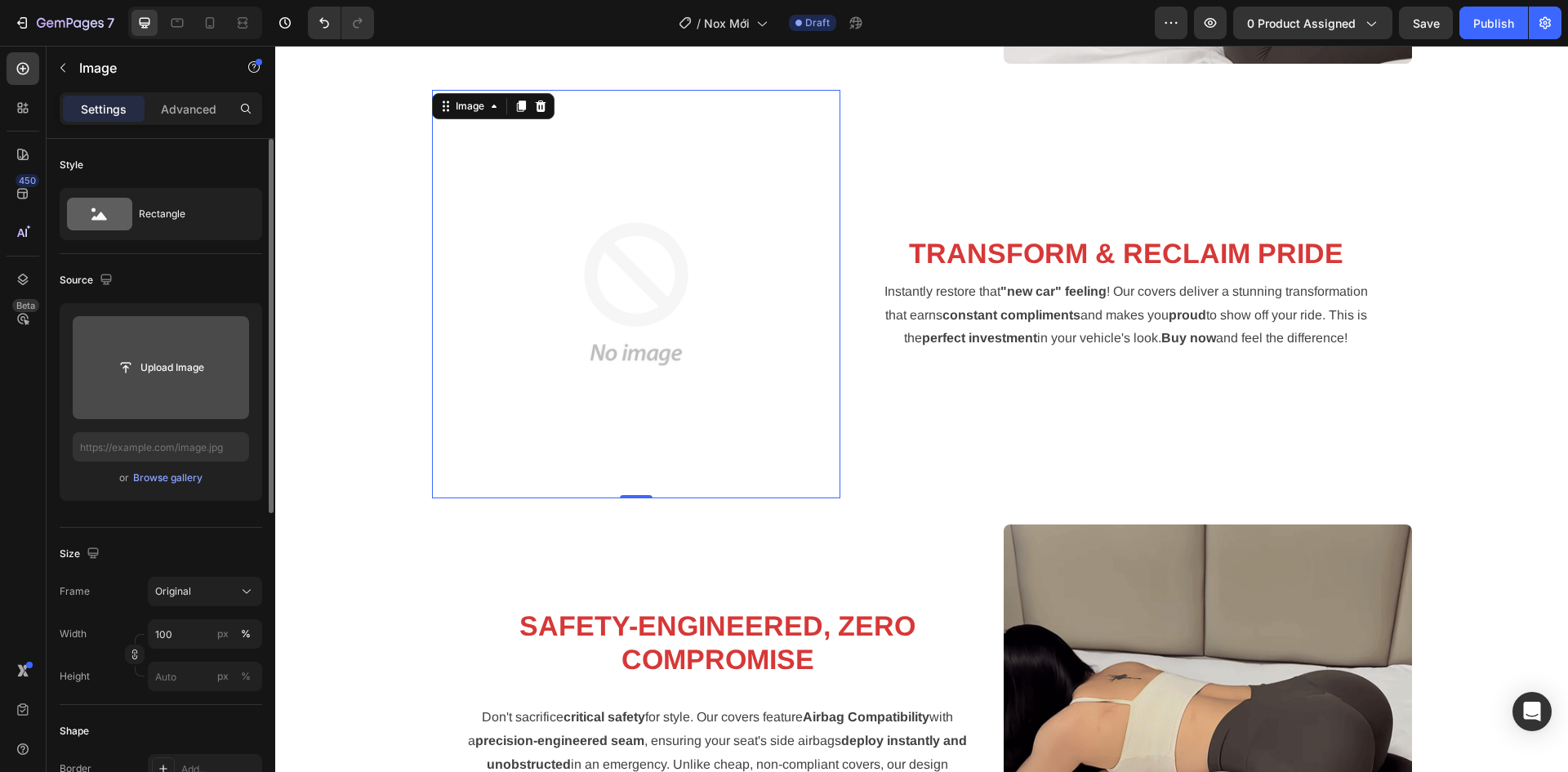
click at [194, 377] on input "file" at bounding box center [161, 367] width 113 height 28
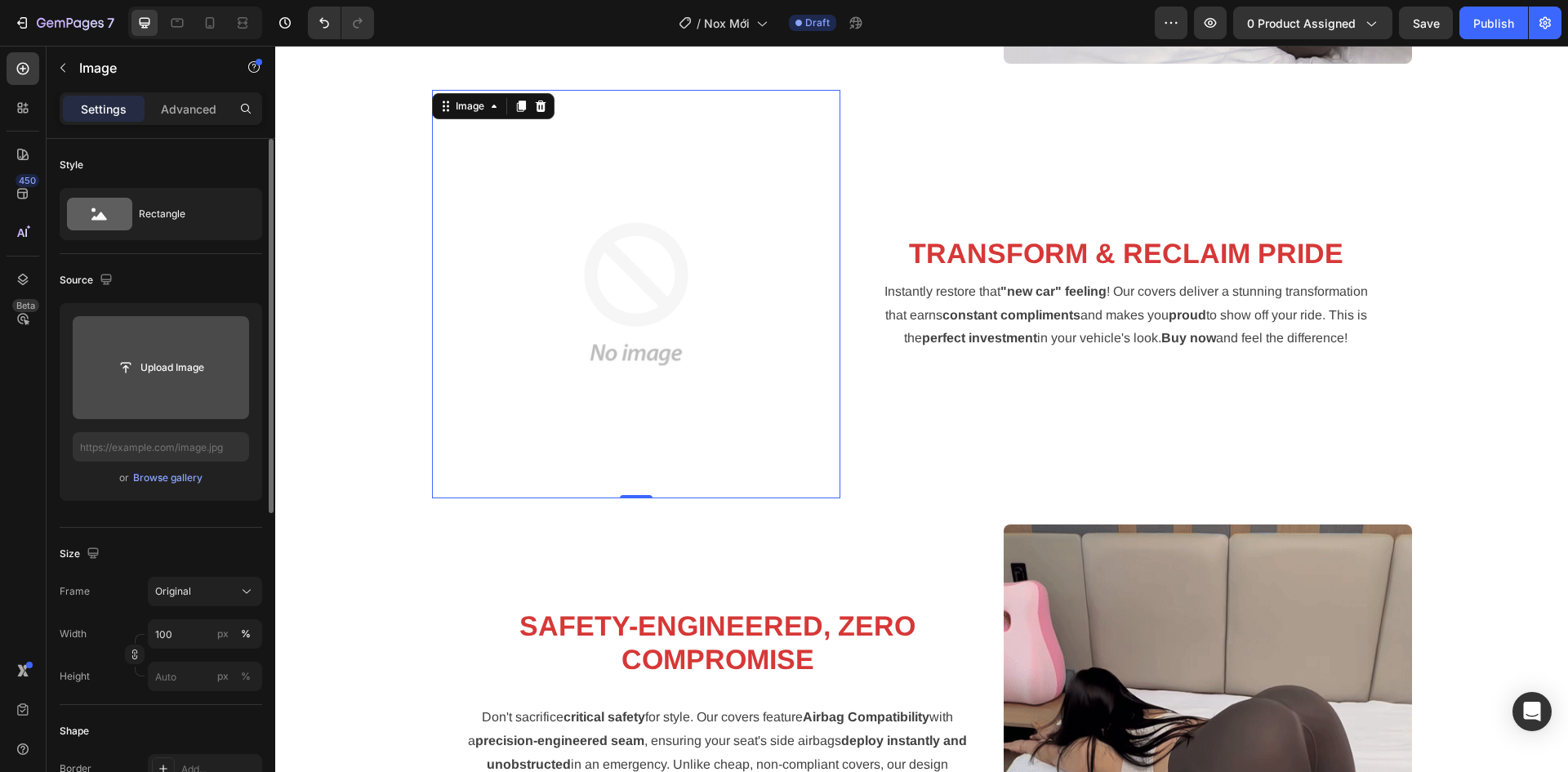
click at [158, 394] on input "file" at bounding box center [161, 368] width 177 height 103
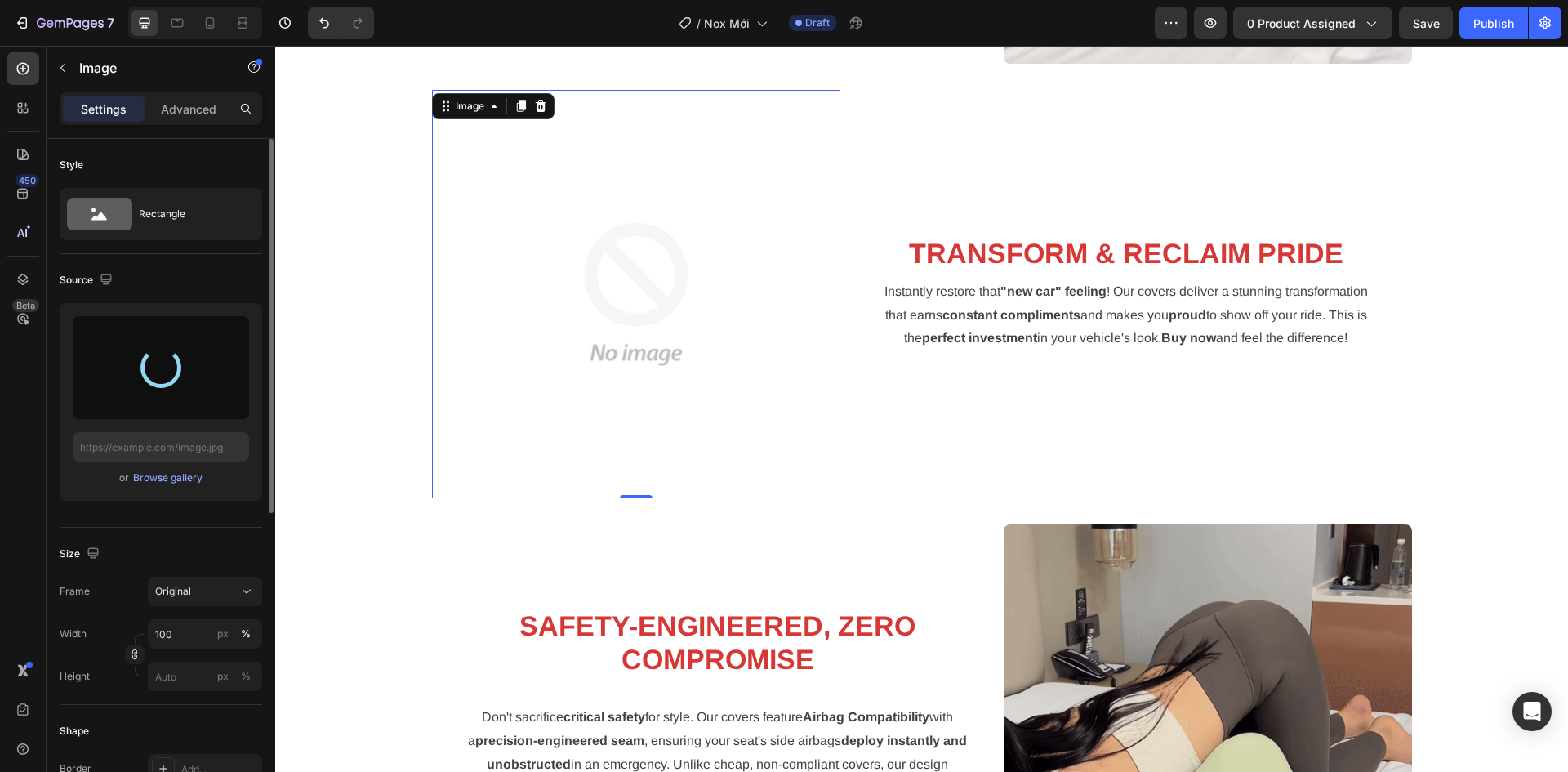
type input "https://cdn.shopify.com/s/files/1/0731/6737/2578/files/gempages_469119478613935…"
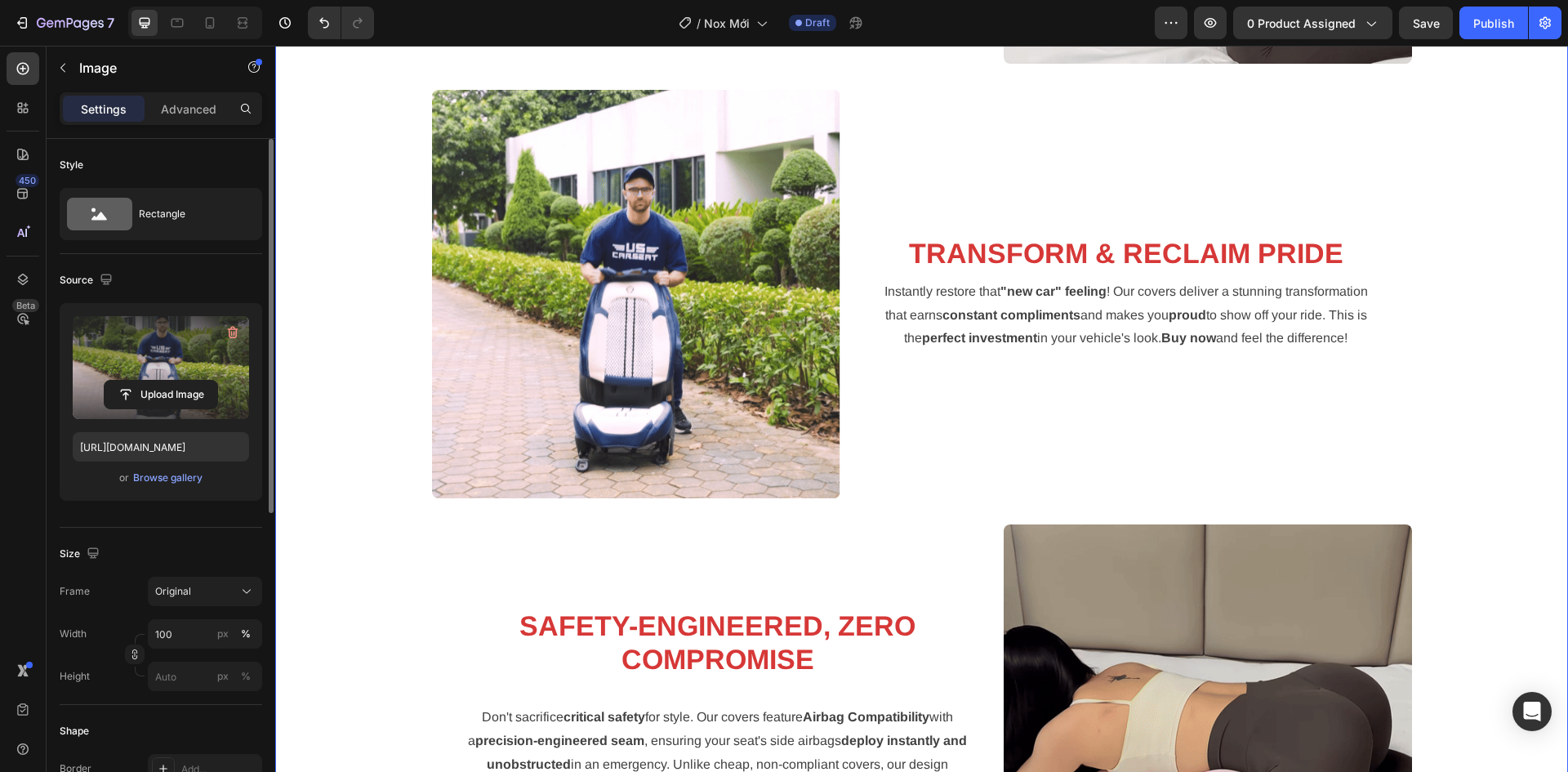
click at [388, 367] on div "Image CUSTOM FIT, UNIVERSAL PRICE: THE ZERO-SHIFT UPGRADE Heading Stop settling…" at bounding box center [922, 742] width 1268 height 2173
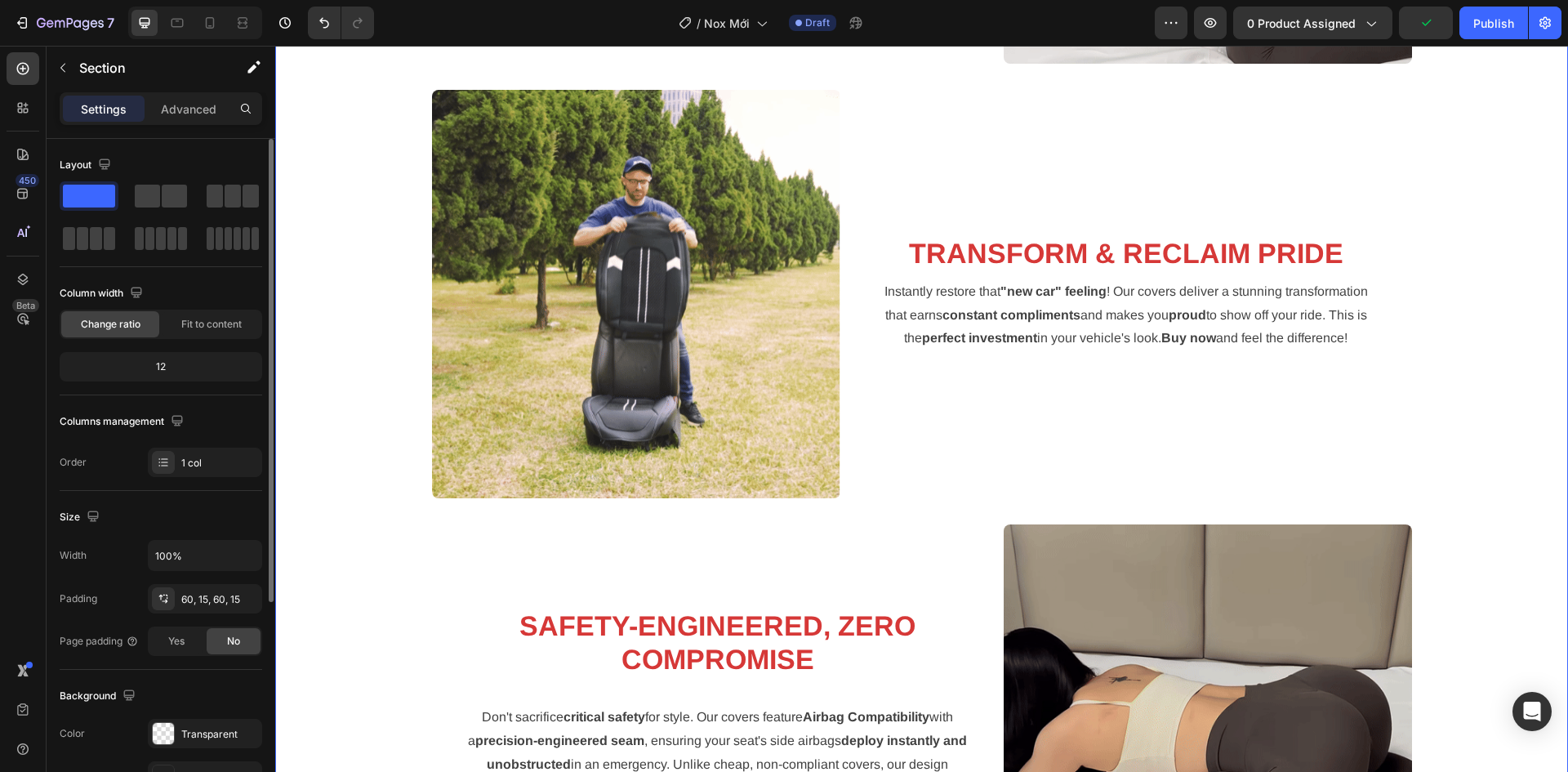
click at [1517, 391] on div "Image CUSTOM FIT, UNIVERSAL PRICE: THE ZERO-SHIFT UPGRADE Heading Stop settling…" at bounding box center [922, 742] width 1268 height 2173
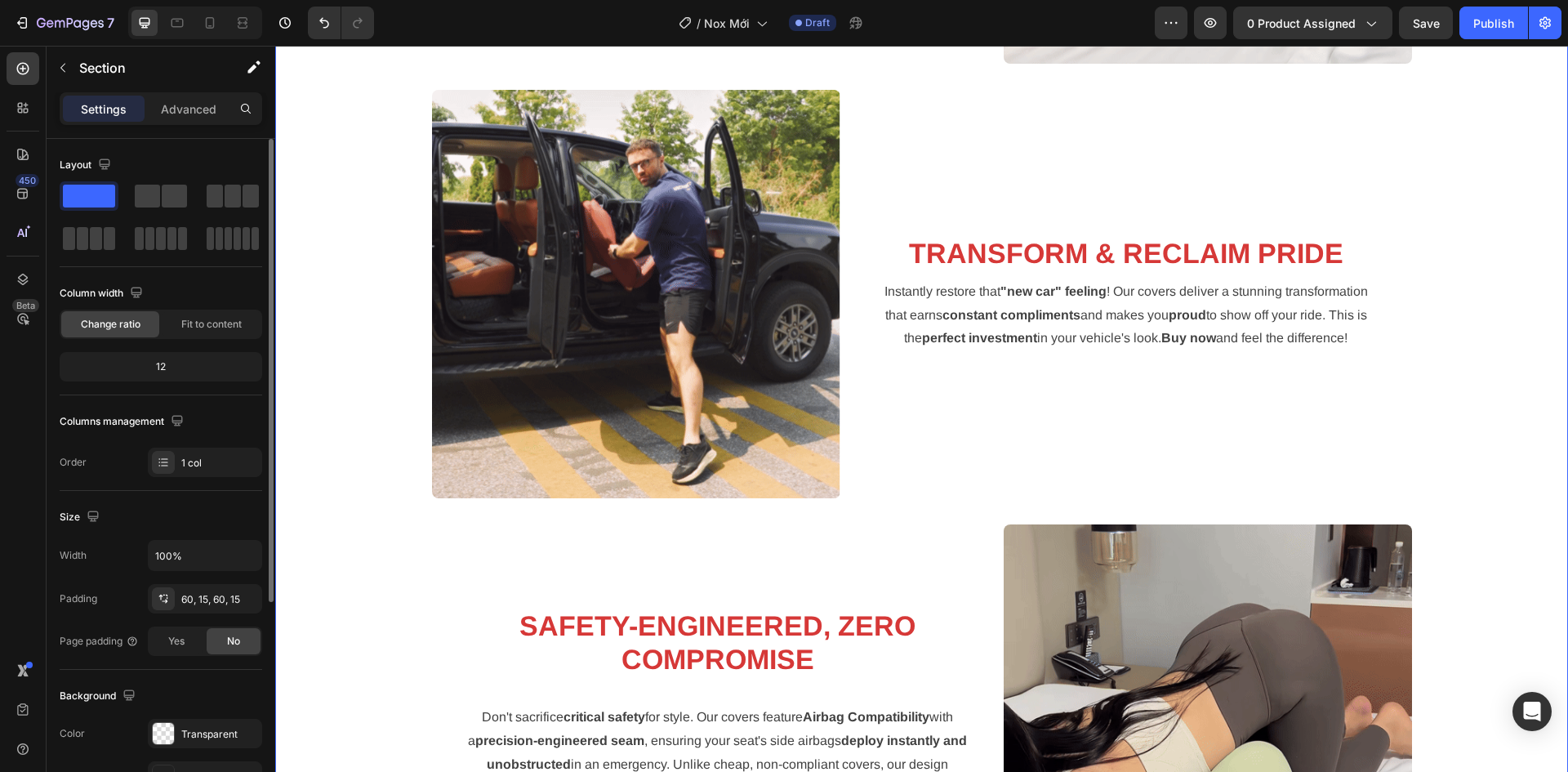
click at [762, 608] on div "Safety-Engineered, Zero Compromise Heading Don't sacrifice critical safety for …" at bounding box center [717, 728] width 506 height 240
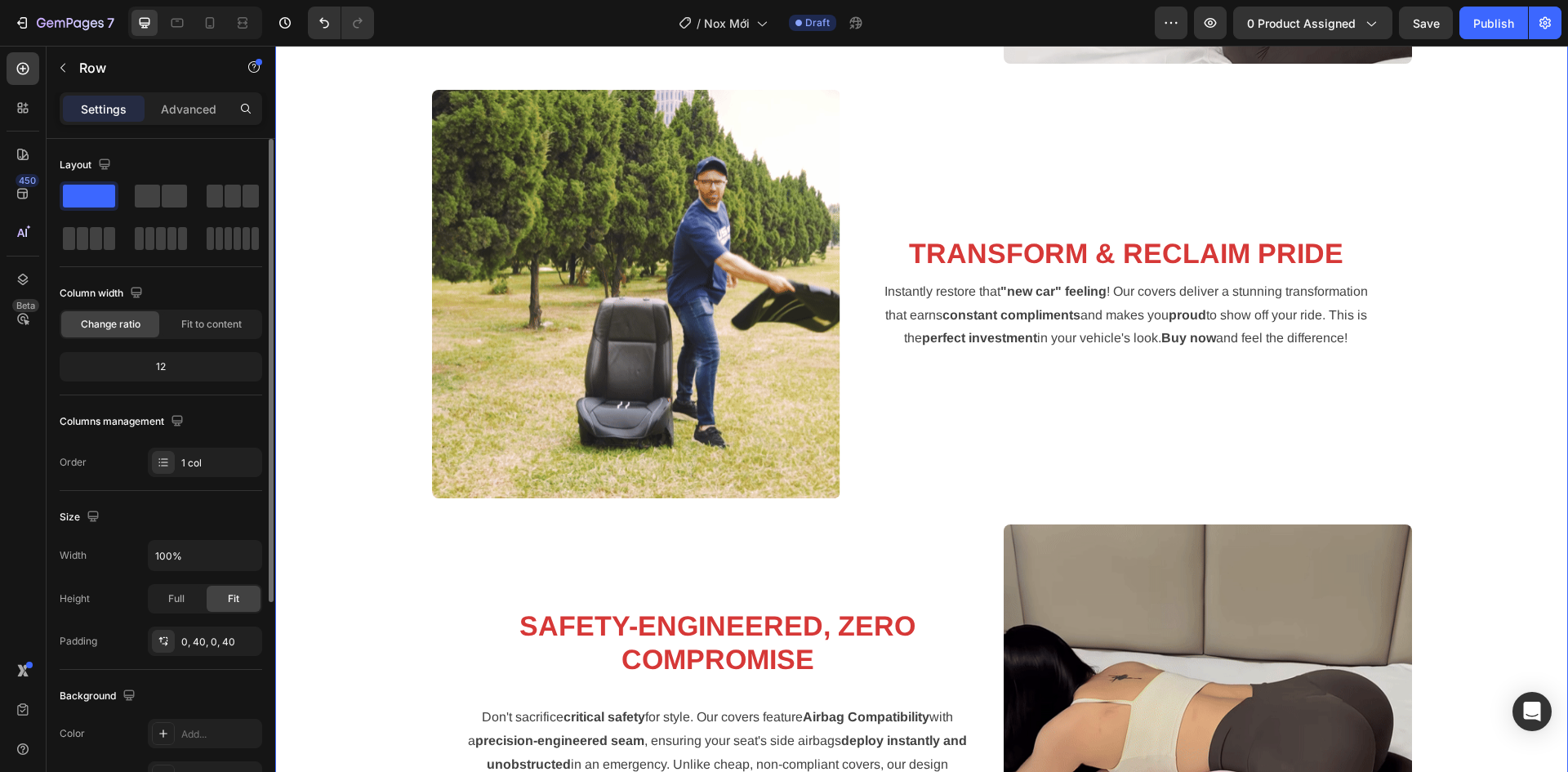
scroll to position [3069, 0]
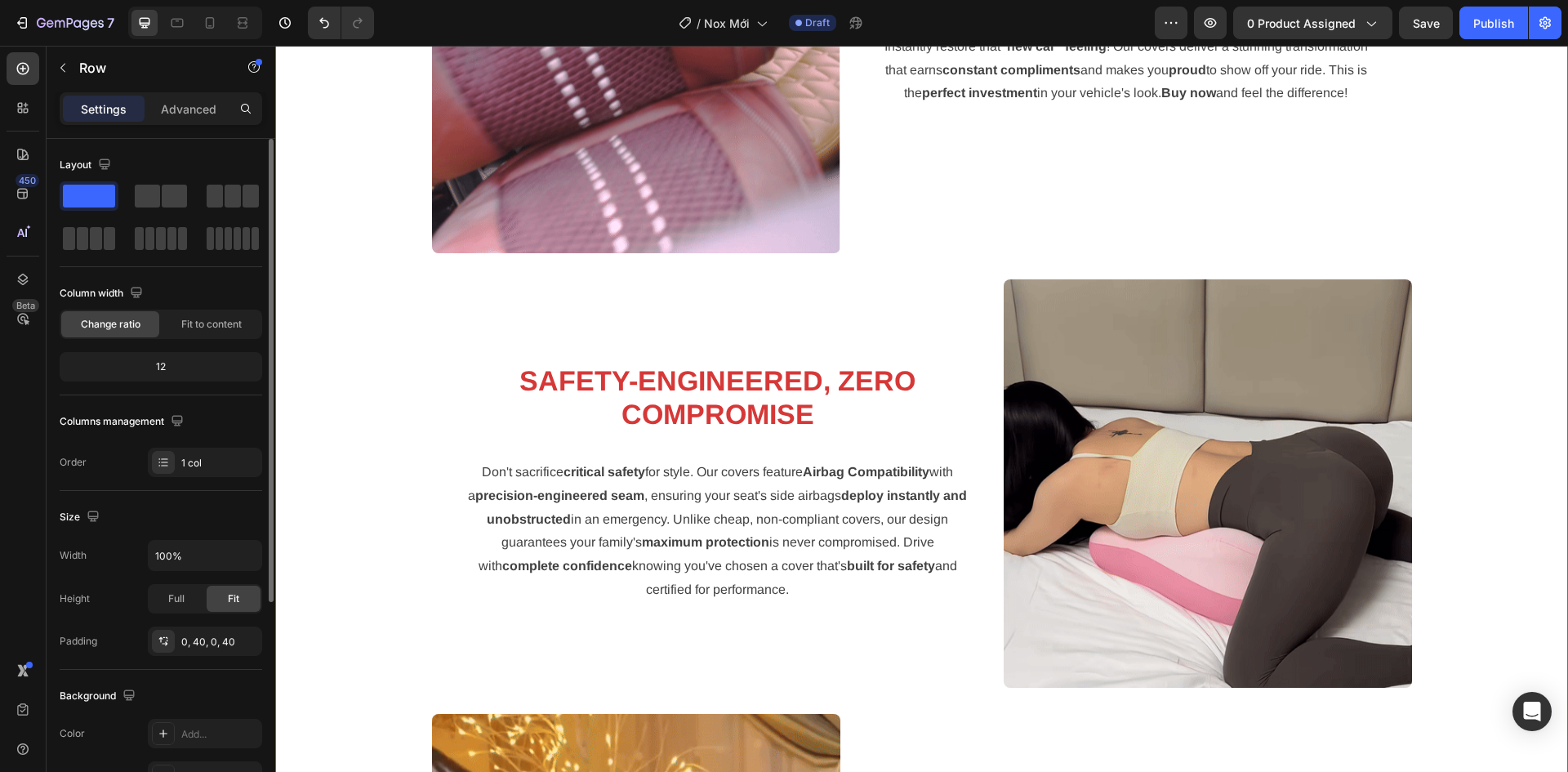
click at [344, 425] on div "Image CUSTOM FIT, UNIVERSAL PRICE: THE ZERO-SHIFT UPGRADE Heading Stop settling…" at bounding box center [922, 497] width 1268 height 2173
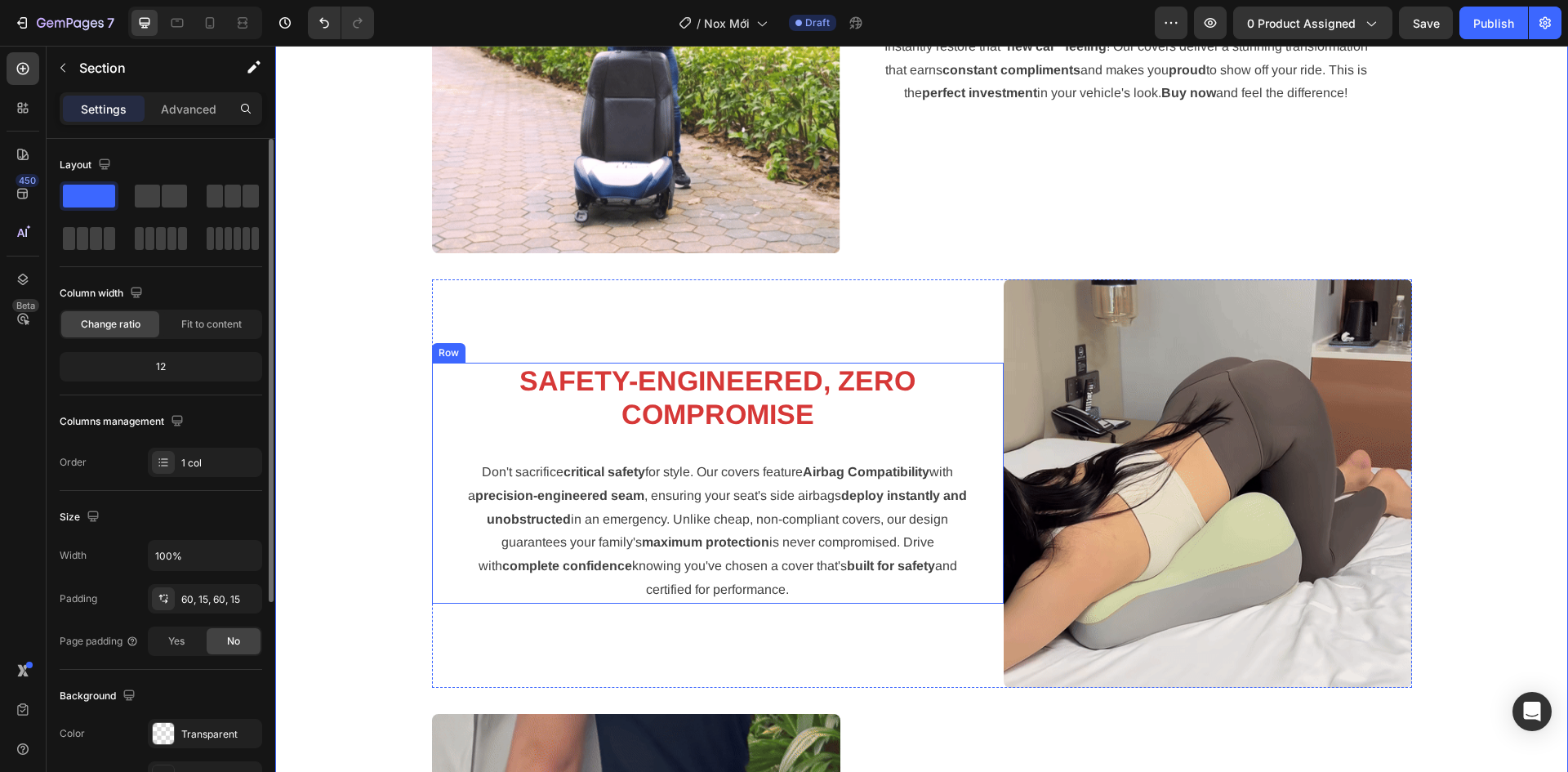
click at [1088, 479] on img at bounding box center [1208, 483] width 408 height 409
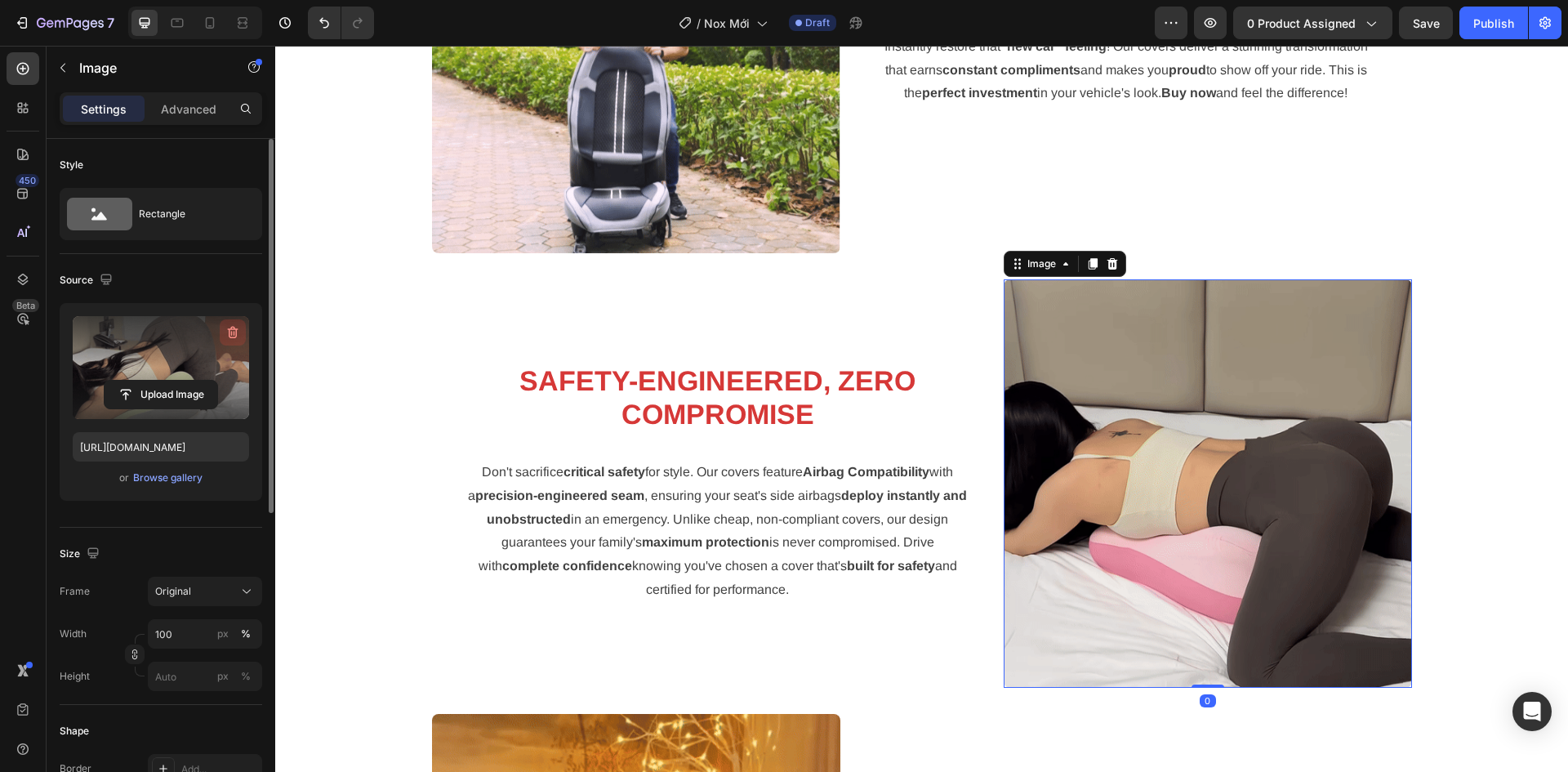
click at [232, 339] on icon "button" at bounding box center [233, 332] width 16 height 16
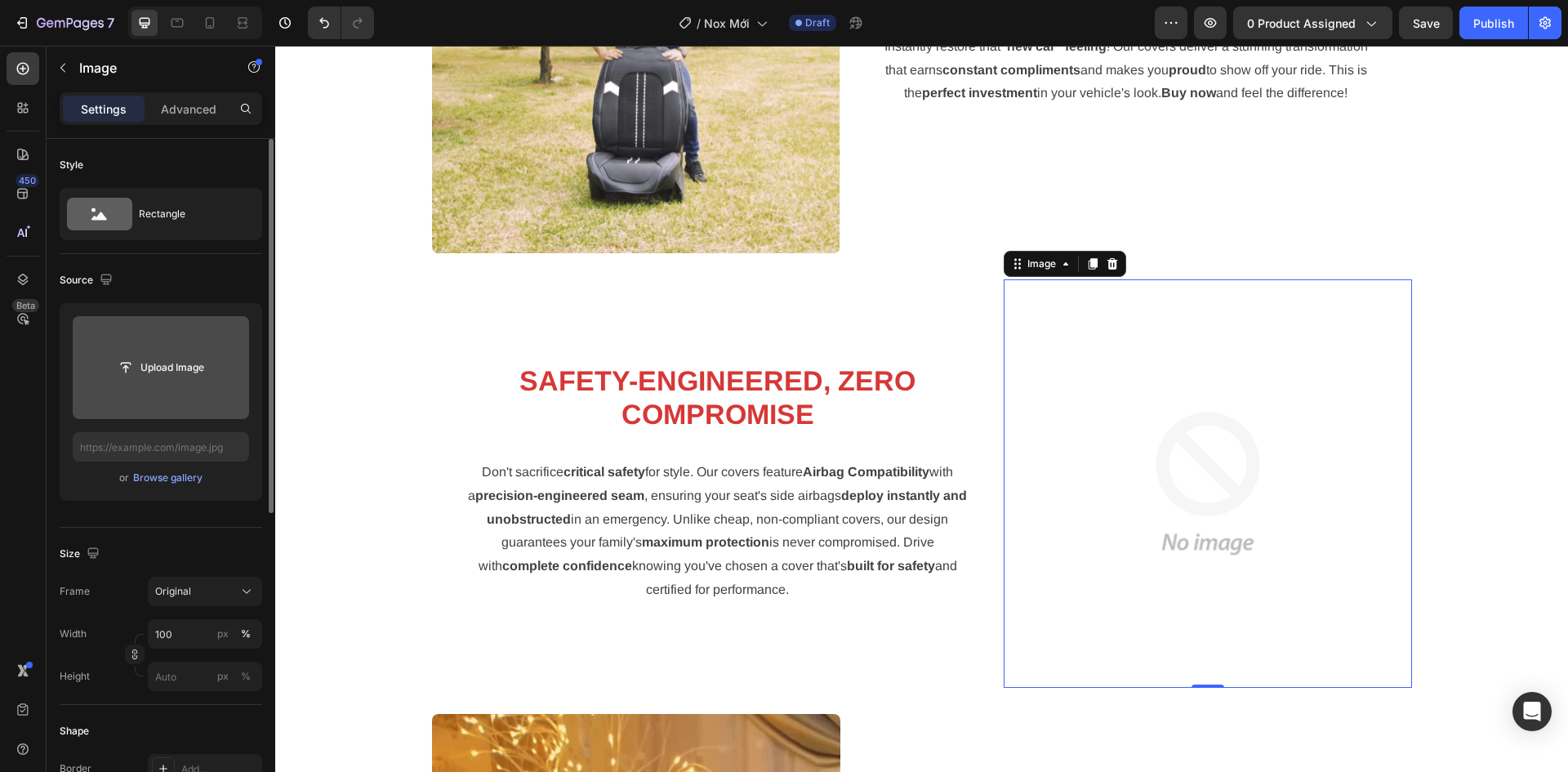
click at [168, 371] on input "file" at bounding box center [161, 367] width 113 height 28
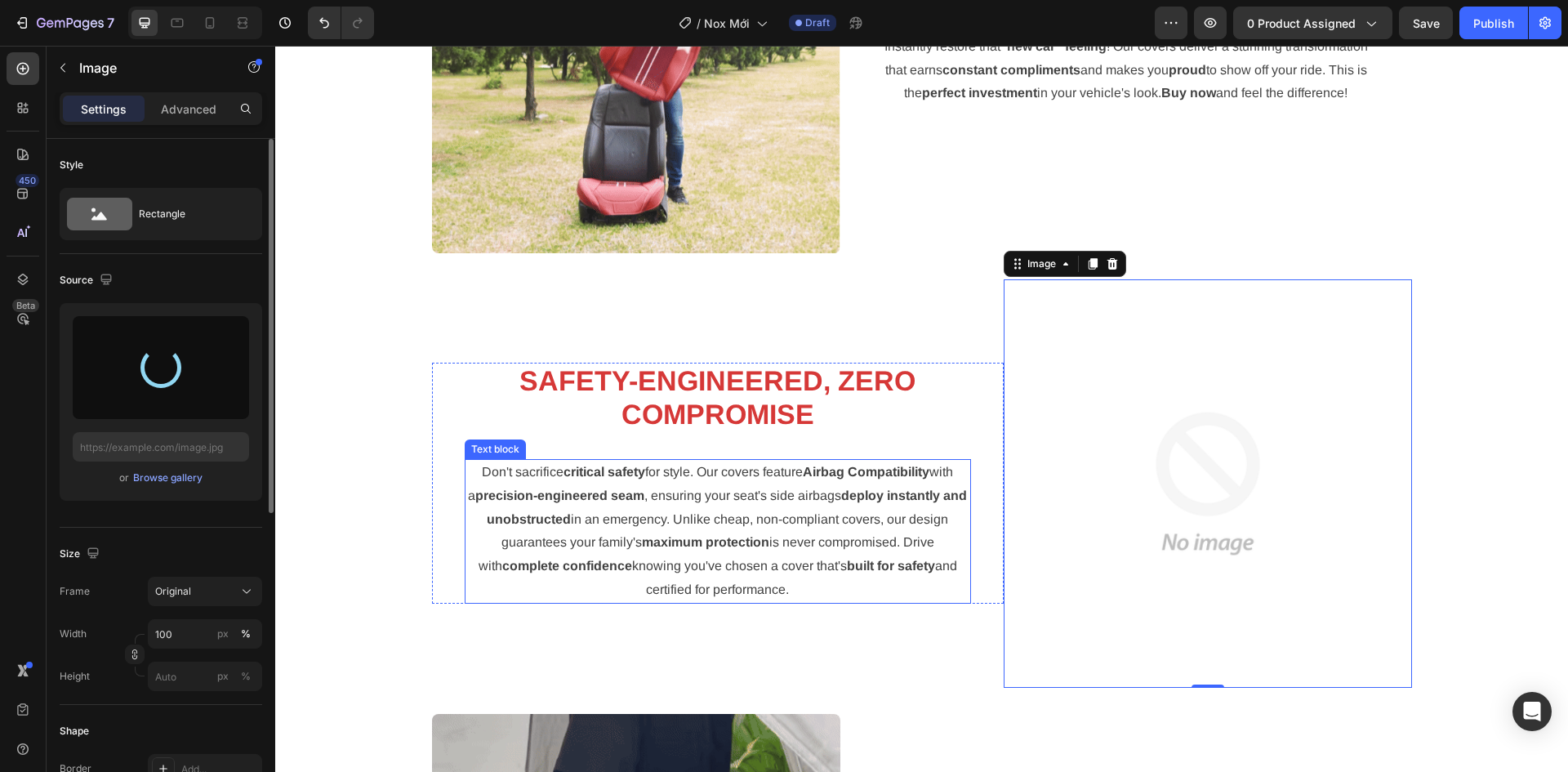
scroll to position [2824, 0]
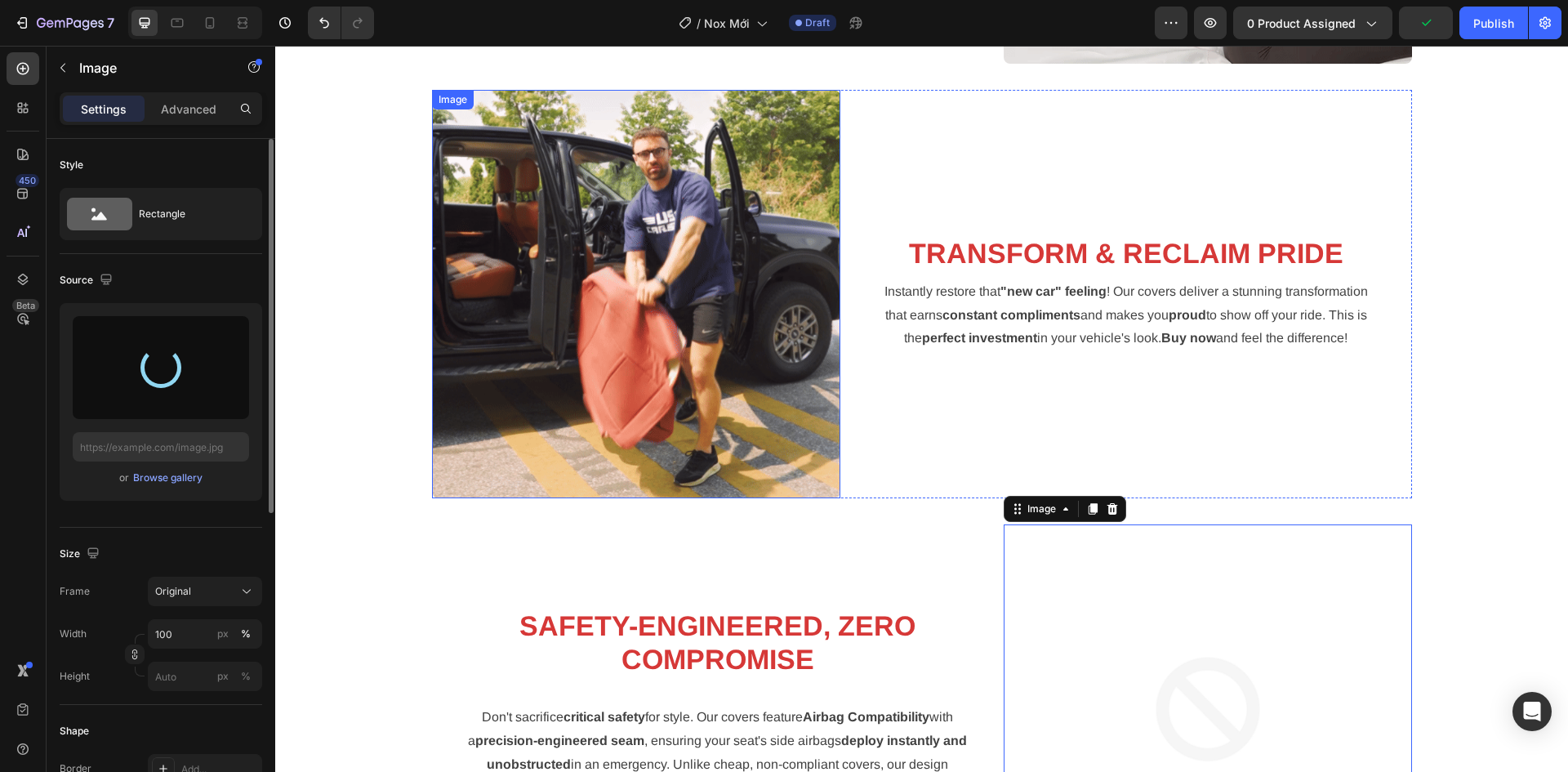
type input "https://cdn.shopify.com/s/files/1/0731/6737/2578/files/gempages_469119478613935…"
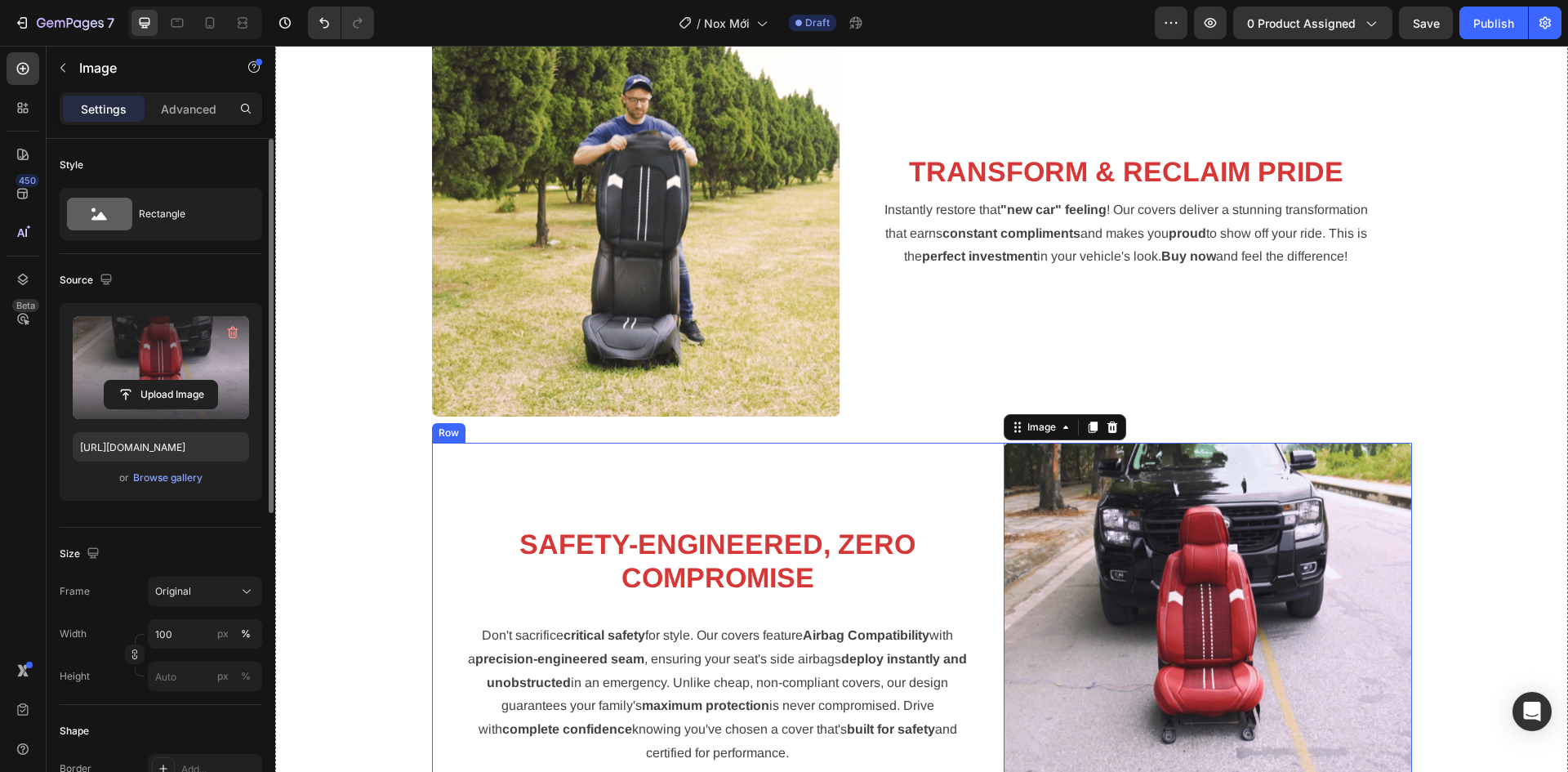
scroll to position [3069, 0]
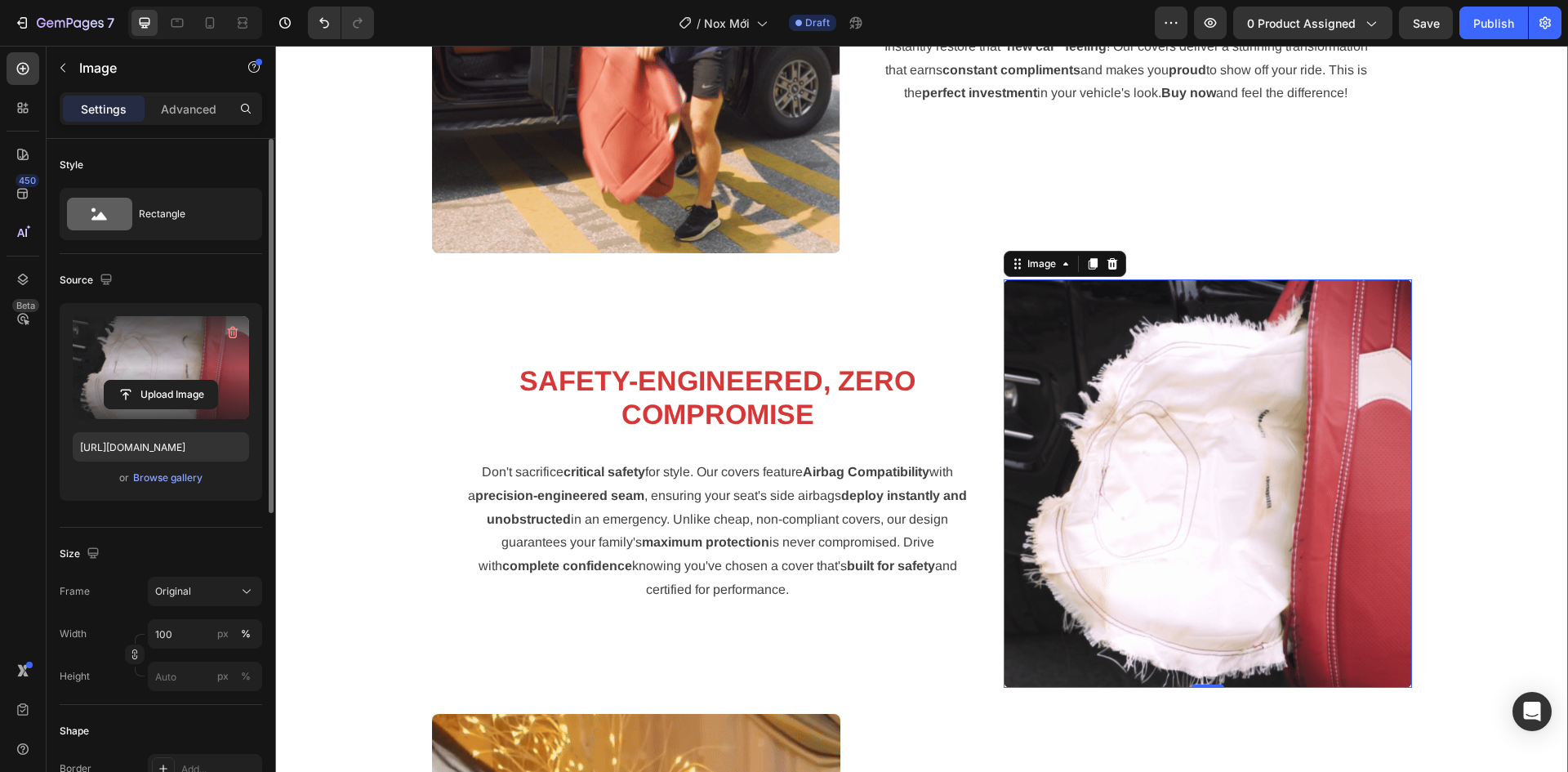
click at [1494, 484] on div "Image CUSTOM FIT, UNIVERSAL PRICE: THE ZERO-SHIFT UPGRADE Heading Stop settling…" at bounding box center [922, 497] width 1268 height 2173
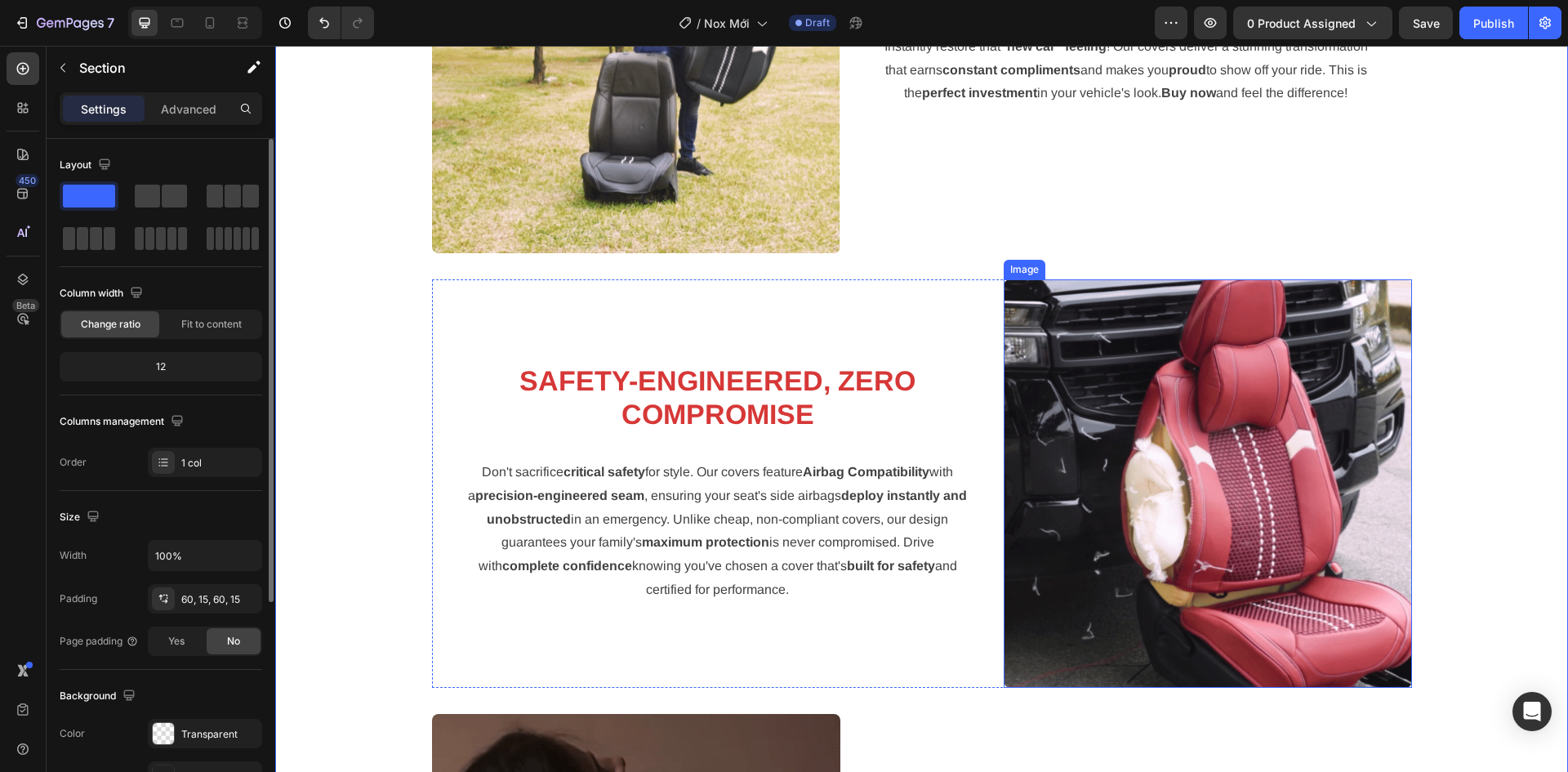
scroll to position [2824, 0]
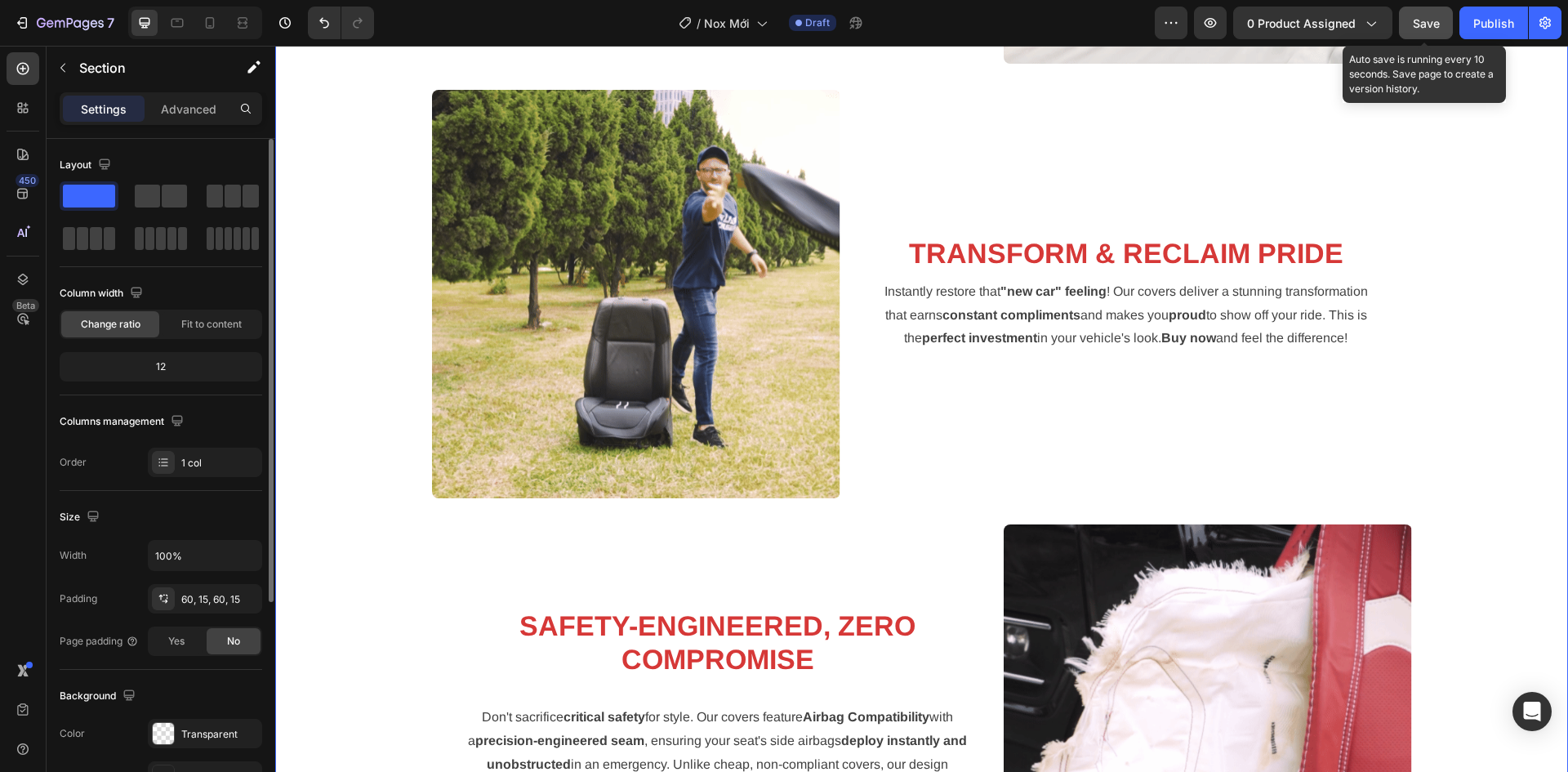
click at [1412, 20] on button "Save" at bounding box center [1425, 22] width 54 height 33
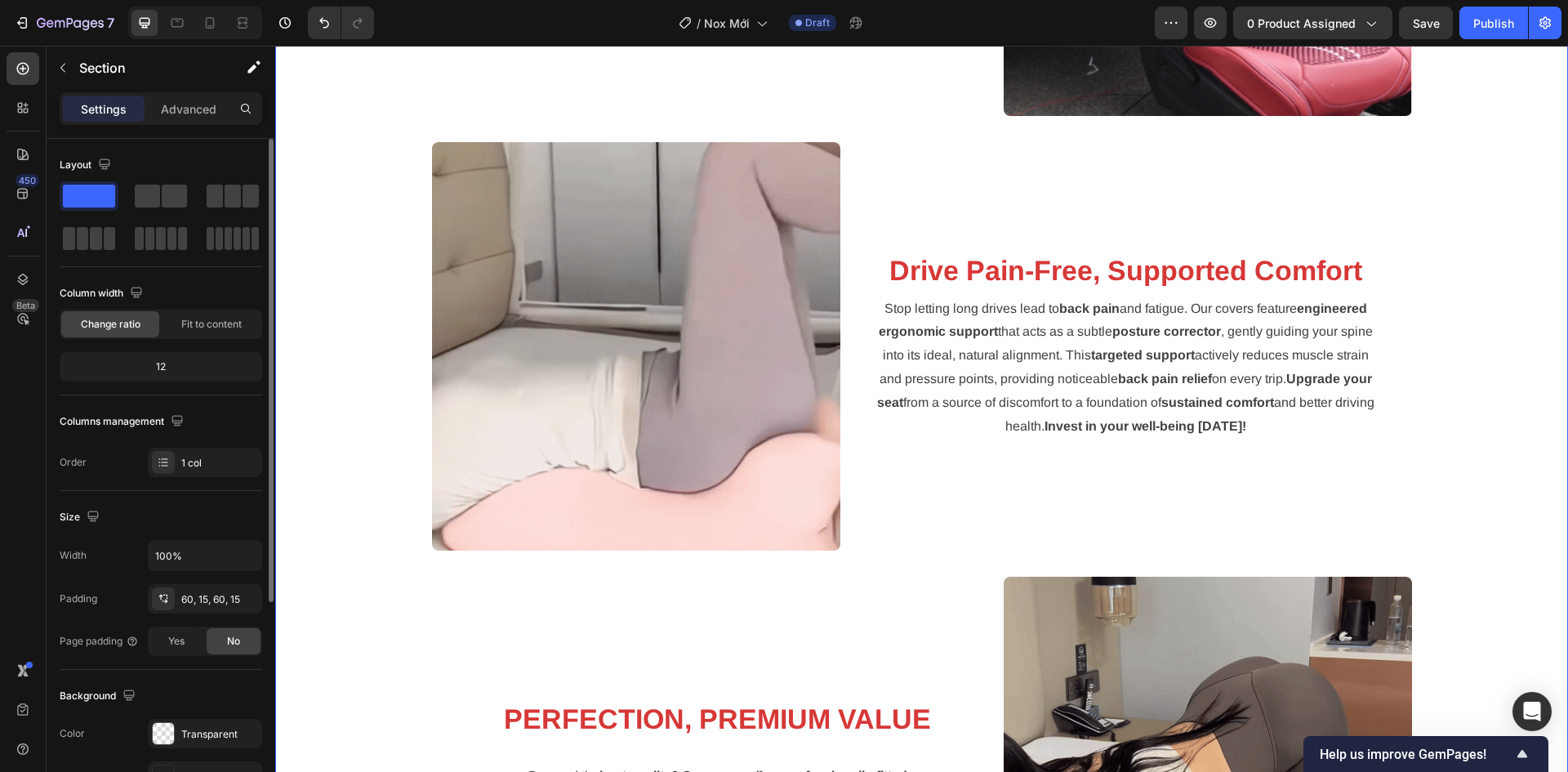
scroll to position [3478, 0]
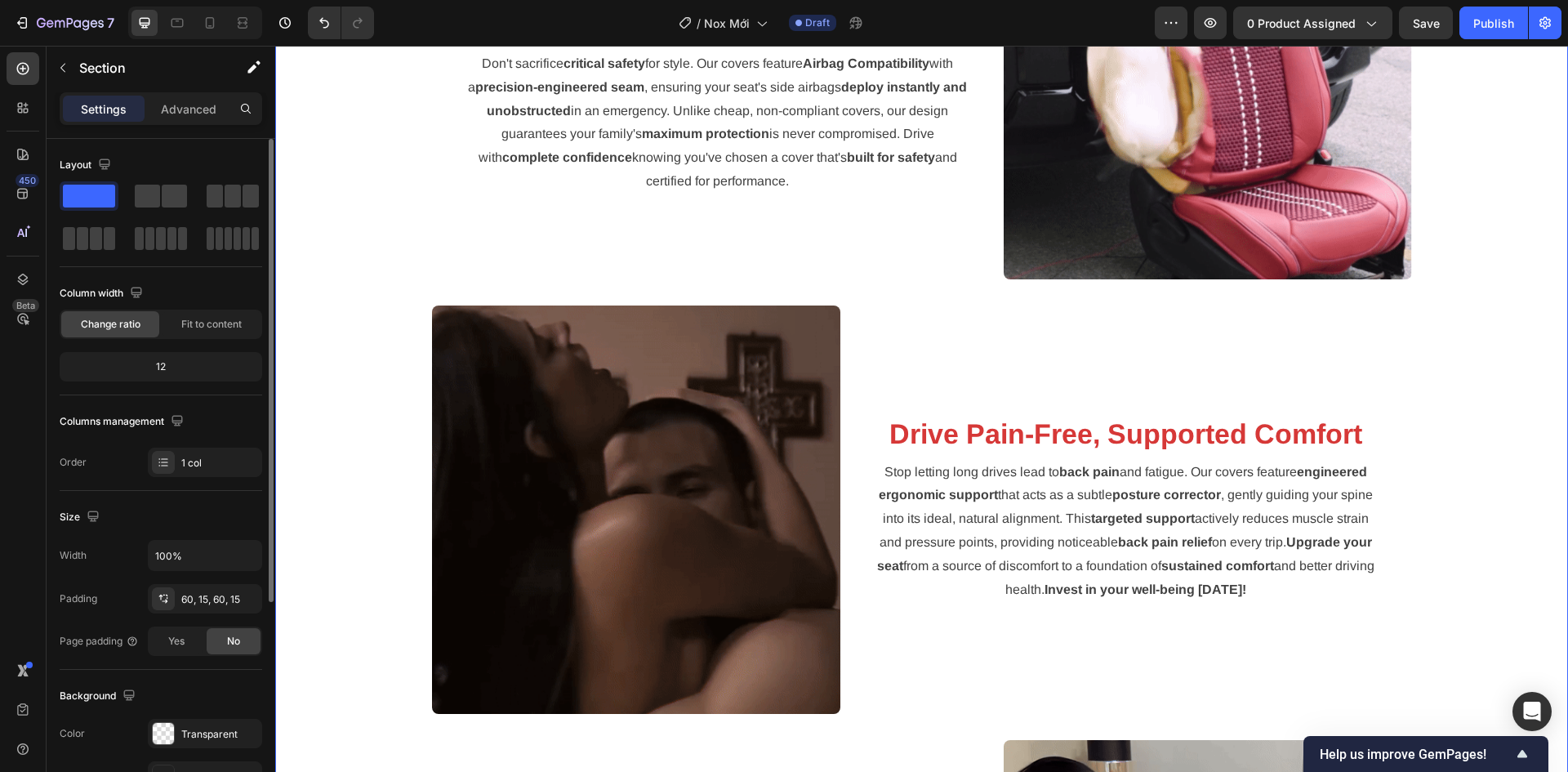
click at [736, 482] on img at bounding box center [636, 510] width 408 height 409
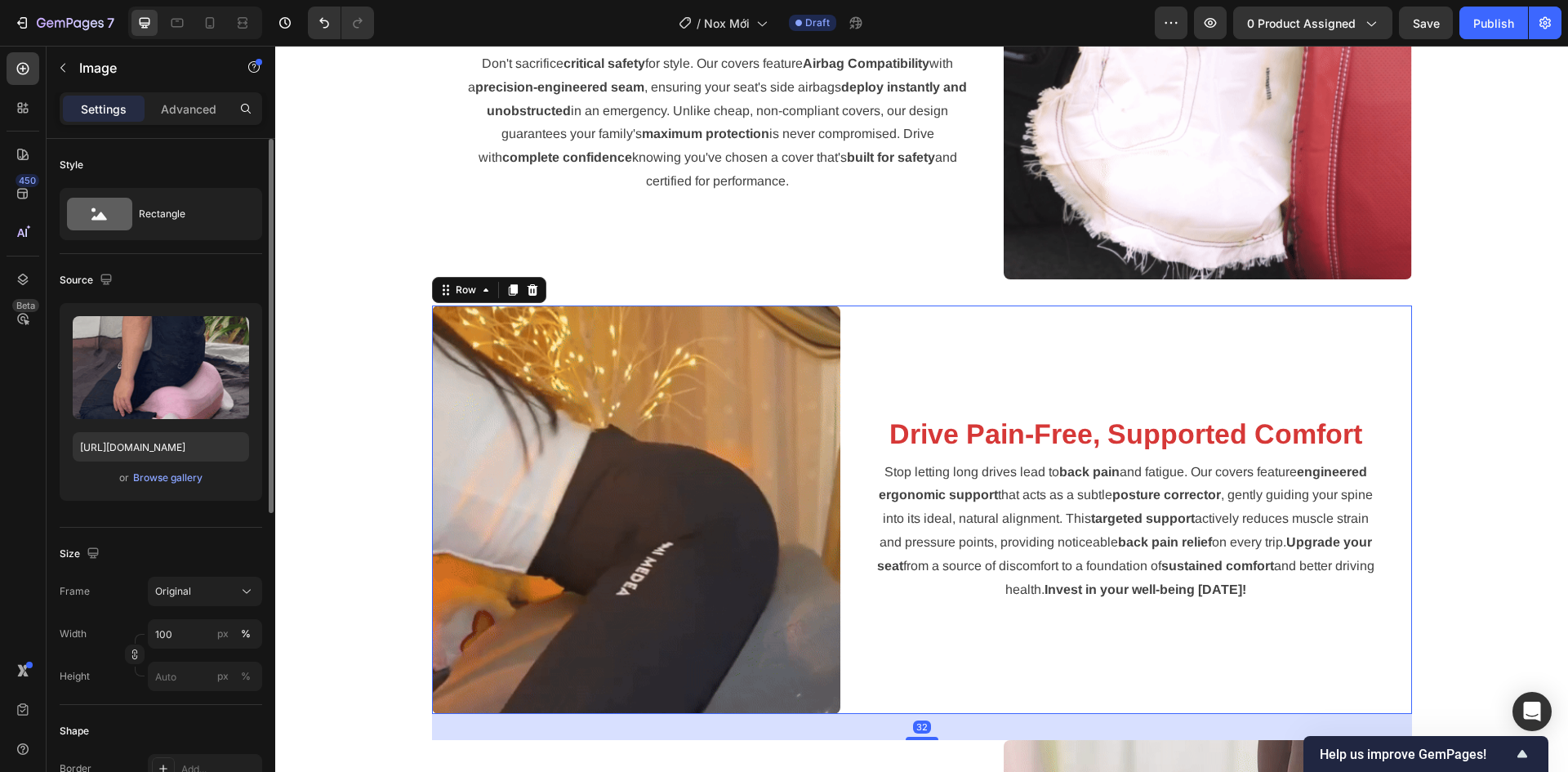
click at [1142, 642] on div "Drive Pain-Free, Supported Comfort Heading Stop letting long drives lead to bac…" at bounding box center [1126, 510] width 572 height 409
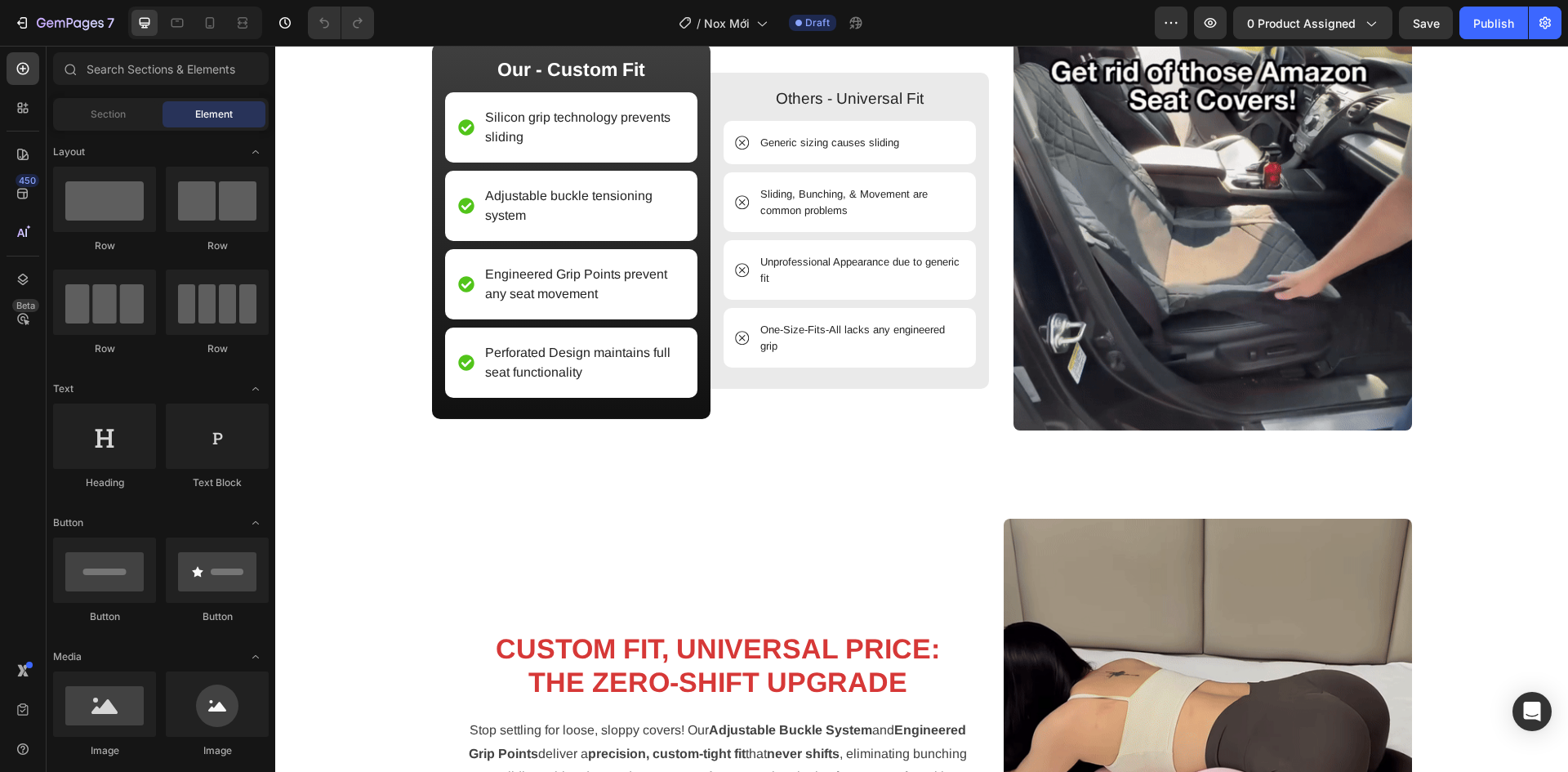
scroll to position [2206, 0]
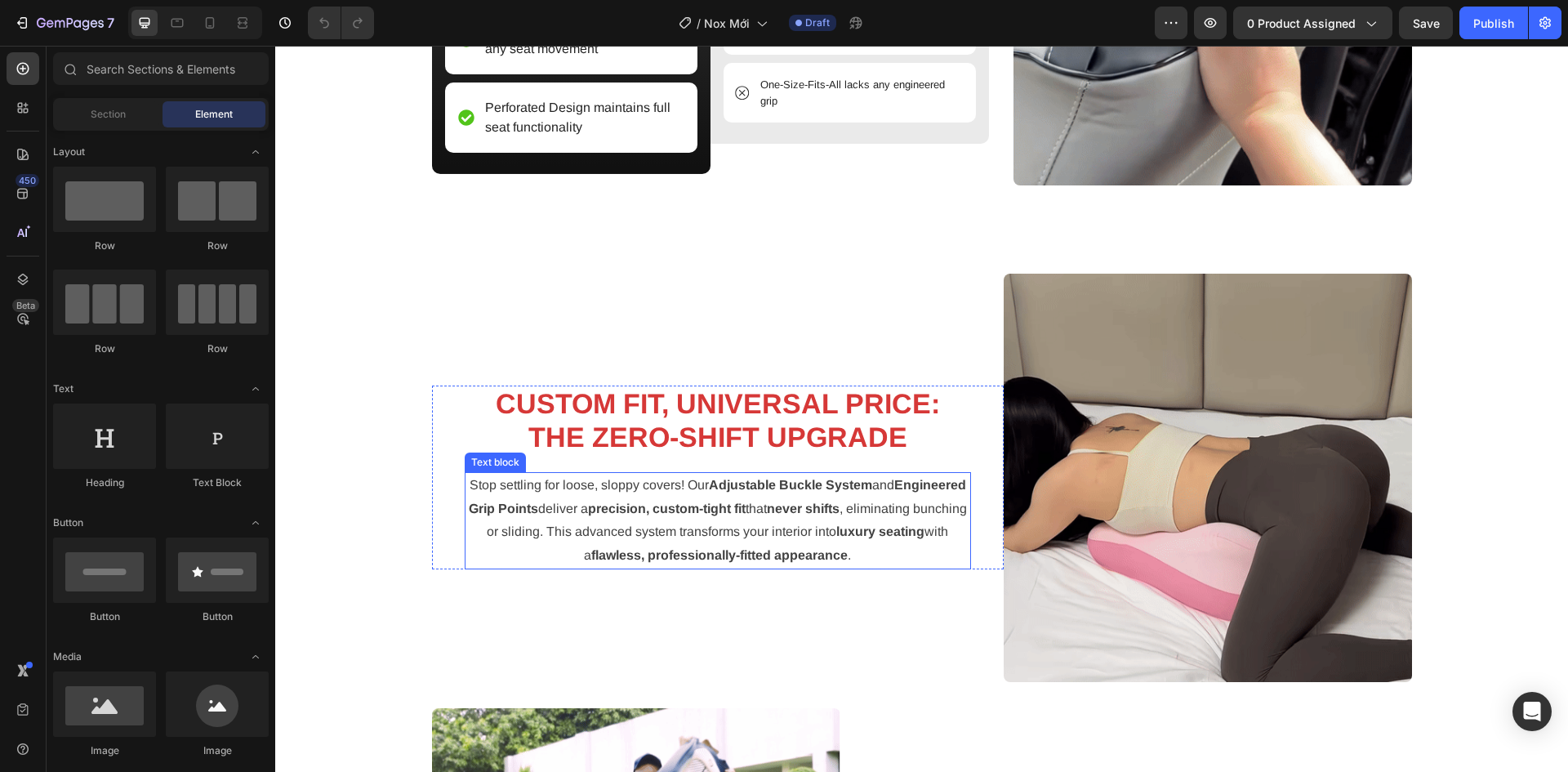
click at [839, 505] on strong "never shifts" at bounding box center [803, 509] width 73 height 14
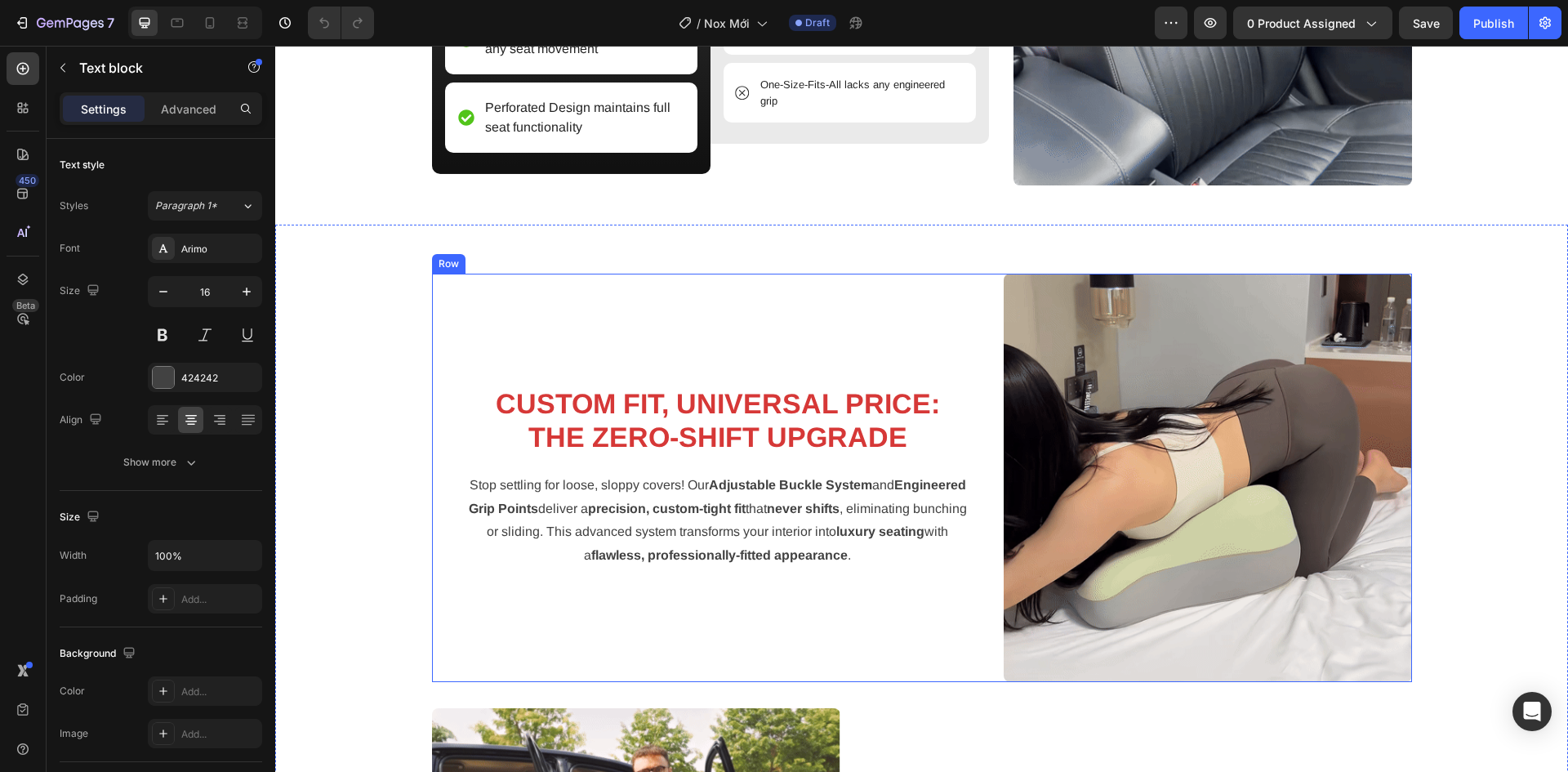
click at [931, 320] on div "CUSTOM FIT, UNIVERSAL PRICE: THE ZERO-SHIFT UPGRADE Heading Stop settling for l…" at bounding box center [717, 478] width 572 height 409
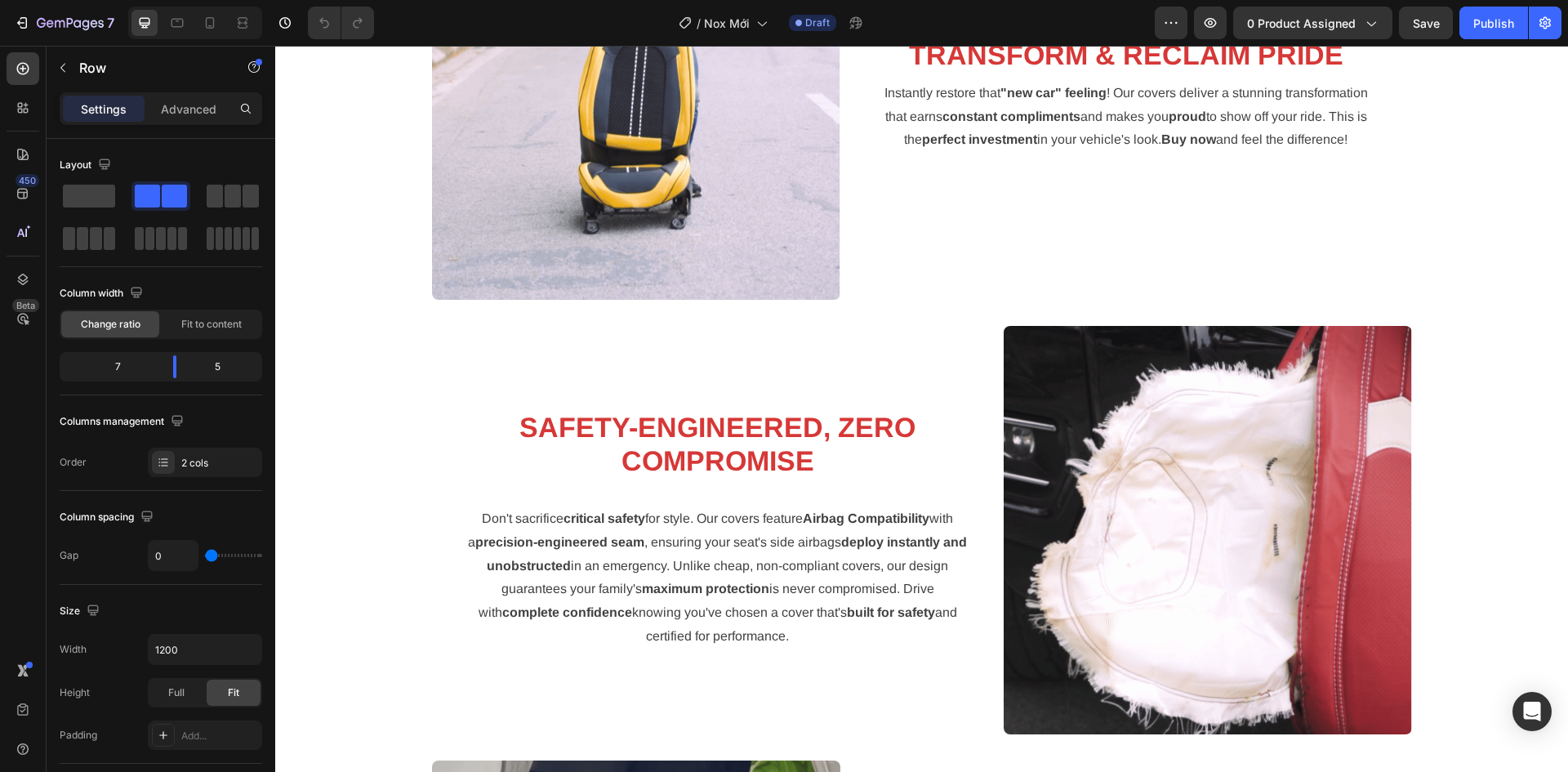
scroll to position [3267, 0]
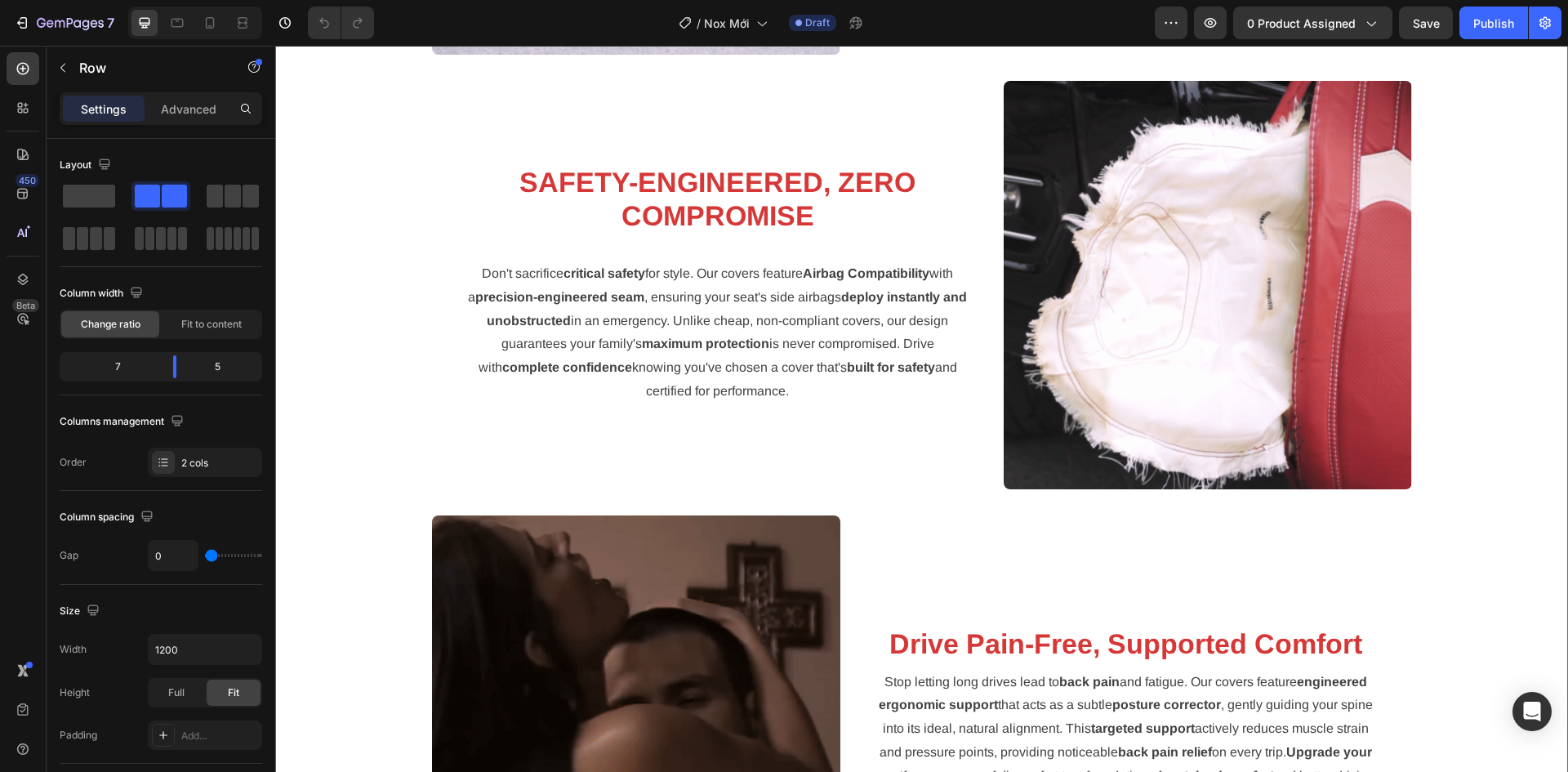
click at [361, 676] on div "Image CUSTOM FIT, UNIVERSAL PRICE: THE ZERO-SHIFT UPGRADE Heading Stop settling…" at bounding box center [922, 298] width 1268 height 2173
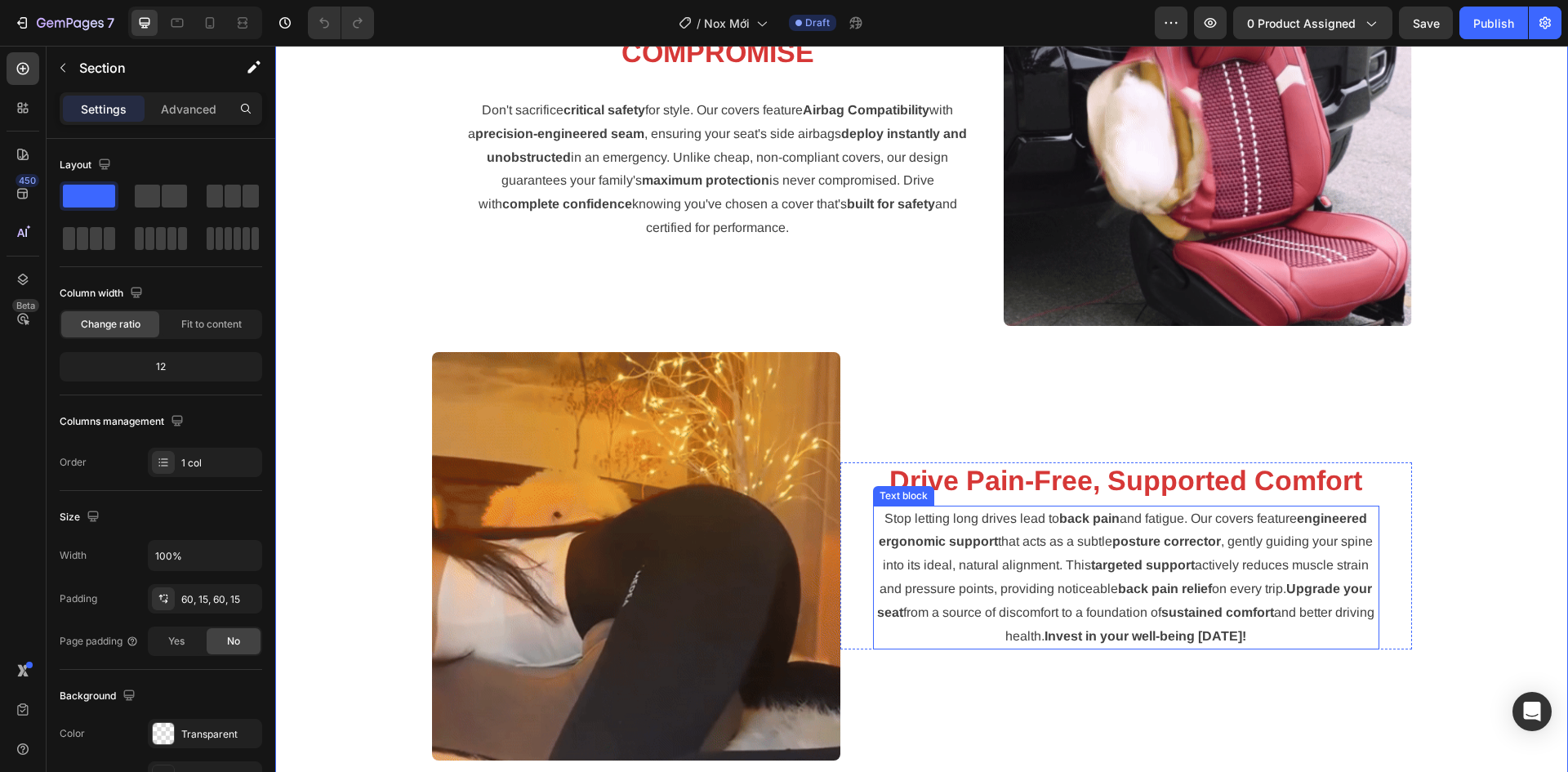
scroll to position [3676, 0]
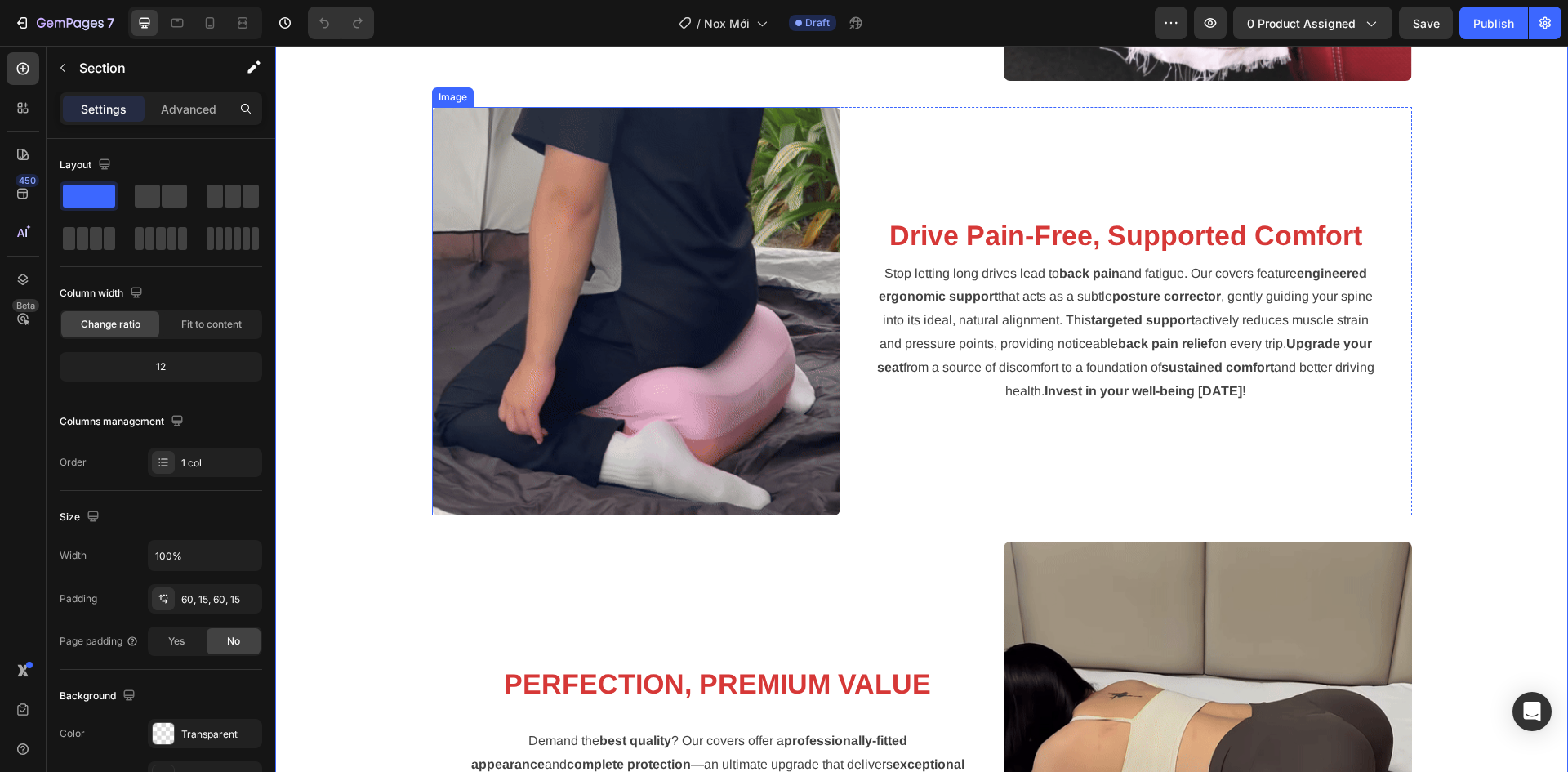
click at [698, 298] on img at bounding box center [636, 311] width 408 height 409
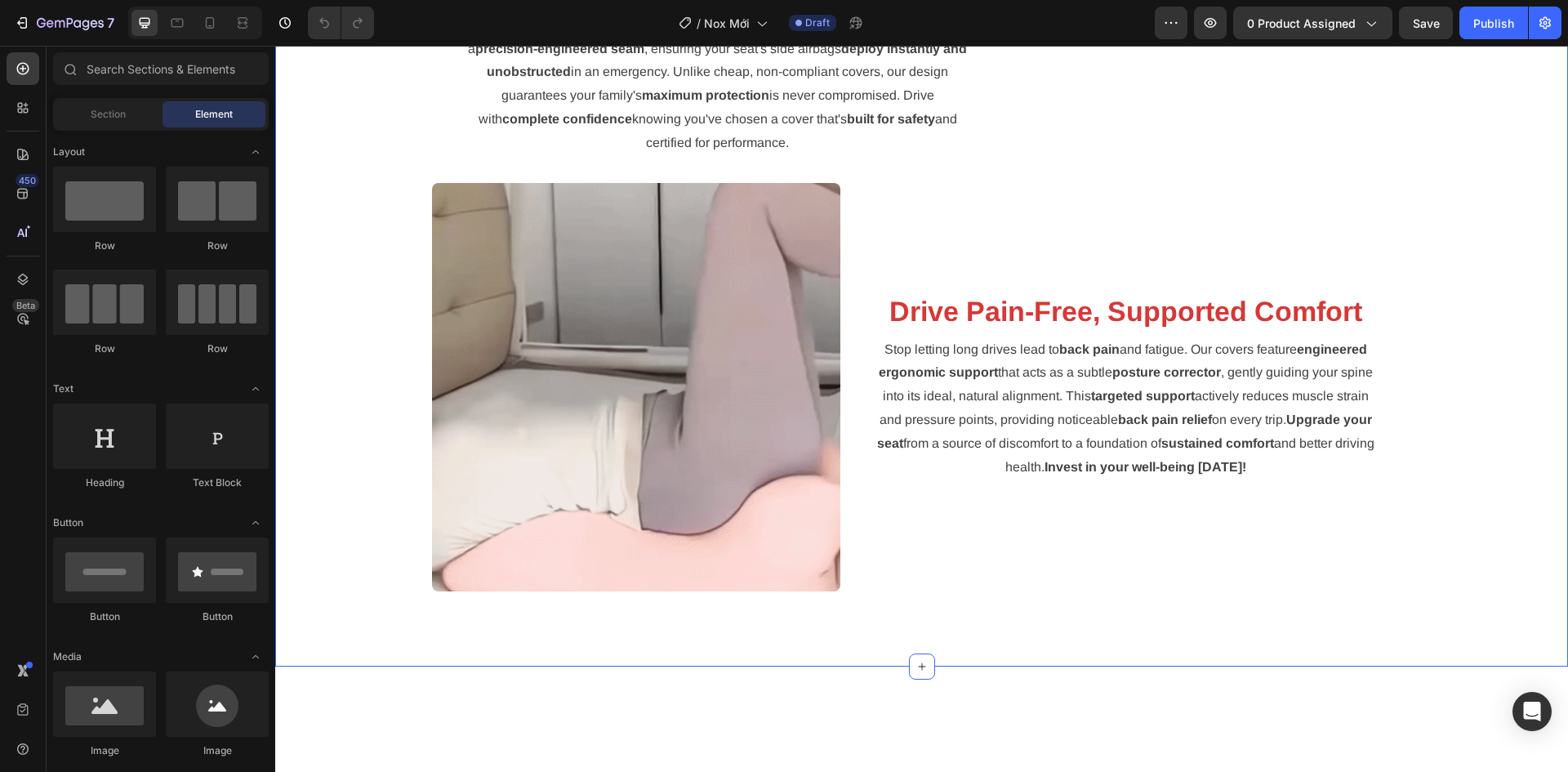
scroll to position [3022, 0]
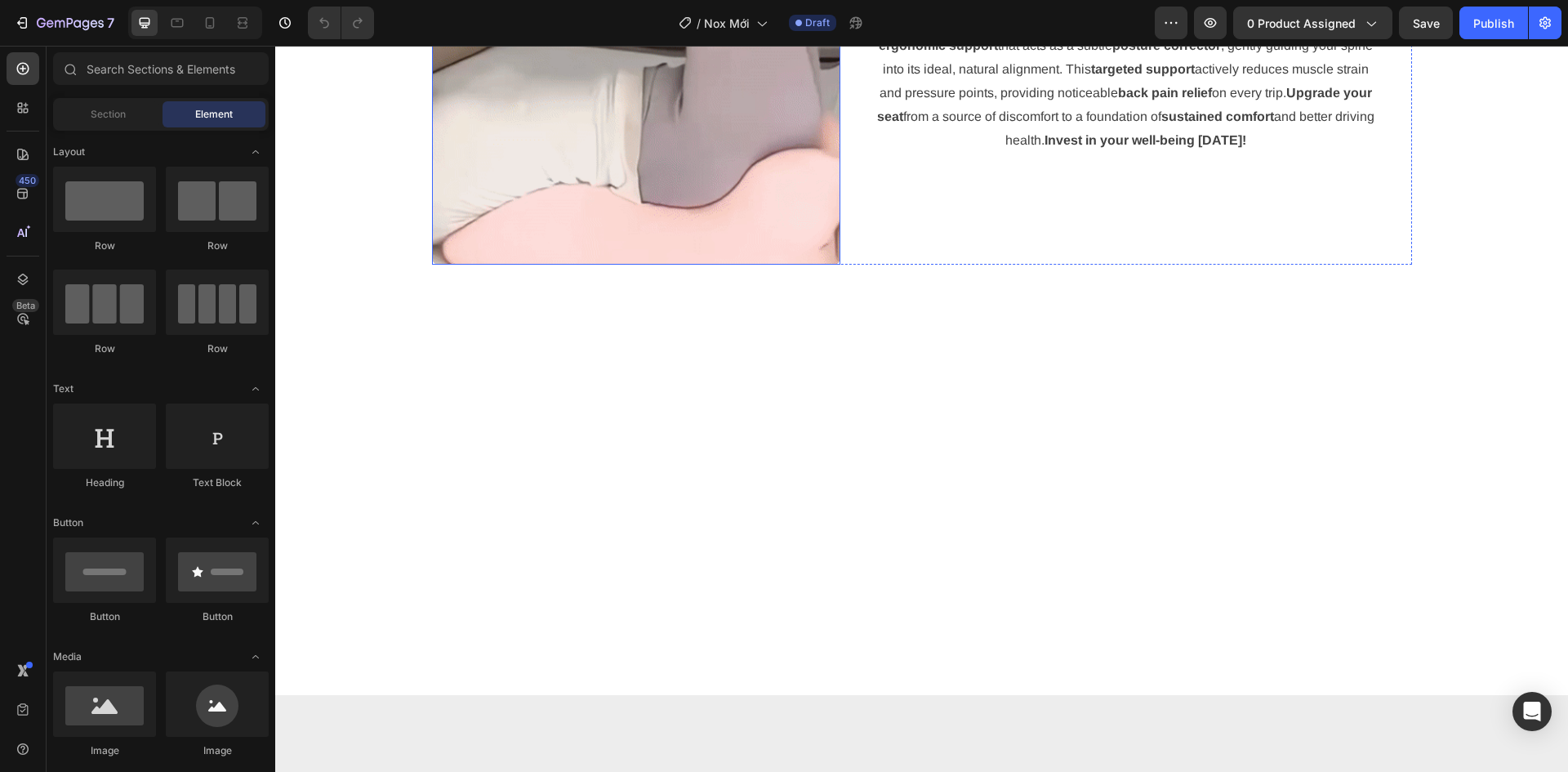
click at [693, 265] on img at bounding box center [636, 60] width 408 height 409
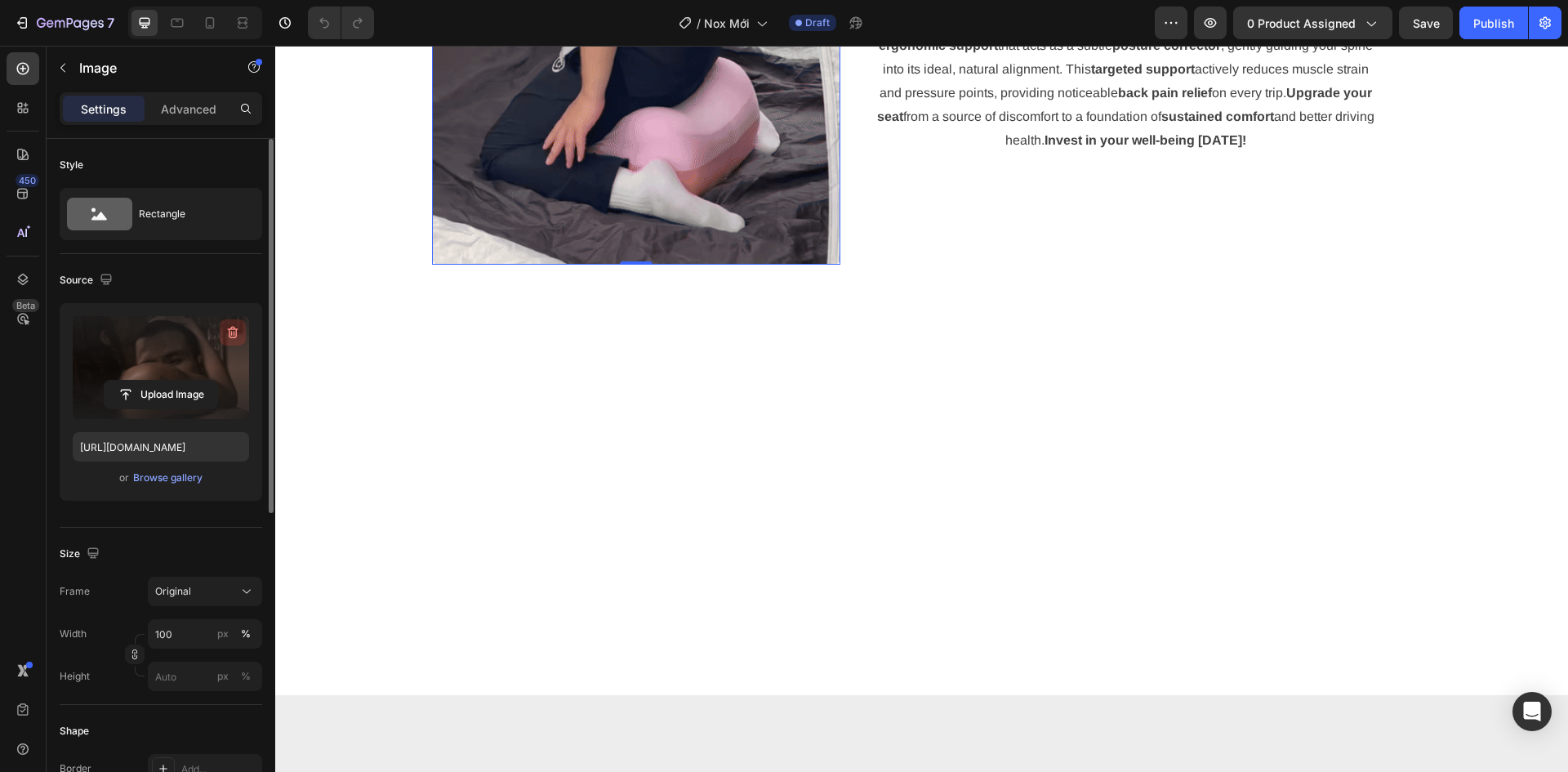
click at [229, 328] on icon "button" at bounding box center [233, 332] width 16 height 16
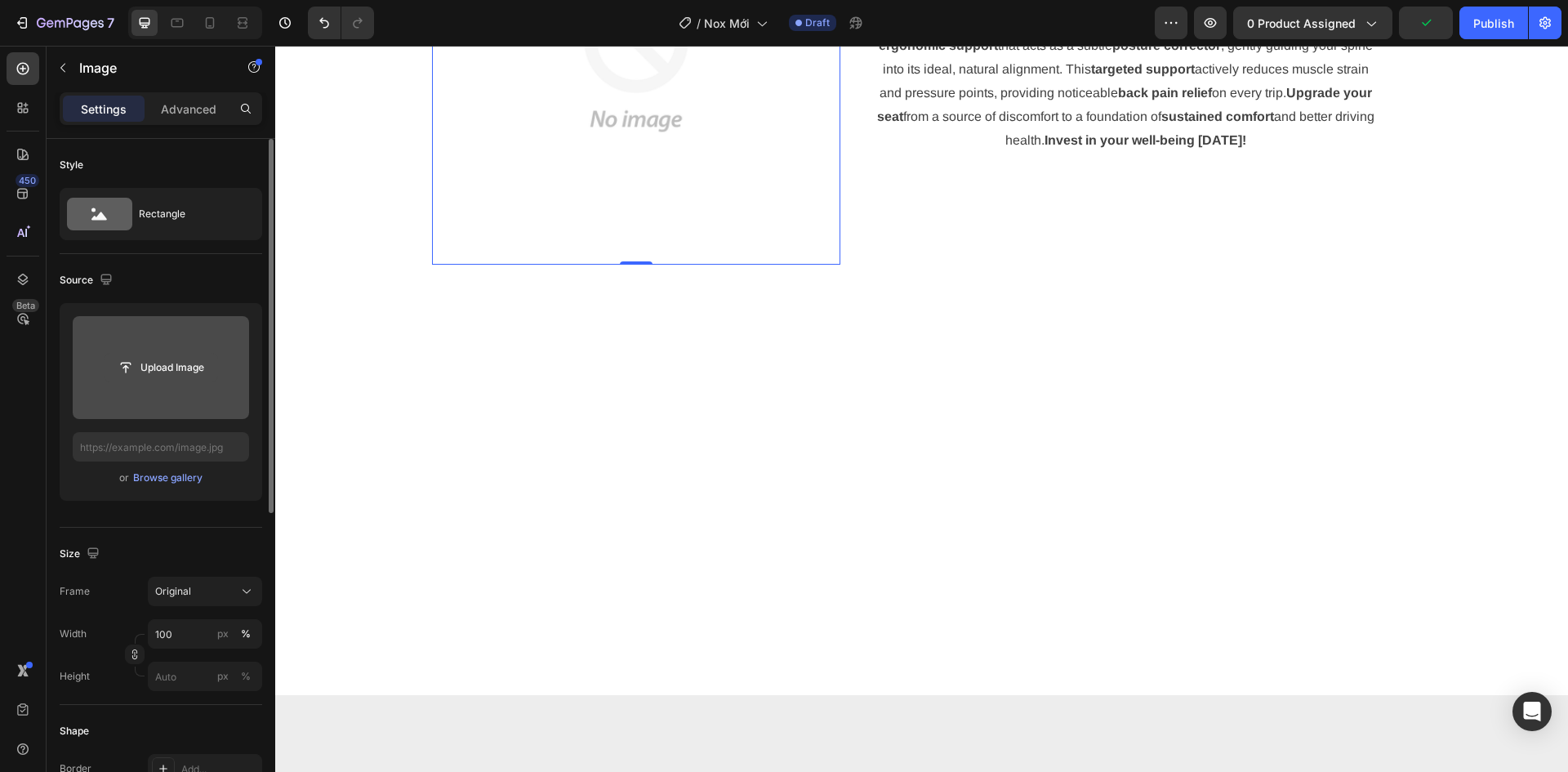
click at [161, 366] on input "file" at bounding box center [161, 367] width 113 height 28
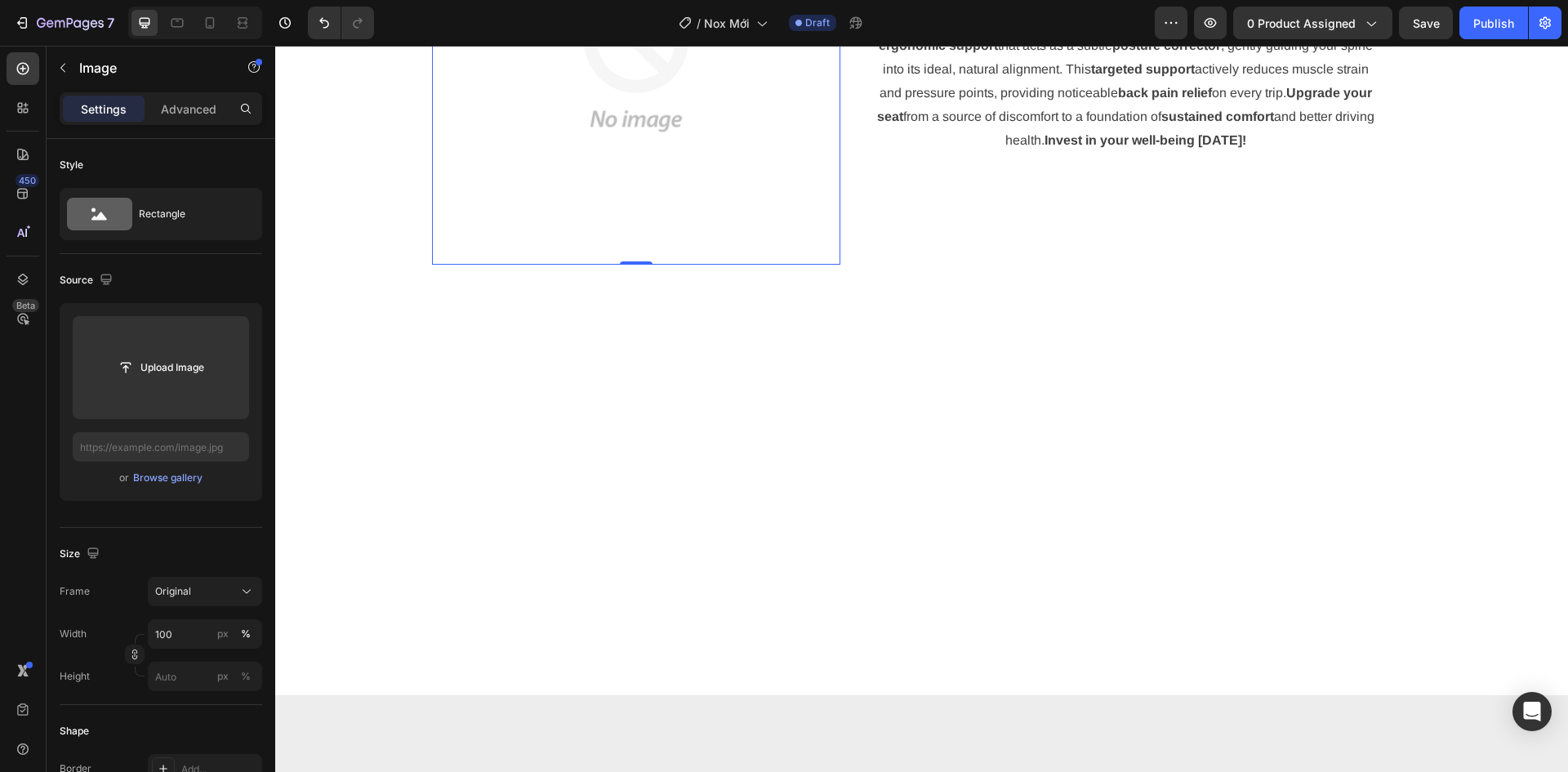
click at [630, 265] on img at bounding box center [636, 60] width 408 height 409
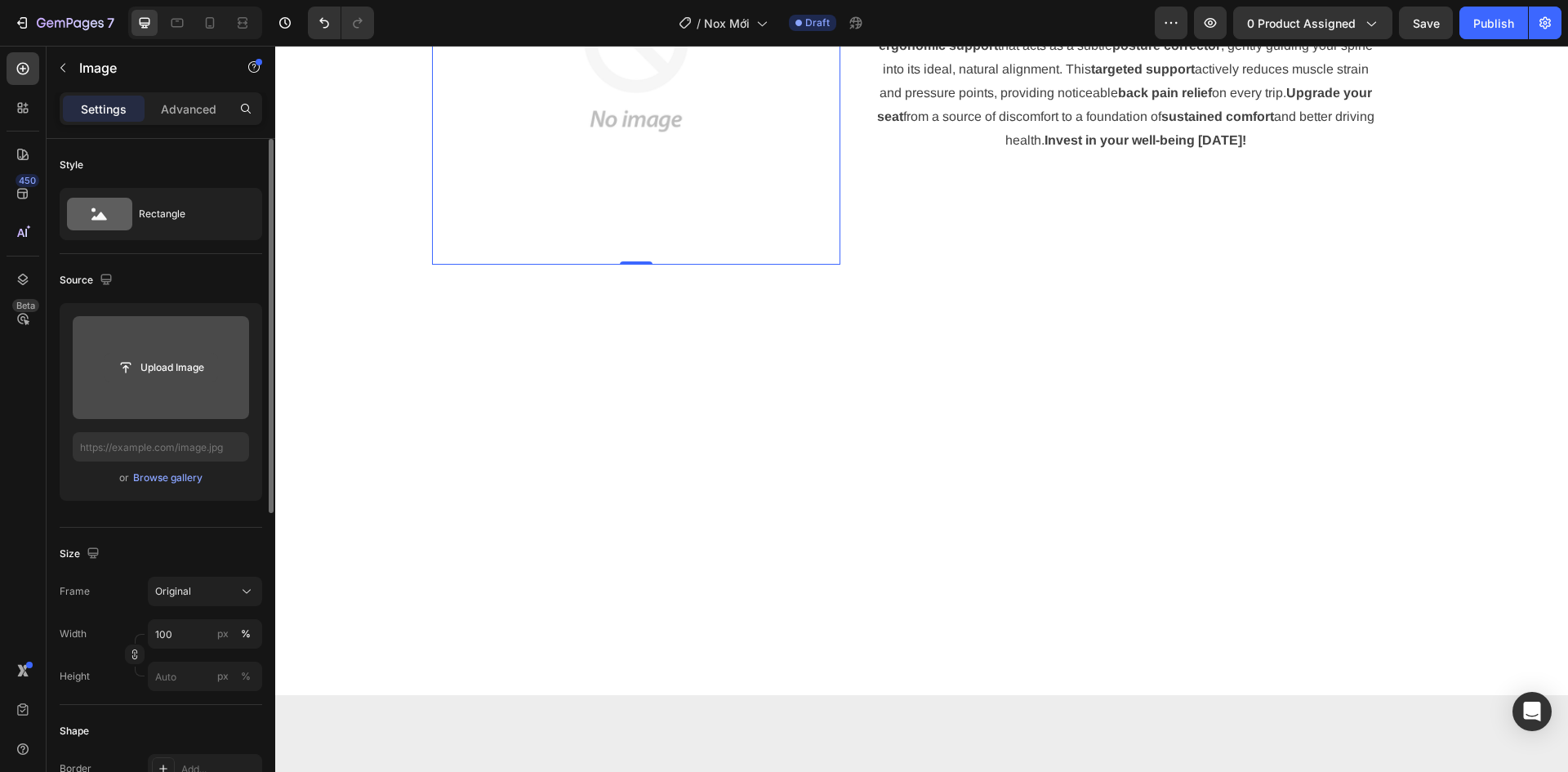
click at [140, 370] on input "file" at bounding box center [161, 367] width 113 height 28
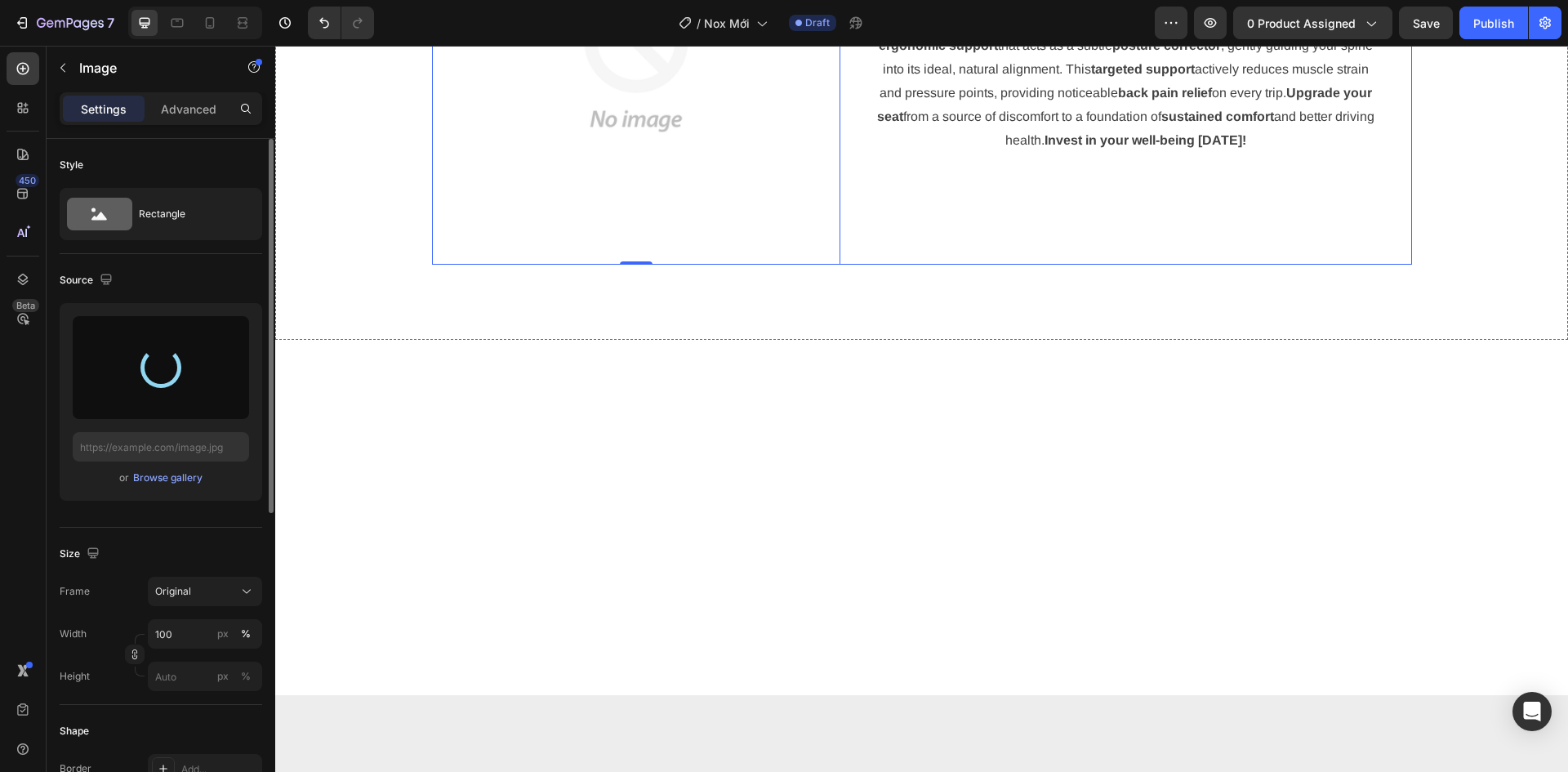
type input "[URL][DOMAIN_NAME]"
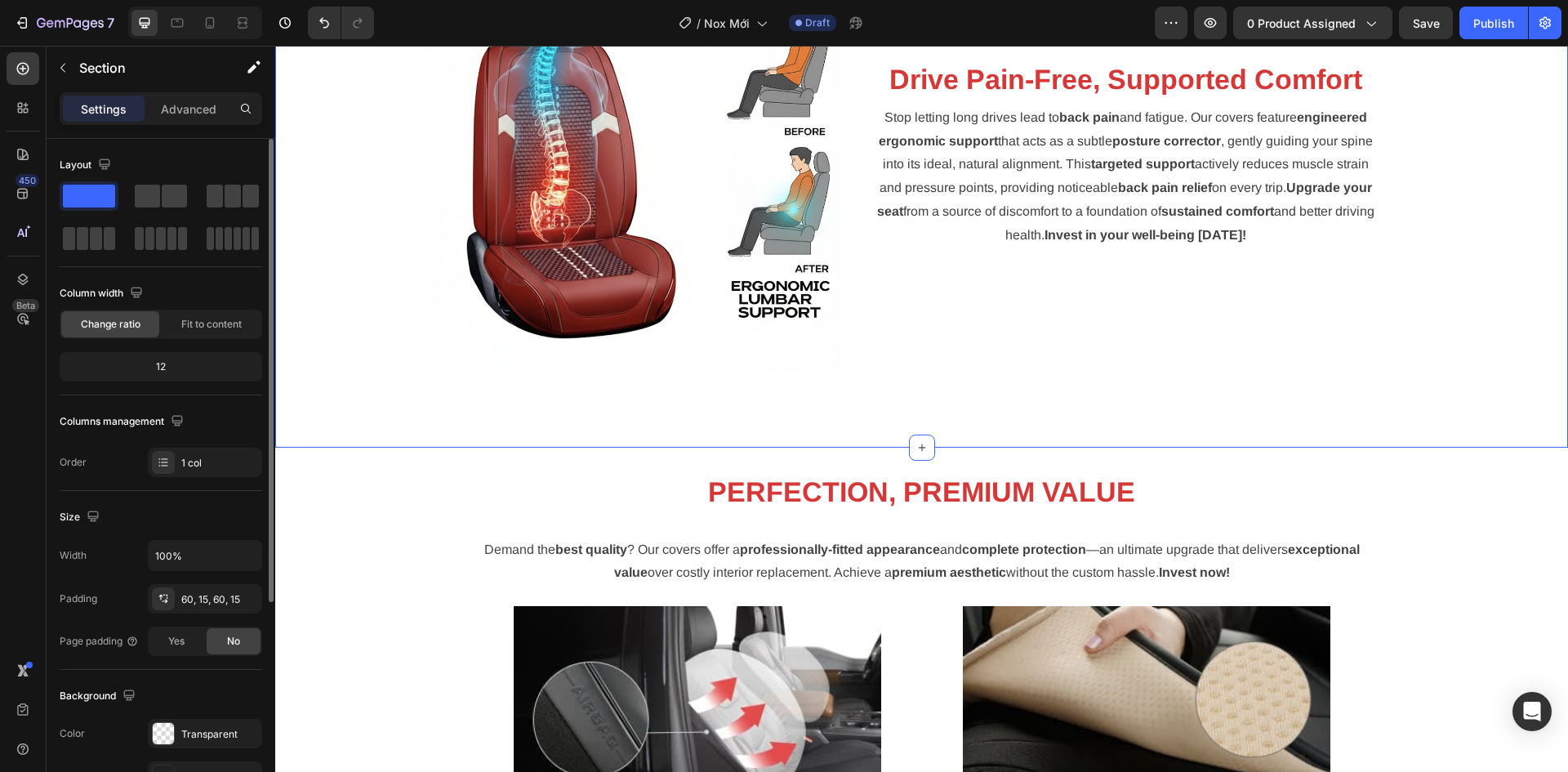
scroll to position [2859, 0]
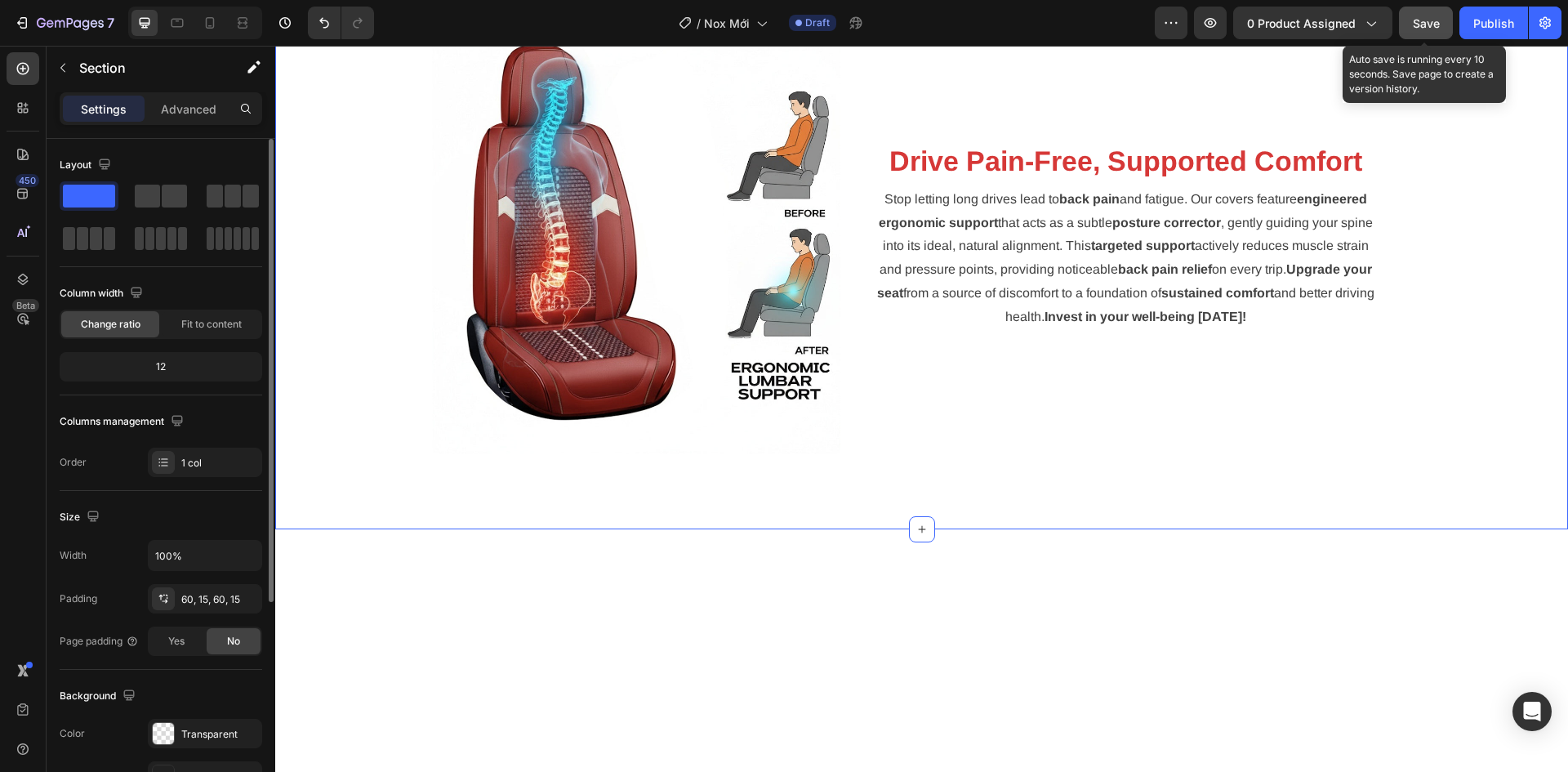
click at [1413, 26] on button "Save" at bounding box center [1425, 22] width 54 height 33
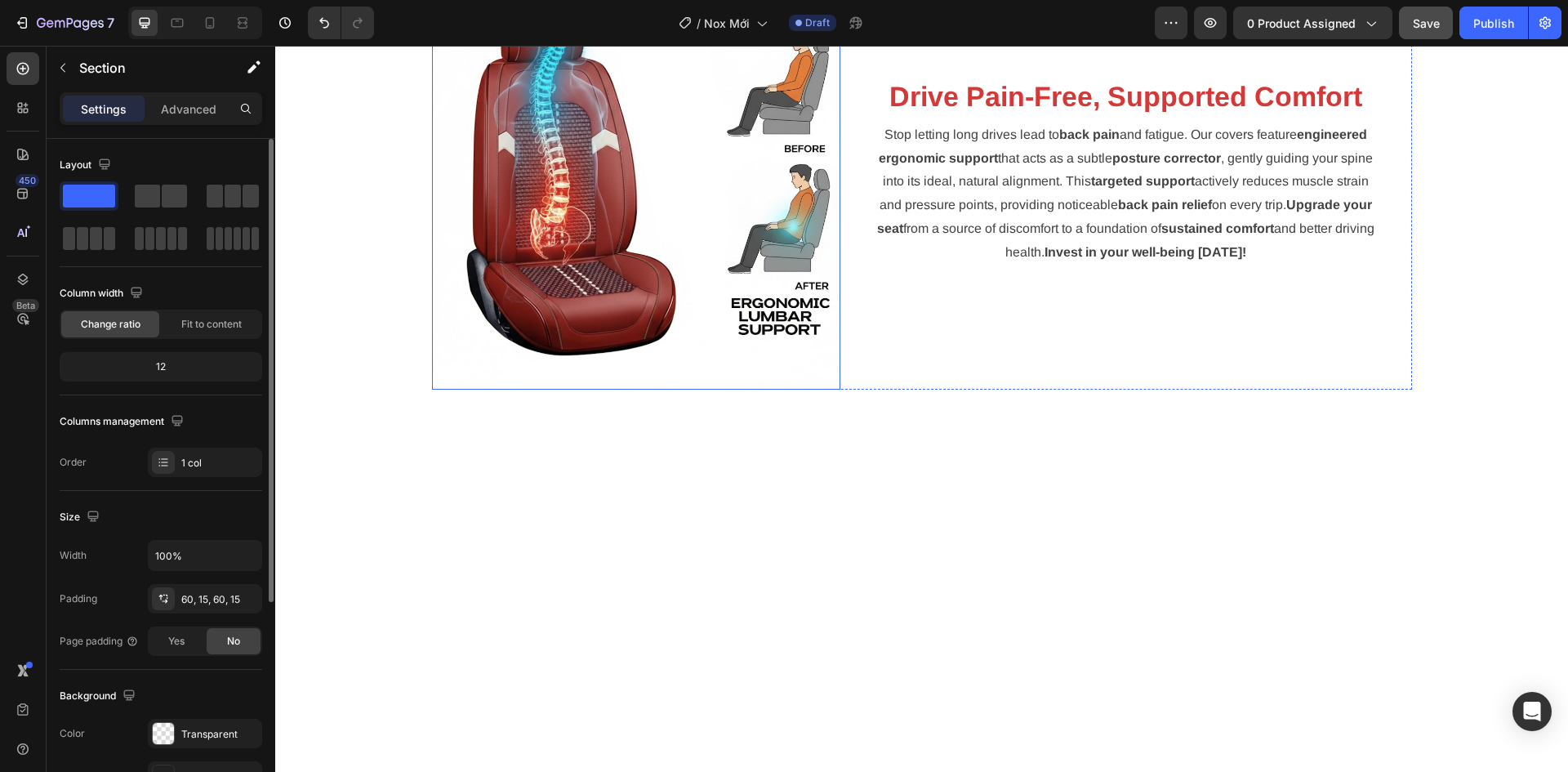
scroll to position [2842, 0]
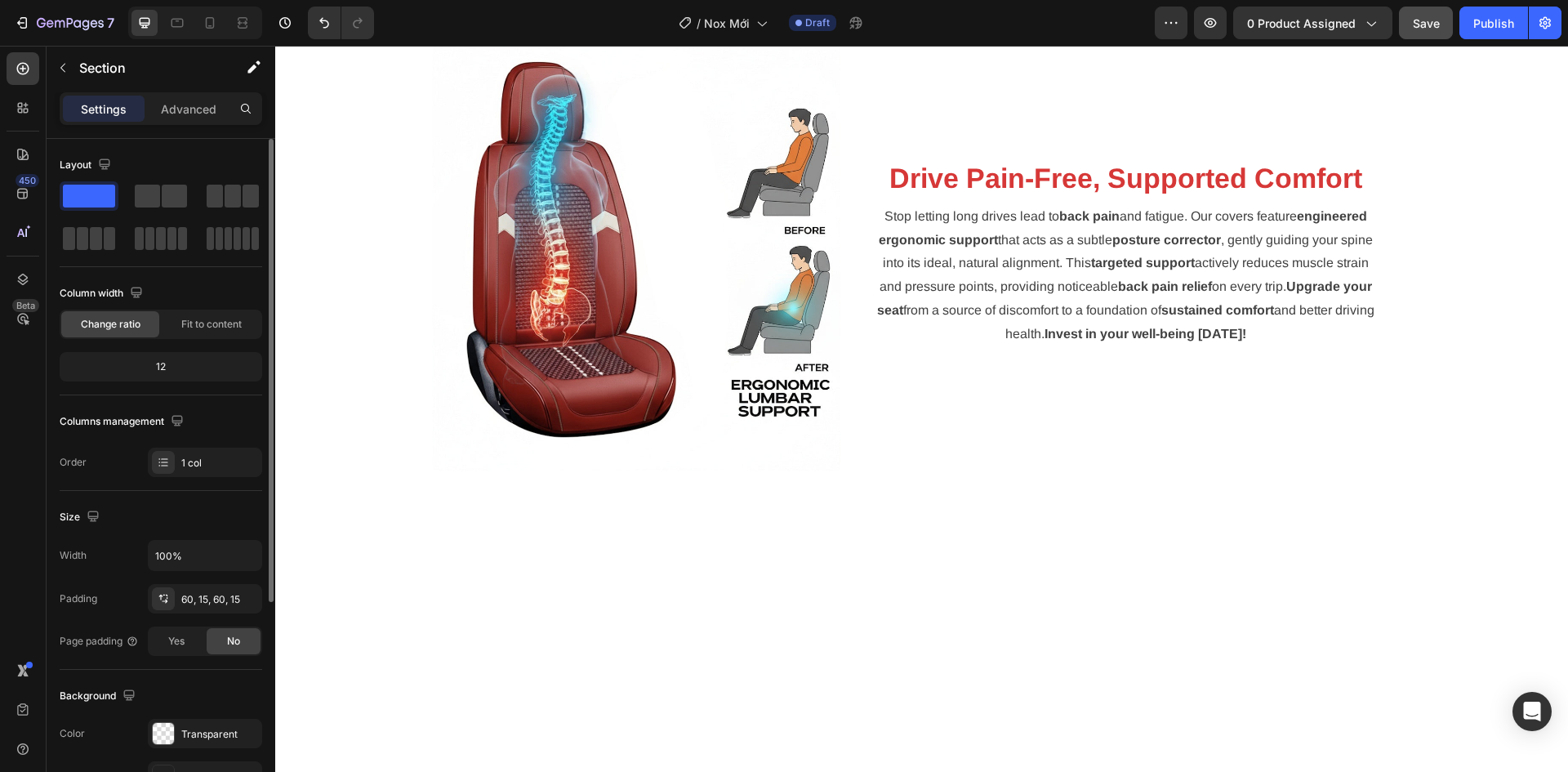
click at [1470, 130] on div "TRANSFORM & RECLAIM PRIDE Heading Instantly restore that "new car" feeling ! Ou…" at bounding box center [922, 62] width 1268 height 871
click at [1435, 30] on div "Save" at bounding box center [1426, 23] width 27 height 17
